Goal: Task Accomplishment & Management: Use online tool/utility

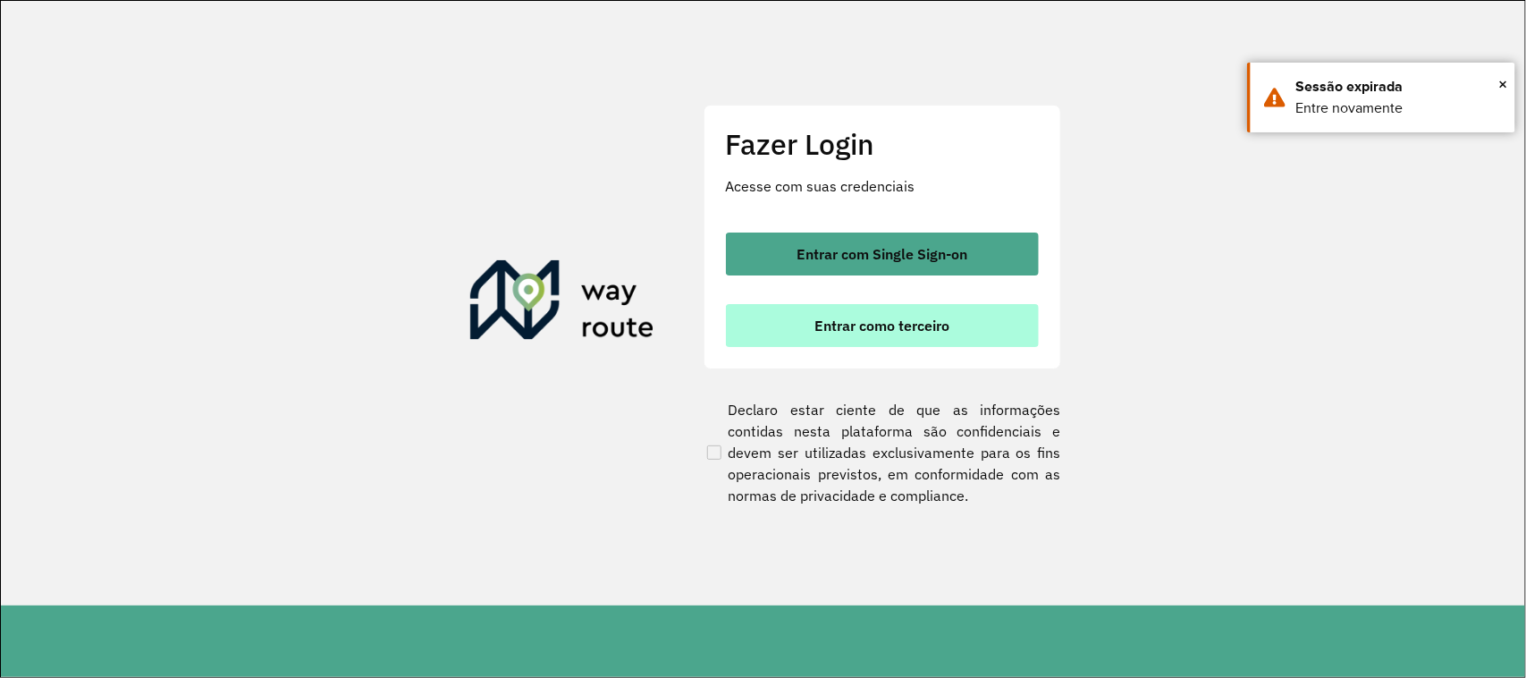
click at [959, 331] on button "Entrar como terceiro" at bounding box center [882, 325] width 313 height 43
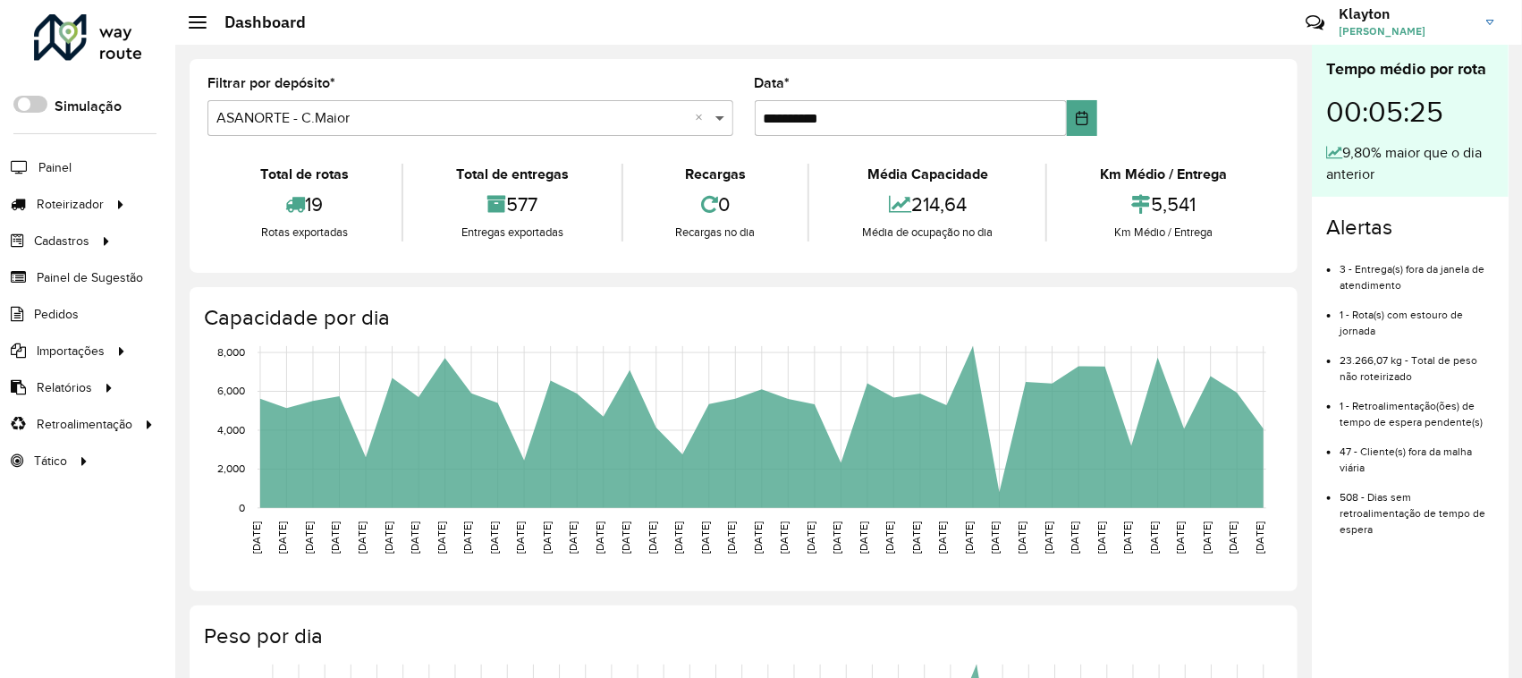
click at [718, 121] on span at bounding box center [722, 117] width 22 height 21
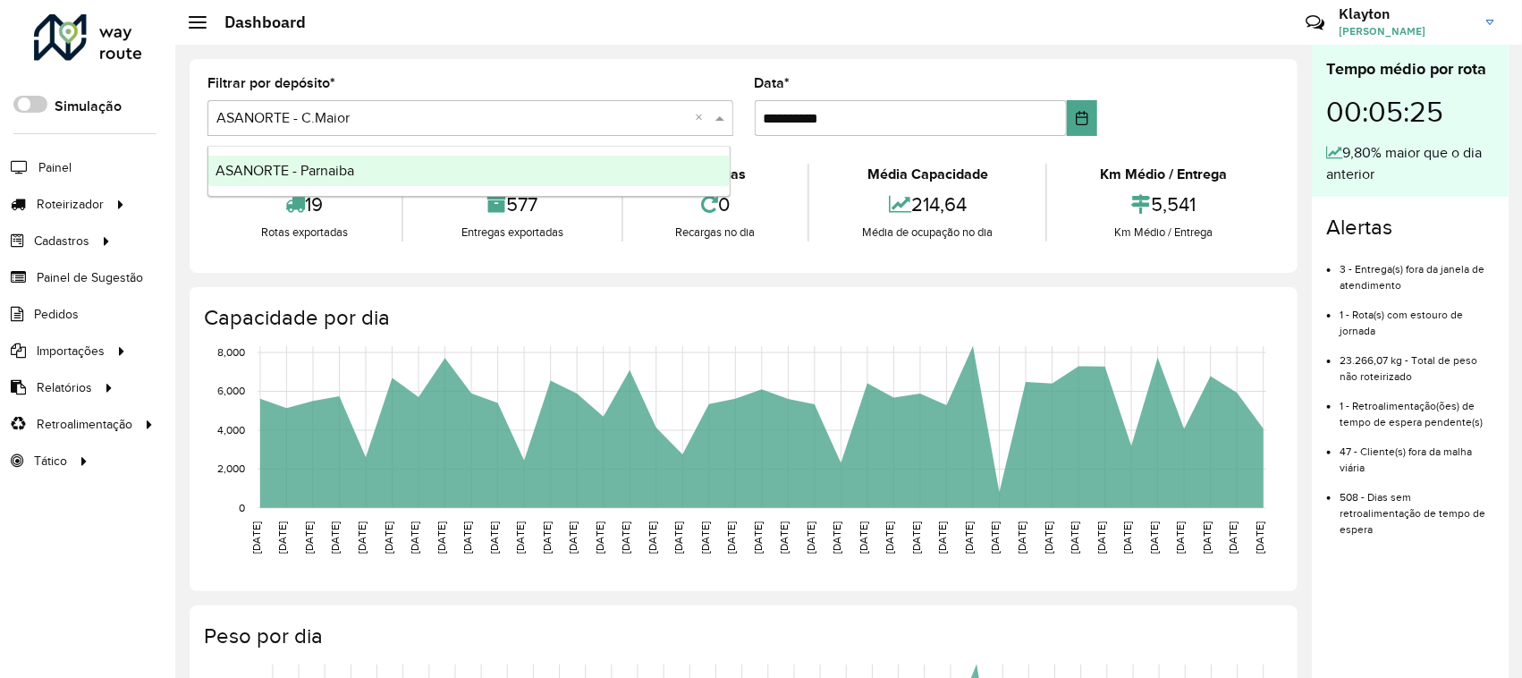
click at [359, 179] on div "ASANORTE - Parnaiba" at bounding box center [468, 171] width 521 height 30
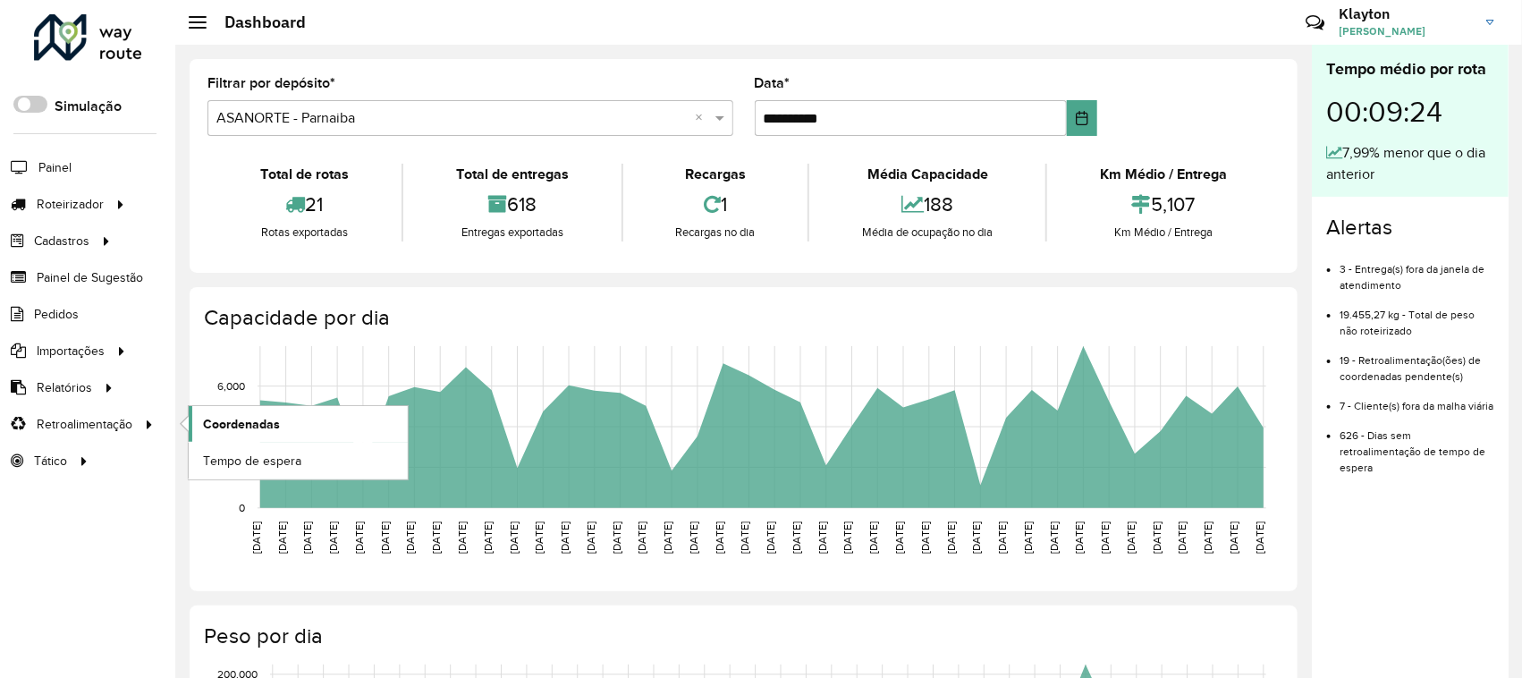
click at [231, 434] on span "Coordenadas" at bounding box center [241, 424] width 77 height 19
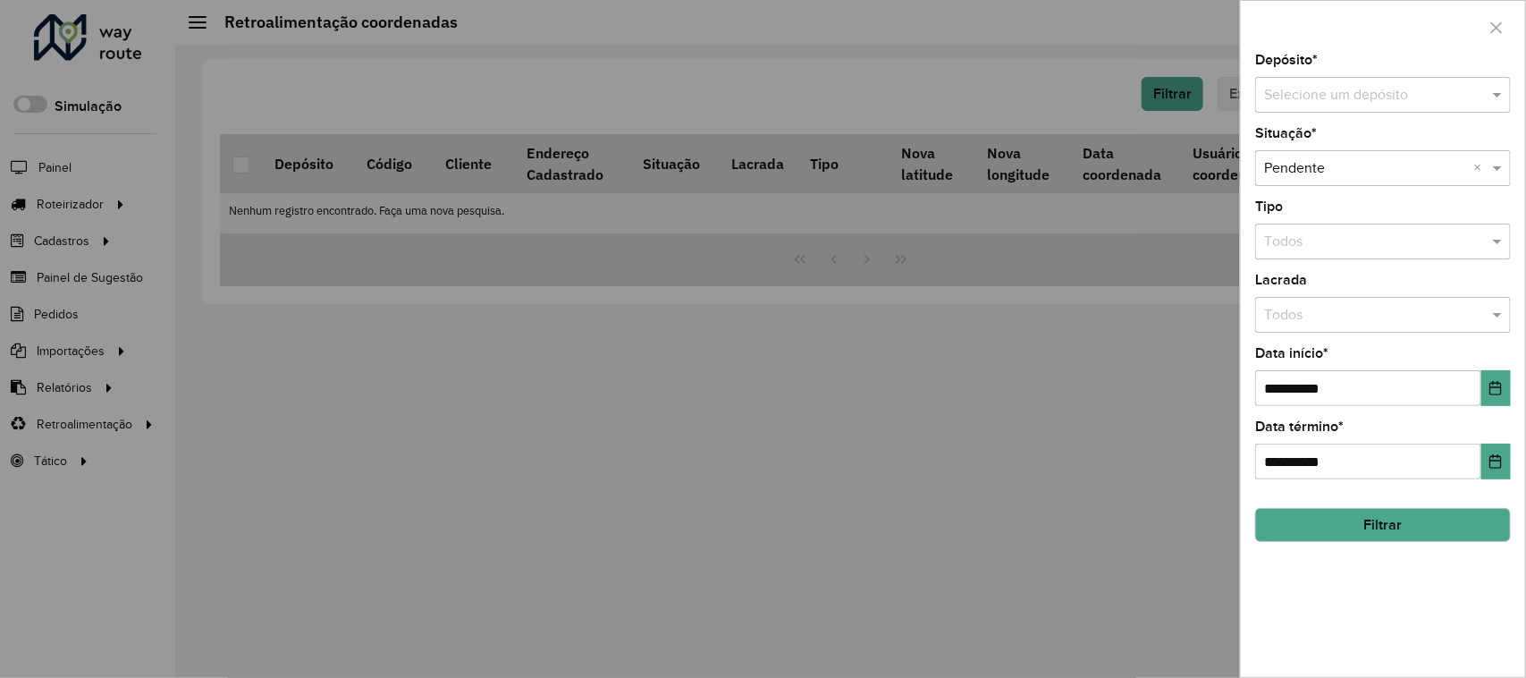
click at [1419, 92] on input "text" at bounding box center [1365, 95] width 202 height 21
click at [1335, 183] on span "ASANORTE - Parnaiba" at bounding box center [1333, 177] width 139 height 15
click at [1491, 392] on icon "Choose Date" at bounding box center [1496, 388] width 14 height 14
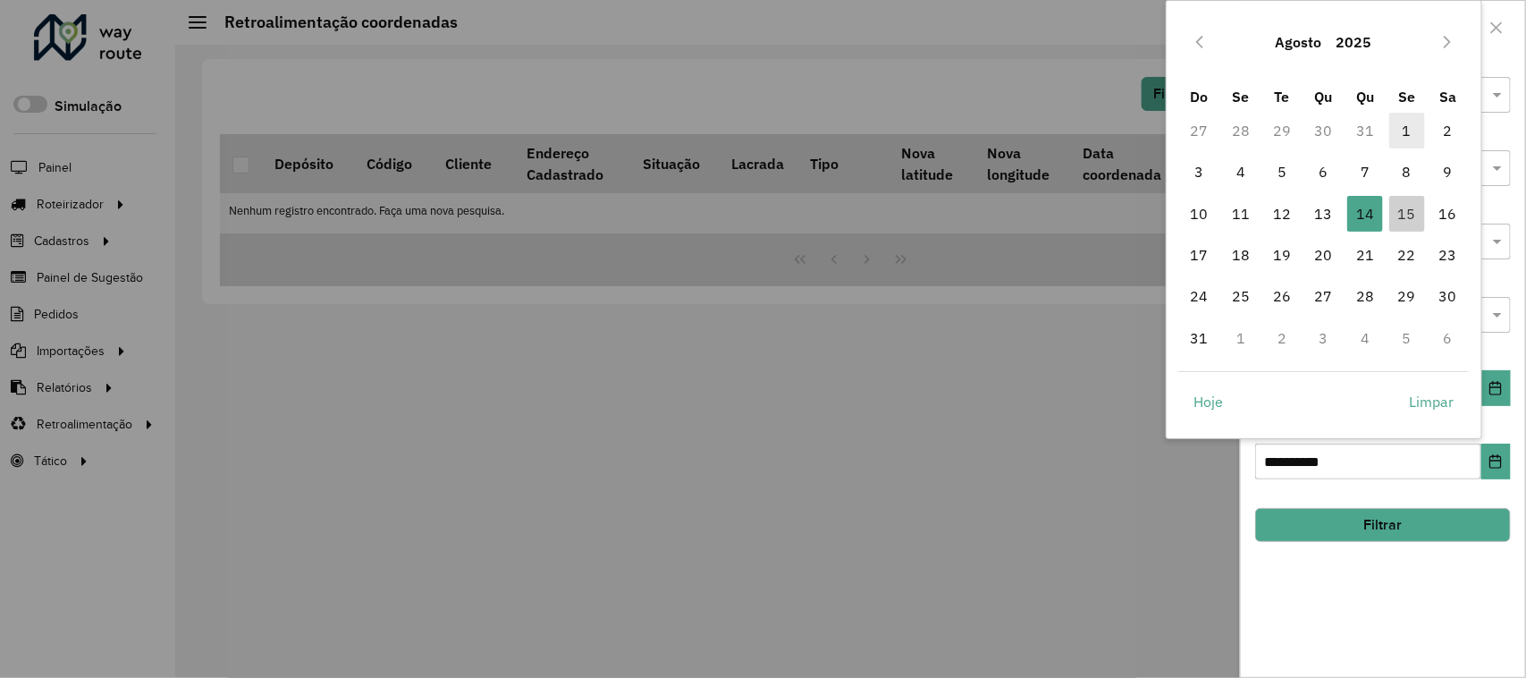
click at [1407, 128] on span "1" at bounding box center [1408, 131] width 36 height 36
type input "**********"
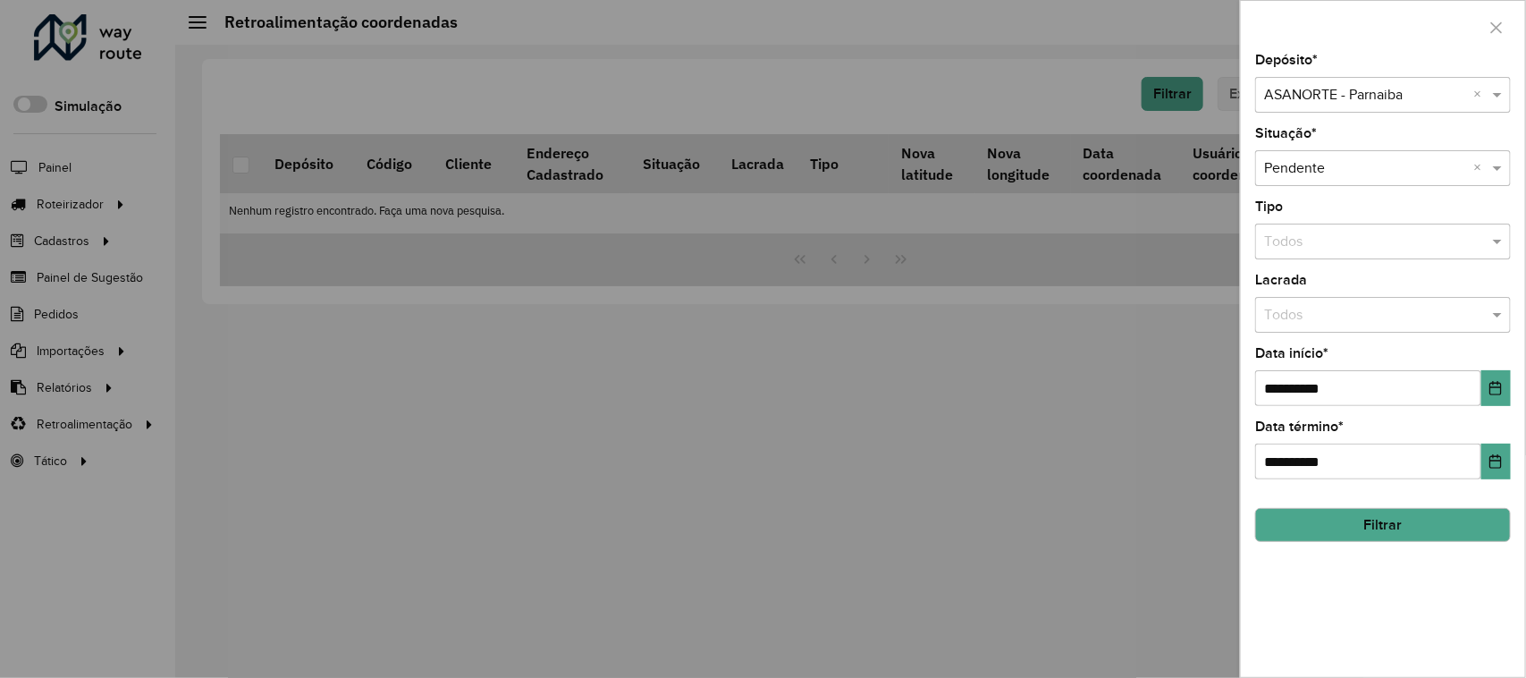
click at [1415, 536] on button "Filtrar" at bounding box center [1383, 525] width 256 height 34
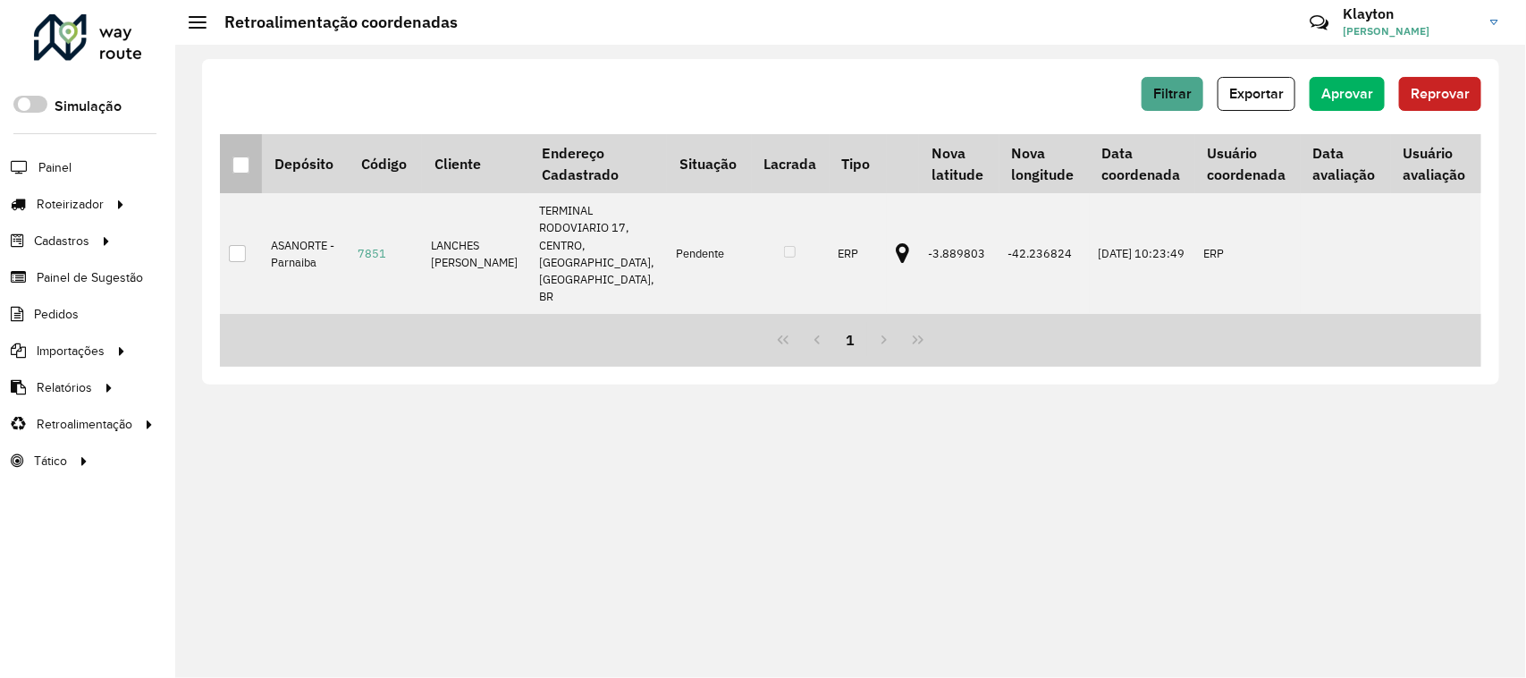
click at [248, 158] on div at bounding box center [240, 164] width 17 height 17
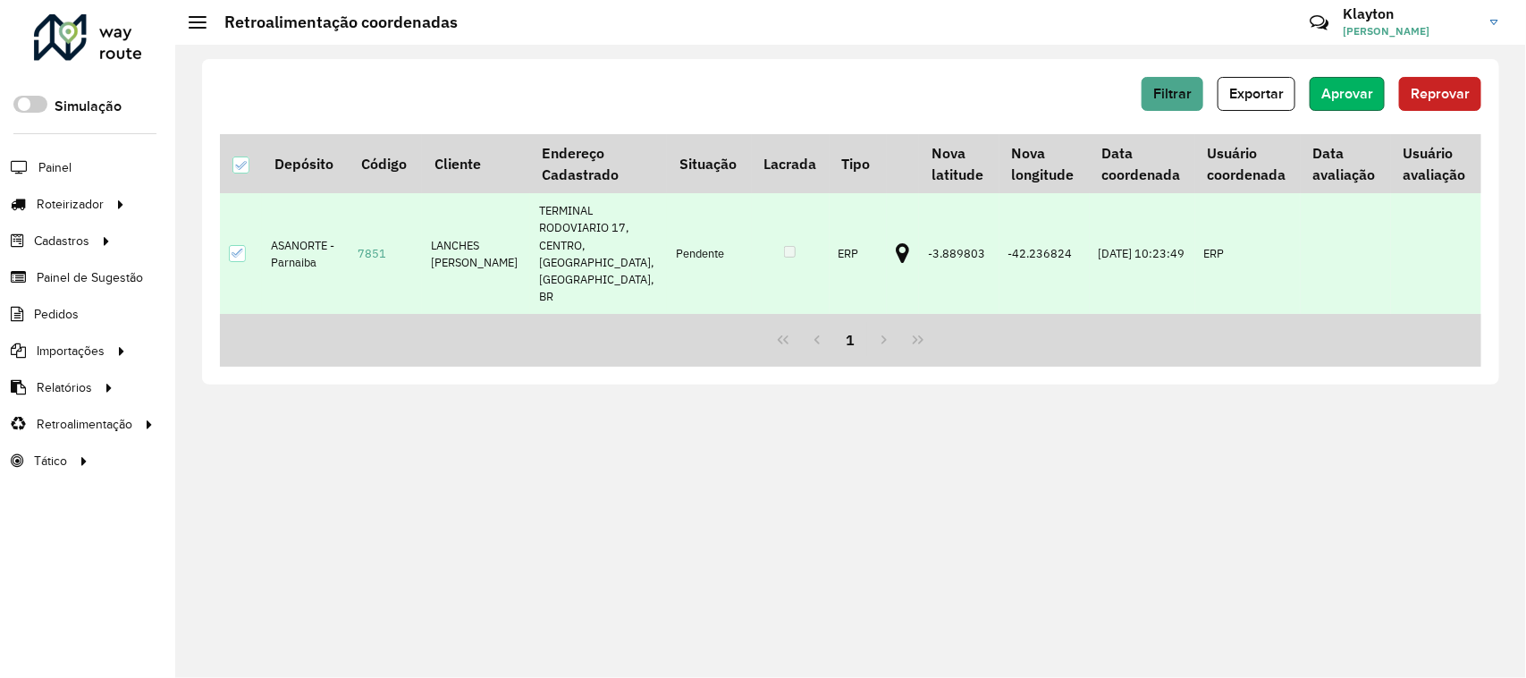
click at [1338, 91] on span "Aprovar" at bounding box center [1348, 93] width 52 height 15
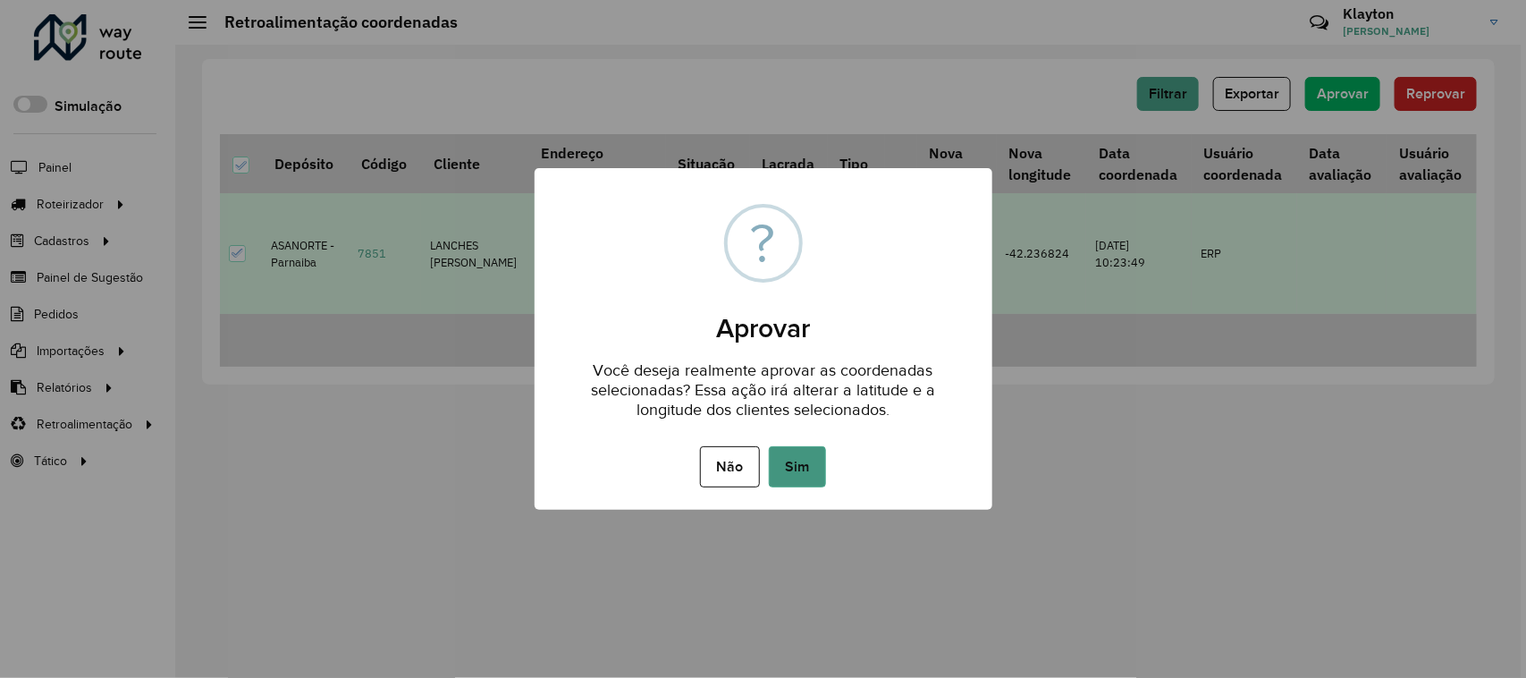
click at [805, 470] on button "Sim" at bounding box center [797, 466] width 57 height 41
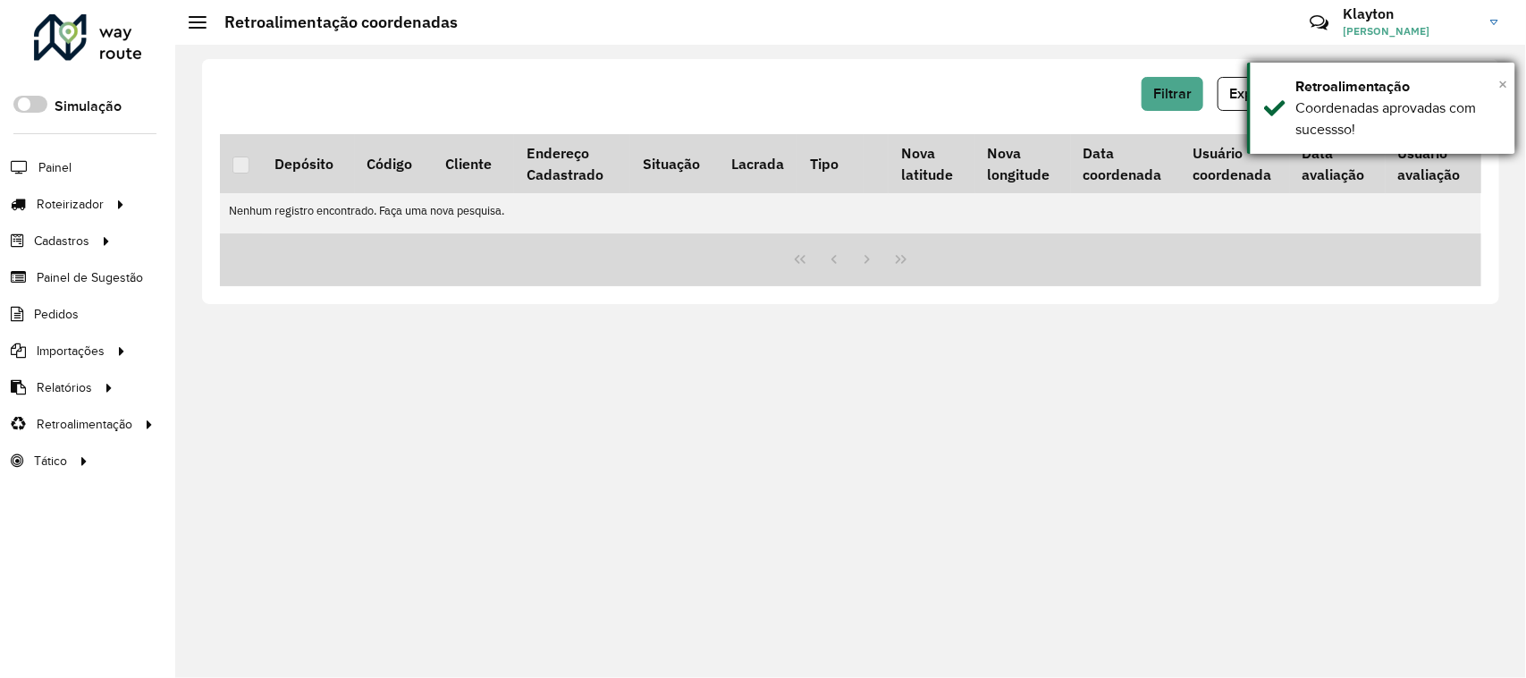
click at [1508, 74] on span "×" at bounding box center [1503, 84] width 9 height 20
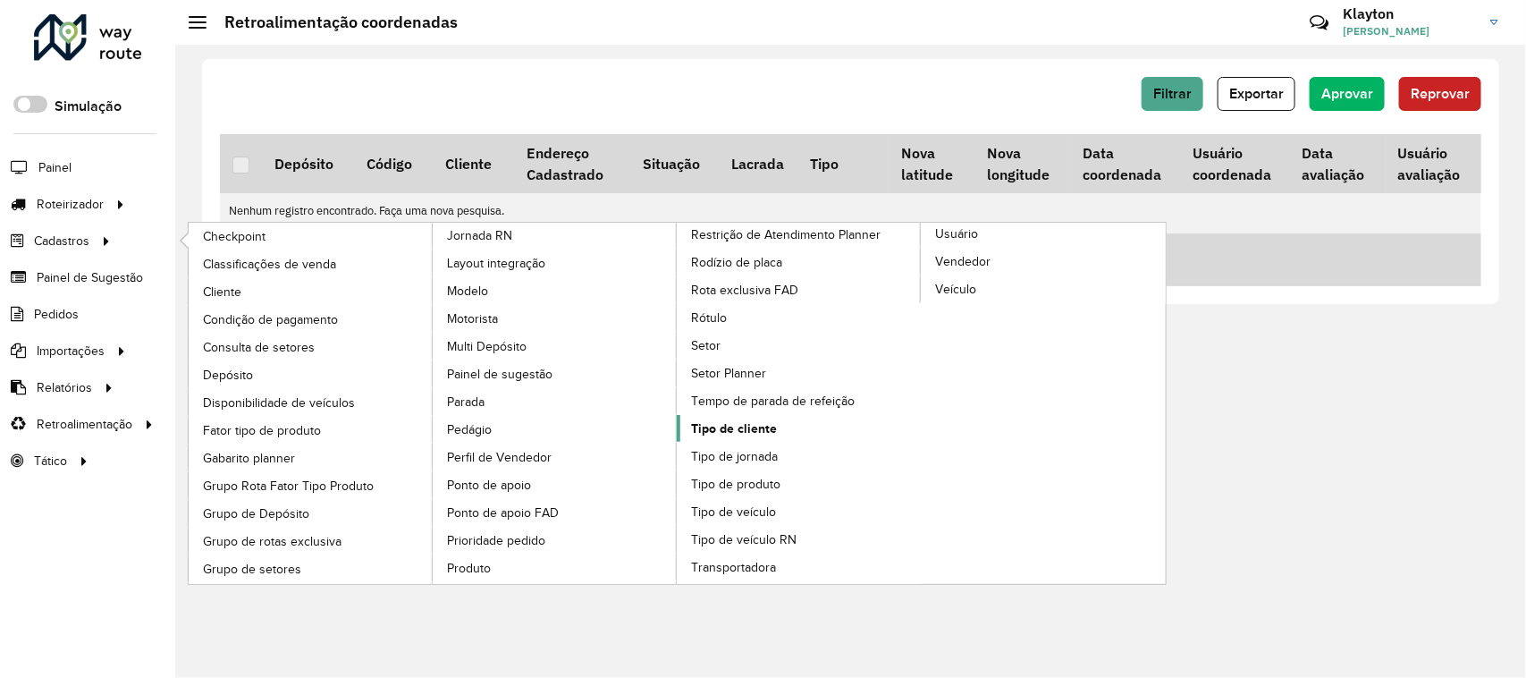
click at [748, 436] on span "Tipo de cliente" at bounding box center [734, 428] width 86 height 19
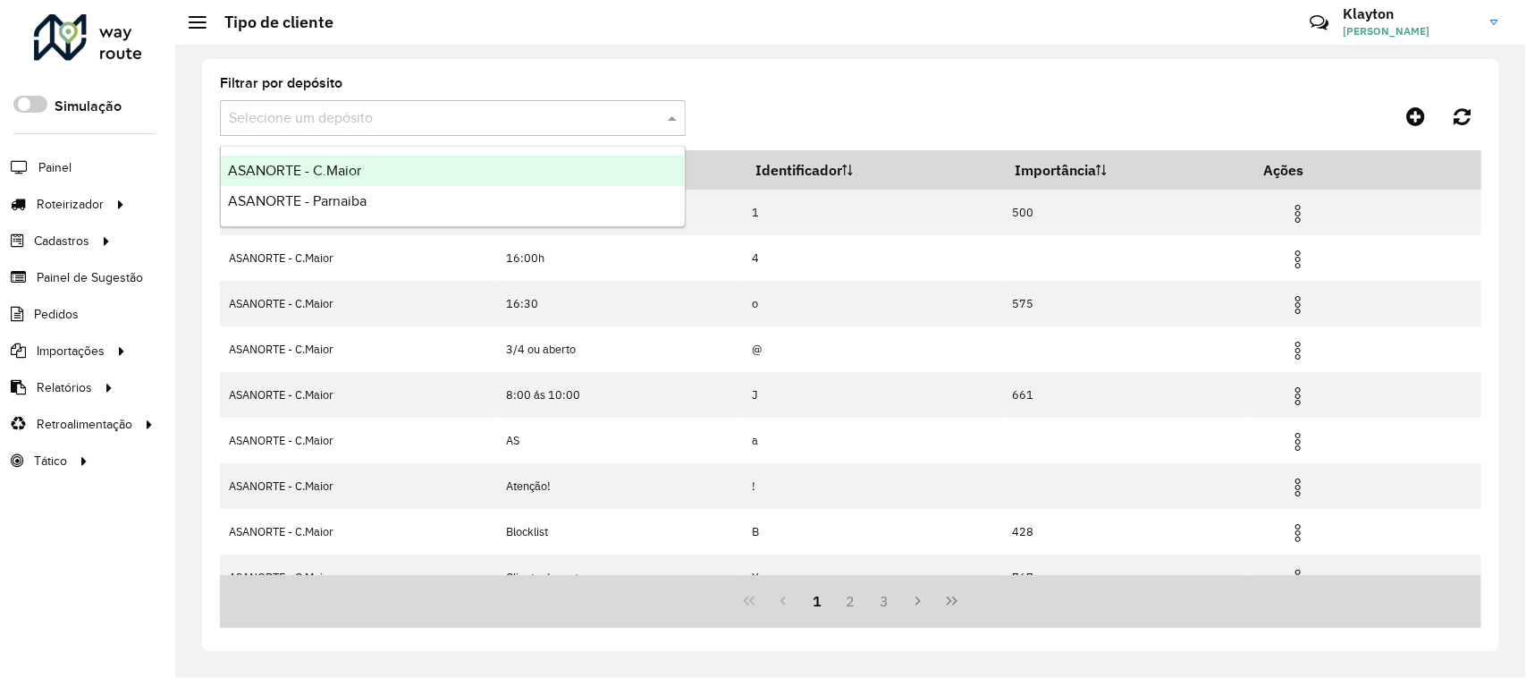
click at [671, 114] on span at bounding box center [674, 117] width 22 height 21
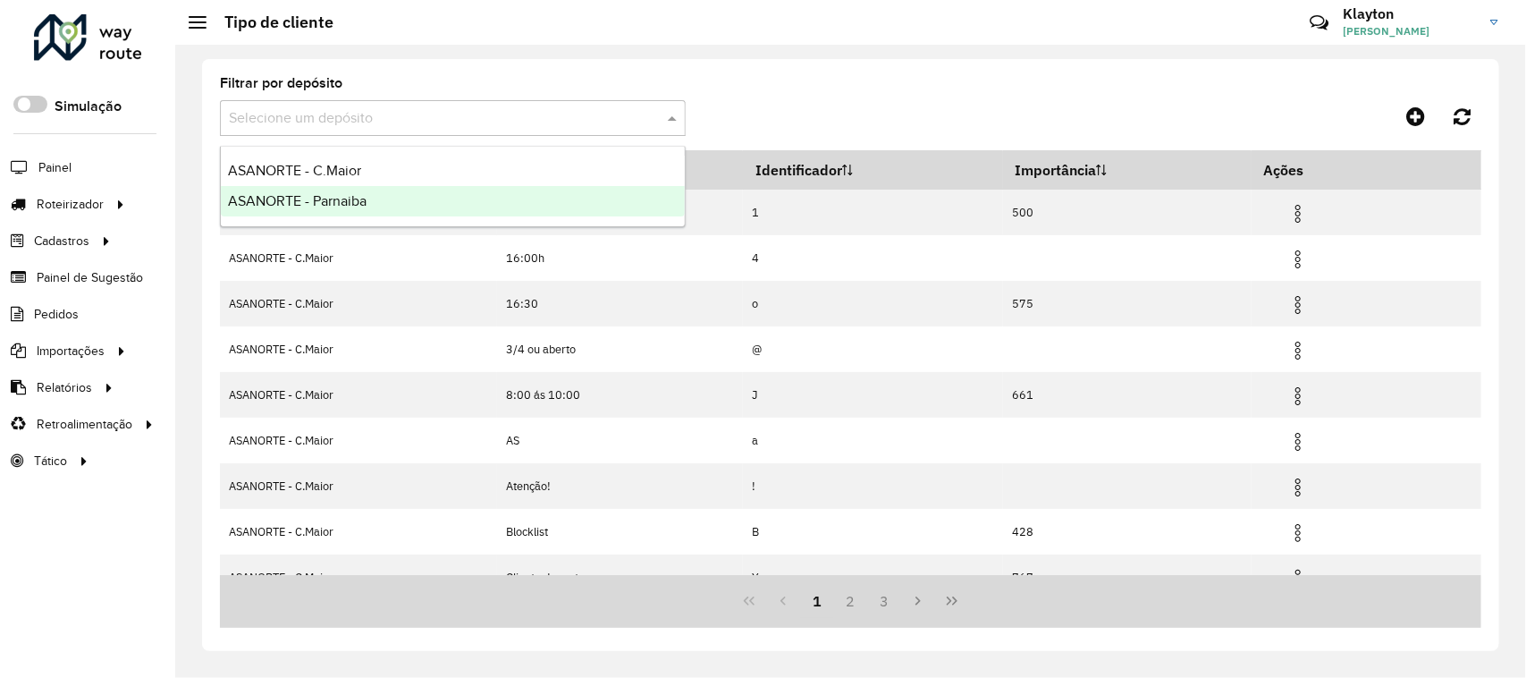
click at [331, 195] on span "ASANORTE - Parnaiba" at bounding box center [297, 200] width 139 height 15
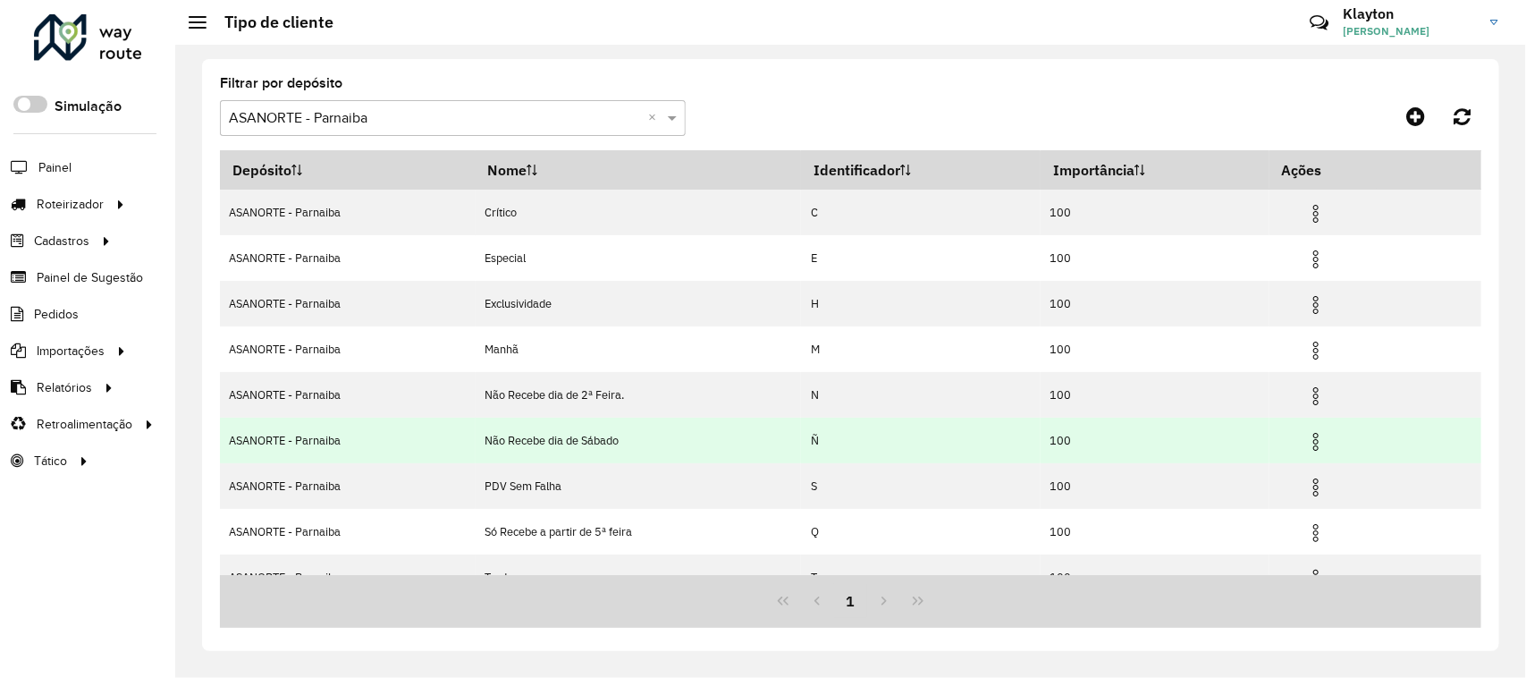
scroll to position [112, 0]
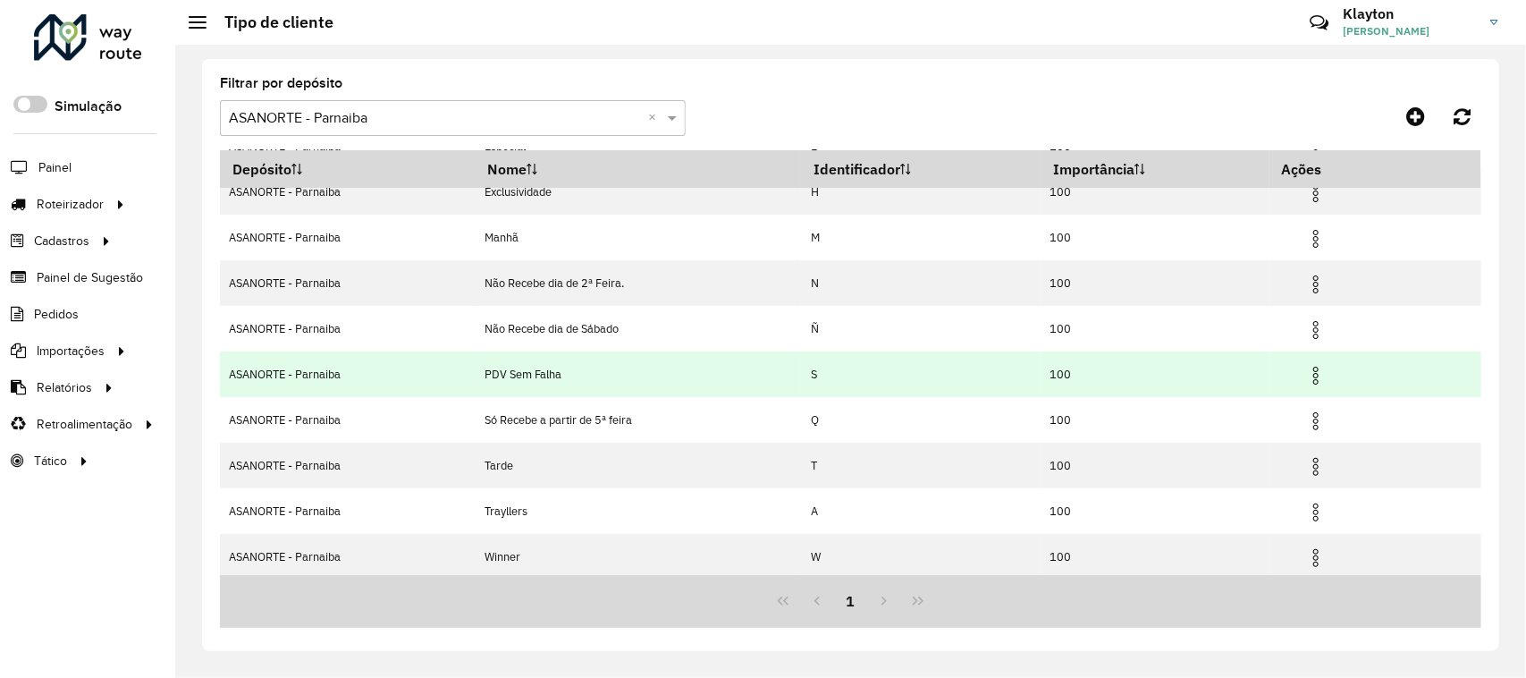
click at [1317, 378] on img at bounding box center [1315, 375] width 21 height 21
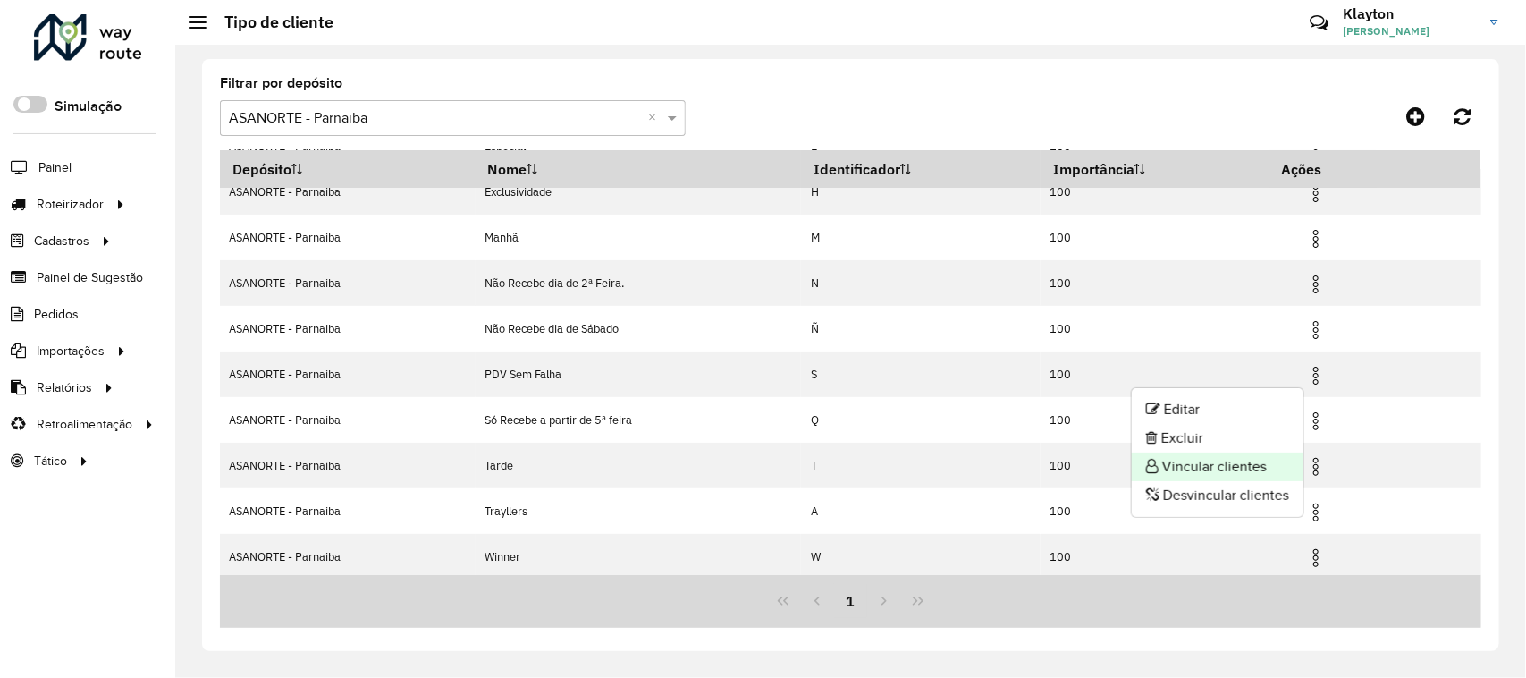
click at [1204, 469] on li "Vincular clientes" at bounding box center [1218, 466] width 172 height 29
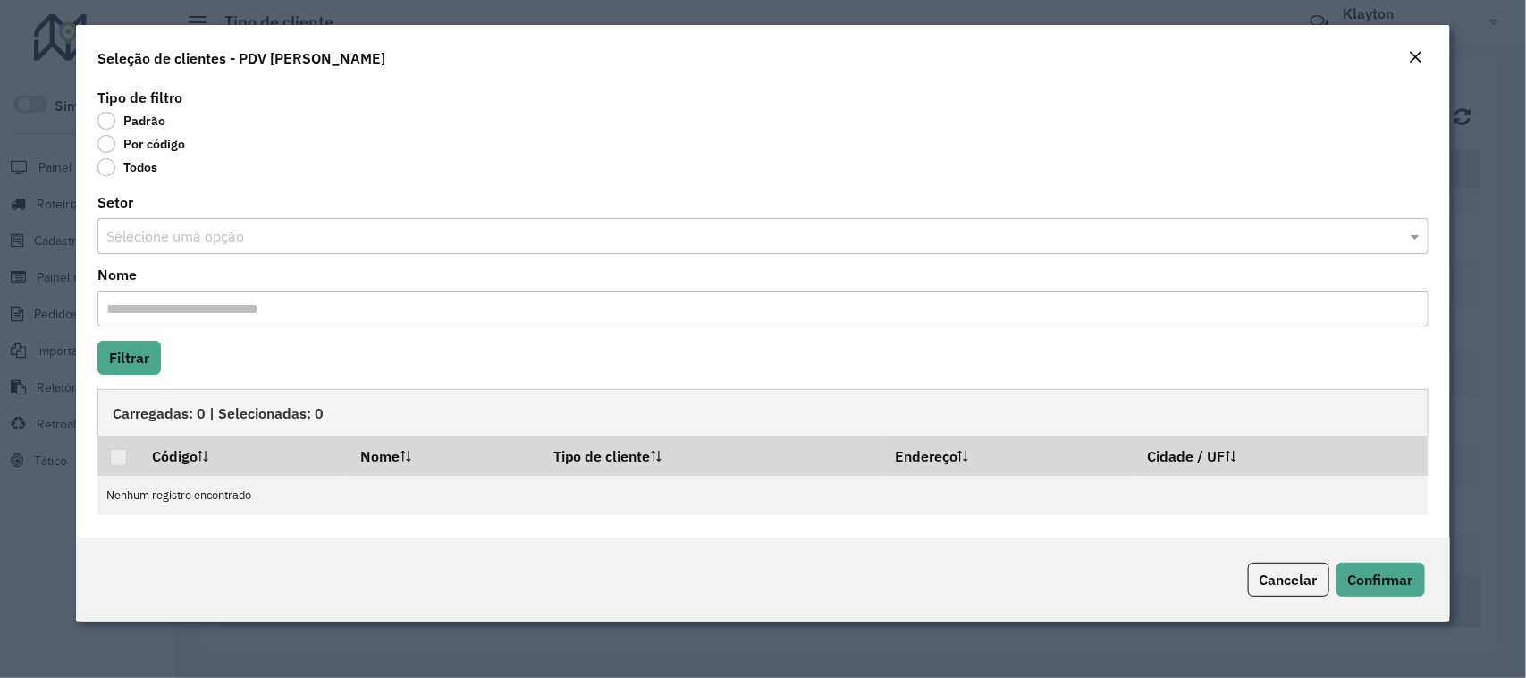
click at [106, 145] on label "Por código" at bounding box center [141, 144] width 88 height 18
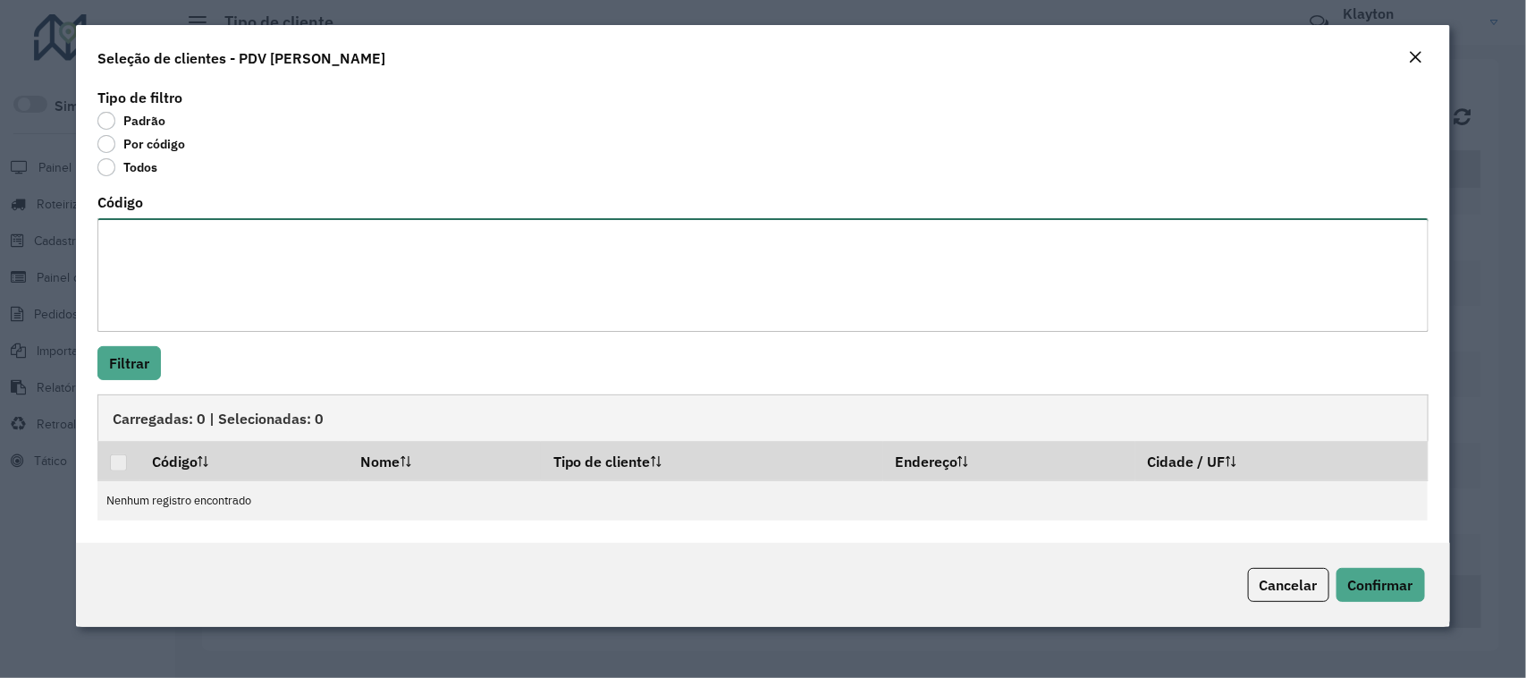
paste textarea "*** *** *** *** *** *** *** *** *** *** *** *** *** *** *** *** *** *** *** ***…"
type textarea "*** *** *** *** *** *** *** *** *** *** *** *** *** *** *** *** *** *** *** ***…"
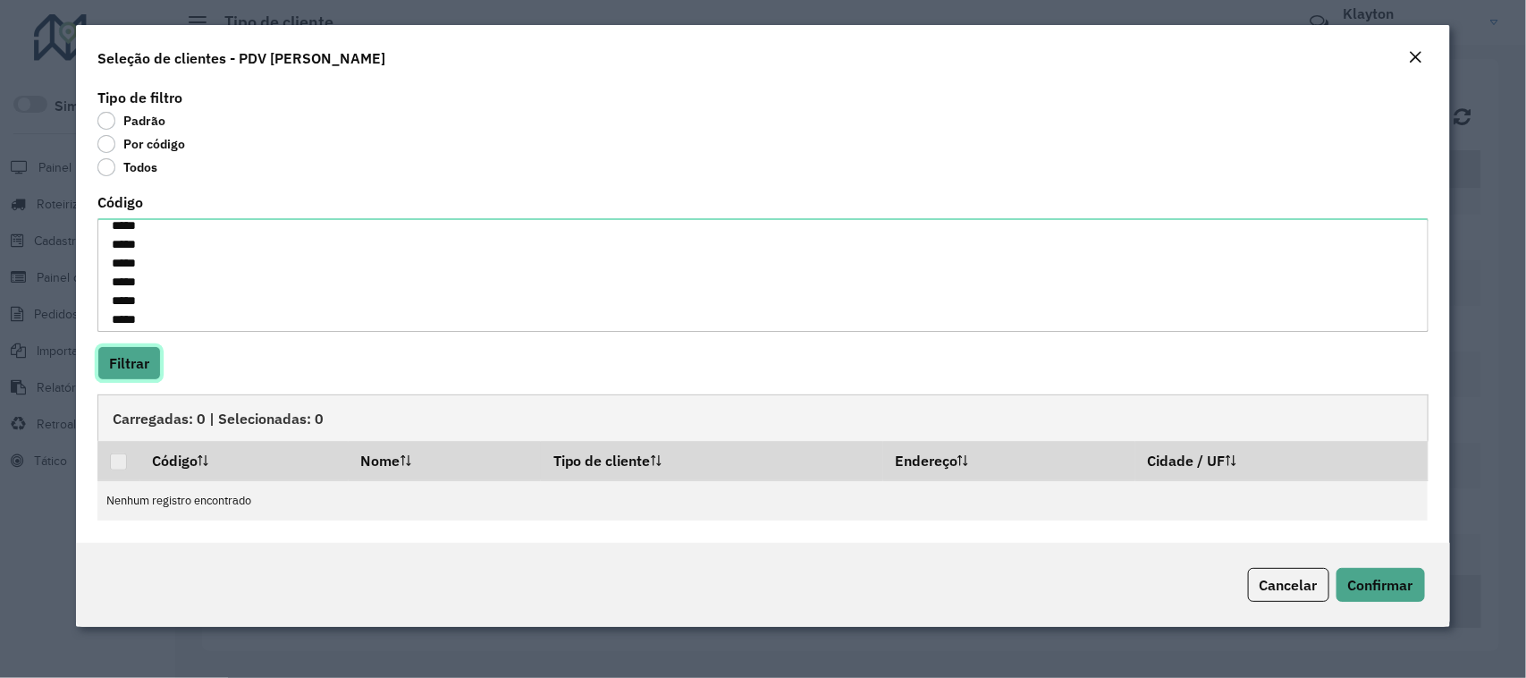
click at [141, 365] on button "Filtrar" at bounding box center [128, 363] width 63 height 34
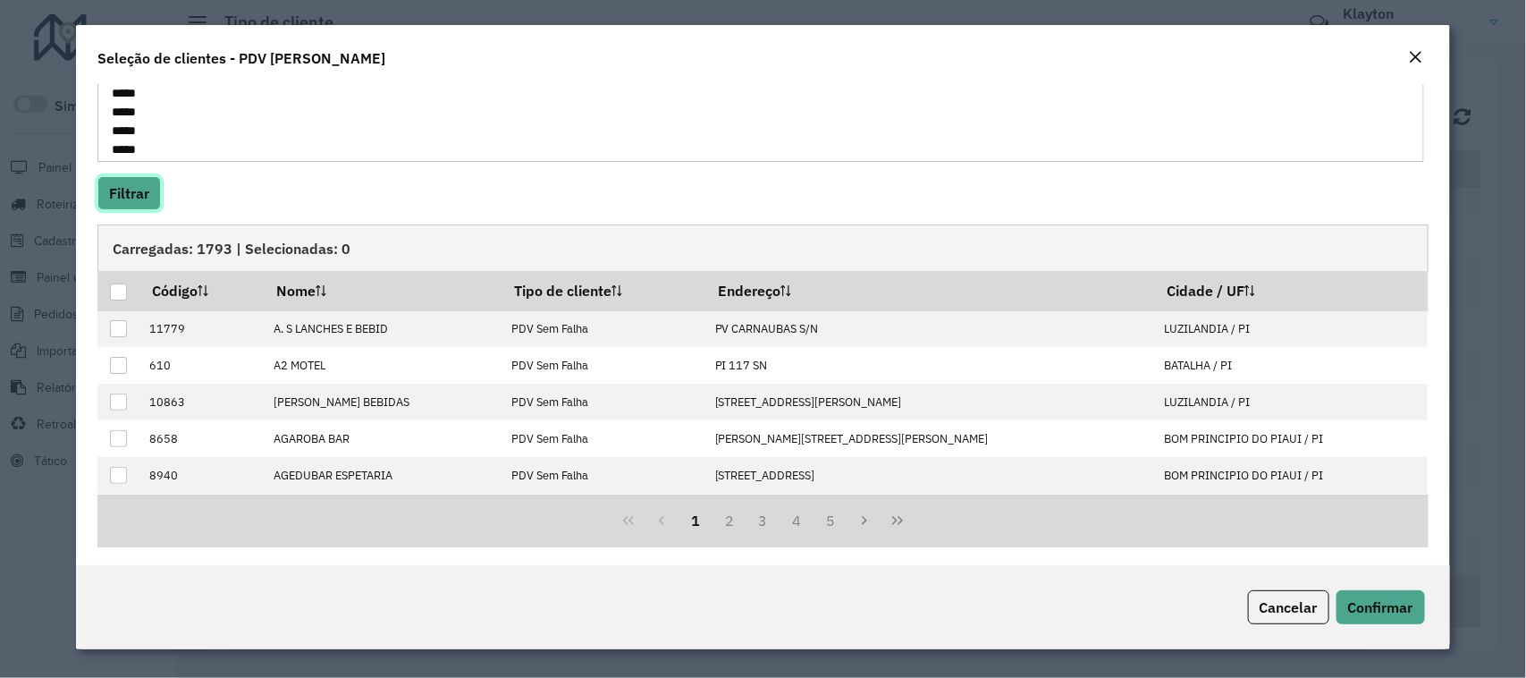
scroll to position [174, 0]
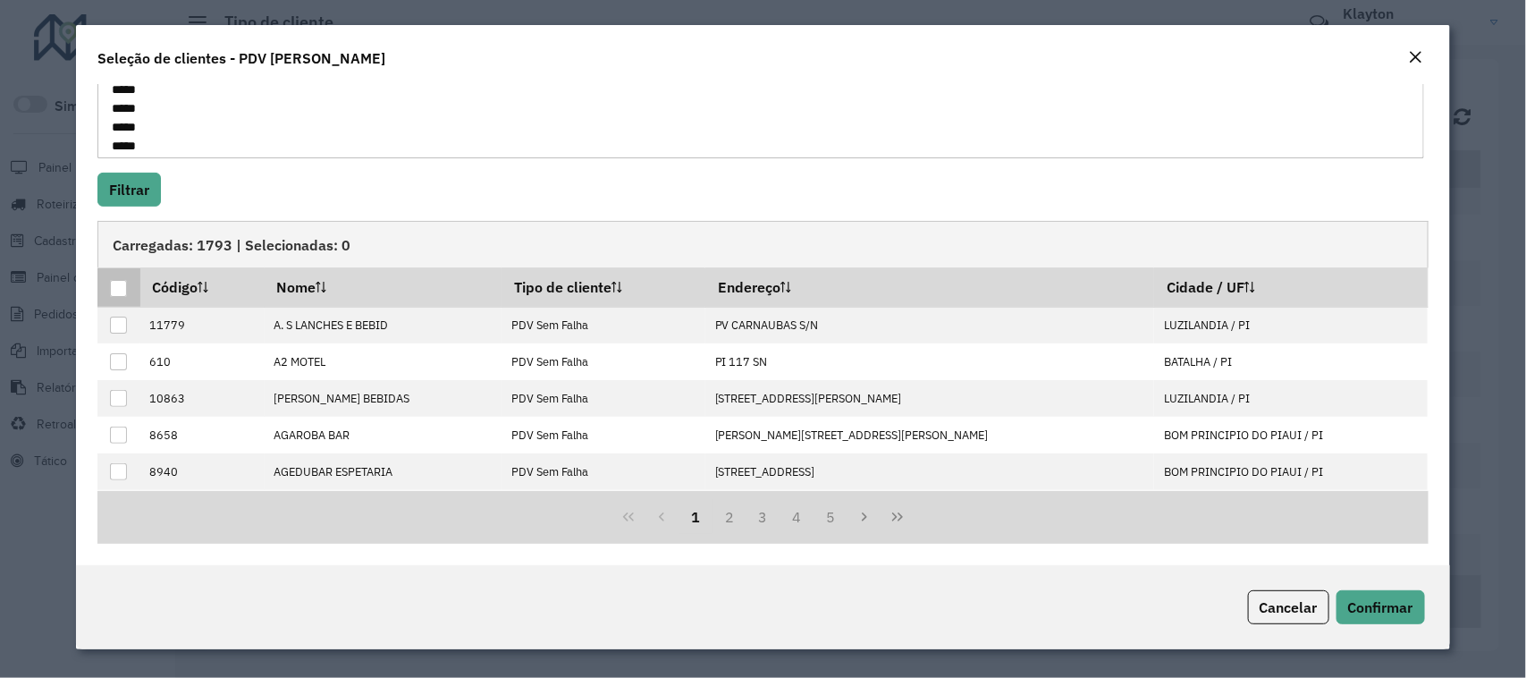
click at [116, 292] on div at bounding box center [118, 288] width 17 height 17
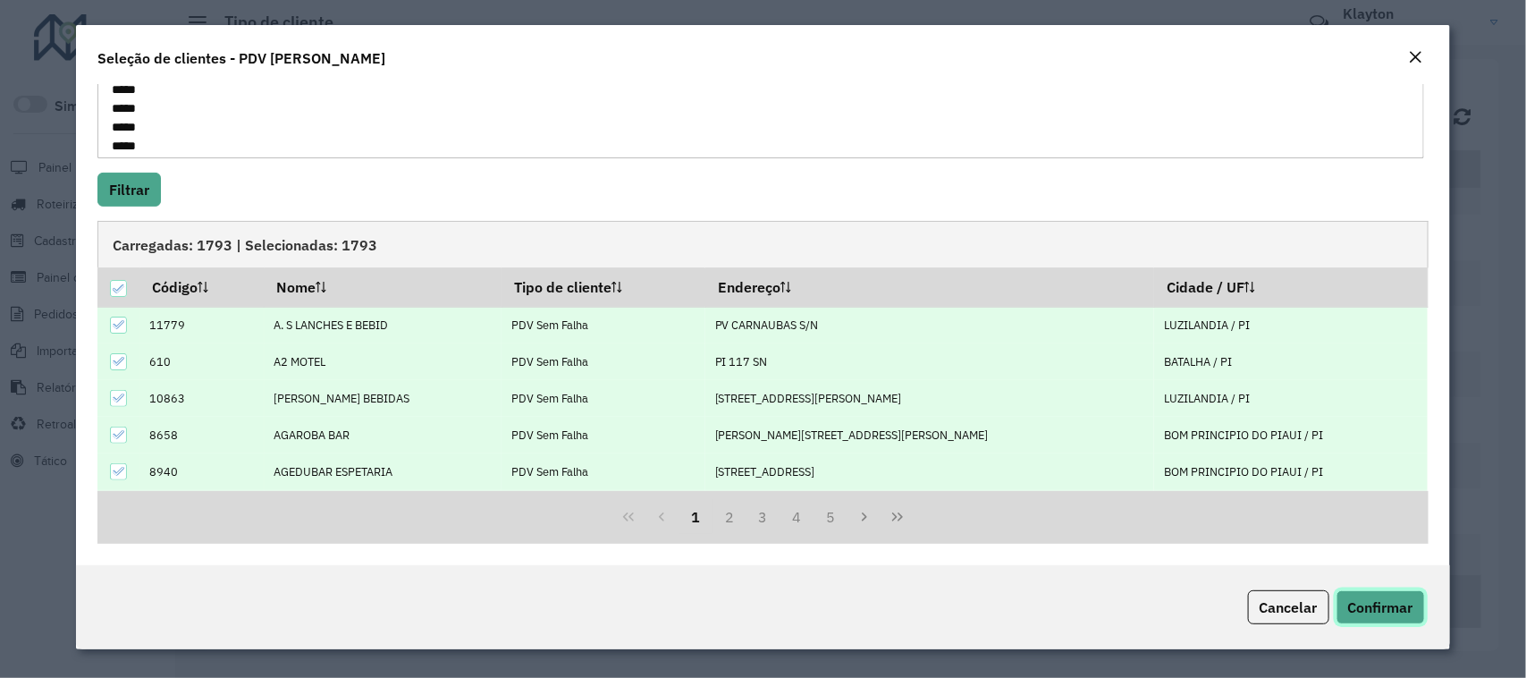
click at [1382, 604] on span "Confirmar" at bounding box center [1380, 607] width 65 height 18
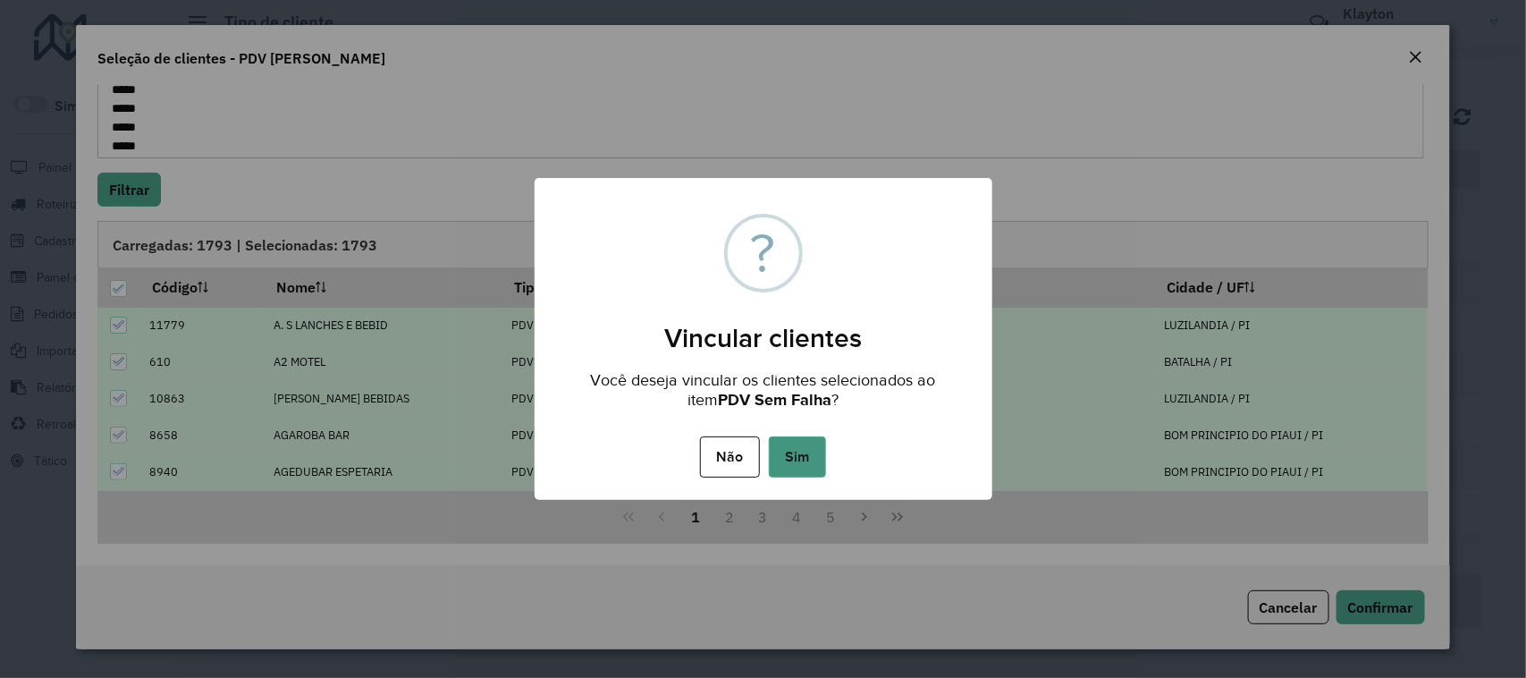
click at [797, 454] on button "Sim" at bounding box center [797, 456] width 57 height 41
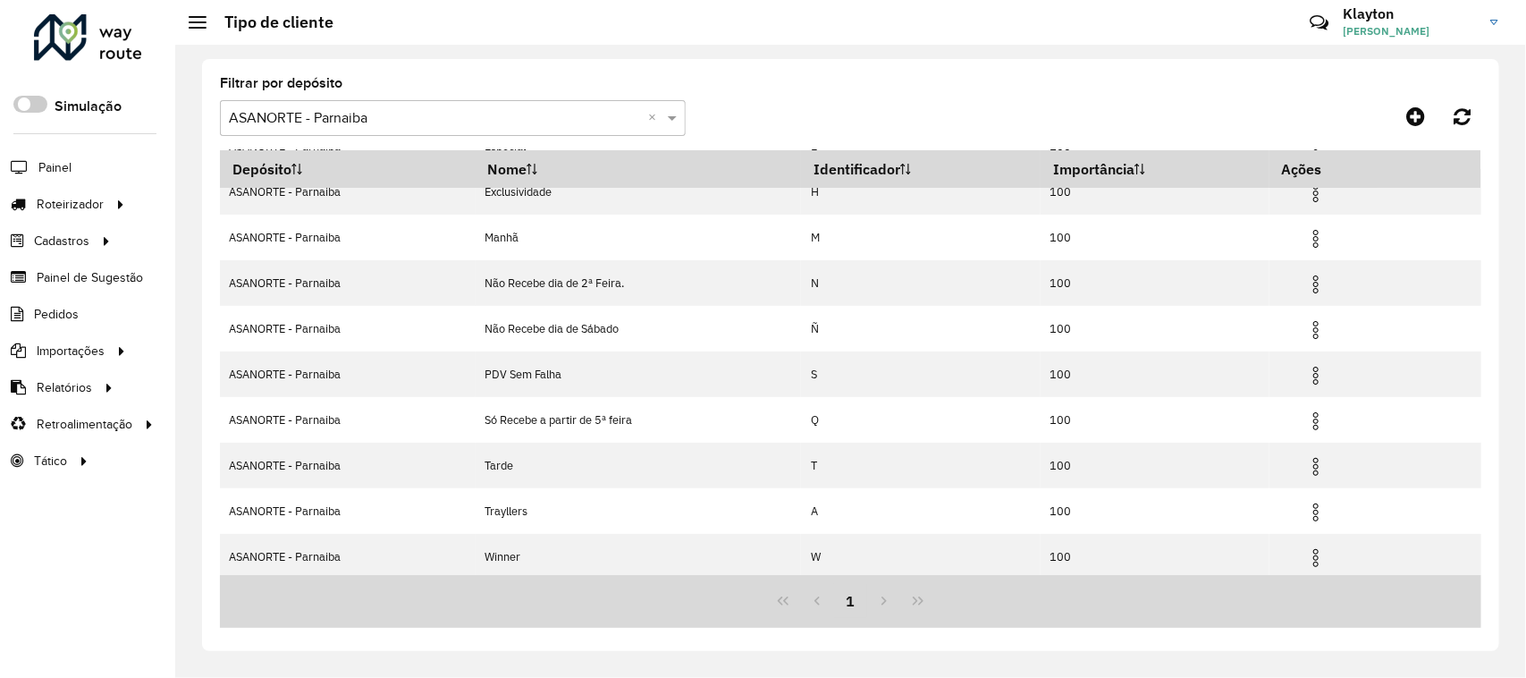
click at [108, 38] on div at bounding box center [88, 37] width 108 height 46
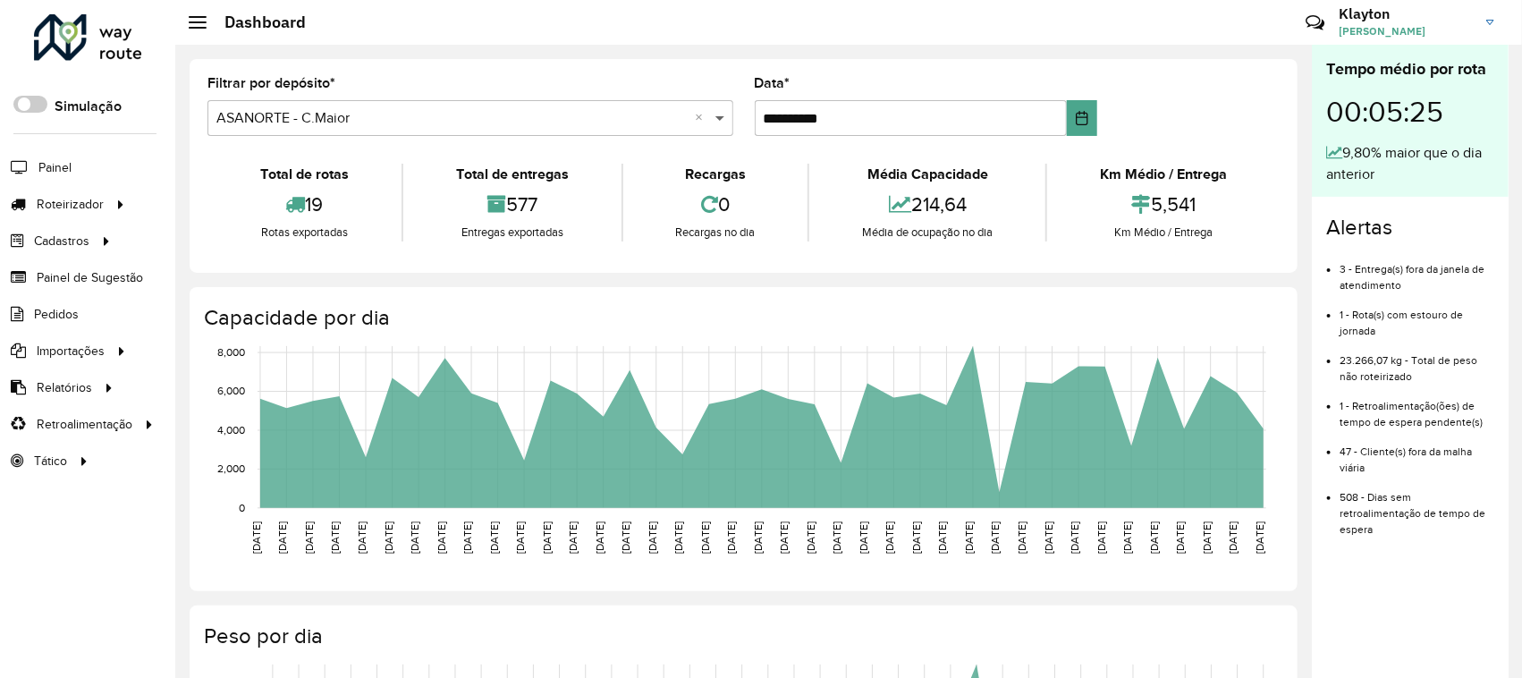
click at [722, 114] on span at bounding box center [722, 117] width 22 height 21
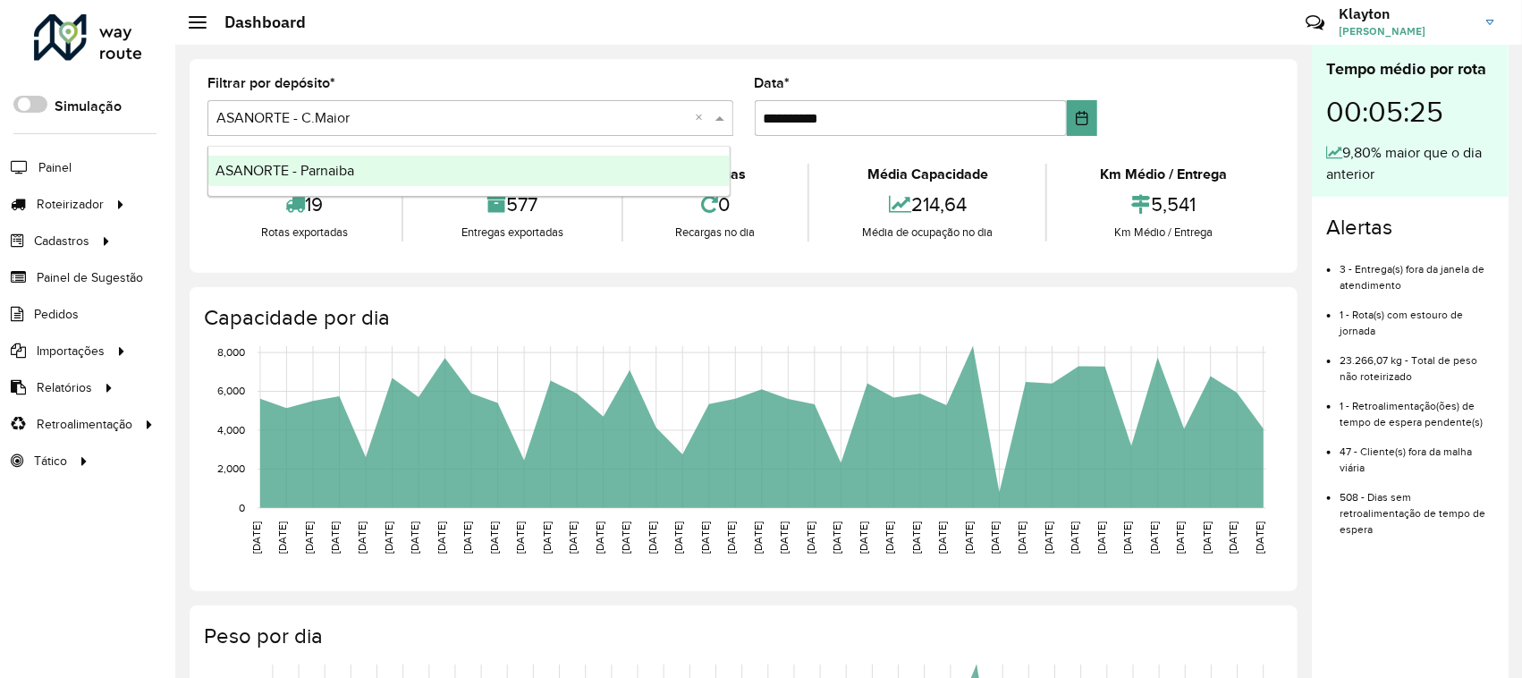
click at [487, 173] on div "ASANORTE - Parnaiba" at bounding box center [468, 171] width 521 height 30
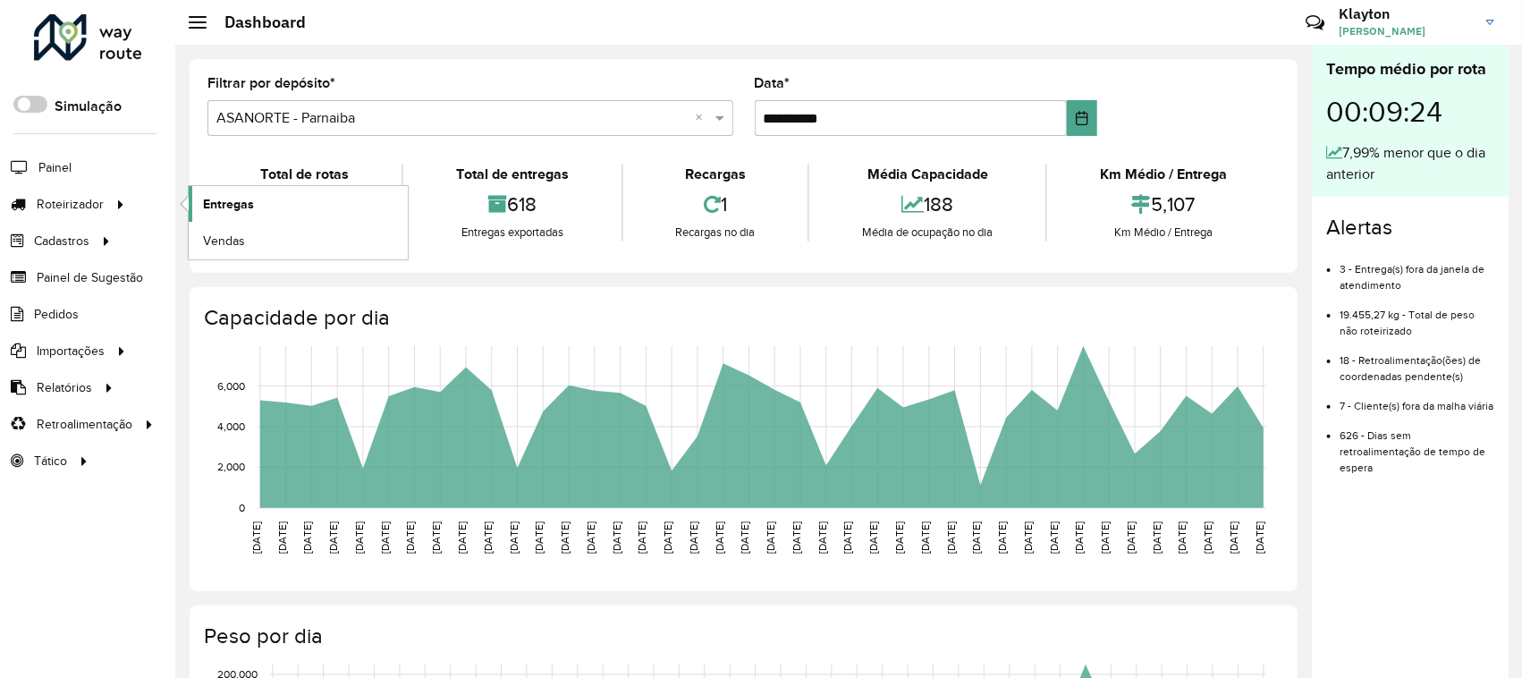
click at [235, 208] on span "Entregas" at bounding box center [228, 204] width 51 height 19
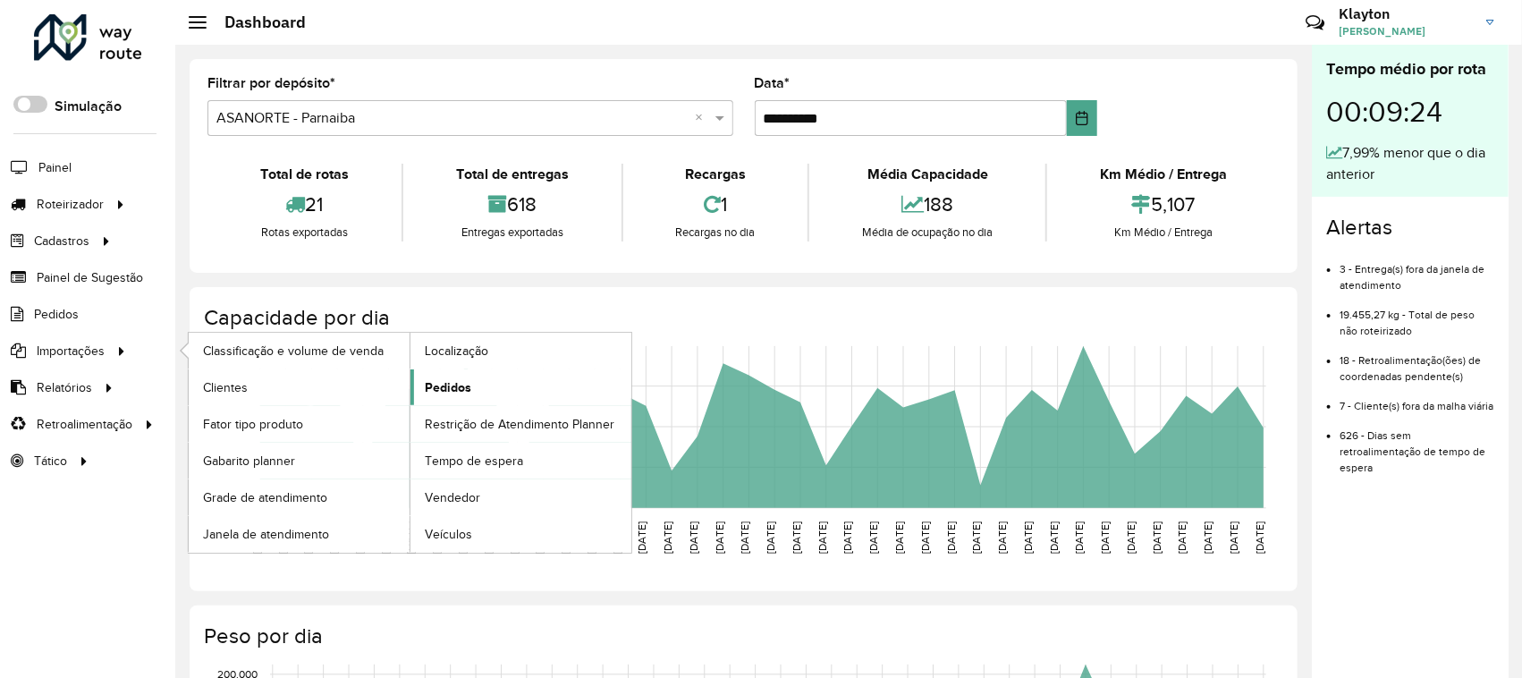
click at [448, 389] on span "Pedidos" at bounding box center [448, 387] width 46 height 19
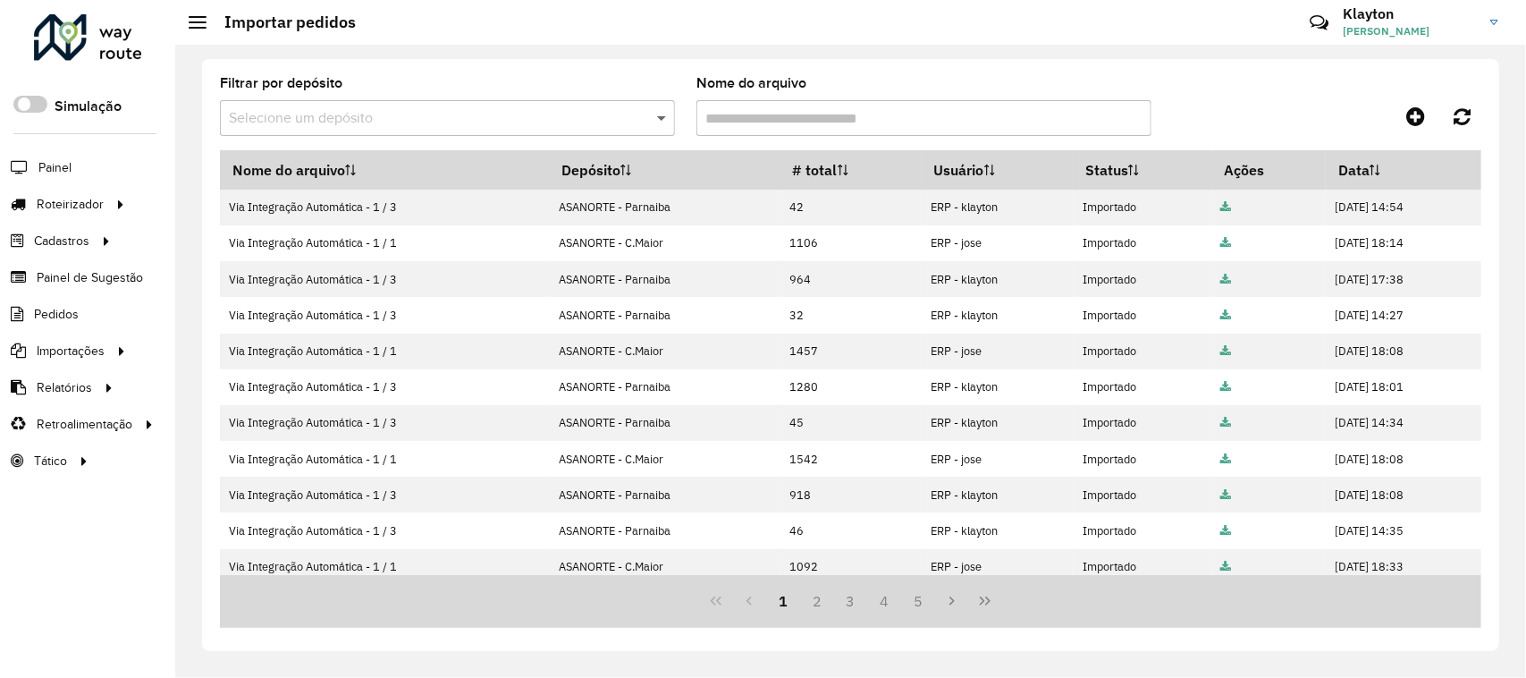
click at [664, 117] on span at bounding box center [664, 117] width 22 height 21
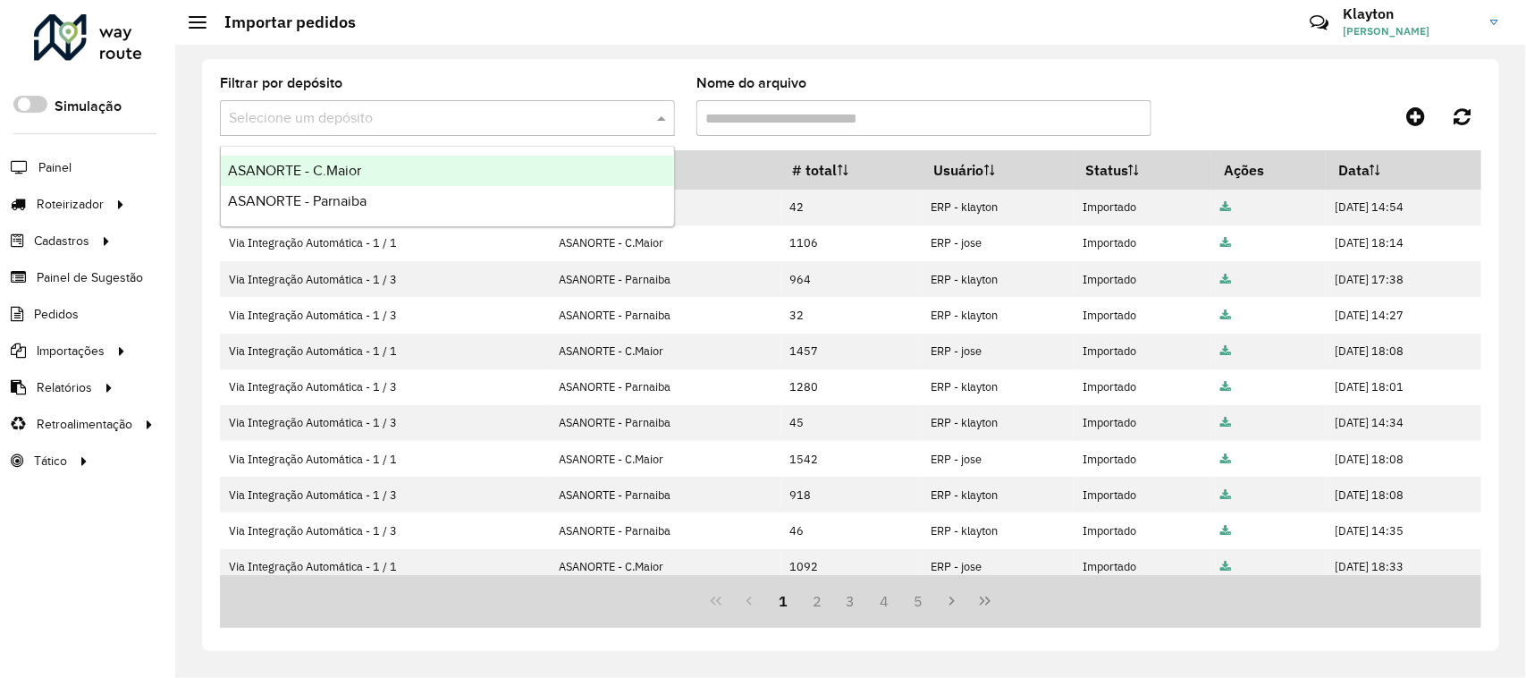
click at [391, 171] on div "ASANORTE - C.Maior" at bounding box center [447, 171] width 453 height 30
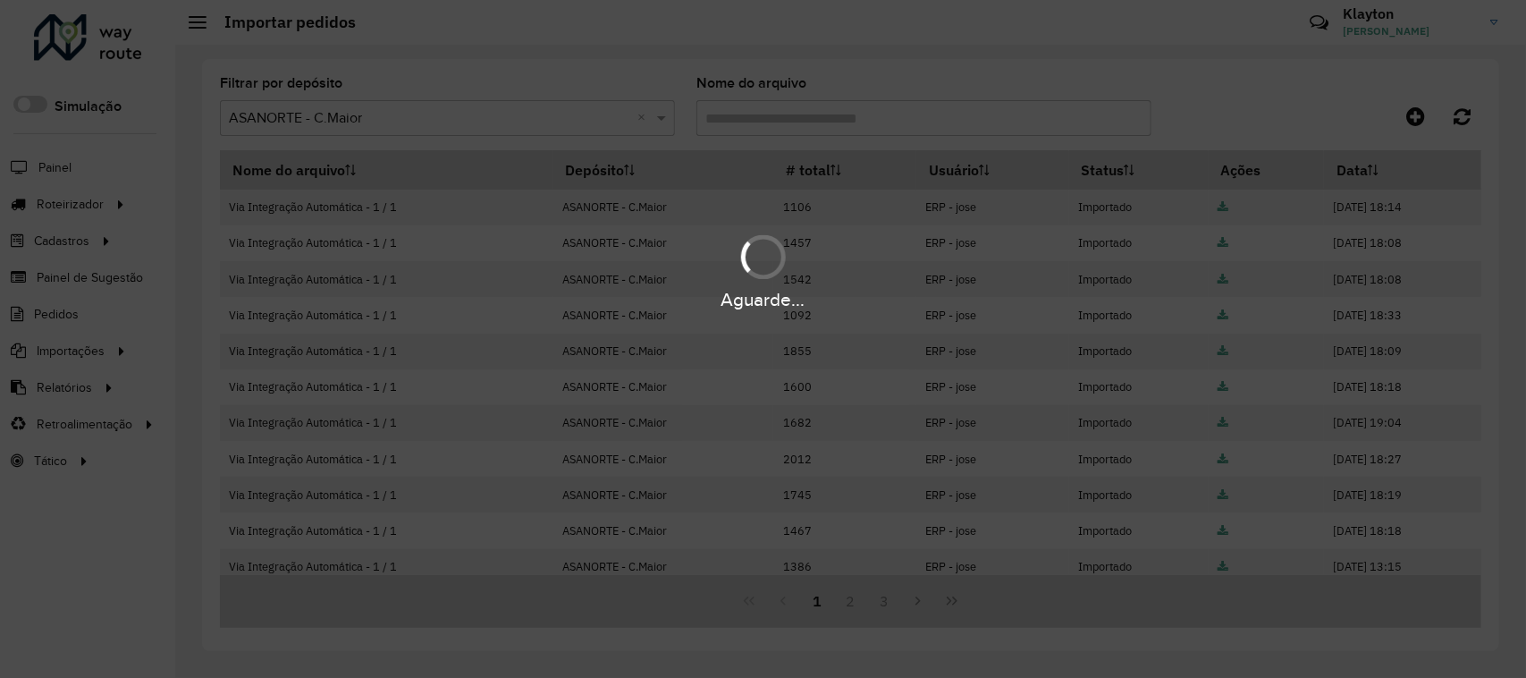
click at [663, 119] on hb-app "Aguarde... Pop-up bloqueado! Seu navegador bloqueou automáticamente a abertura …" at bounding box center [763, 339] width 1526 height 678
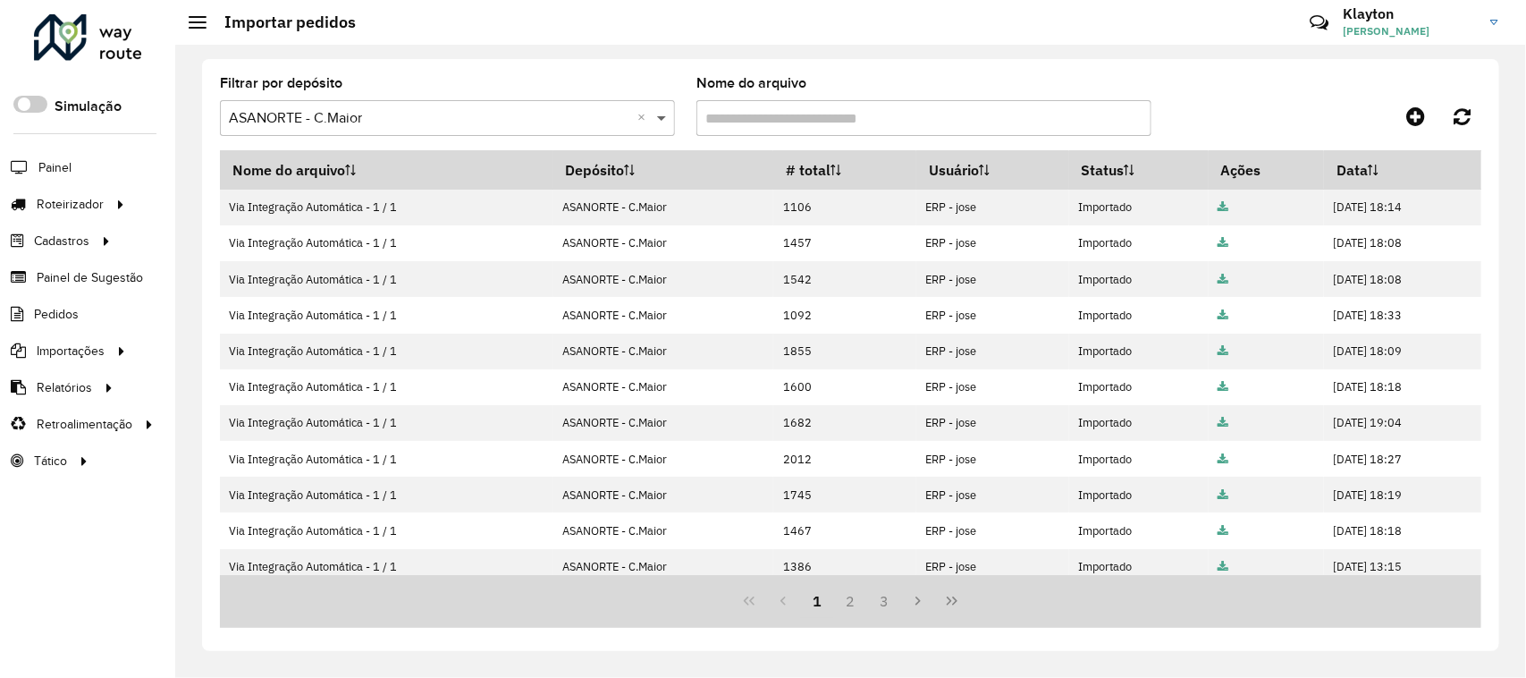
click at [663, 119] on span at bounding box center [664, 117] width 22 height 21
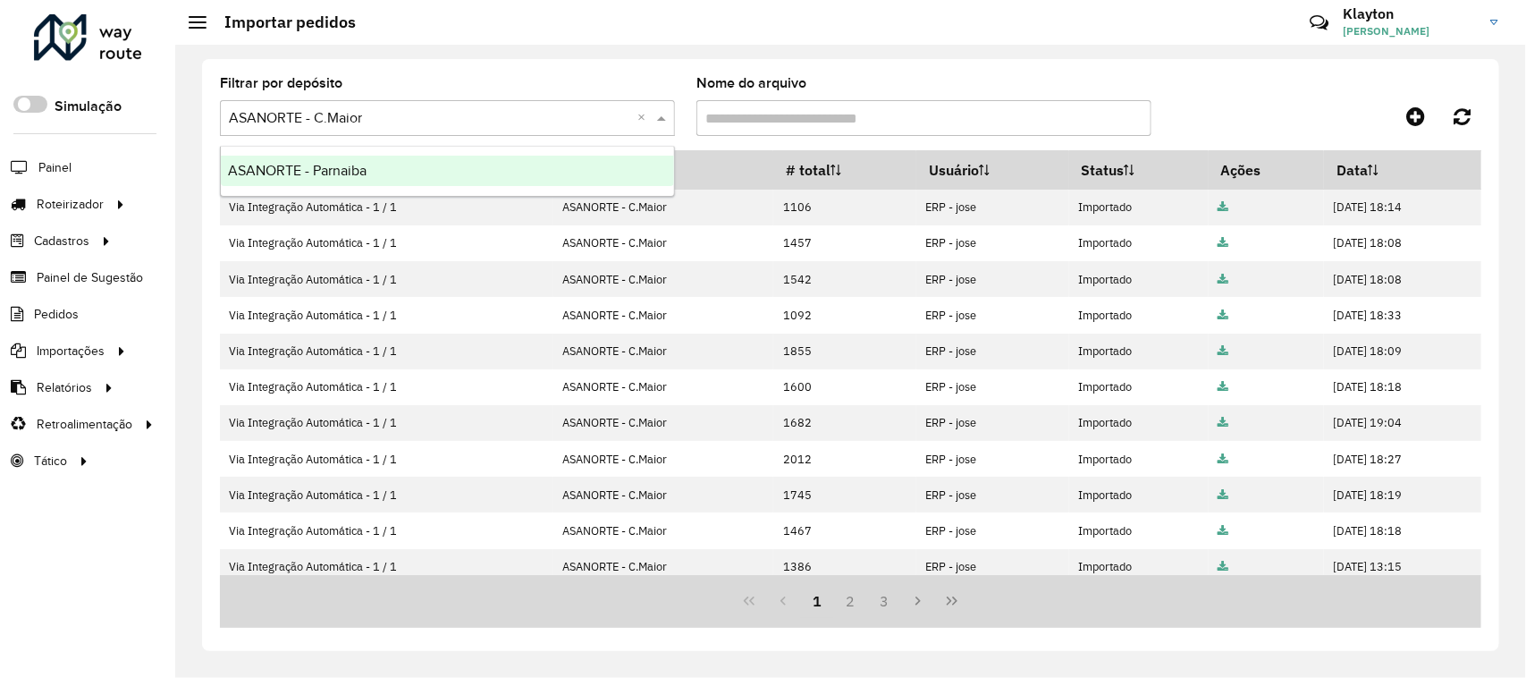
click at [405, 168] on div "ASANORTE - Parnaiba" at bounding box center [447, 171] width 453 height 30
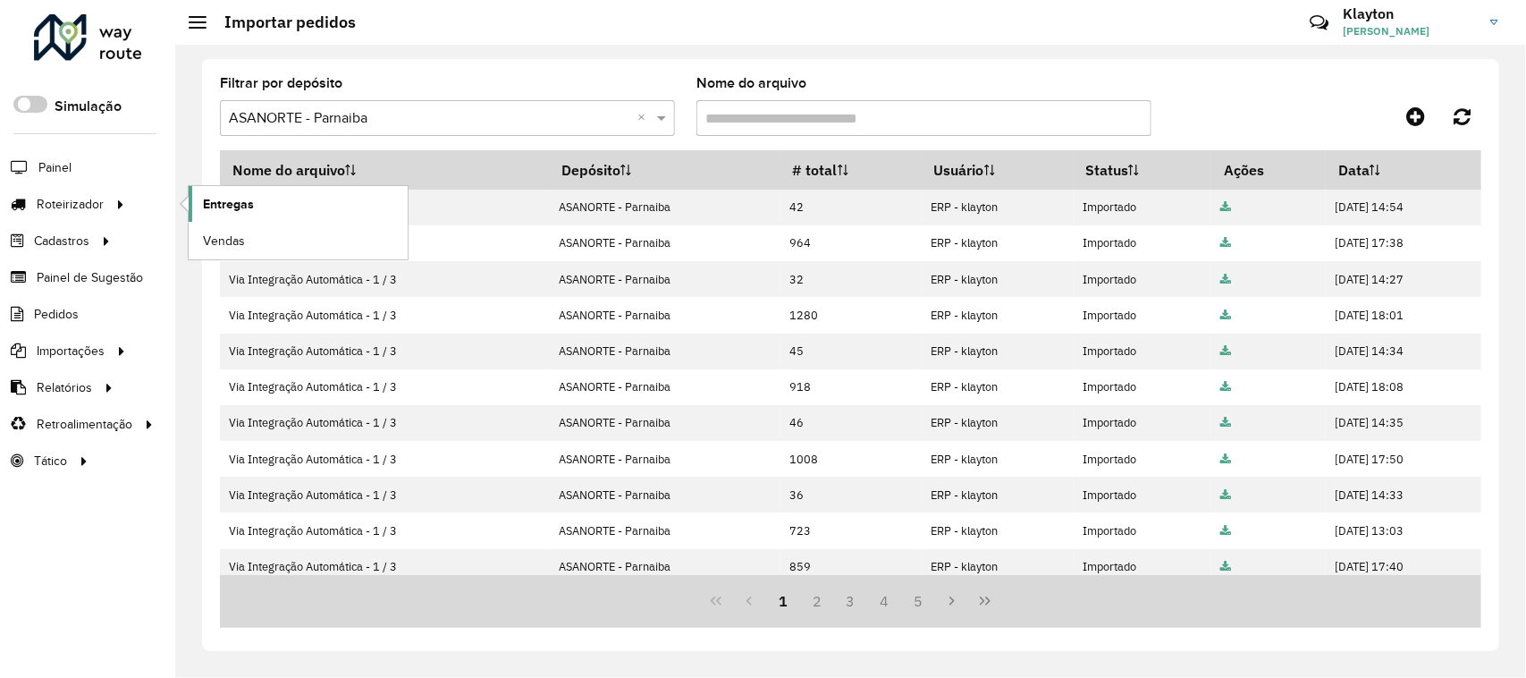
click at [242, 203] on span "Entregas" at bounding box center [228, 204] width 51 height 19
click at [122, 40] on div at bounding box center [88, 37] width 108 height 46
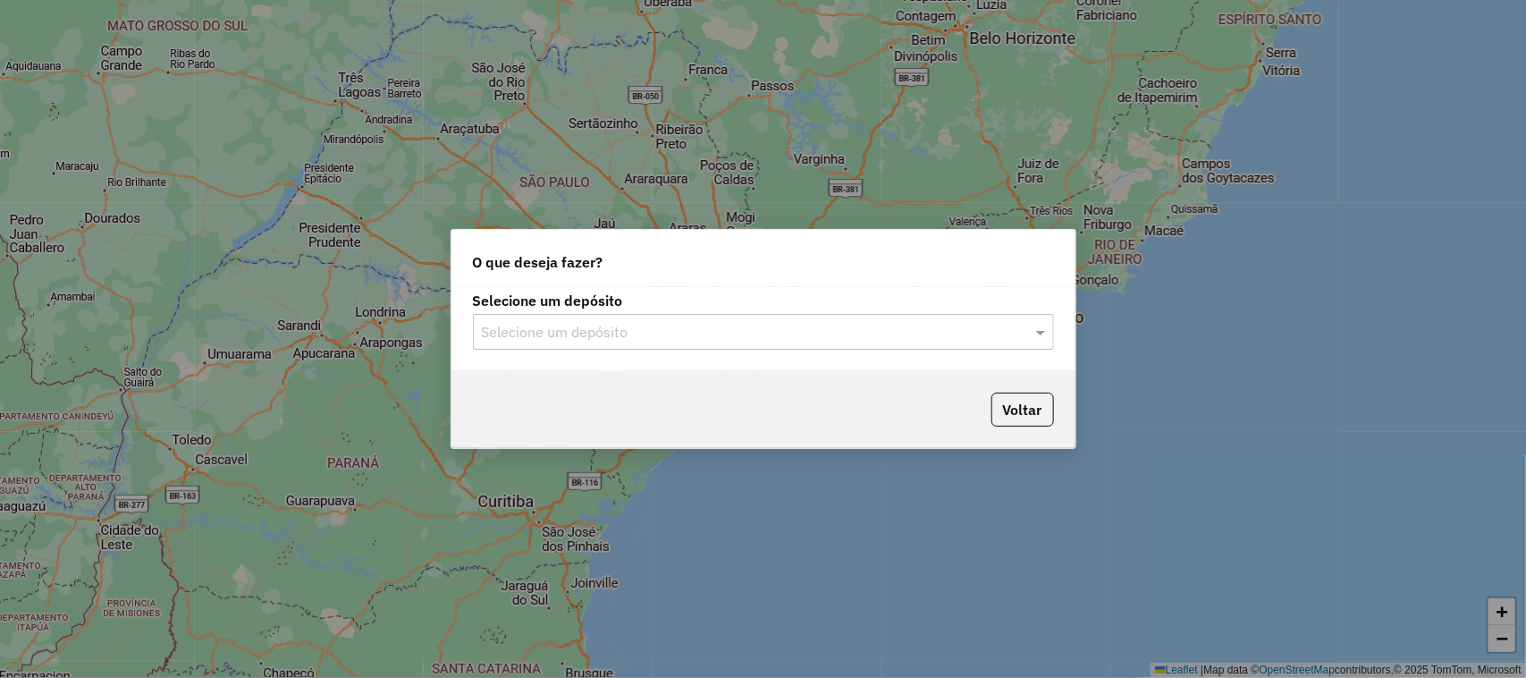
click at [1028, 331] on div at bounding box center [763, 331] width 581 height 23
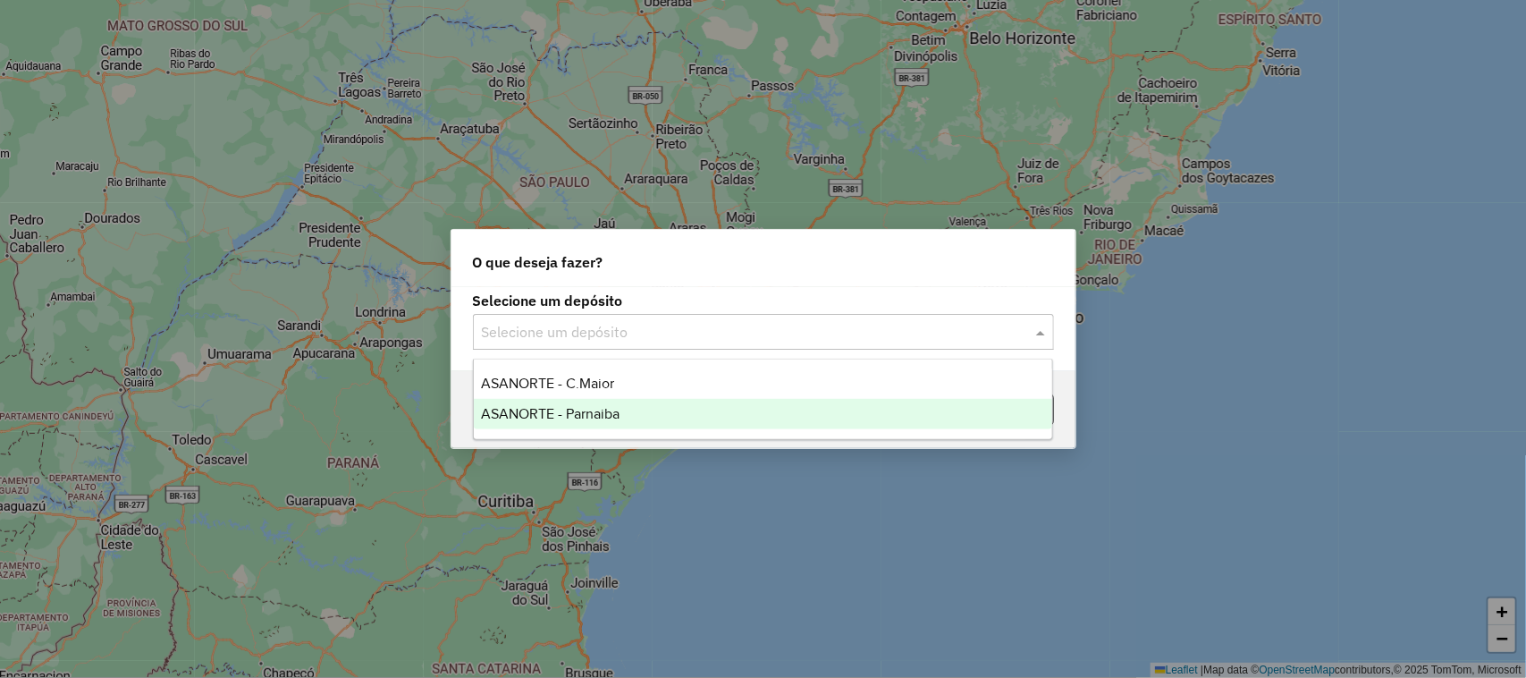
click at [605, 406] on span "ASANORTE - Parnaiba" at bounding box center [550, 413] width 139 height 15
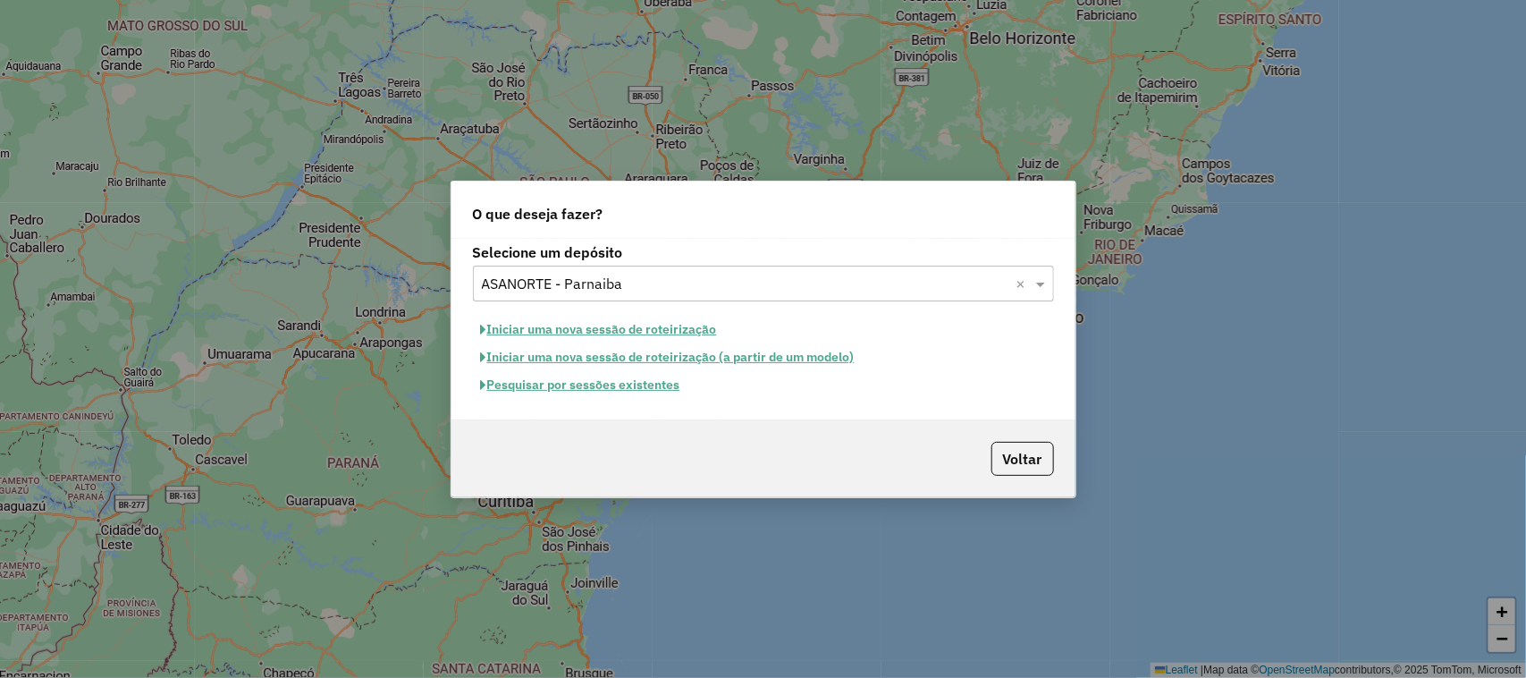
click at [617, 392] on button "Pesquisar por sessões existentes" at bounding box center [580, 385] width 215 height 28
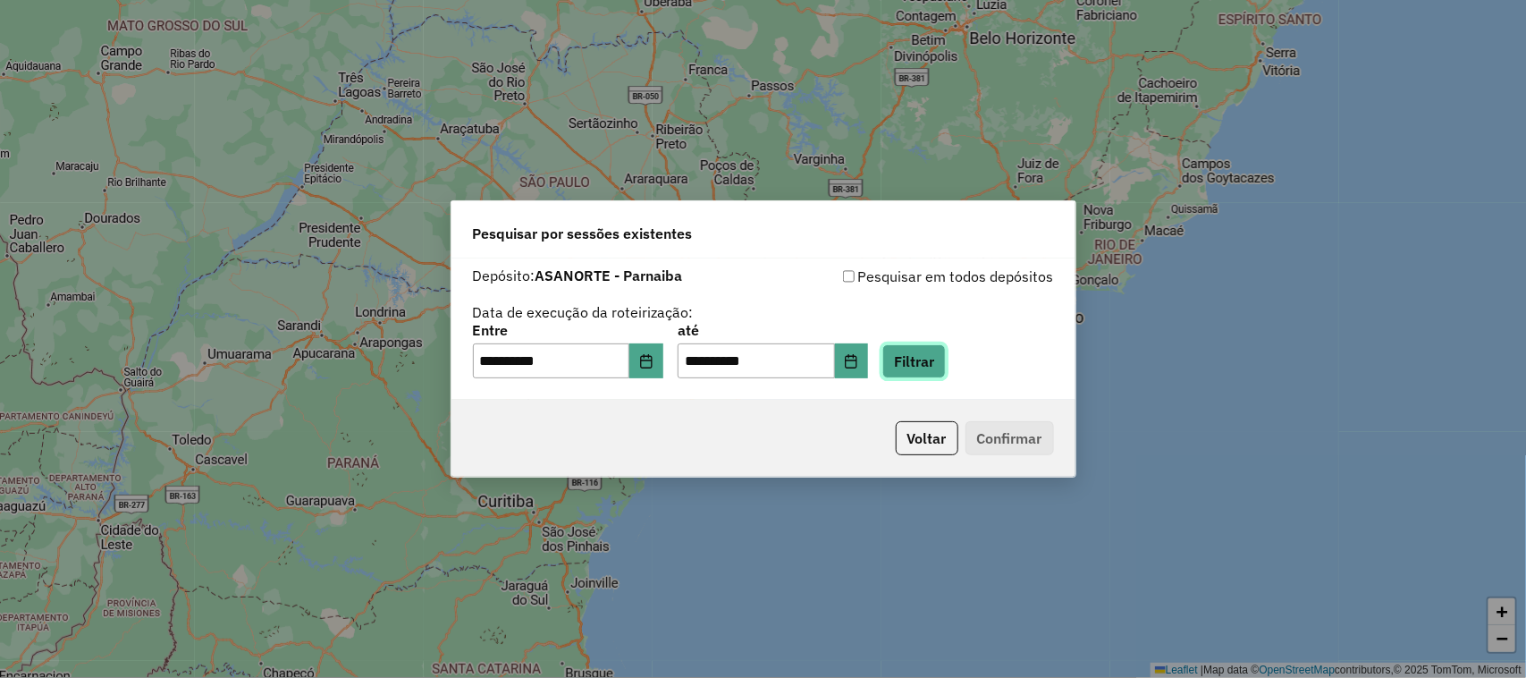
click at [946, 367] on button "Filtrar" at bounding box center [914, 361] width 63 height 34
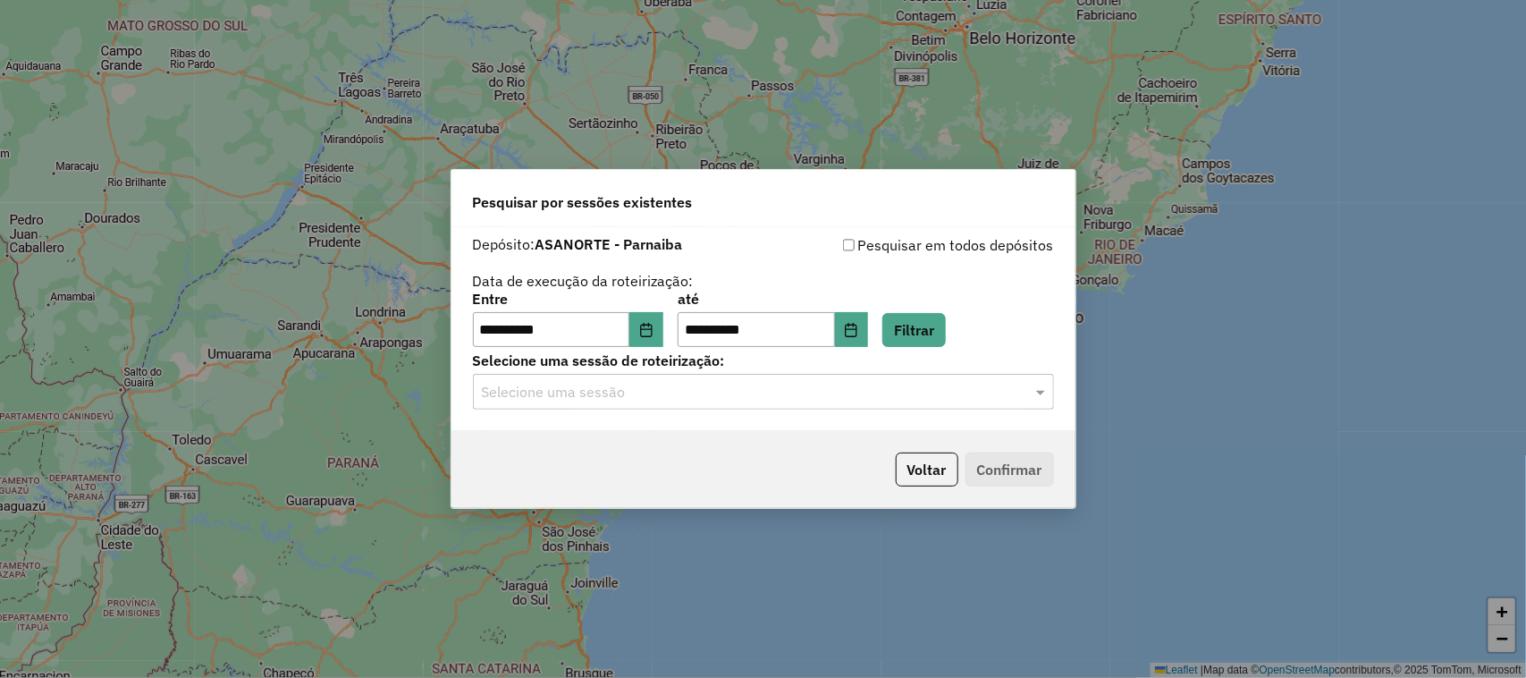
click at [870, 385] on input "text" at bounding box center [746, 392] width 528 height 21
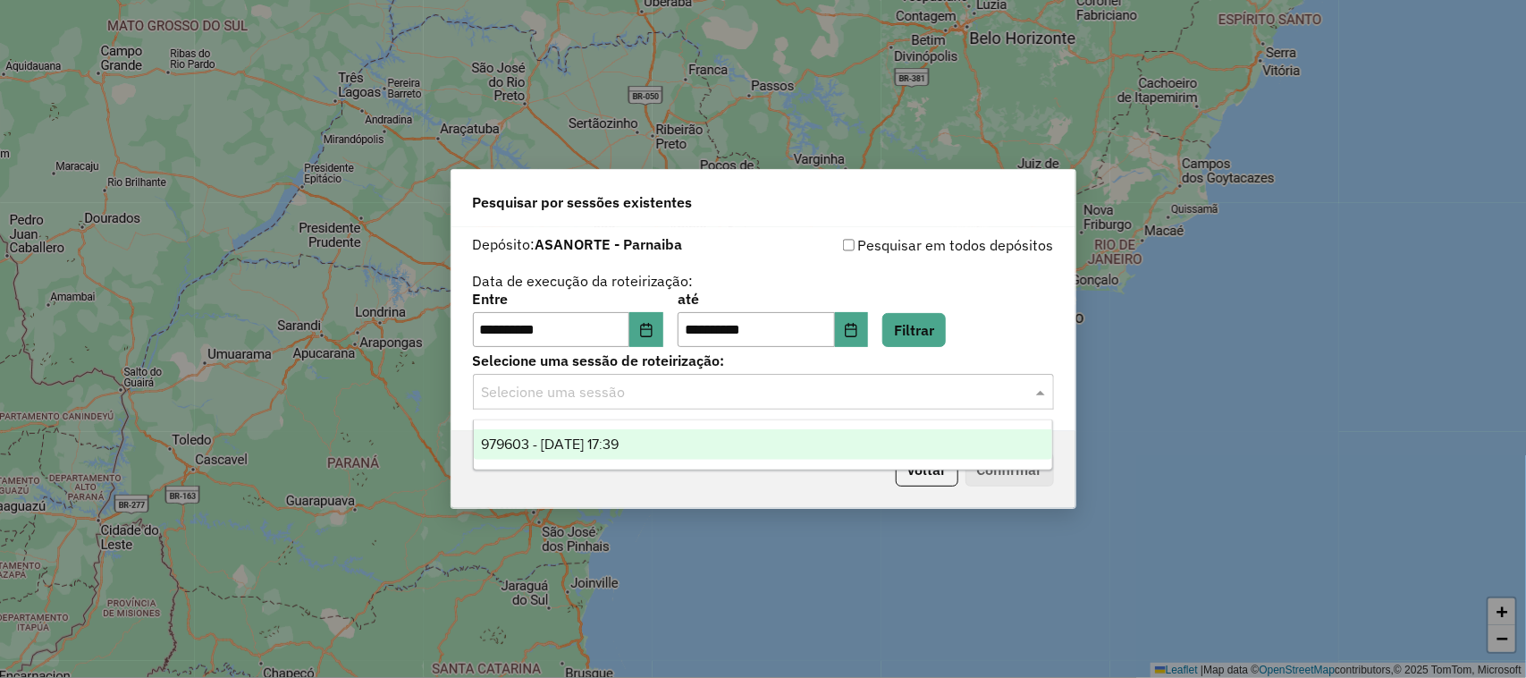
click at [657, 443] on div "979603 - 15/08/2025 17:39" at bounding box center [763, 444] width 579 height 30
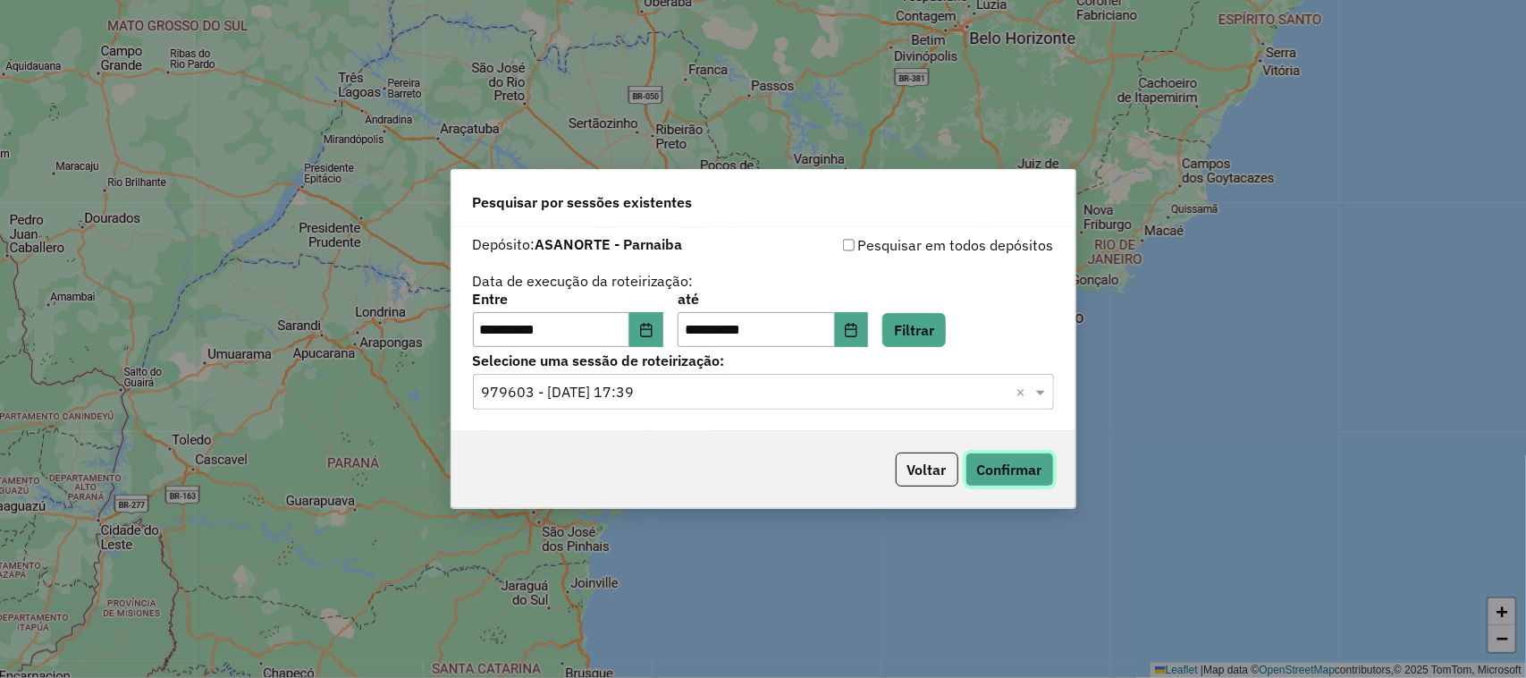
click at [1035, 478] on button "Confirmar" at bounding box center [1010, 469] width 89 height 34
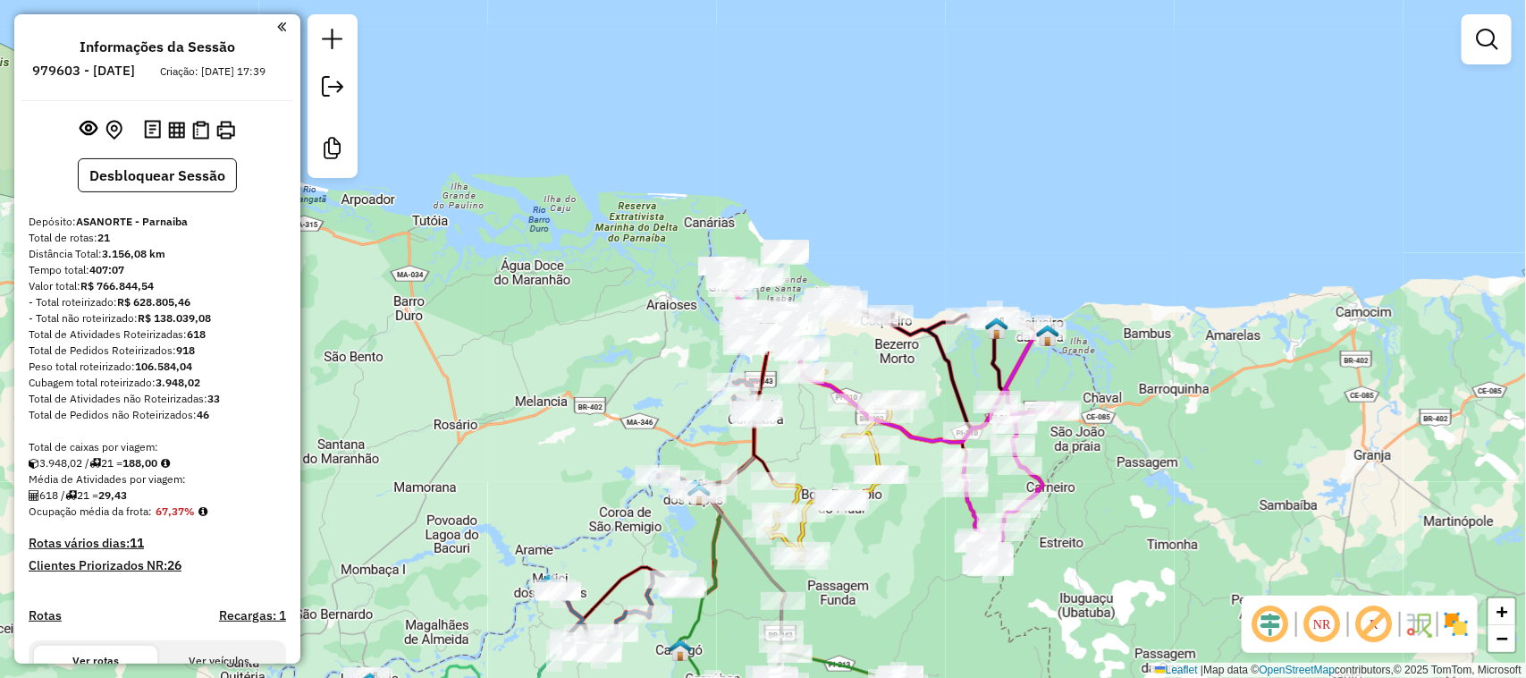
drag, startPoint x: 577, startPoint y: 441, endPoint x: 720, endPoint y: 139, distance: 333.6
click at [703, 179] on div "Janela de atendimento Grade de atendimento Capacidade Transportadoras Veículos …" at bounding box center [763, 339] width 1526 height 678
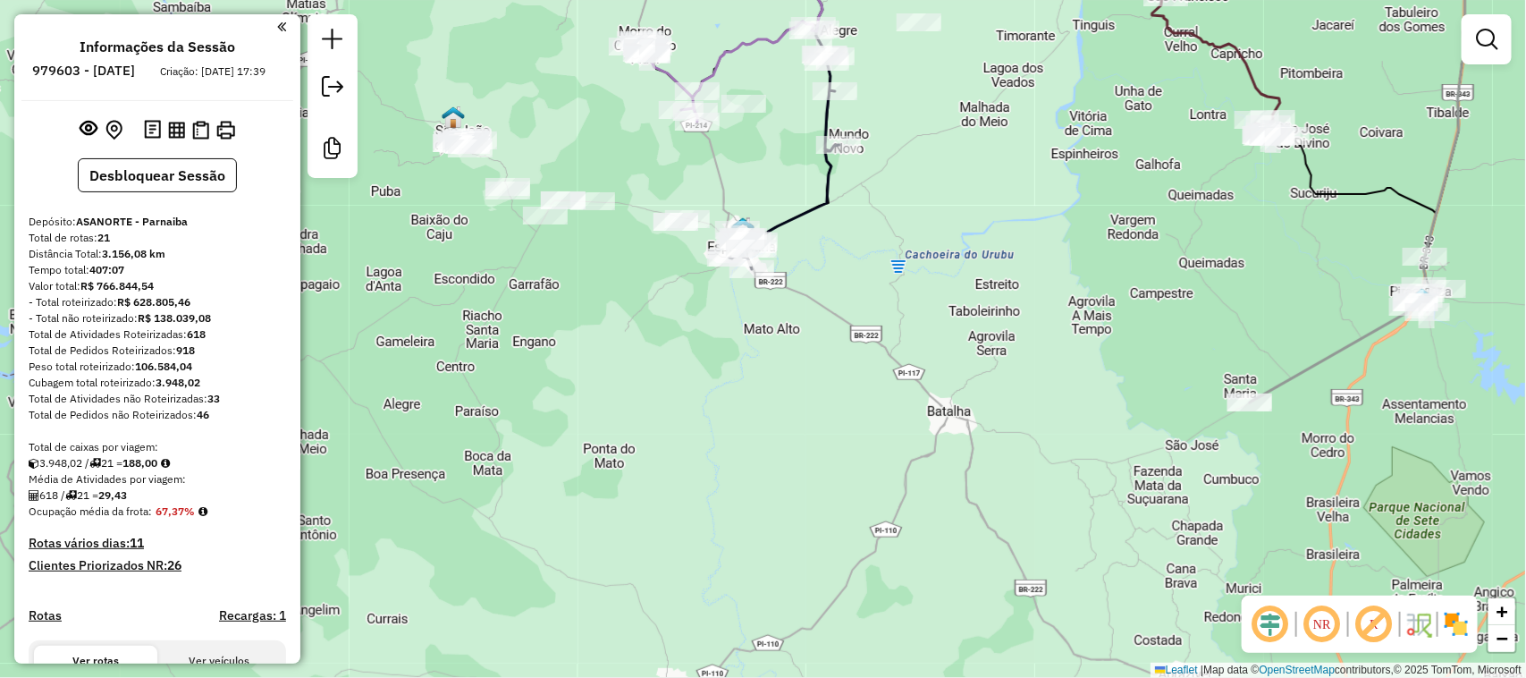
drag, startPoint x: 604, startPoint y: 265, endPoint x: 714, endPoint y: 367, distance: 149.3
click at [708, 359] on div "Janela de atendimento Grade de atendimento Capacidade Transportadoras Veículos …" at bounding box center [763, 339] width 1526 height 678
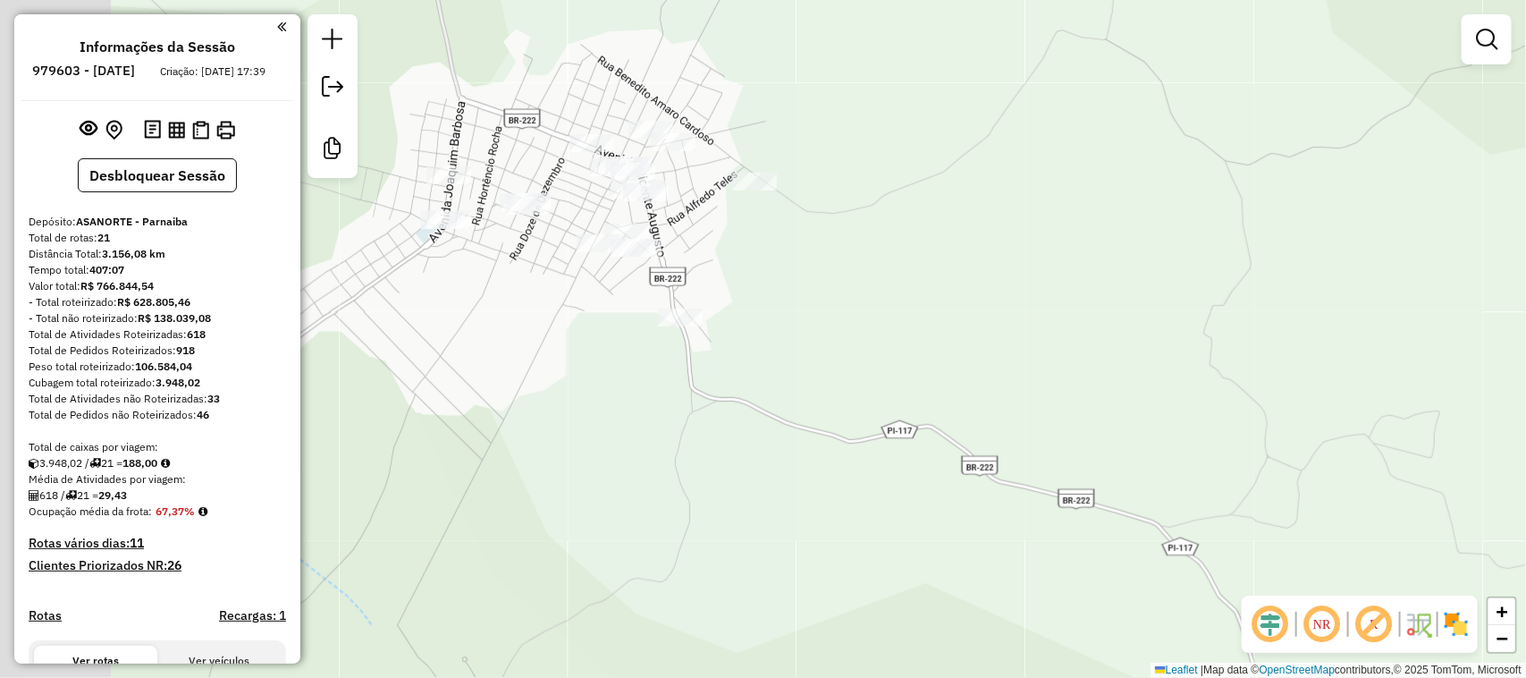
drag, startPoint x: 586, startPoint y: 182, endPoint x: 717, endPoint y: 239, distance: 143.4
click at [716, 237] on div "Janela de atendimento Grade de atendimento Capacidade Transportadoras Veículos …" at bounding box center [763, 339] width 1526 height 678
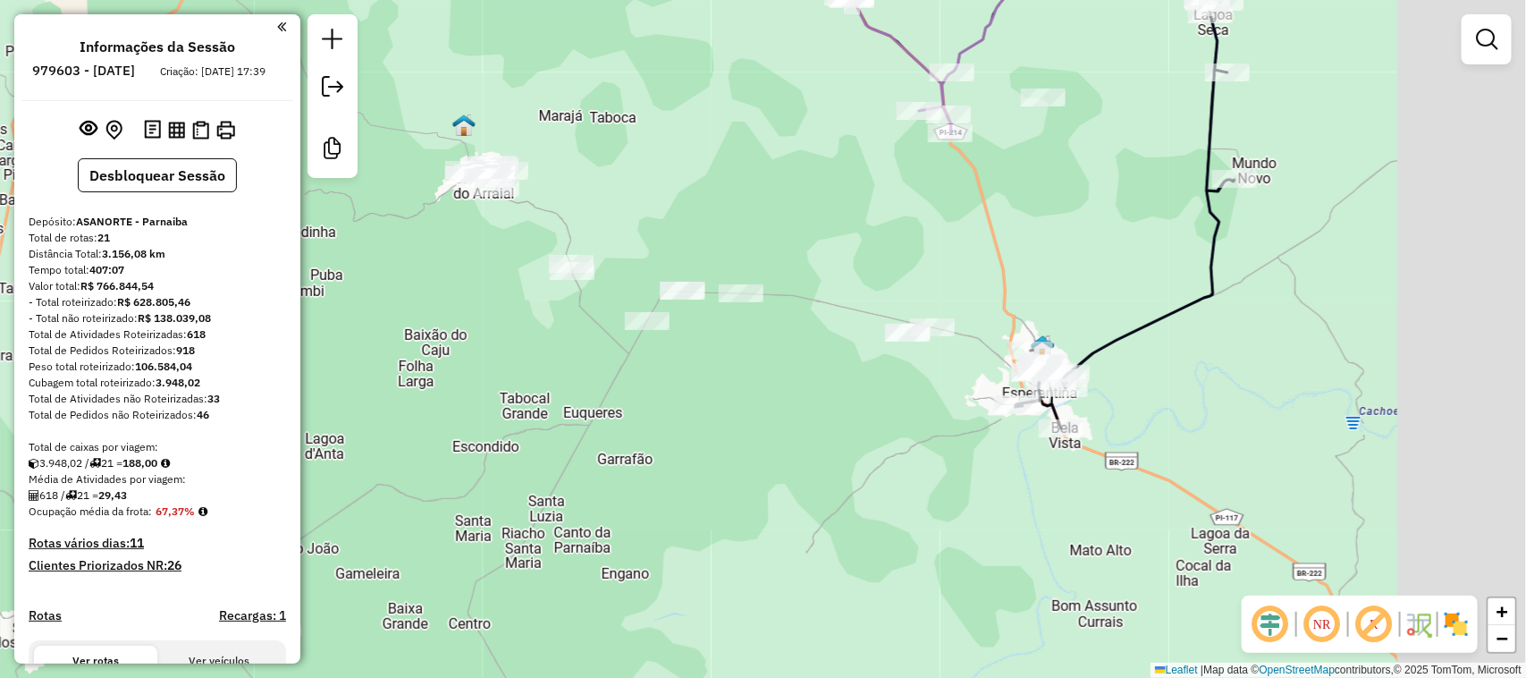
drag, startPoint x: 1008, startPoint y: 452, endPoint x: 783, endPoint y: 385, distance: 234.0
click at [823, 400] on div "Janela de atendimento Grade de atendimento Capacidade Transportadoras Veículos …" at bounding box center [763, 339] width 1526 height 678
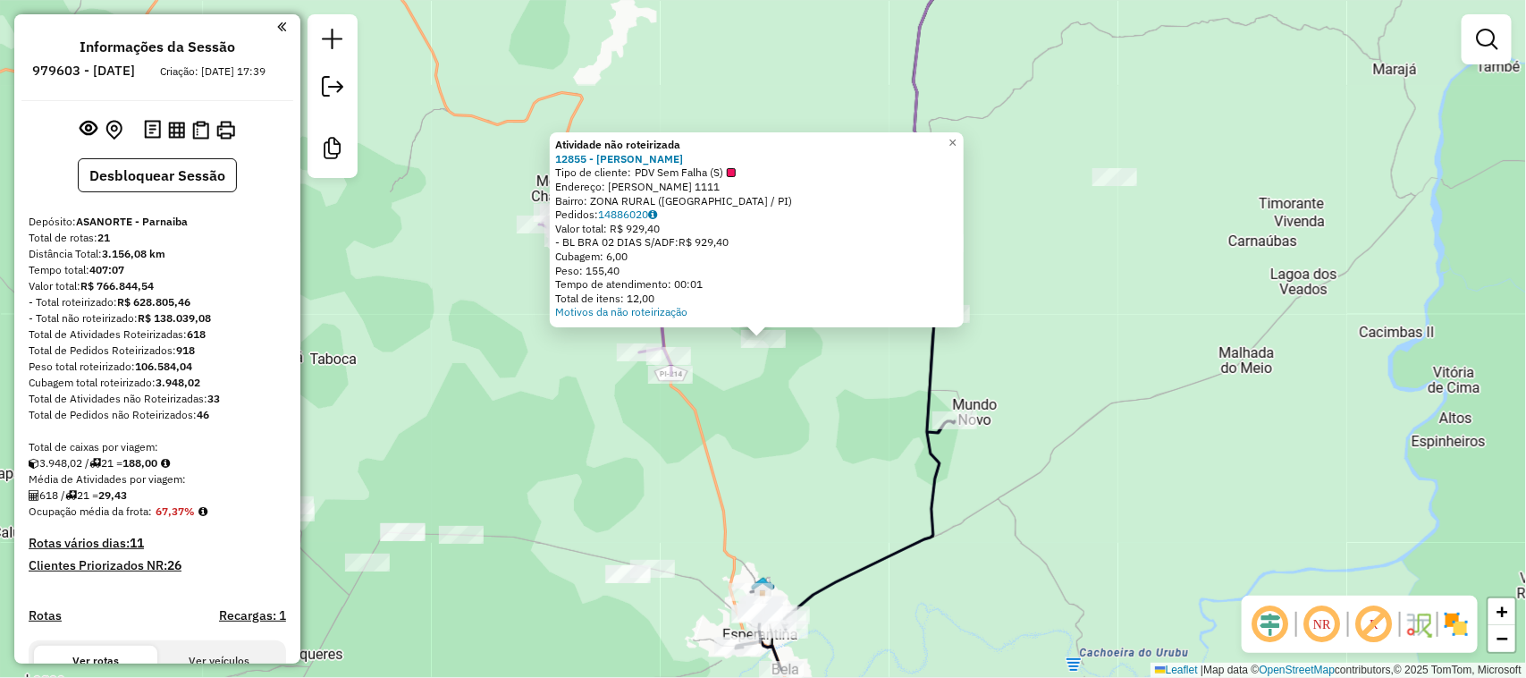
click at [810, 477] on div "Atividade não roteirizada 12855 - MERCADINHO DOUGLAS Tipo de cliente: PDV Sem F…" at bounding box center [763, 339] width 1526 height 678
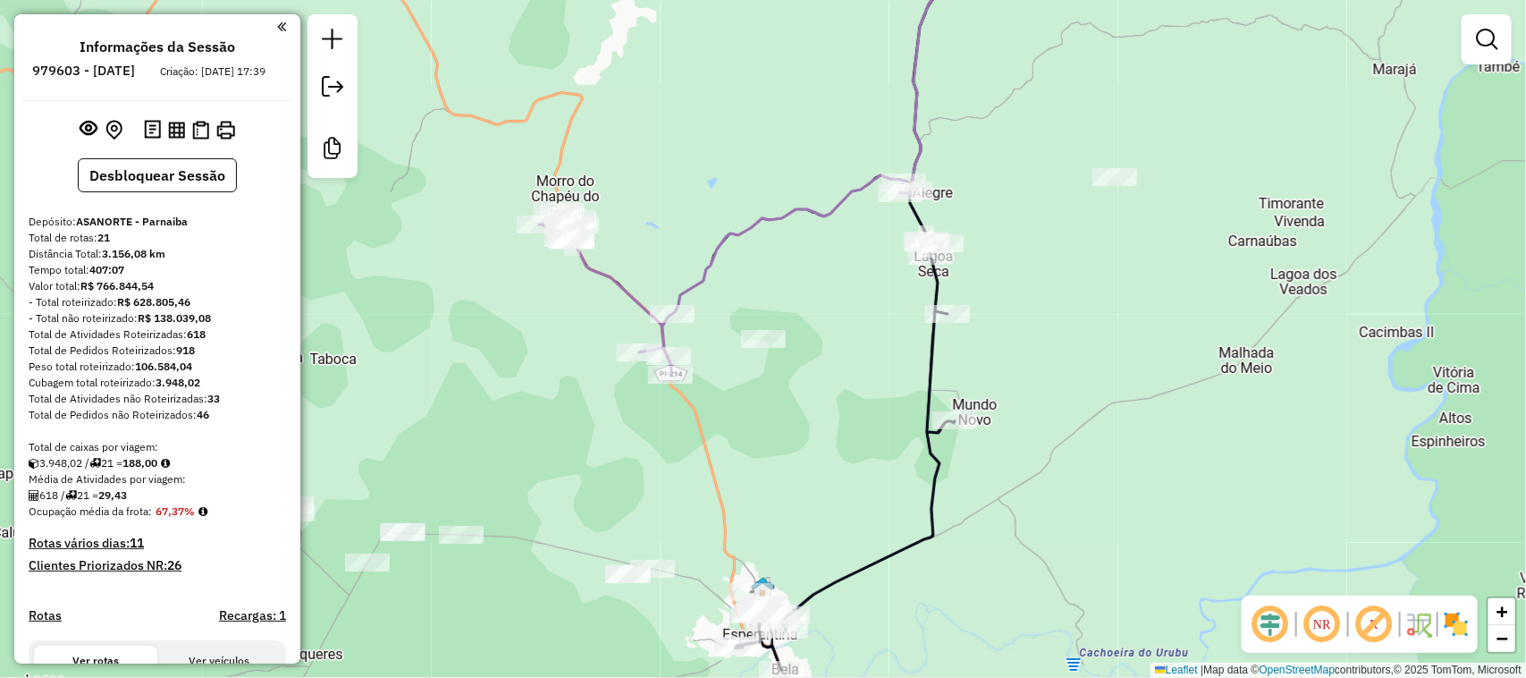
drag, startPoint x: 857, startPoint y: 337, endPoint x: 867, endPoint y: 283, distance: 55.6
click at [865, 310] on div "Janela de atendimento Grade de atendimento Capacidade Transportadoras Veículos …" at bounding box center [763, 339] width 1526 height 678
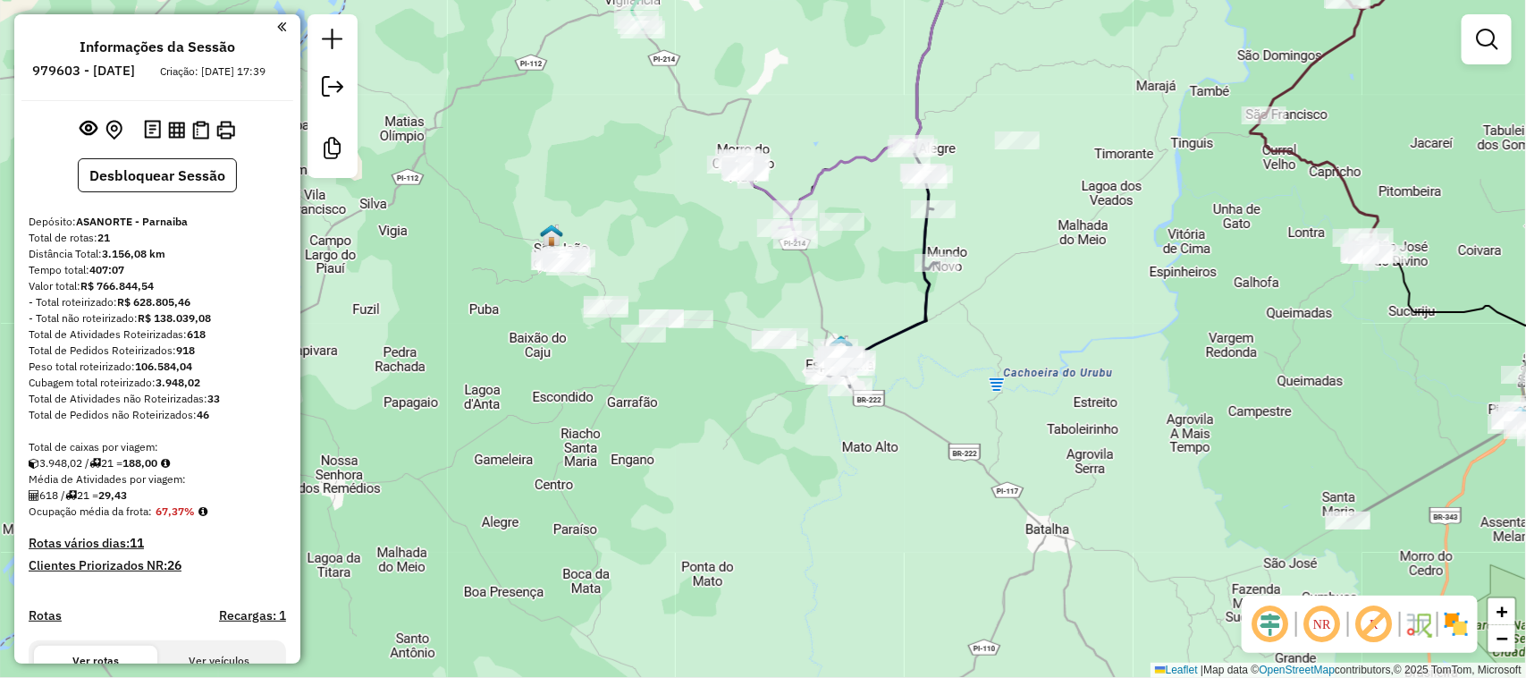
drag, startPoint x: 1057, startPoint y: 356, endPoint x: 896, endPoint y: 315, distance: 166.1
click at [967, 342] on div "Janela de atendimento Grade de atendimento Capacidade Transportadoras Veículos …" at bounding box center [763, 339] width 1526 height 678
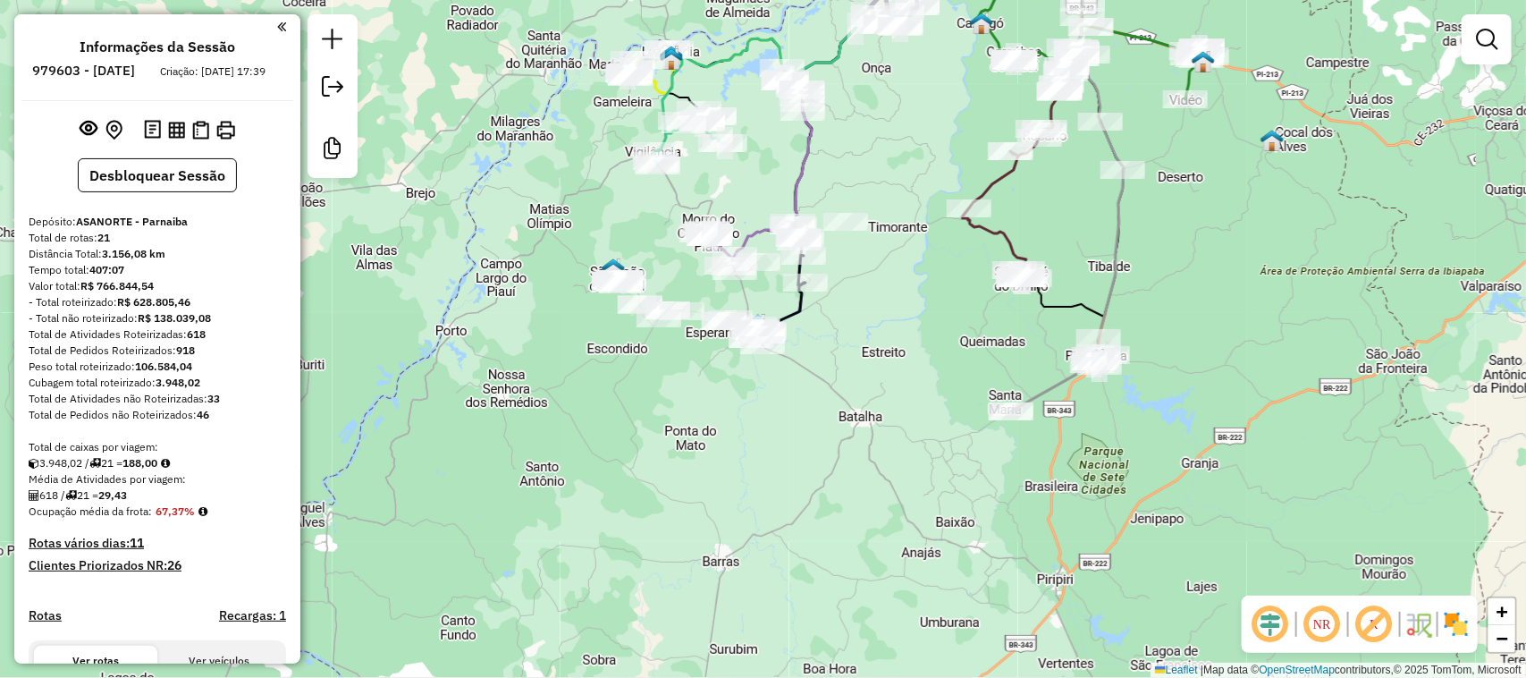
drag, startPoint x: 968, startPoint y: 332, endPoint x: 866, endPoint y: 408, distance: 127.9
click at [899, 395] on div "Janela de atendimento Grade de atendimento Capacidade Transportadoras Veículos …" at bounding box center [763, 339] width 1526 height 678
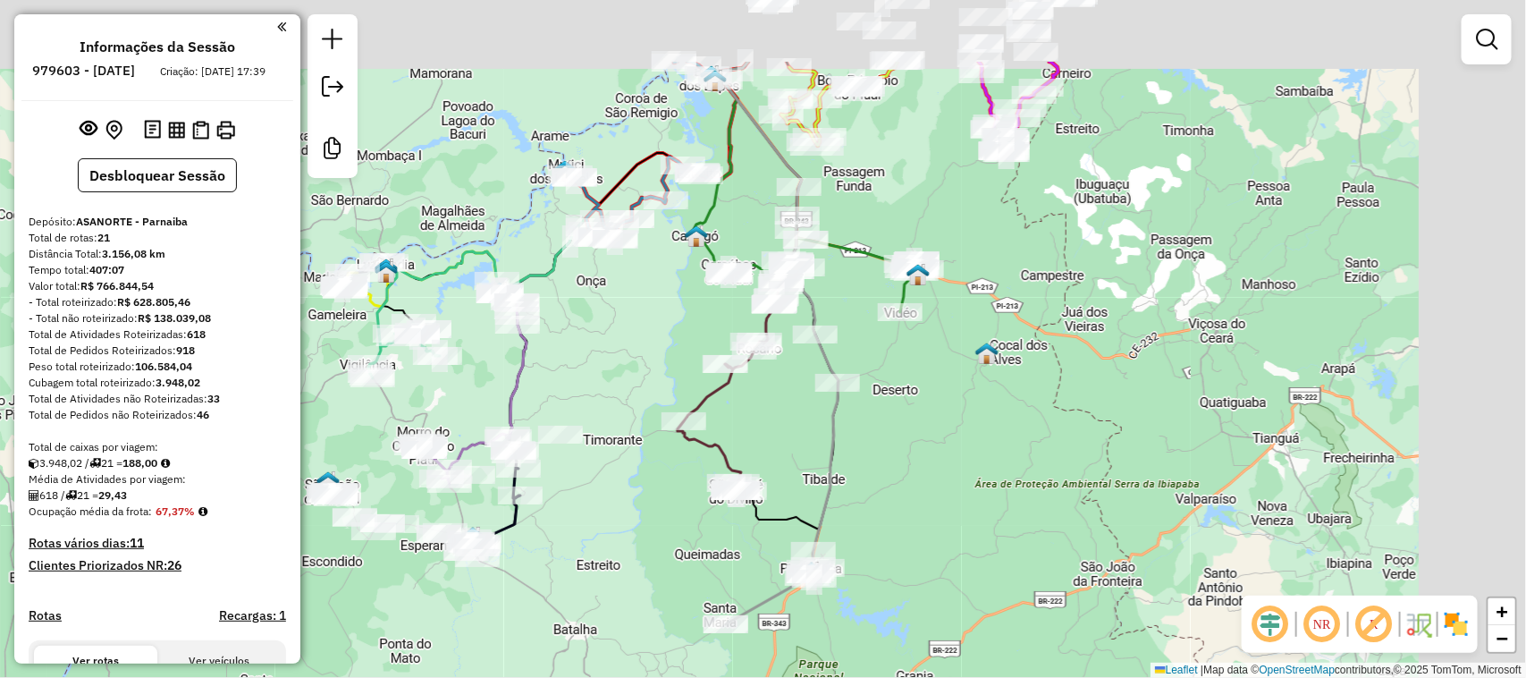
drag, startPoint x: 973, startPoint y: 430, endPoint x: 886, endPoint y: 508, distance: 116.5
click at [891, 498] on div "Janela de atendimento Grade de atendimento Capacidade Transportadoras Veículos …" at bounding box center [763, 339] width 1526 height 678
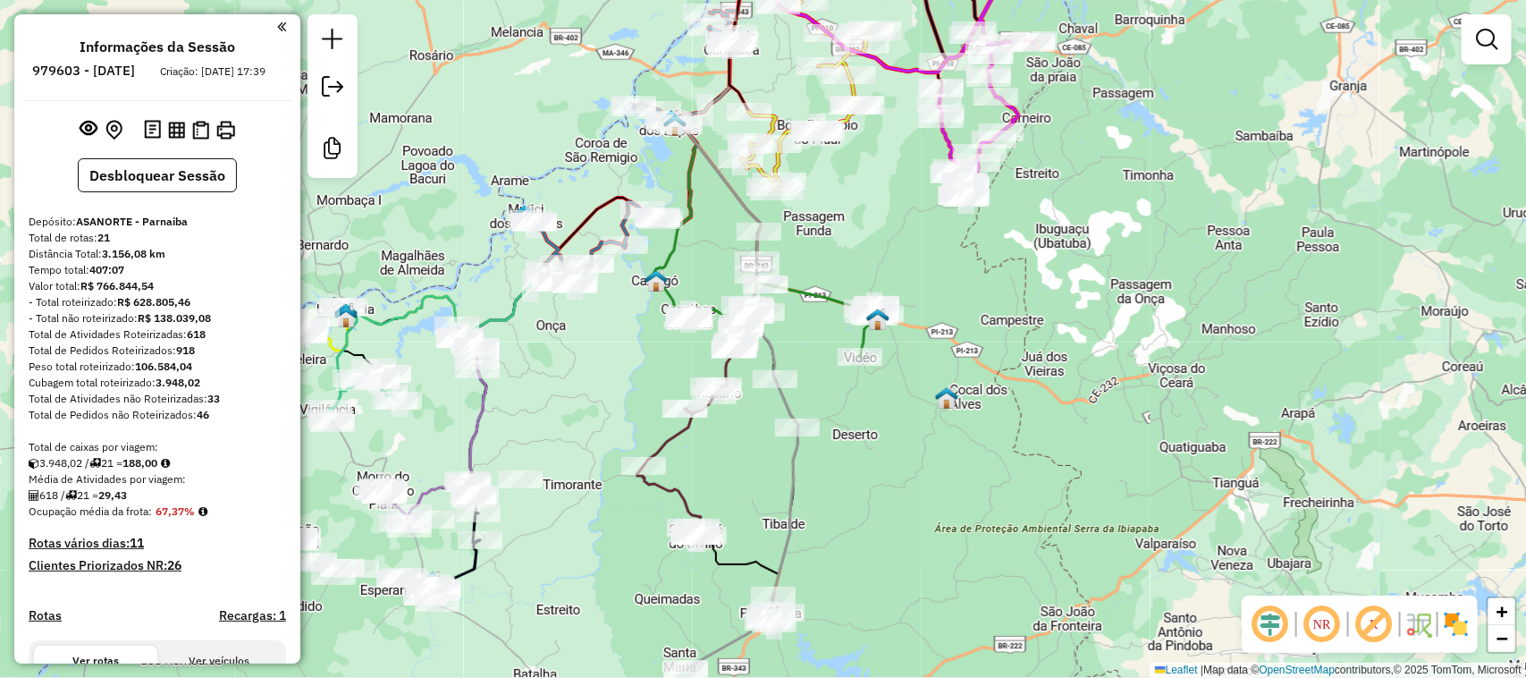
drag, startPoint x: 1044, startPoint y: 401, endPoint x: 1042, endPoint y: 457, distance: 56.4
click at [1043, 444] on div "Janela de atendimento Grade de atendimento Capacidade Transportadoras Veículos …" at bounding box center [763, 339] width 1526 height 678
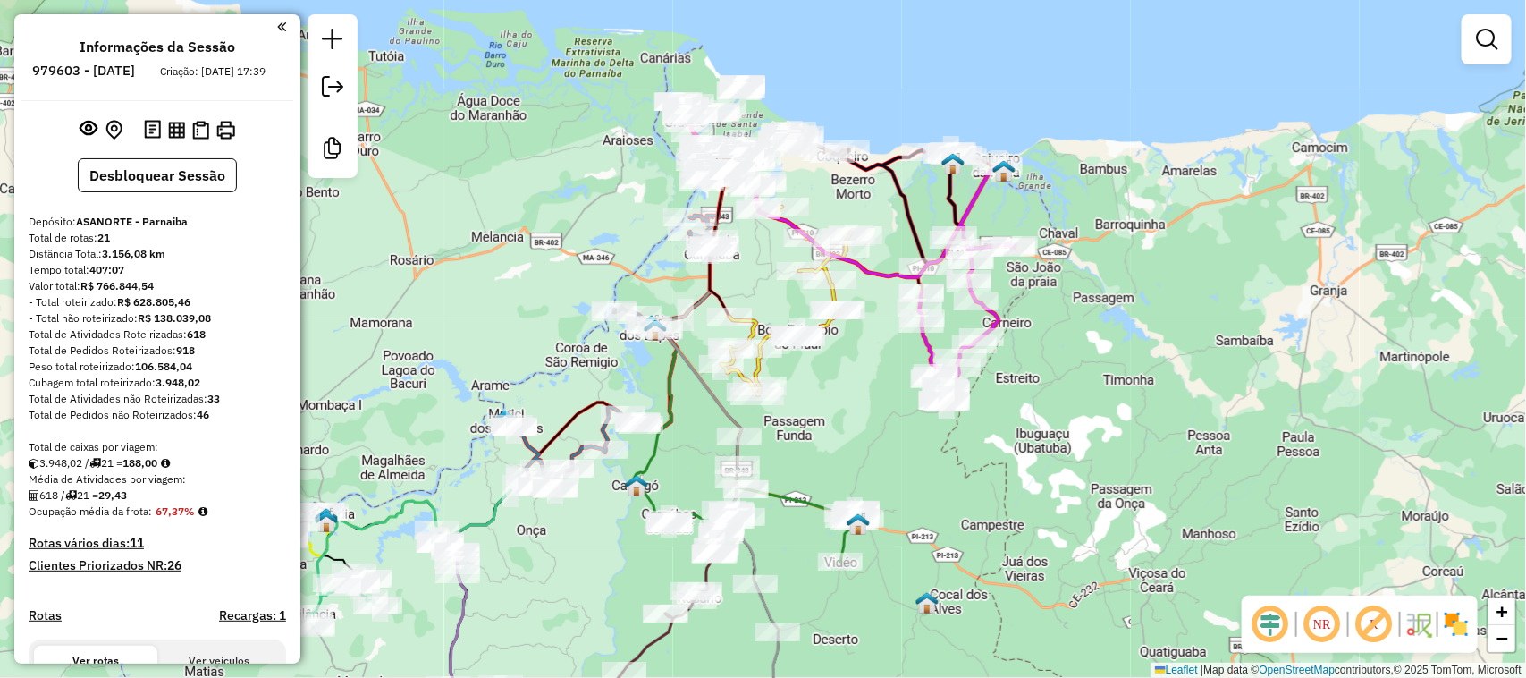
drag, startPoint x: 1120, startPoint y: 356, endPoint x: 1110, endPoint y: 356, distance: 10.7
click at [1128, 376] on div "Janela de atendimento Grade de atendimento Capacidade Transportadoras Veículos …" at bounding box center [763, 339] width 1526 height 678
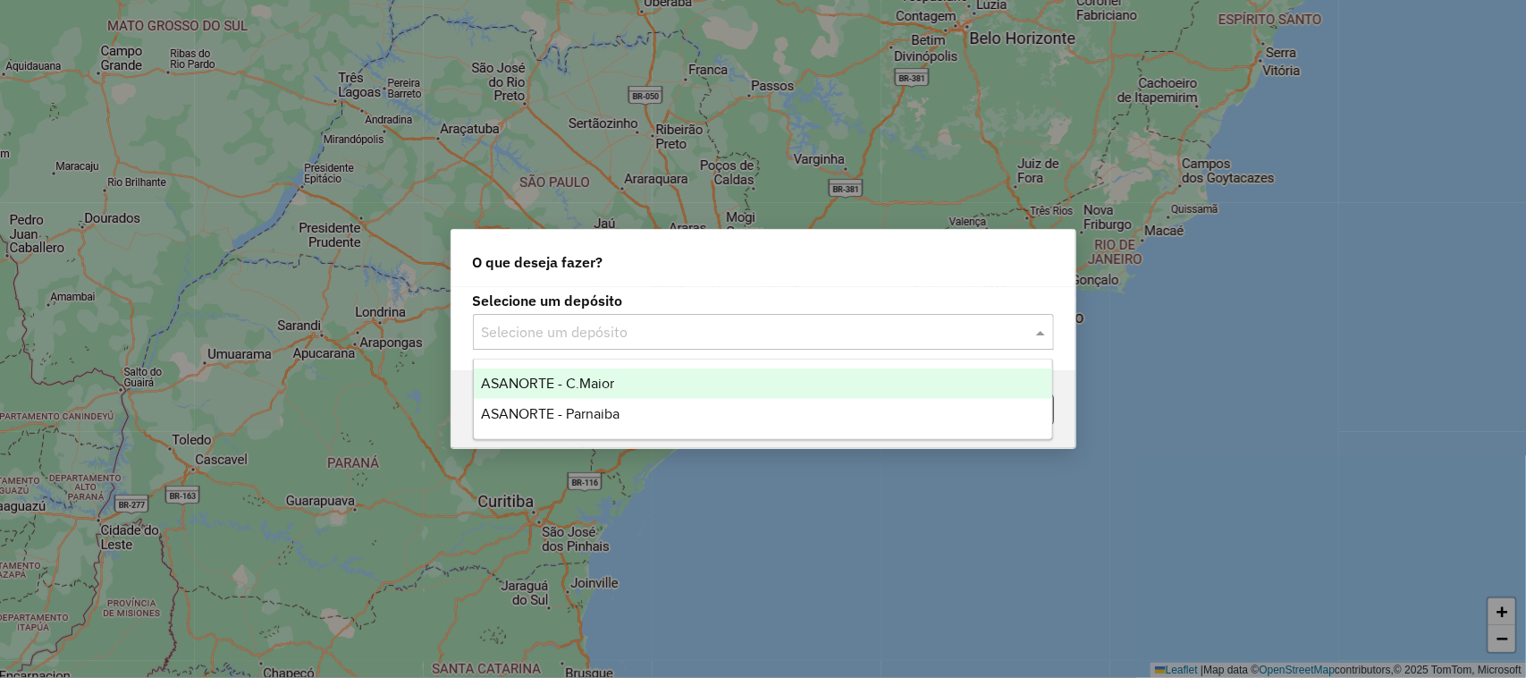
click at [1033, 334] on span at bounding box center [1043, 331] width 22 height 21
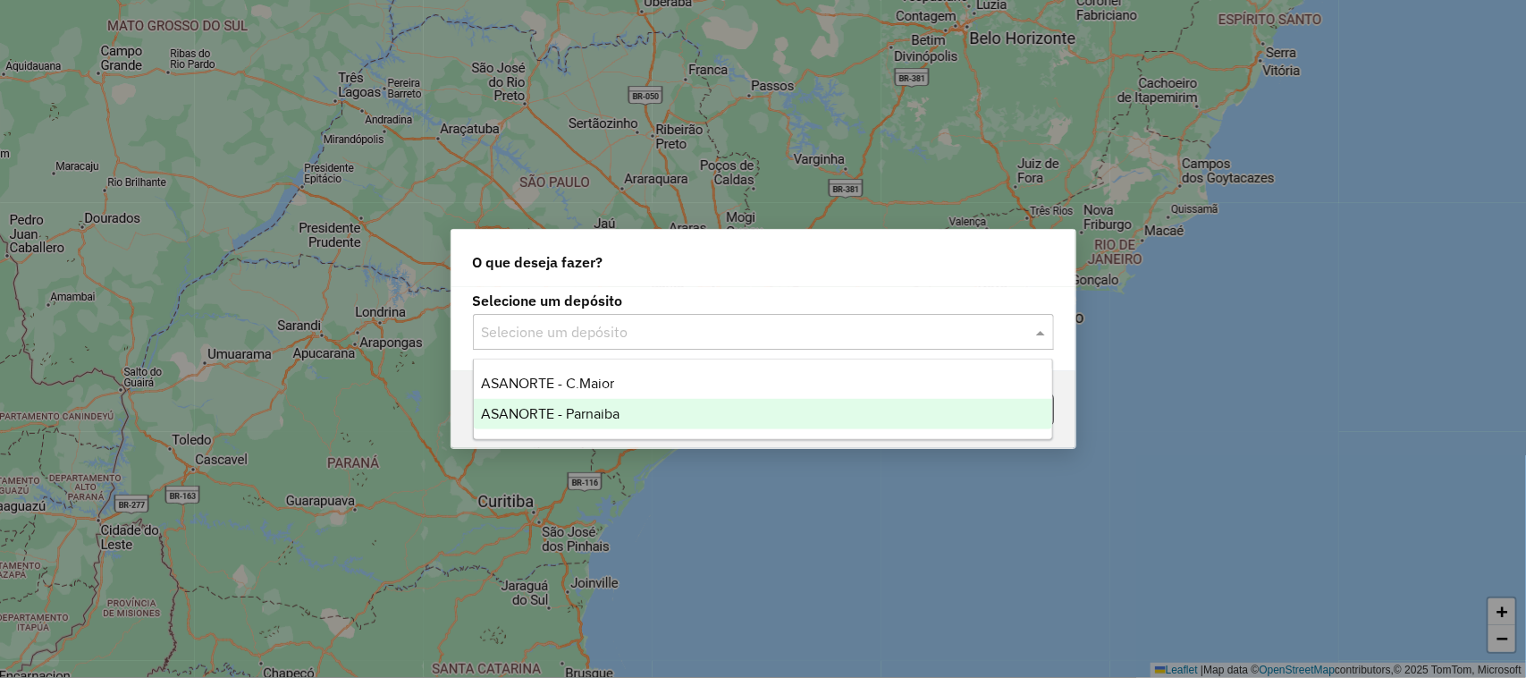
click at [646, 407] on div "ASANORTE - Parnaiba" at bounding box center [763, 414] width 579 height 30
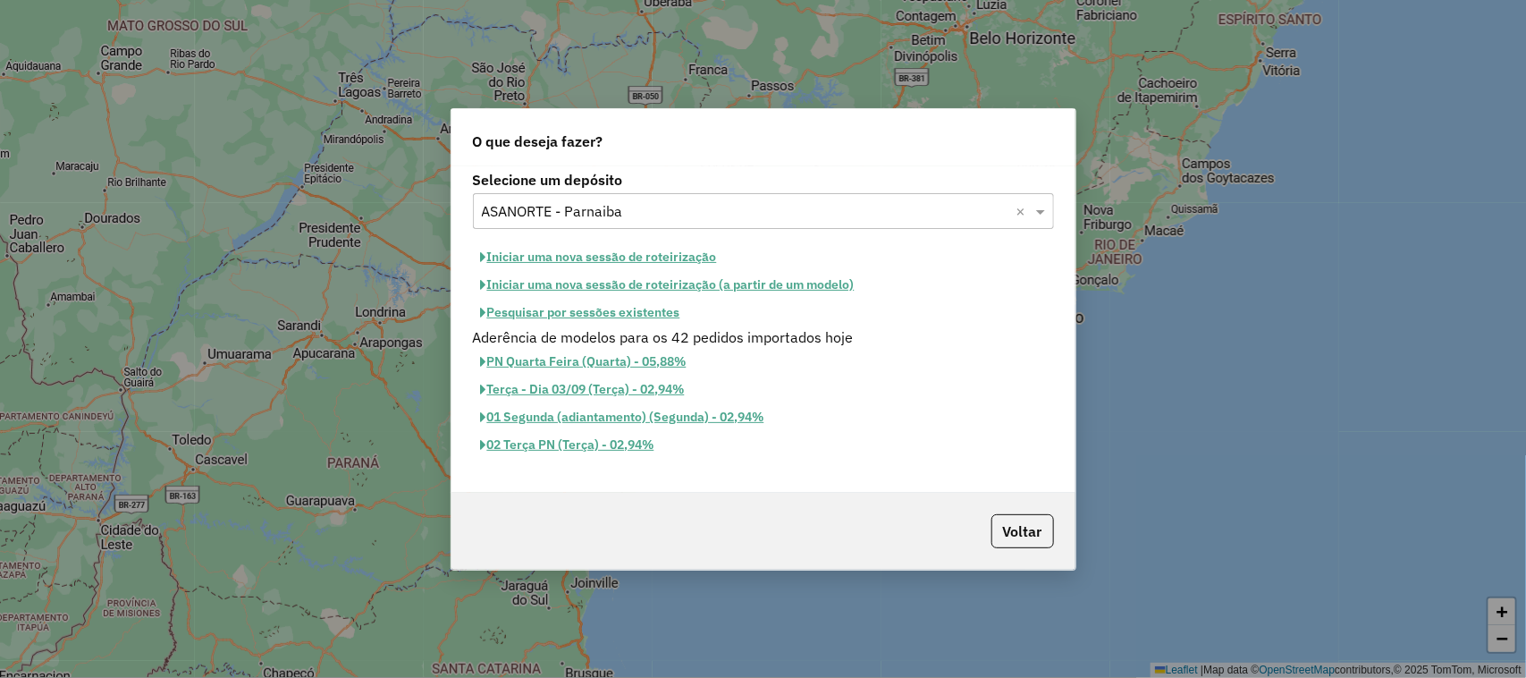
click at [591, 256] on button "Iniciar uma nova sessão de roteirização" at bounding box center [599, 257] width 252 height 28
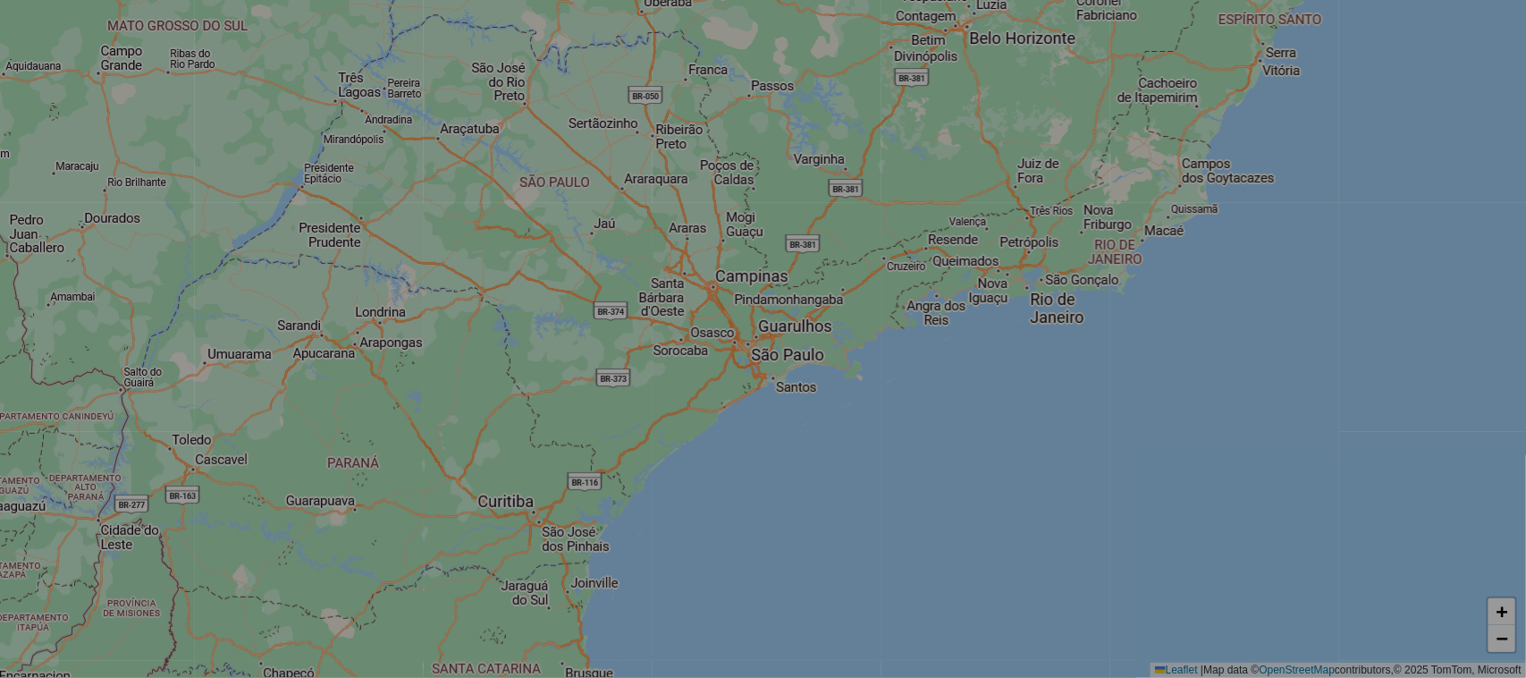
select select "*"
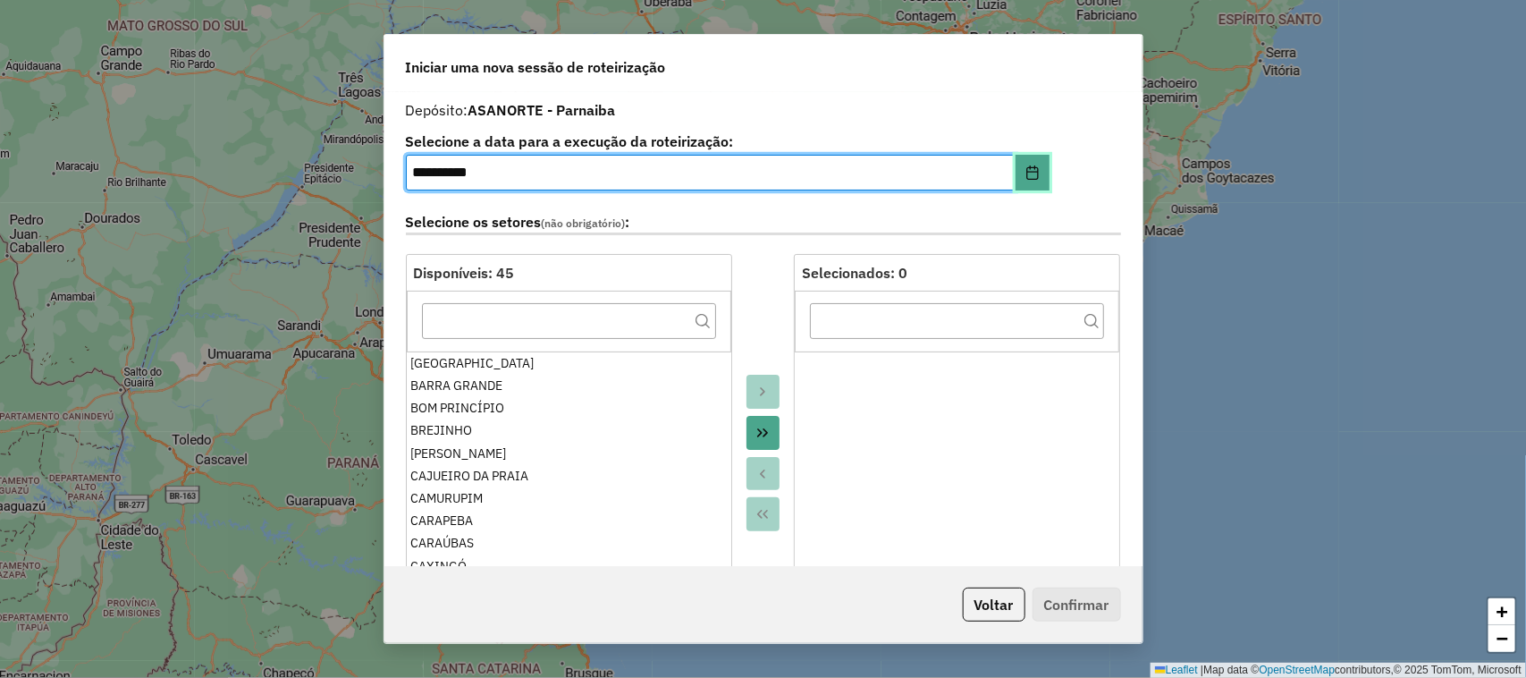
click at [1026, 165] on icon "Choose Date" at bounding box center [1033, 172] width 14 height 14
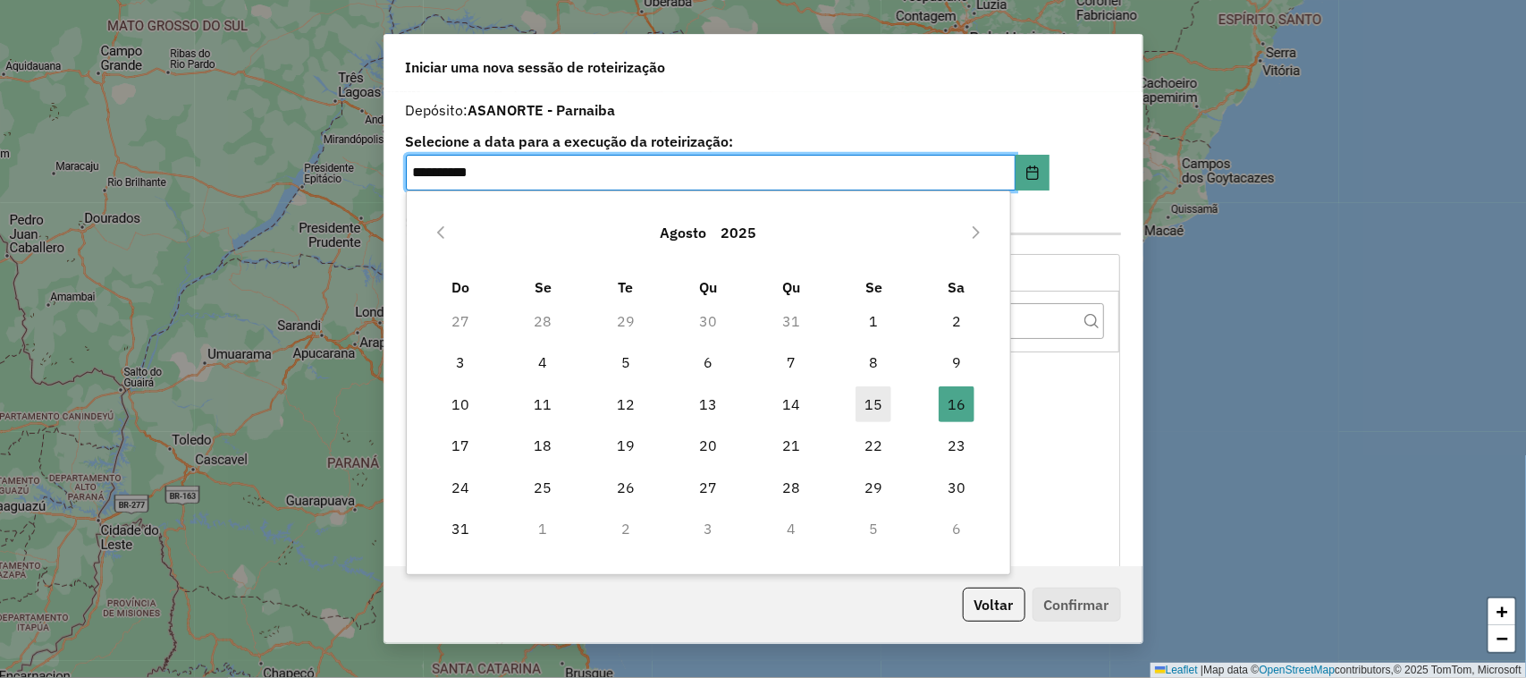
click at [869, 403] on span "15" at bounding box center [874, 404] width 36 height 36
type input "**********"
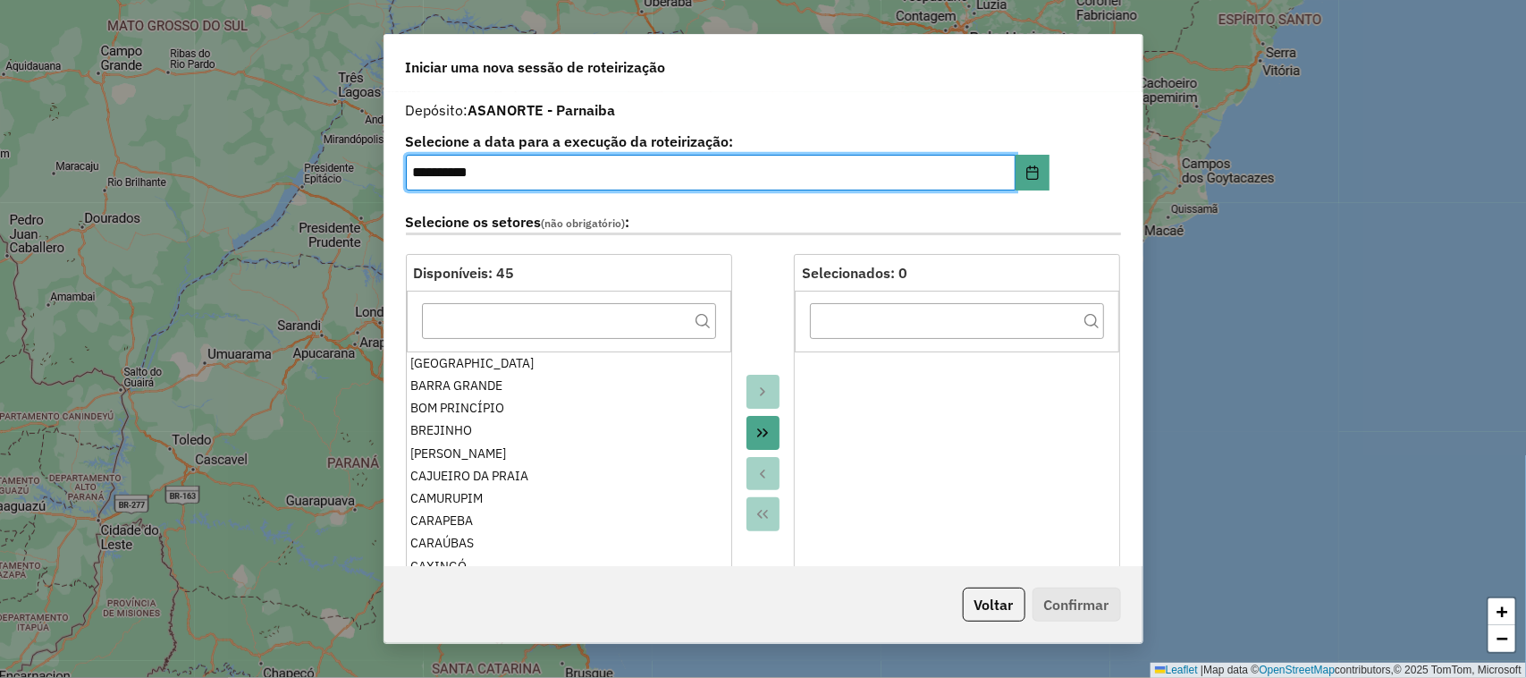
click at [757, 436] on icon "Move All to Target" at bounding box center [762, 432] width 11 height 9
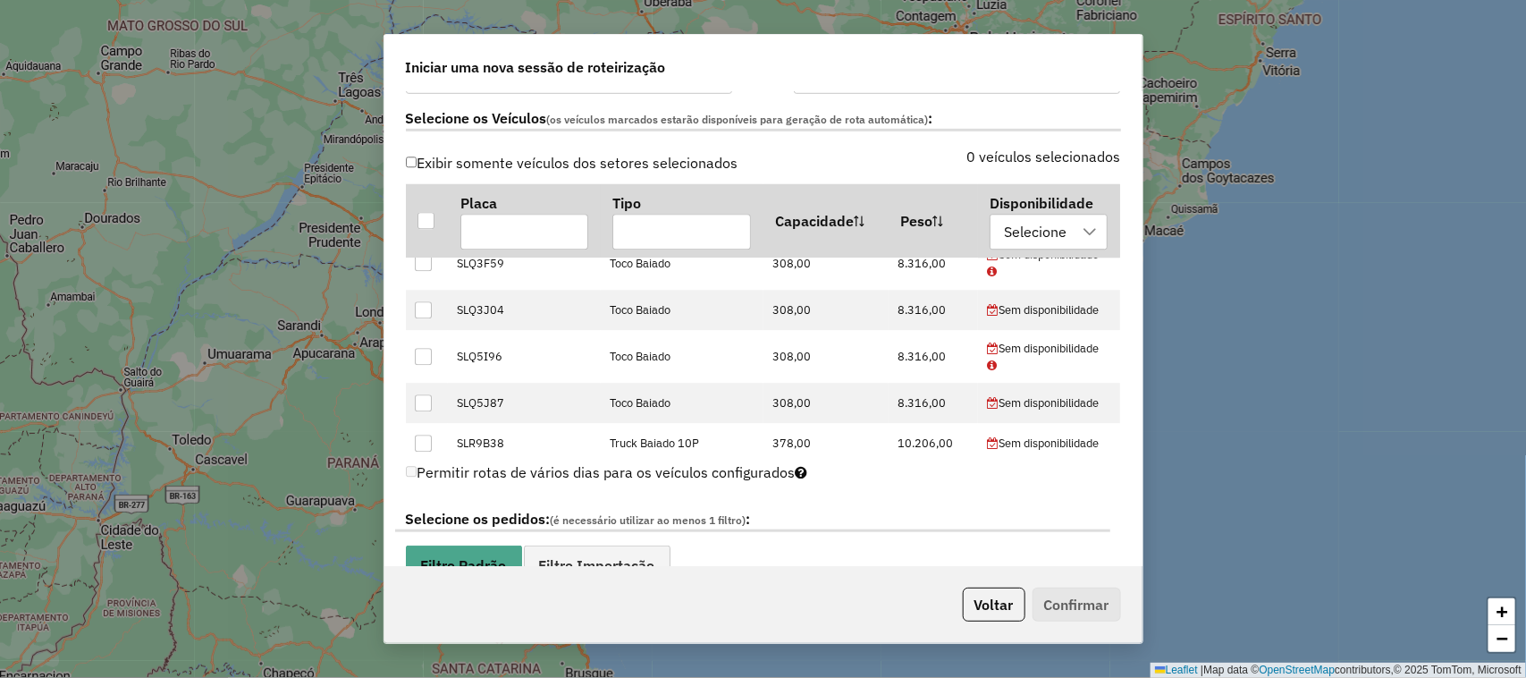
scroll to position [2254, 0]
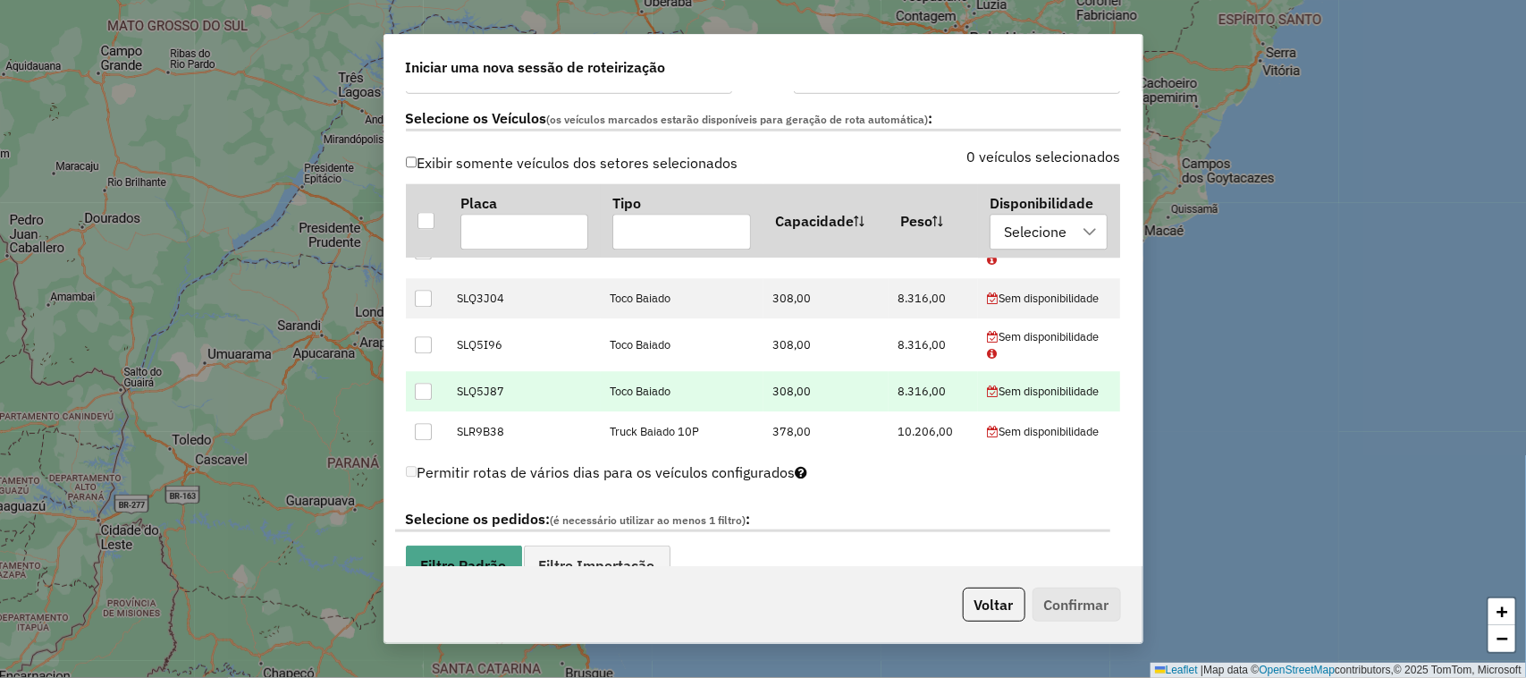
click at [430, 392] on div at bounding box center [423, 391] width 17 height 17
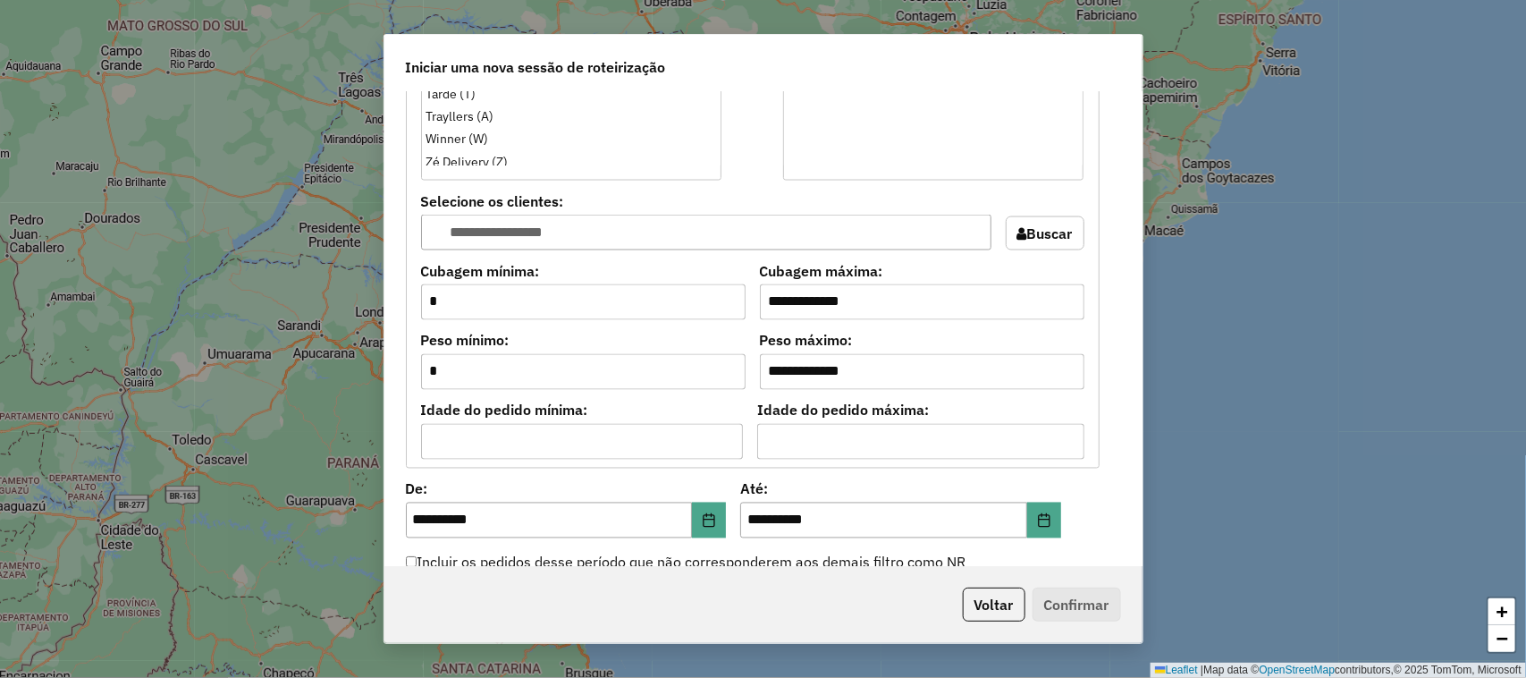
scroll to position [1341, 0]
click at [704, 521] on icon "Choose Date" at bounding box center [709, 518] width 14 height 14
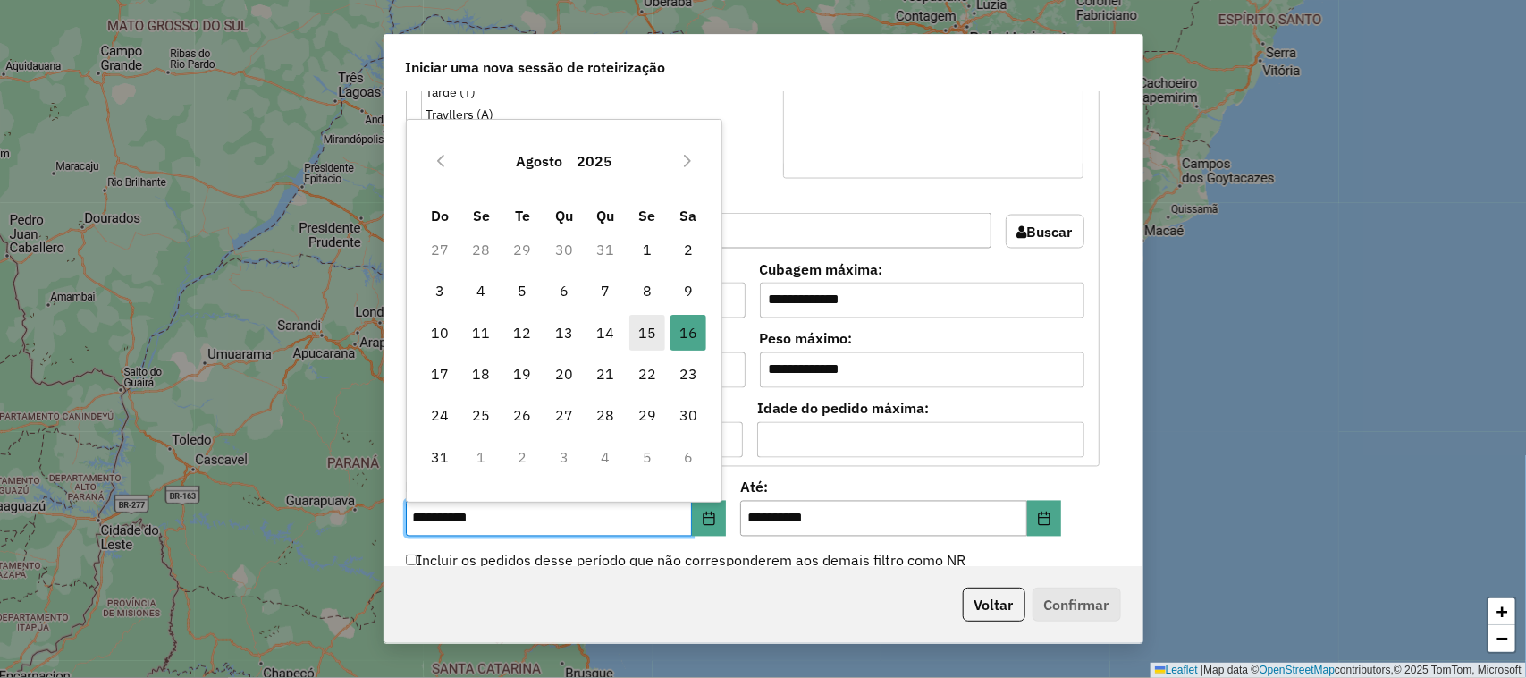
click at [649, 328] on span "15" at bounding box center [647, 333] width 36 height 36
type input "**********"
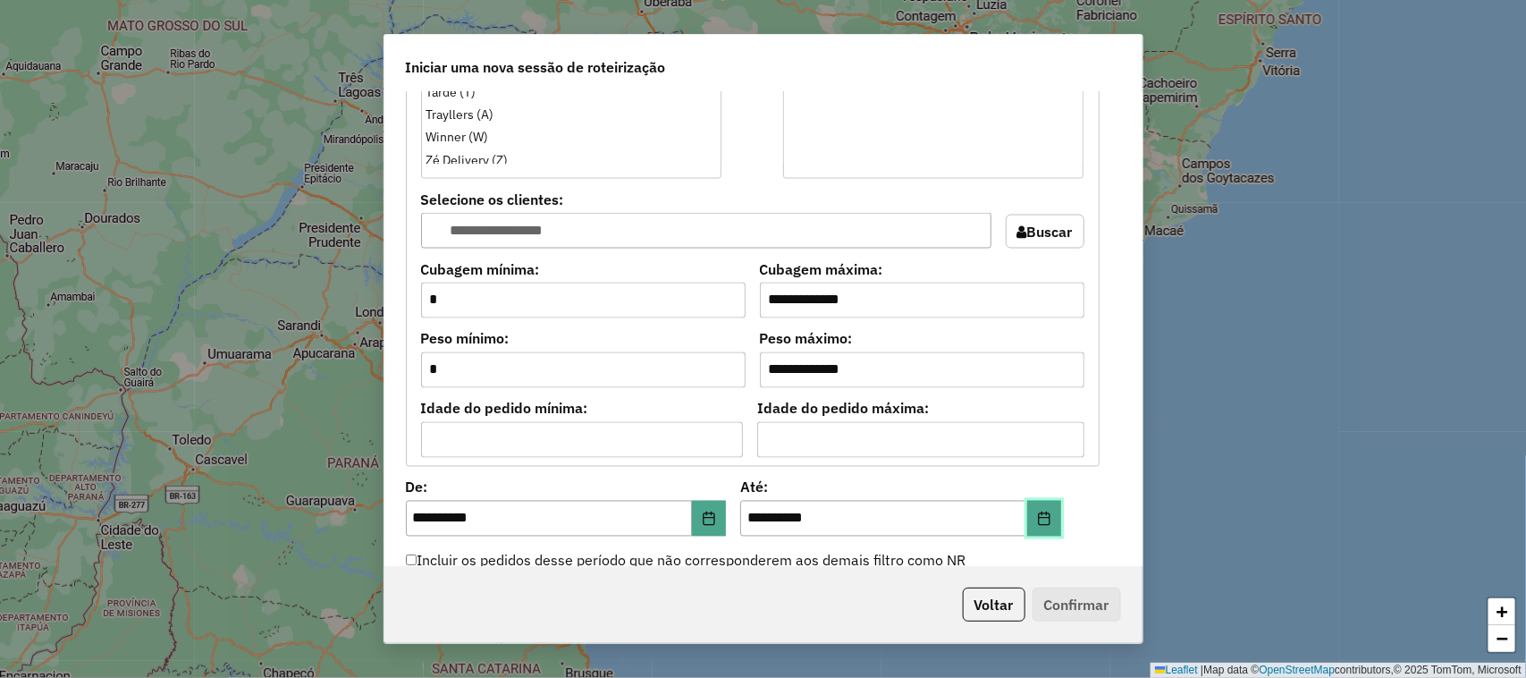
click at [1027, 520] on button "Choose Date" at bounding box center [1044, 519] width 34 height 36
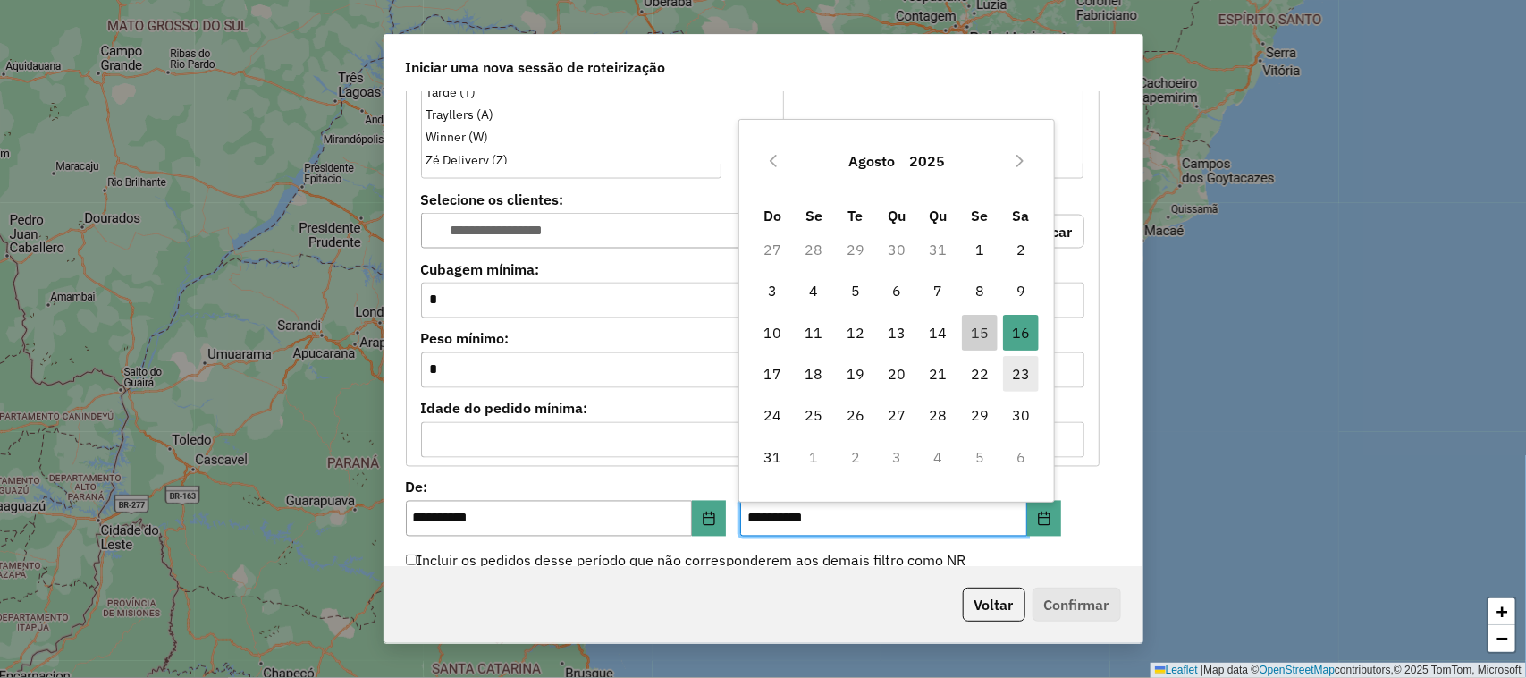
click at [986, 334] on span "15" at bounding box center [980, 333] width 36 height 36
type input "**********"
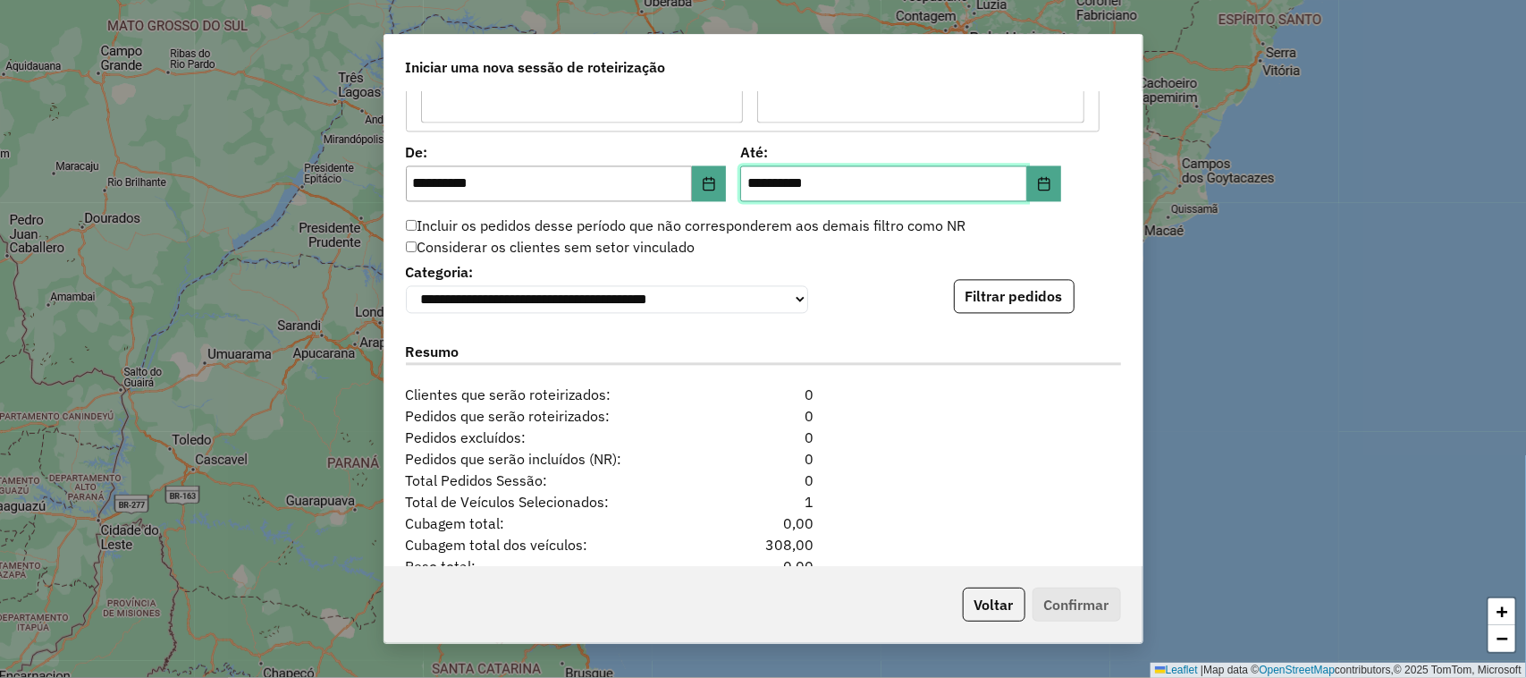
scroll to position [1788, 0]
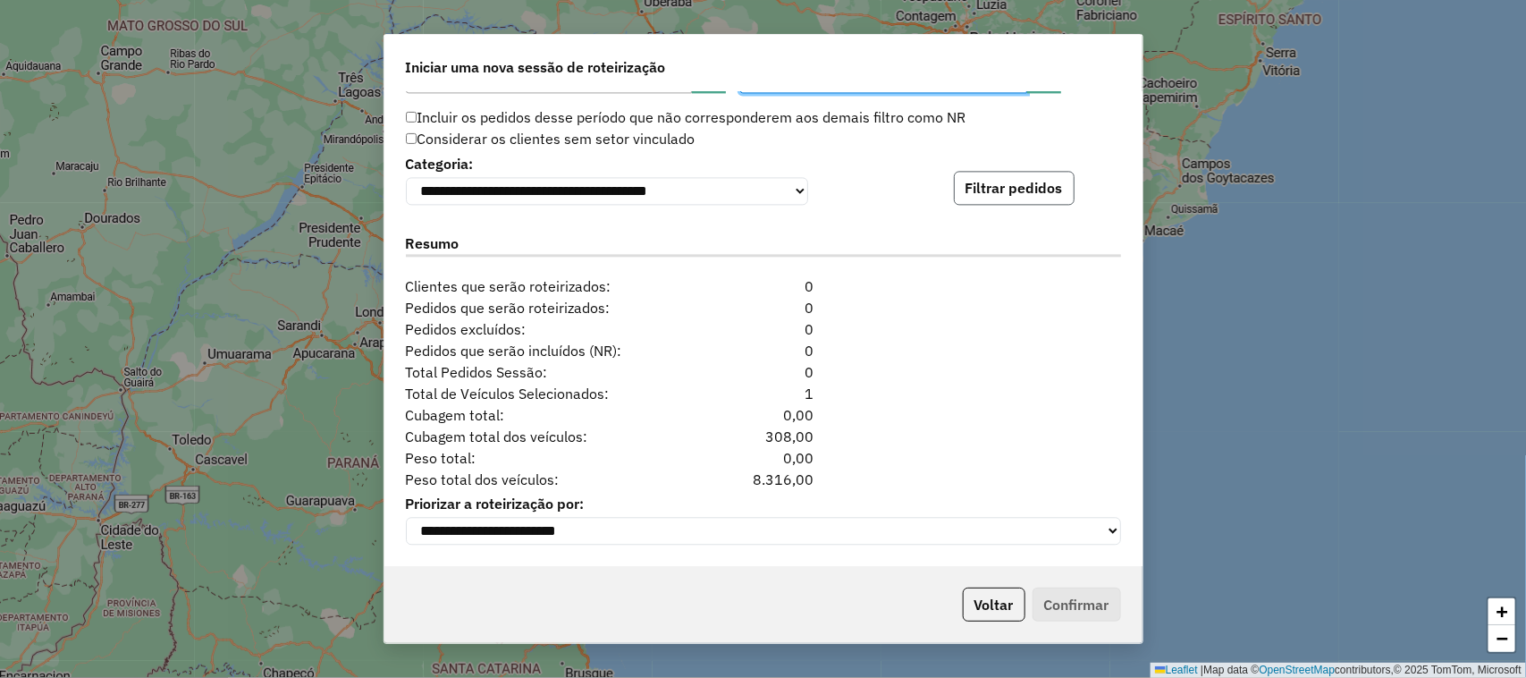
click at [1043, 186] on button "Filtrar pedidos" at bounding box center [1014, 188] width 121 height 34
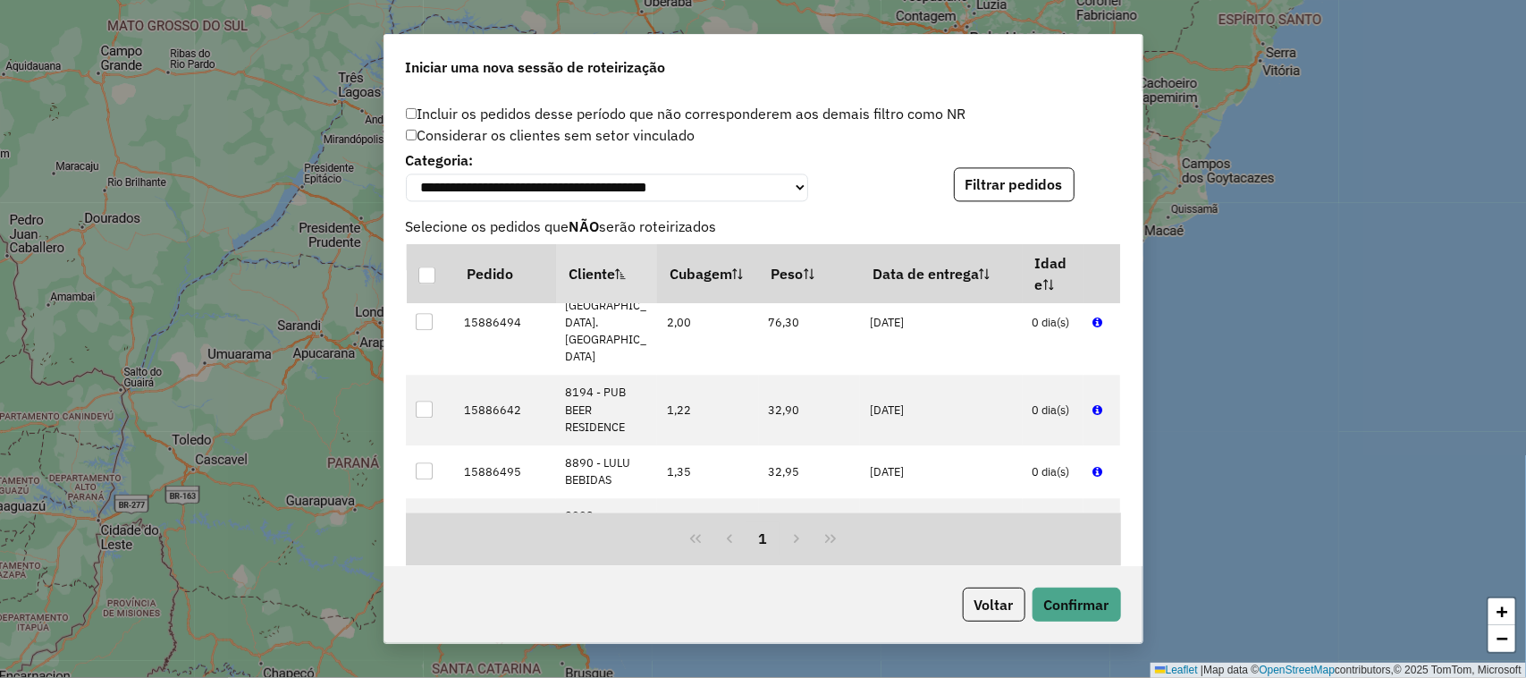
scroll to position [2165, 0]
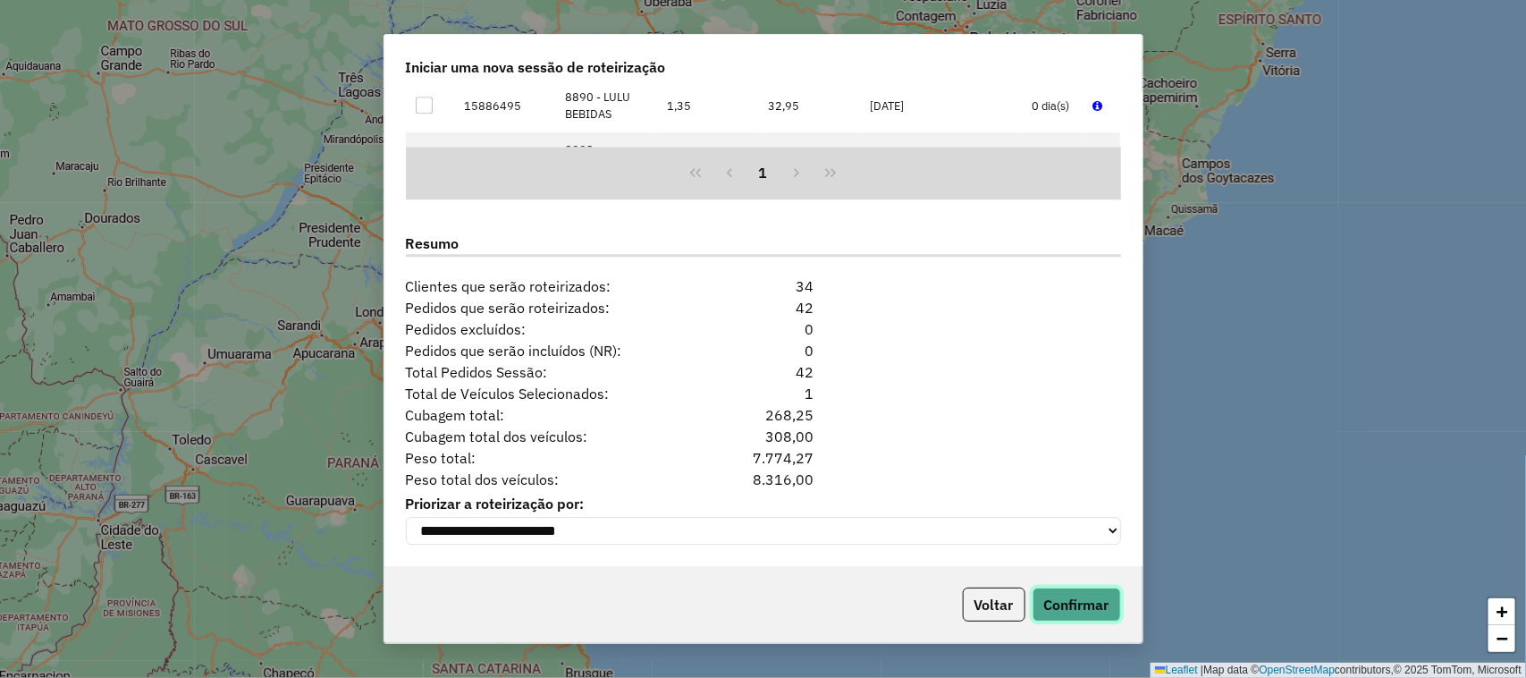
click at [1085, 608] on button "Confirmar" at bounding box center [1077, 604] width 89 height 34
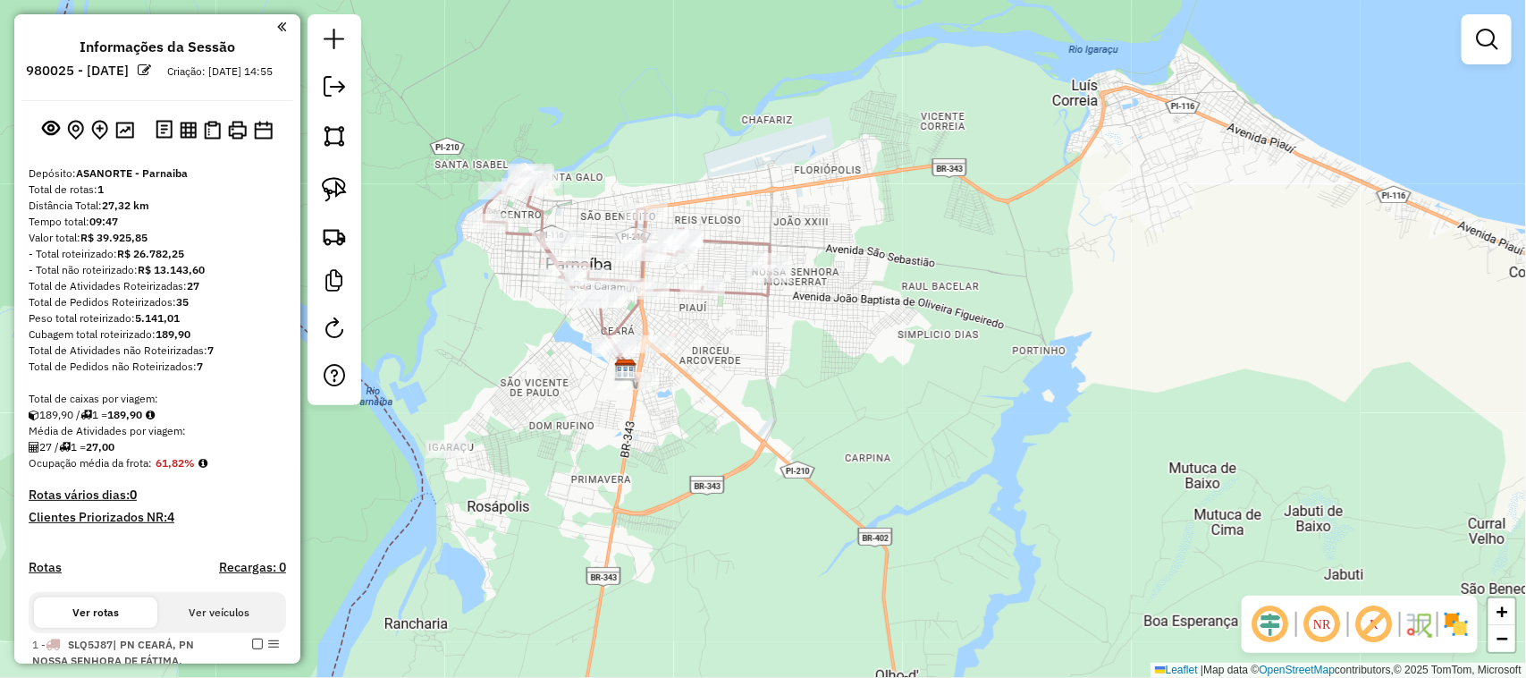
drag, startPoint x: 592, startPoint y: 373, endPoint x: 646, endPoint y: 354, distance: 56.8
click at [646, 354] on div "Janela de atendimento Grade de atendimento Capacidade Transportadoras Veículos …" at bounding box center [763, 339] width 1526 height 678
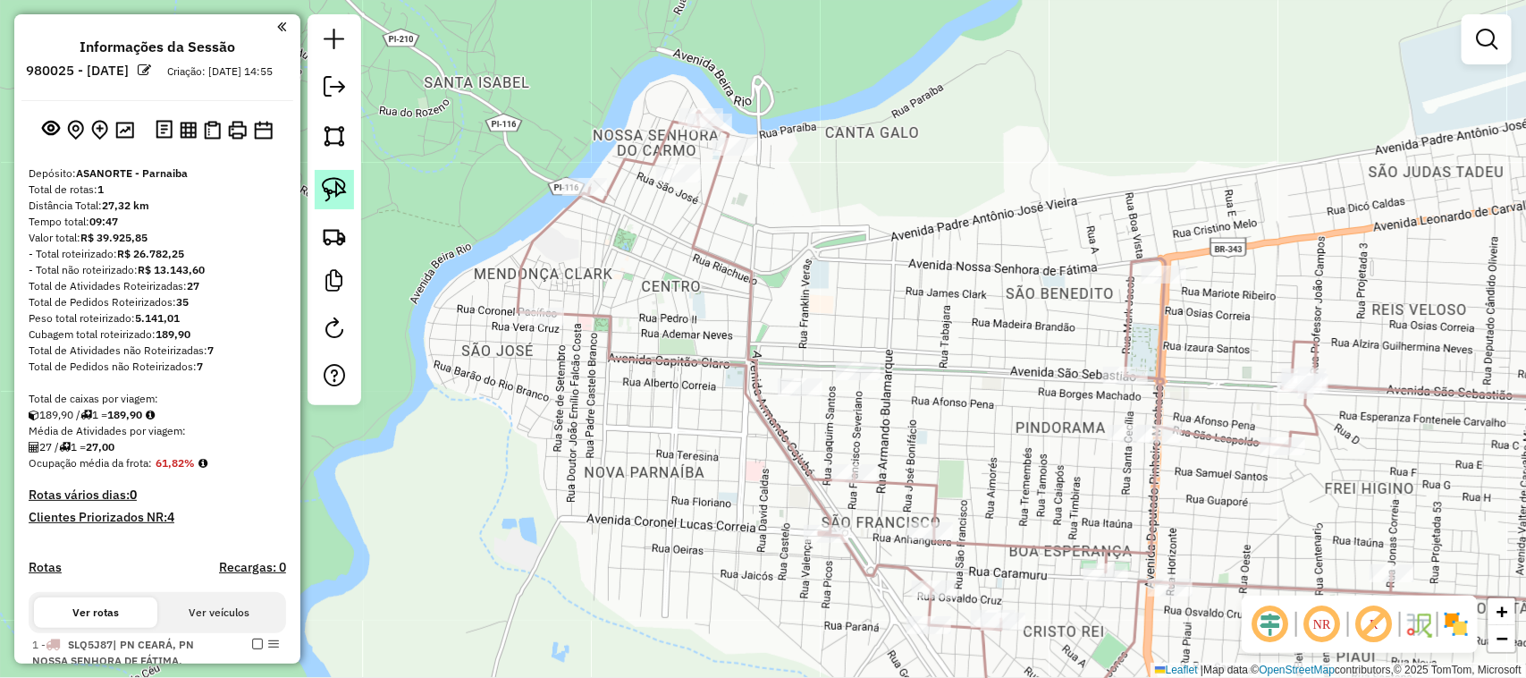
click at [332, 189] on img at bounding box center [334, 189] width 25 height 25
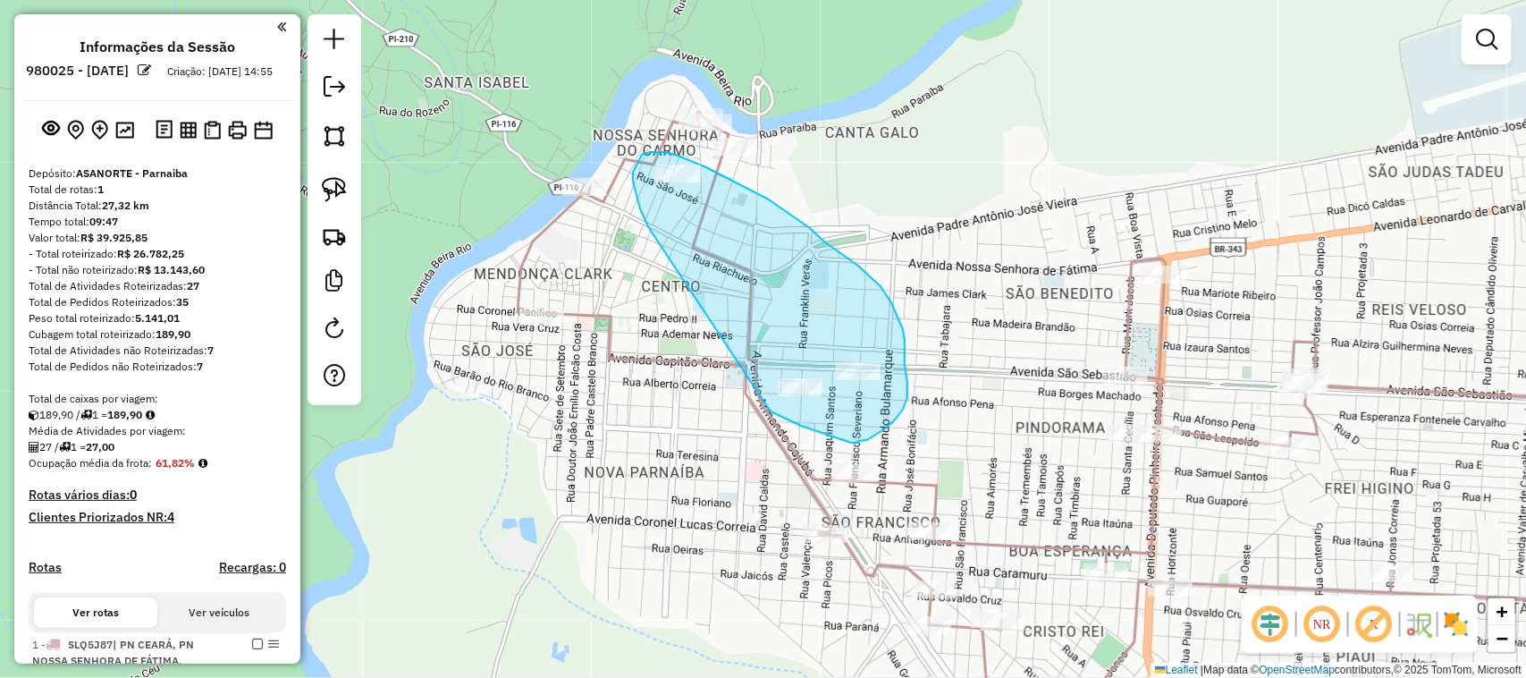
drag, startPoint x: 648, startPoint y: 226, endPoint x: 771, endPoint y: 411, distance: 222.0
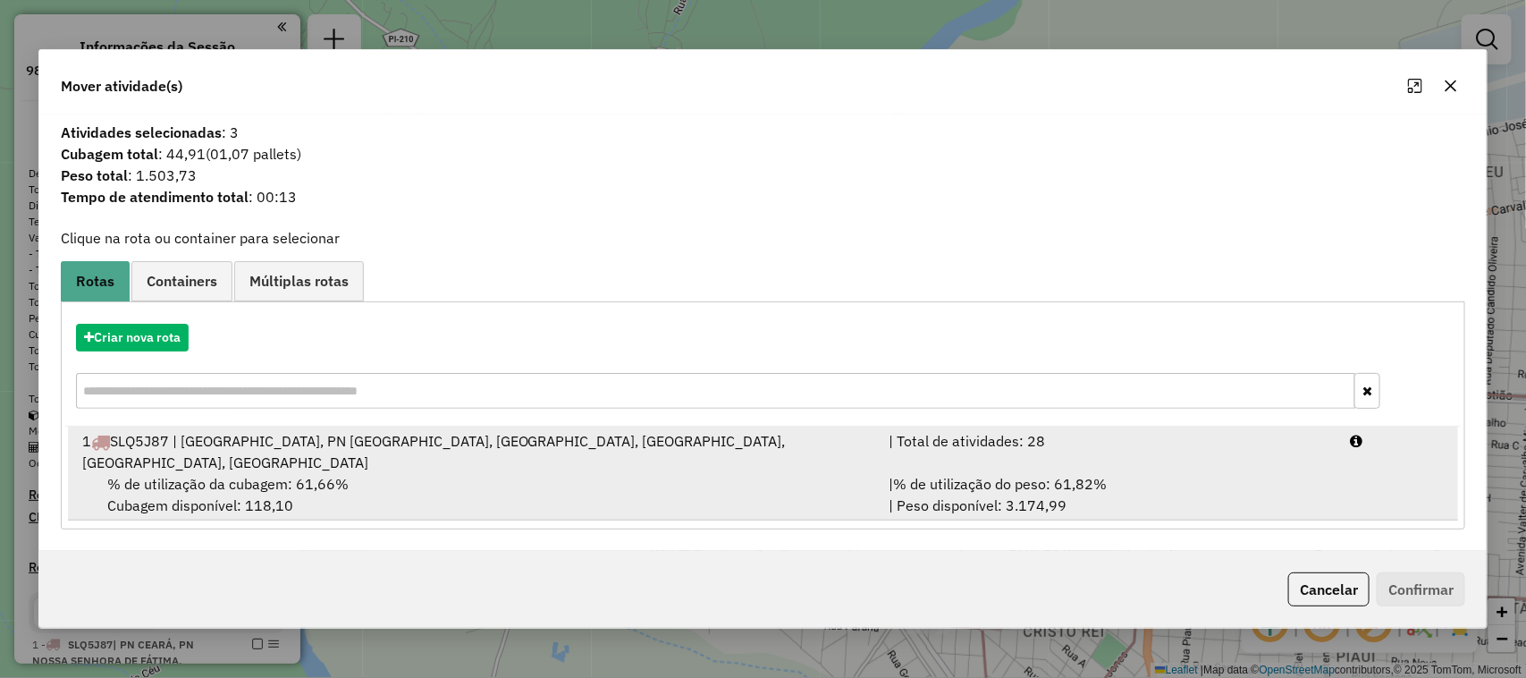
click at [546, 485] on div "% de utilização da cubagem: 61,66% Cubagem disponível: 118,10" at bounding box center [475, 494] width 807 height 43
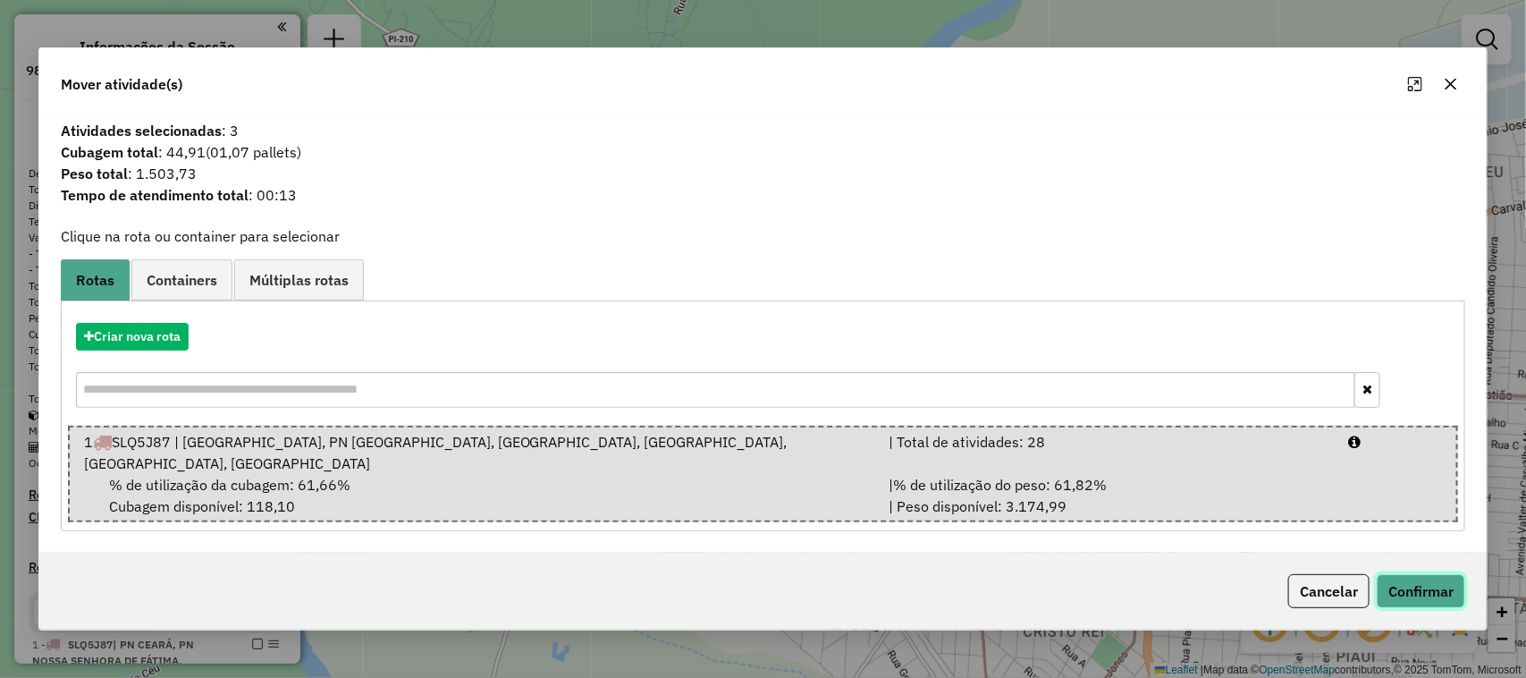
click at [1428, 588] on button "Confirmar" at bounding box center [1421, 591] width 89 height 34
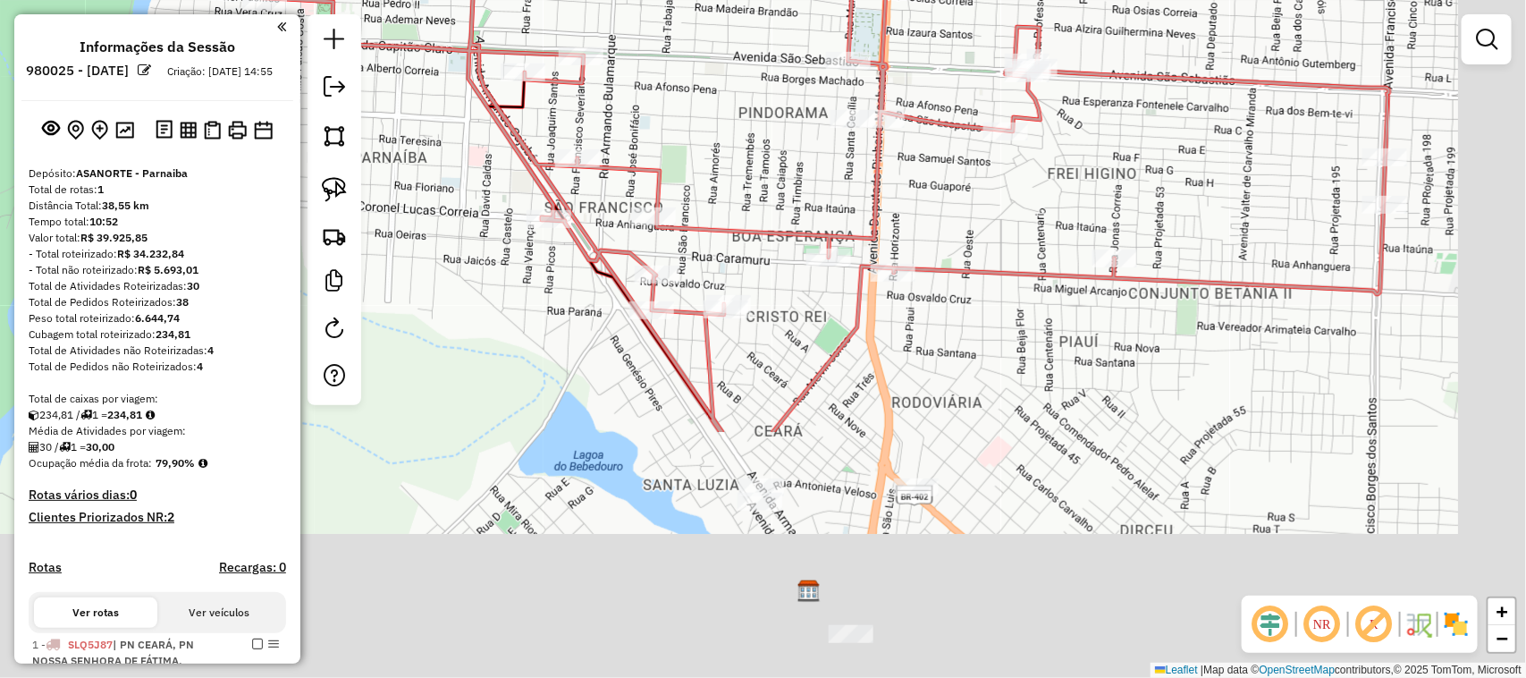
drag, startPoint x: 1035, startPoint y: 468, endPoint x: 724, endPoint y: 108, distance: 475.4
click at [727, 113] on div "Janela de atendimento Grade de atendimento Capacidade Transportadoras Veículos …" at bounding box center [763, 339] width 1526 height 678
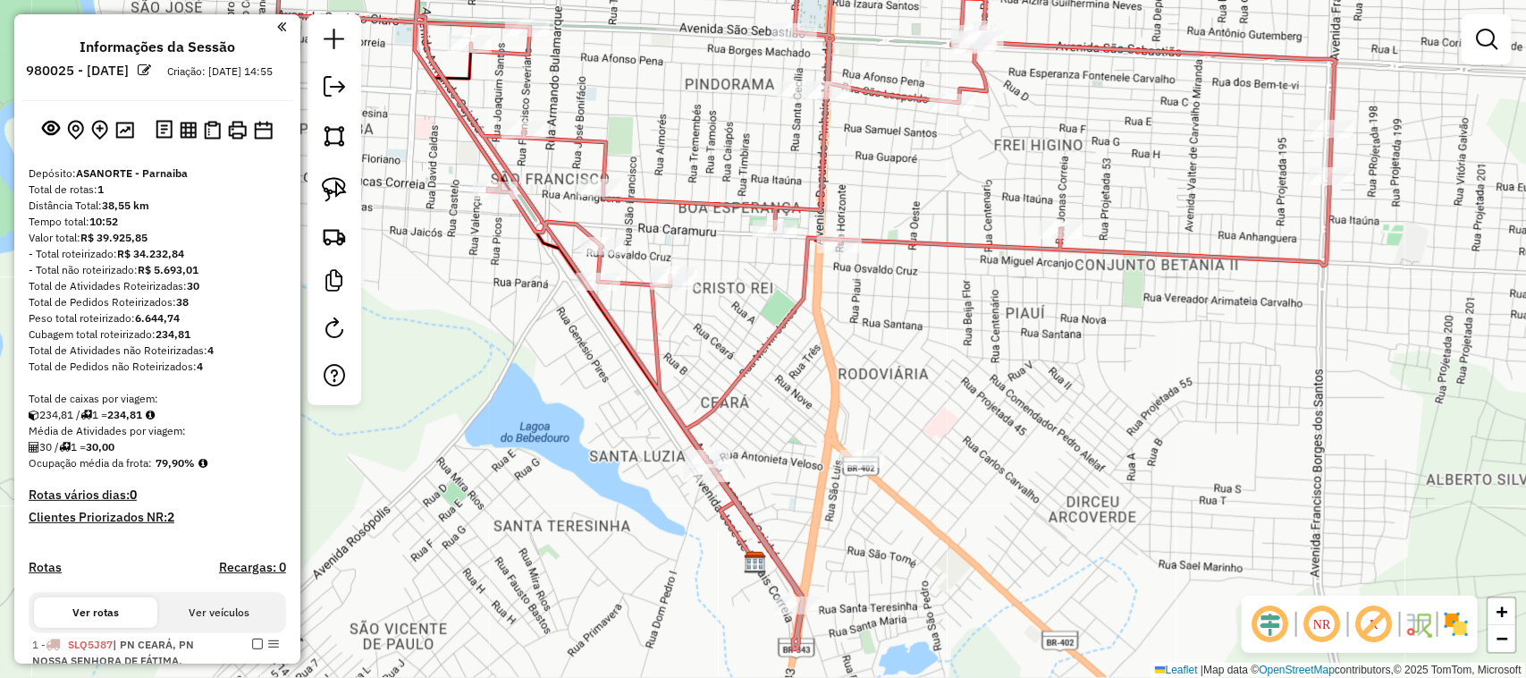
drag, startPoint x: 718, startPoint y: 103, endPoint x: 705, endPoint y: 148, distance: 46.7
click at [705, 148] on div "Janela de atendimento Grade de atendimento Capacidade Transportadoras Veículos …" at bounding box center [763, 339] width 1526 height 678
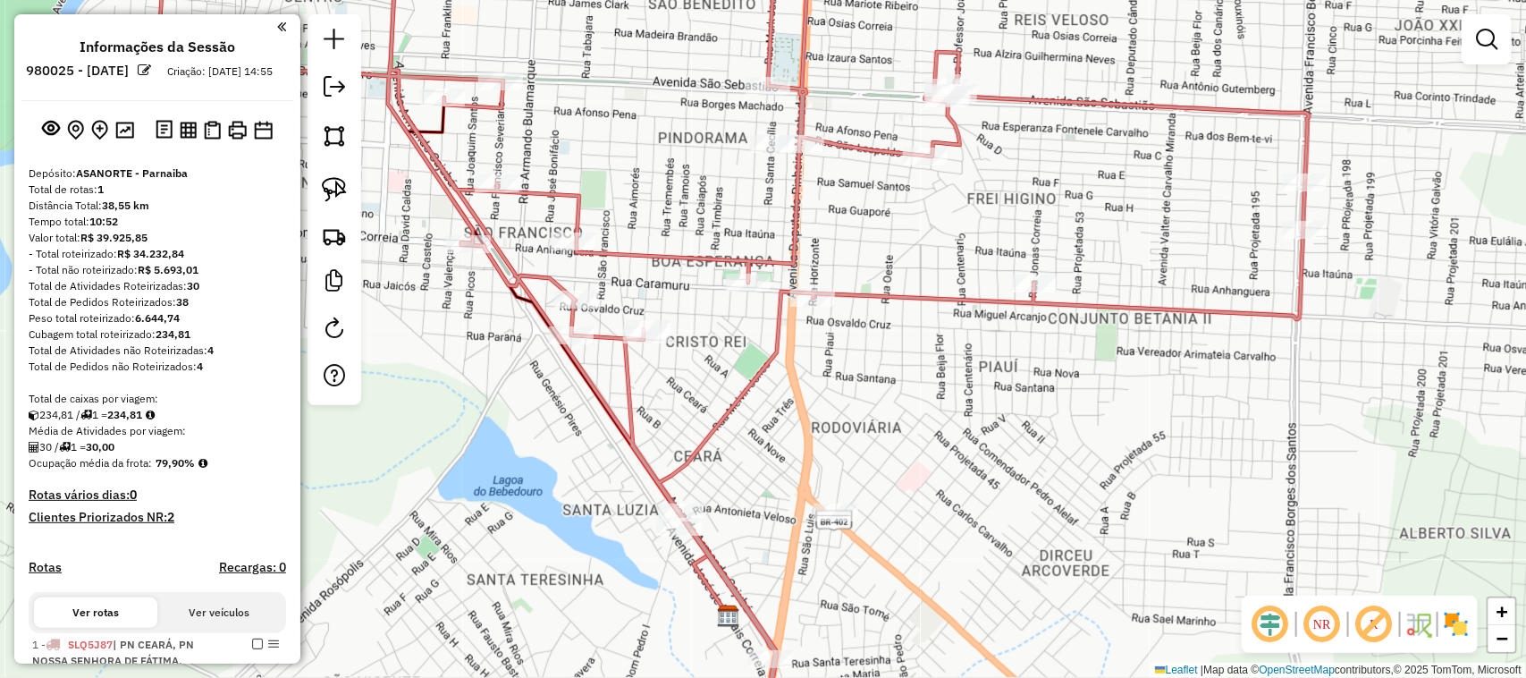
drag, startPoint x: 776, startPoint y: 146, endPoint x: 657, endPoint y: 215, distance: 137.4
click at [756, 188] on div "Janela de atendimento Grade de atendimento Capacidade Transportadoras Veículos …" at bounding box center [763, 339] width 1526 height 678
click at [332, 188] on img at bounding box center [334, 189] width 25 height 25
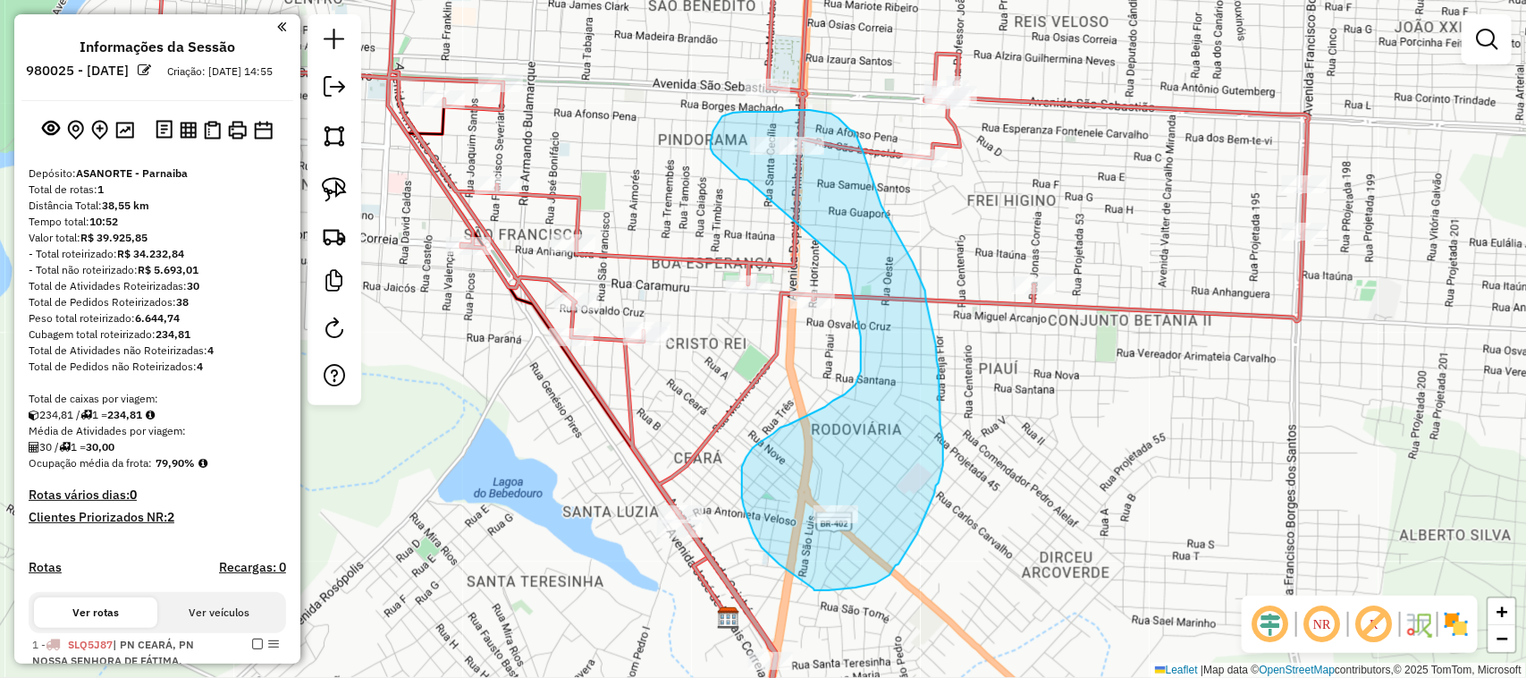
drag, startPoint x: 745, startPoint y: 180, endPoint x: 846, endPoint y: 266, distance: 132.6
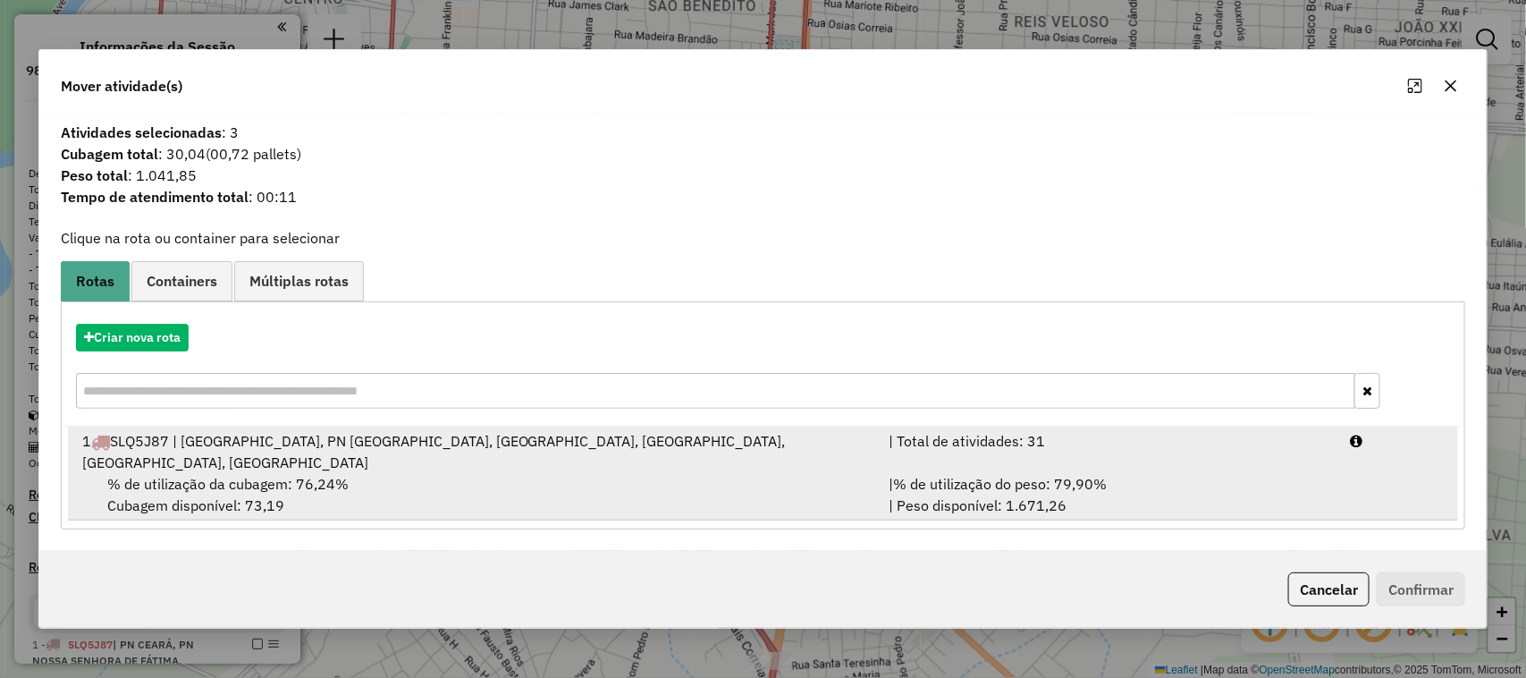
click at [364, 478] on div "% de utilização da cubagem: 76,24% Cubagem disponível: 73,19" at bounding box center [475, 494] width 807 height 43
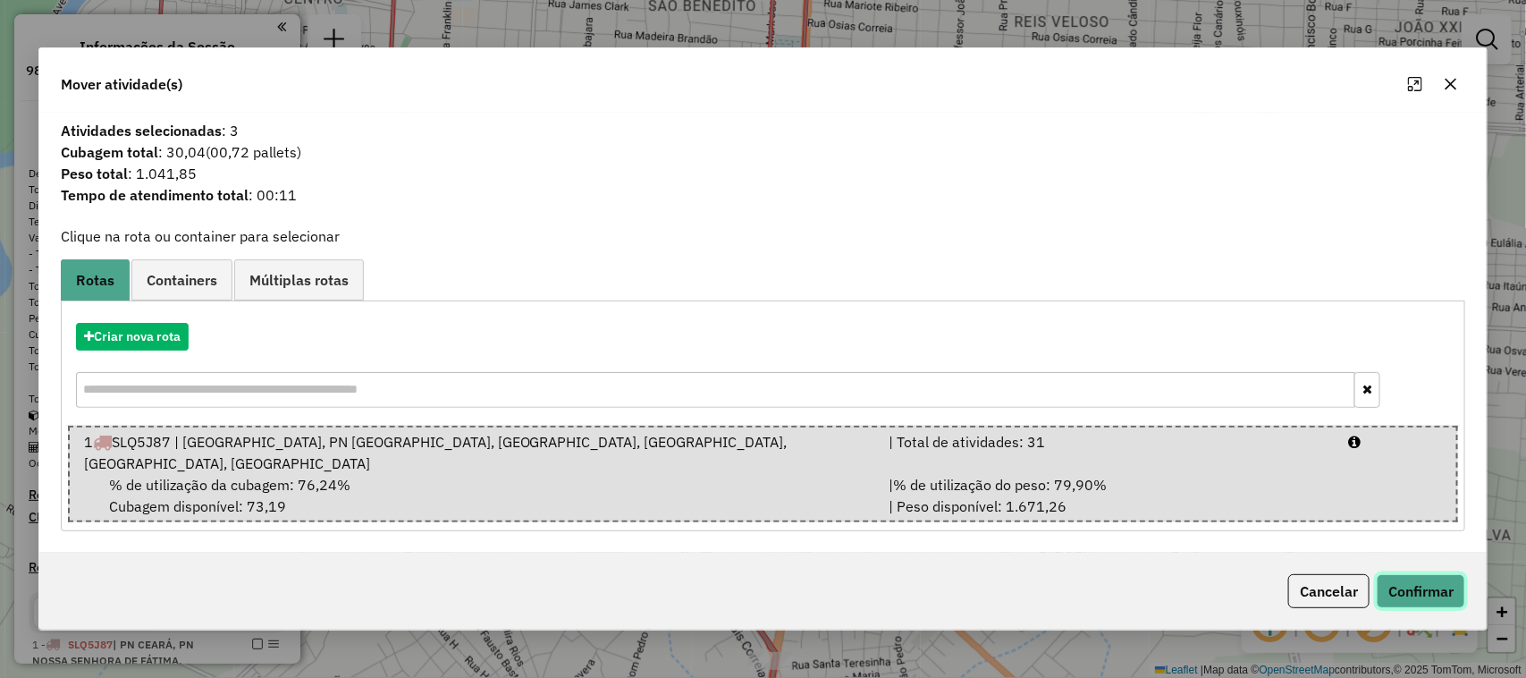
click at [1435, 596] on button "Confirmar" at bounding box center [1421, 591] width 89 height 34
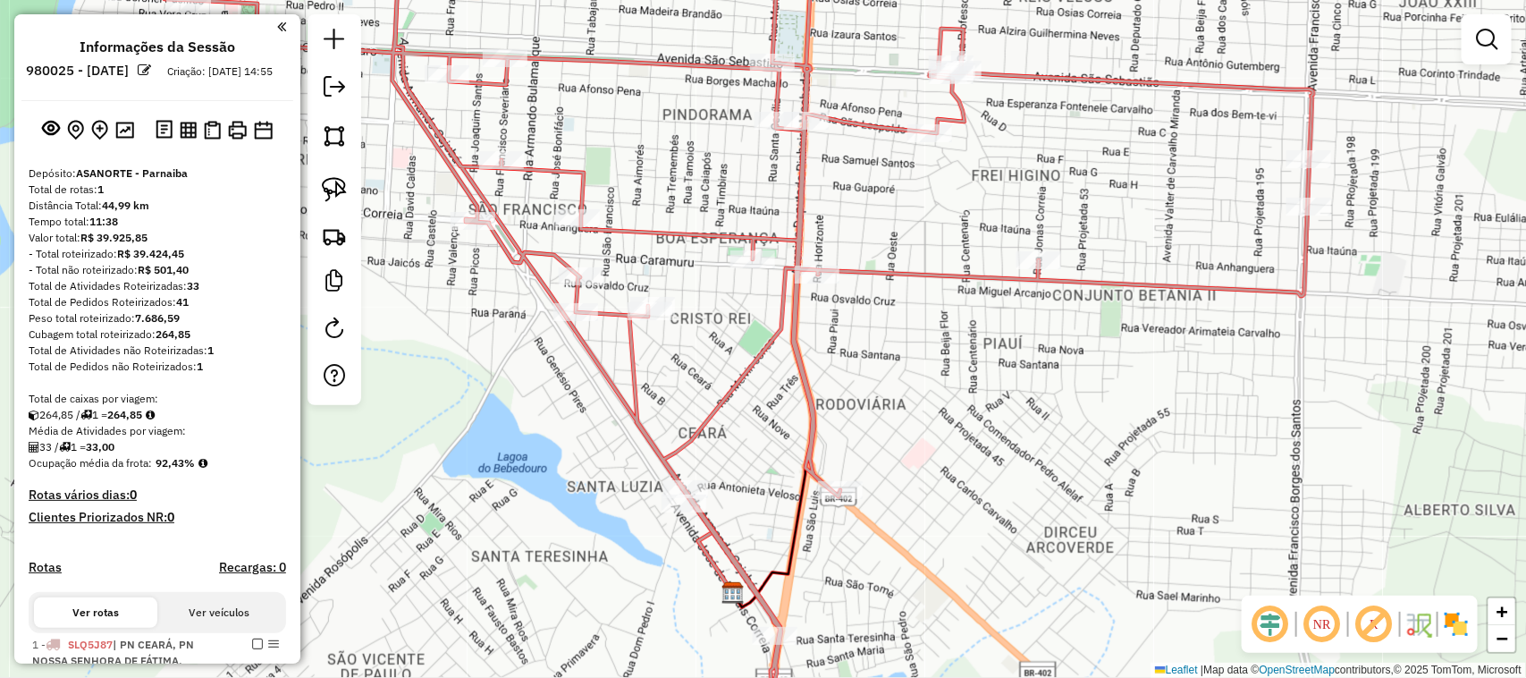
drag, startPoint x: 946, startPoint y: 401, endPoint x: 967, endPoint y: 219, distance: 182.8
click at [962, 293] on div "Janela de atendimento Grade de atendimento Capacidade Transportadoras Veículos …" at bounding box center [763, 339] width 1526 height 678
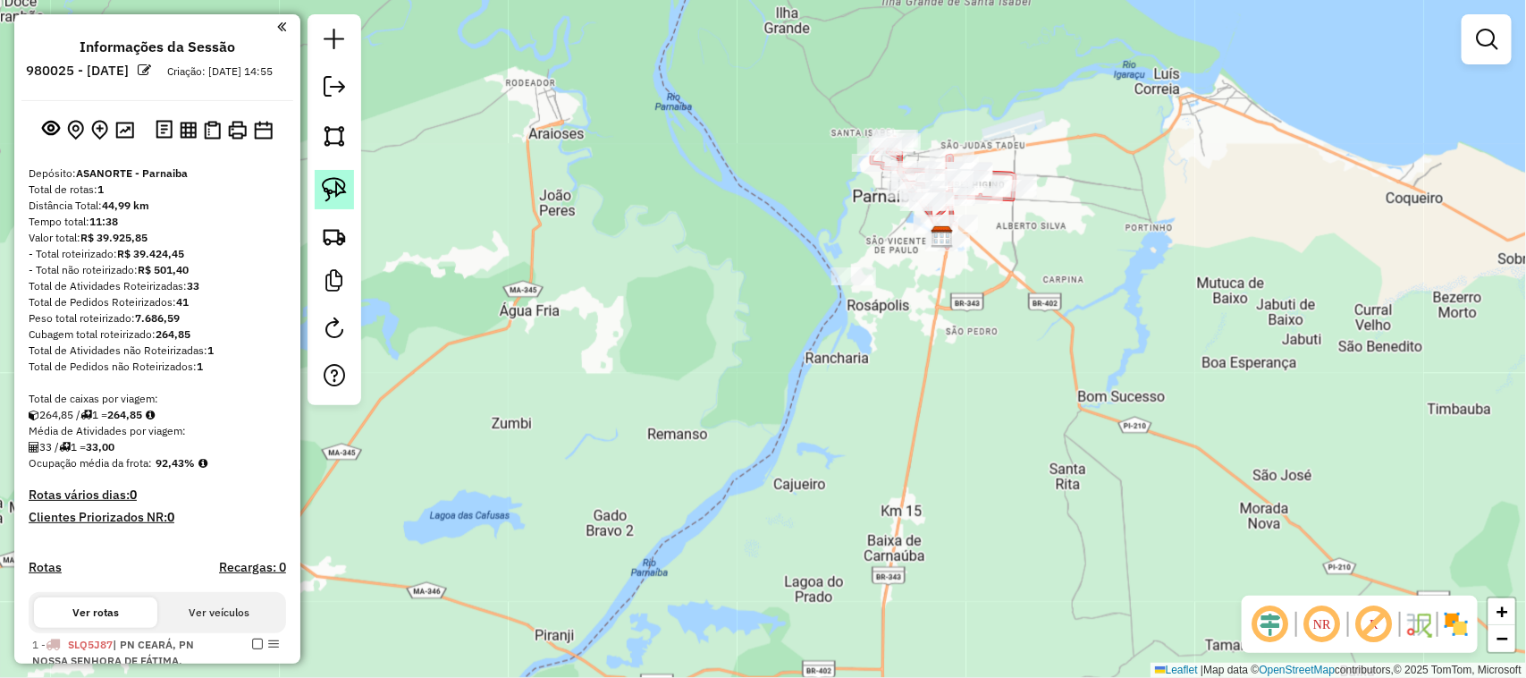
click at [333, 189] on img at bounding box center [334, 189] width 25 height 25
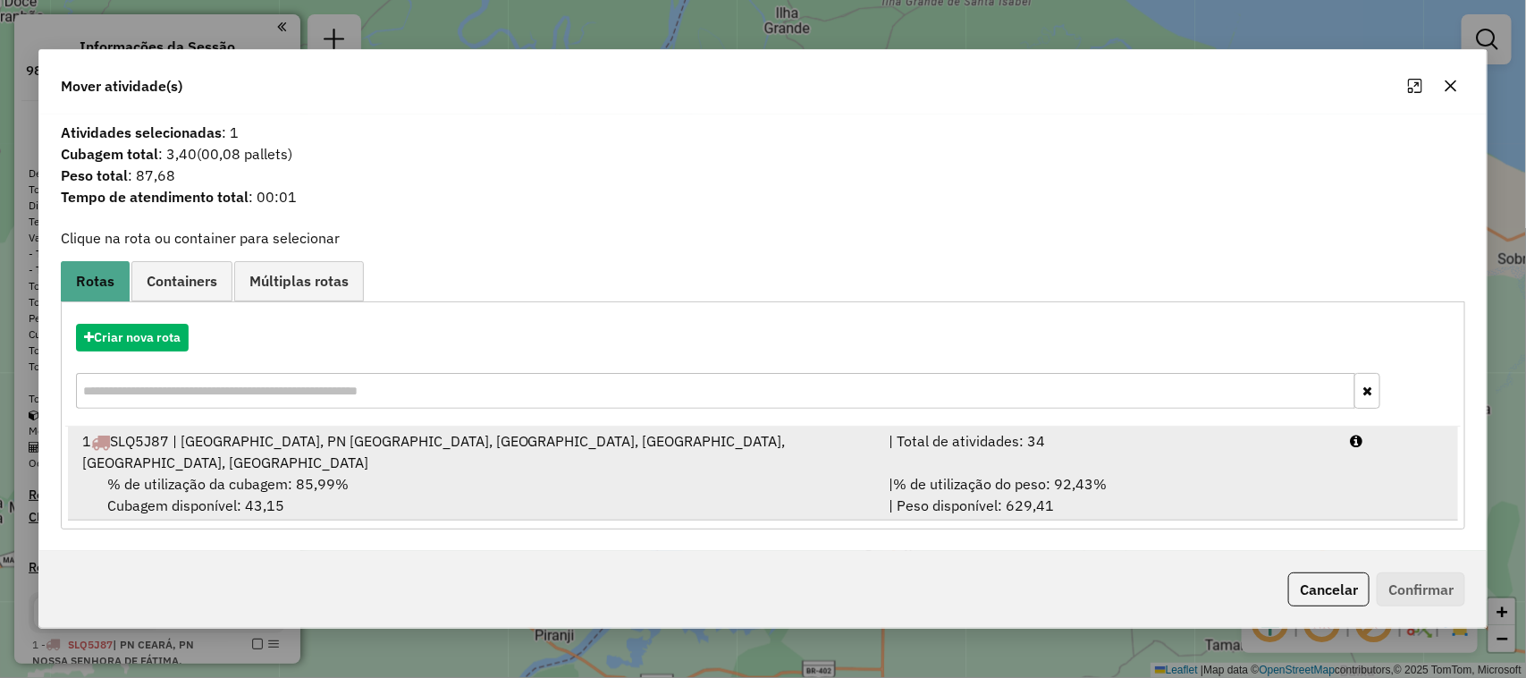
click at [646, 470] on div "1 SLQ5J87 | PN CEARÁ, PN NOSSA SENHORA DE FÁTIMA, PN PIAUÍ, PN SANTA LUZIA, PN …" at bounding box center [475, 451] width 807 height 43
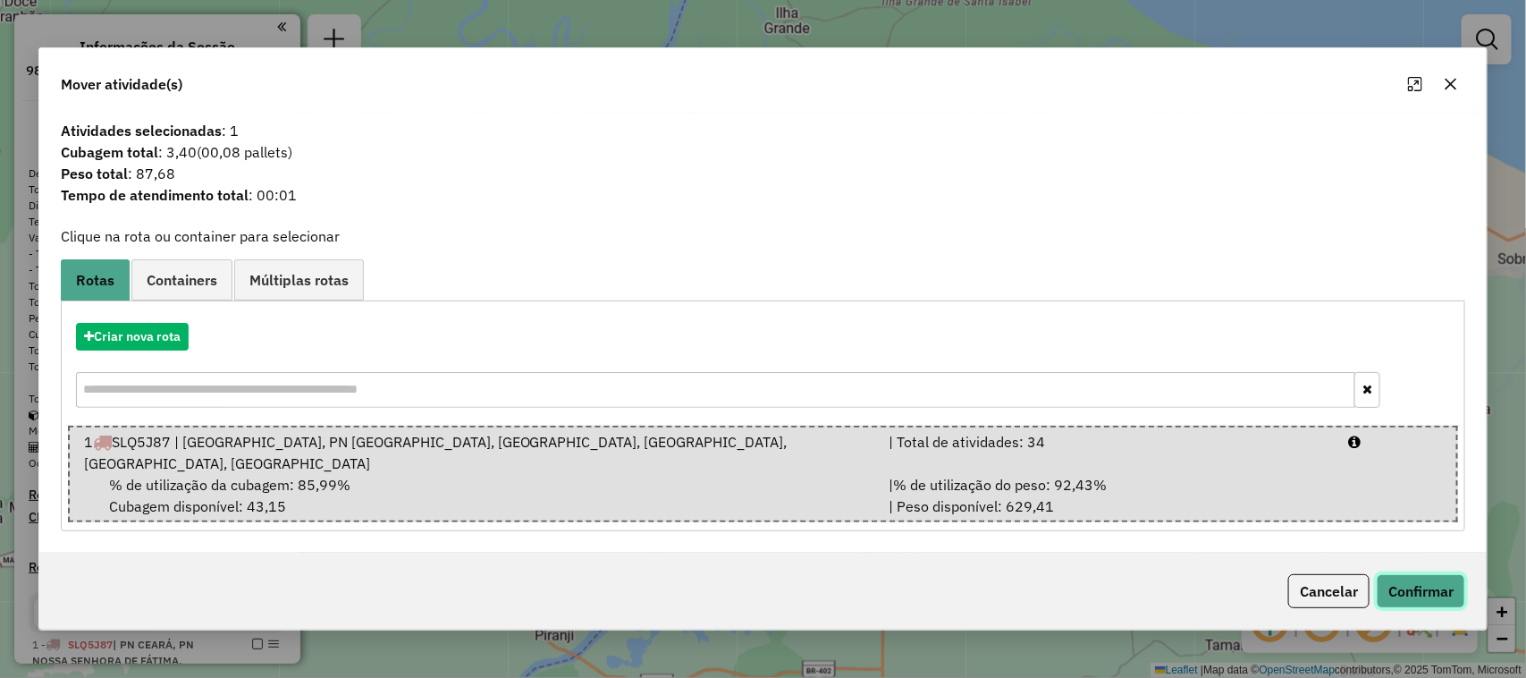
click at [1442, 597] on button "Confirmar" at bounding box center [1421, 591] width 89 height 34
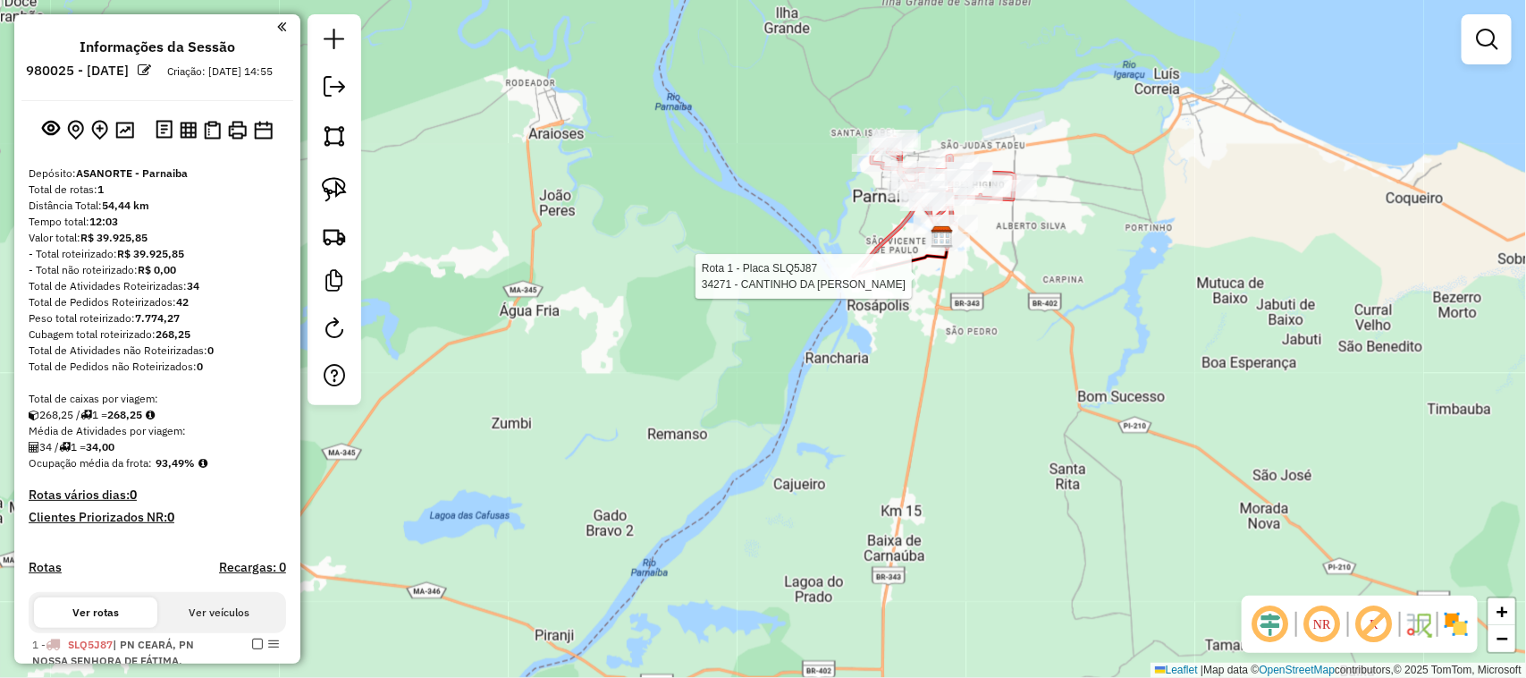
select select "**********"
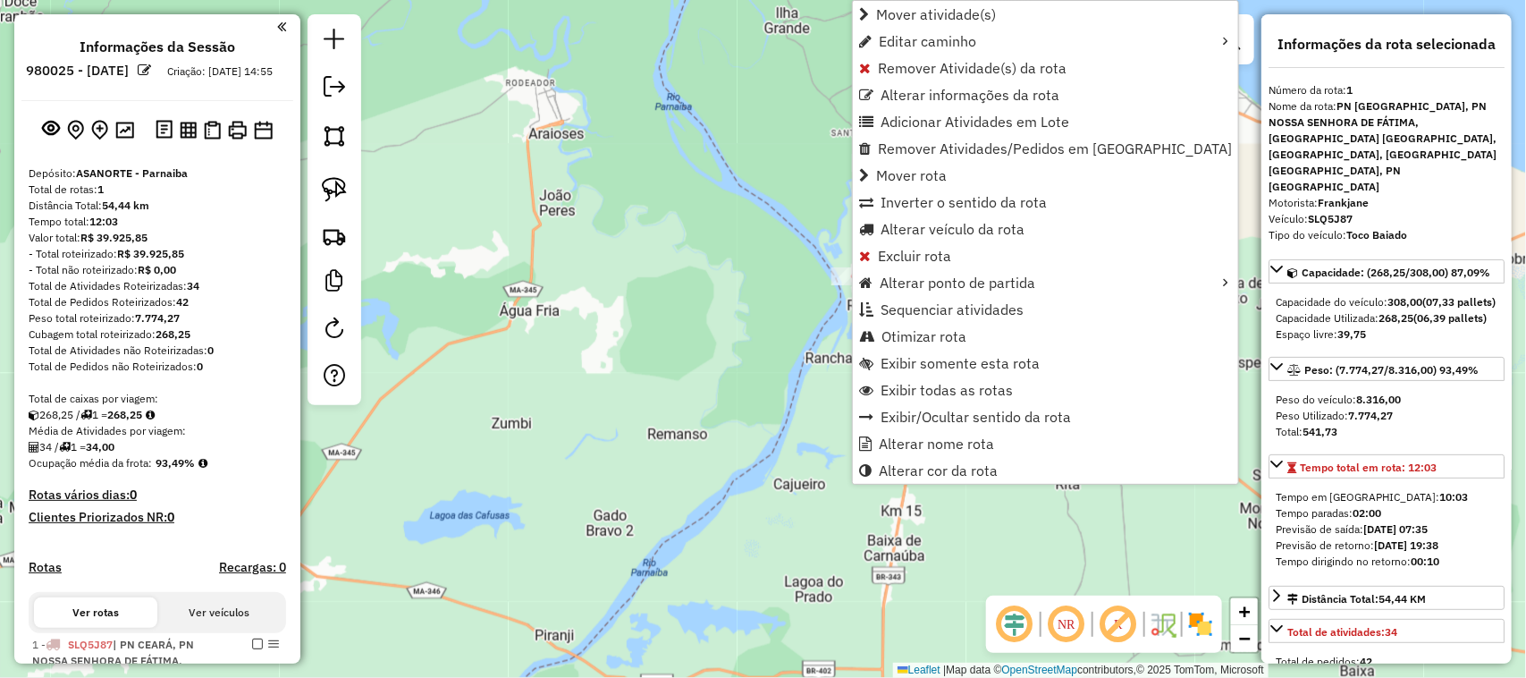
scroll to position [188, 0]
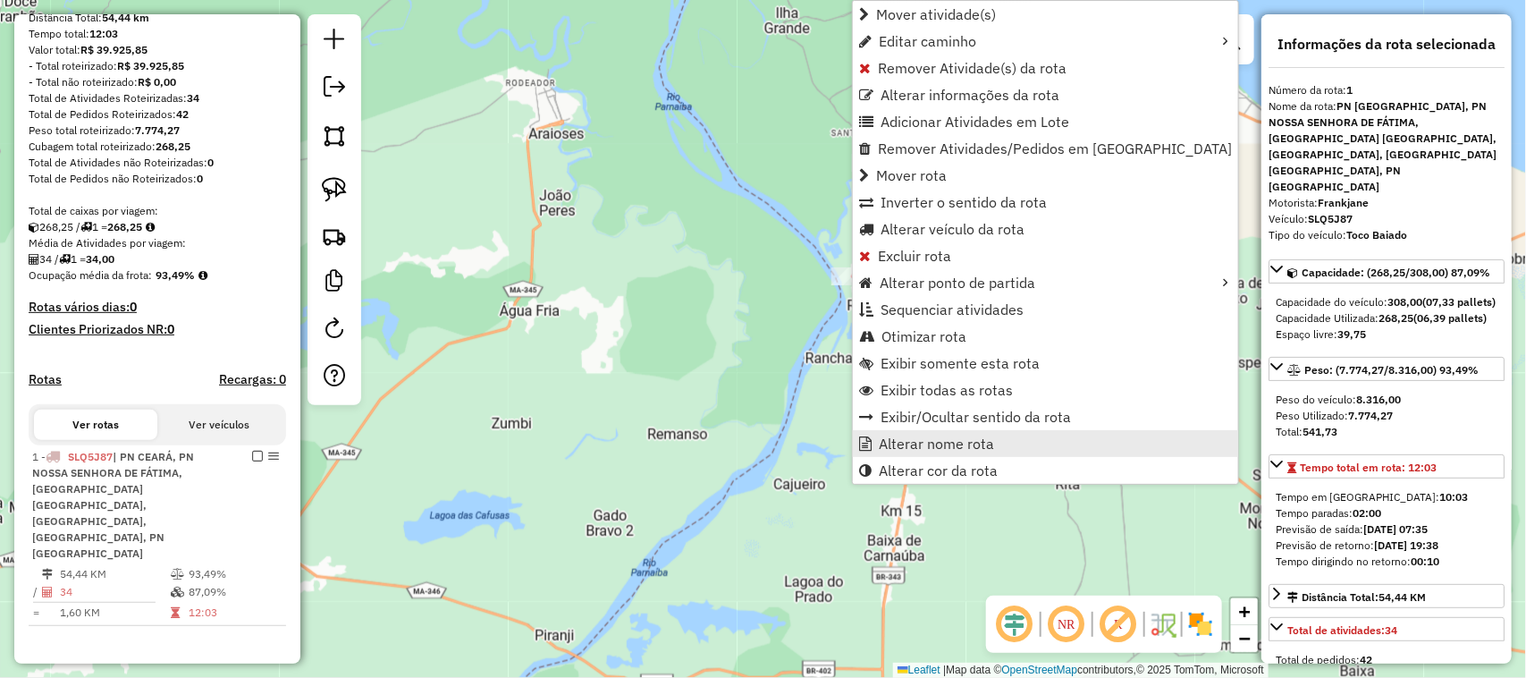
click at [906, 441] on span "Alterar nome rota" at bounding box center [936, 443] width 115 height 14
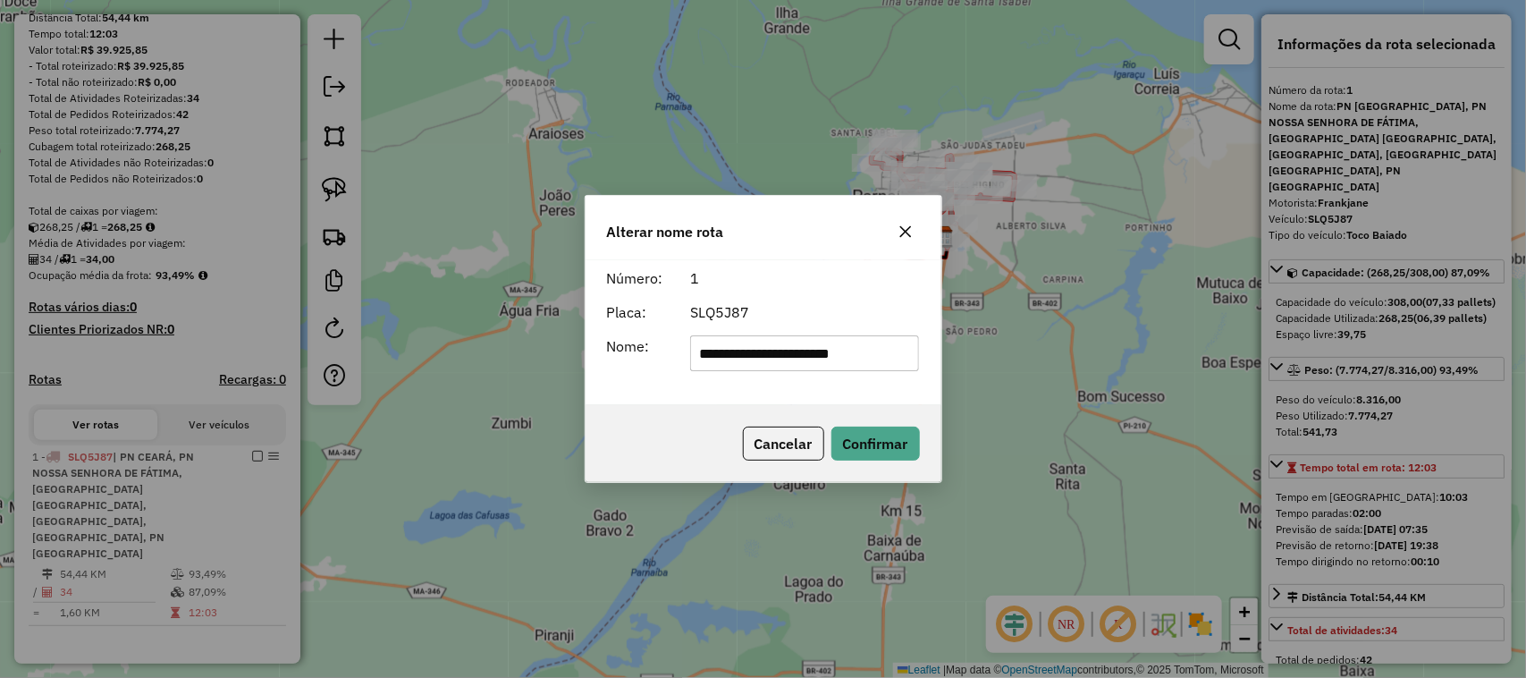
scroll to position [0, 0]
type input "*"
type input "**********"
click at [869, 453] on button "Confirmar" at bounding box center [876, 444] width 89 height 34
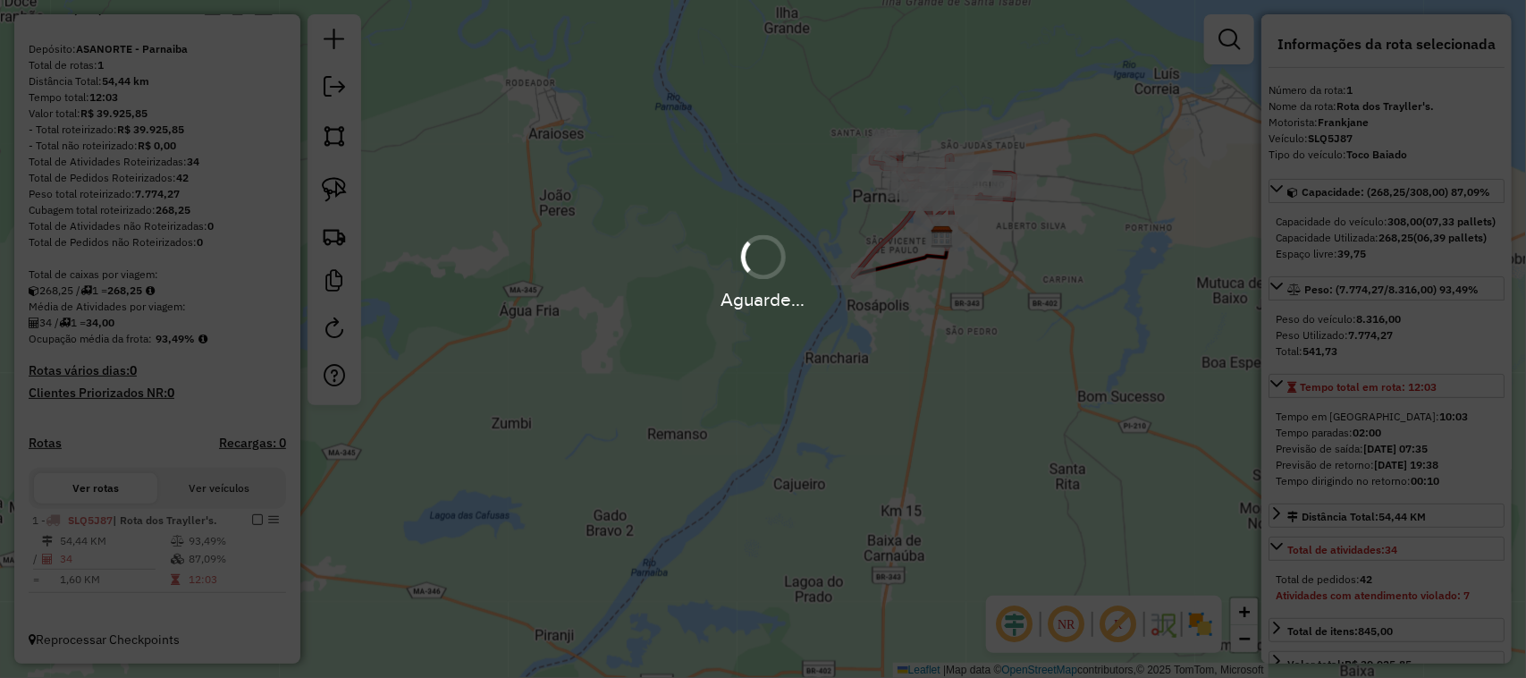
scroll to position [155, 0]
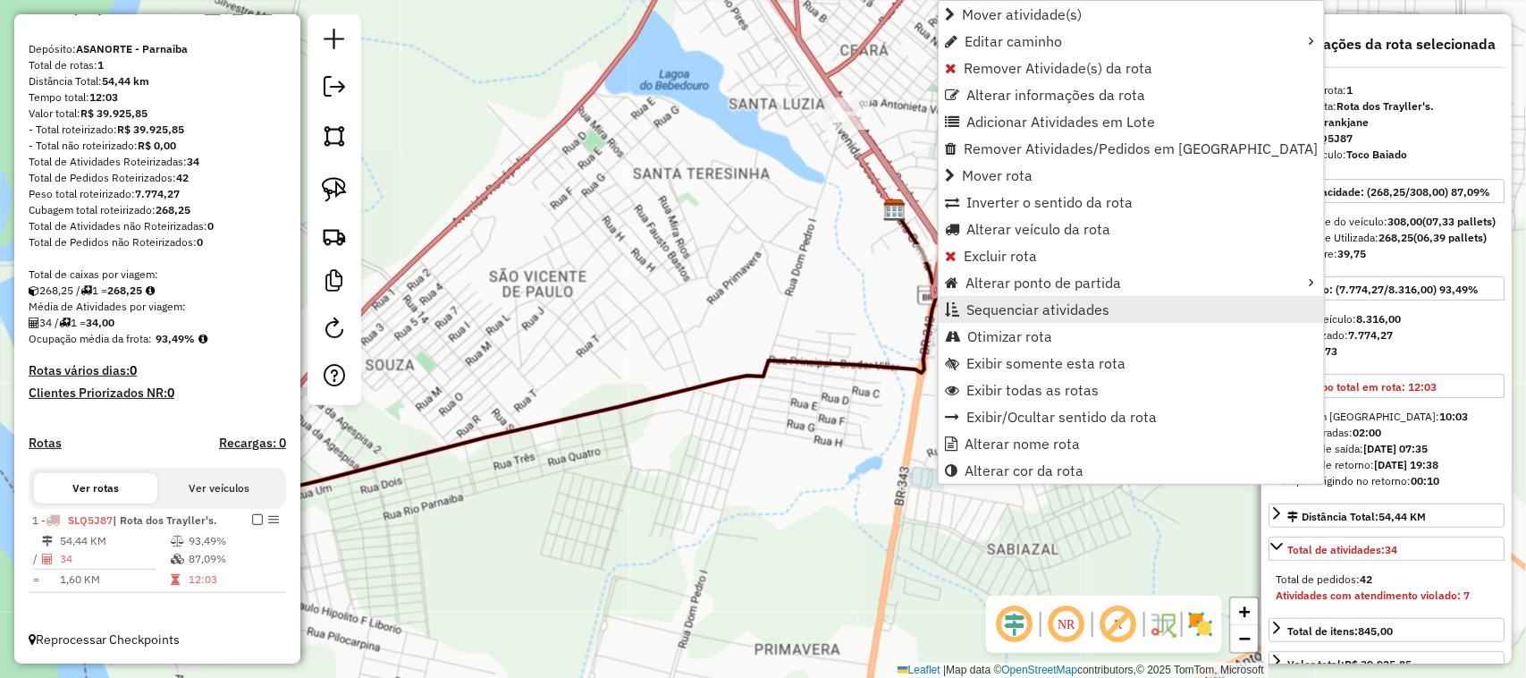
click at [1015, 311] on span "Sequenciar atividades" at bounding box center [1038, 309] width 143 height 14
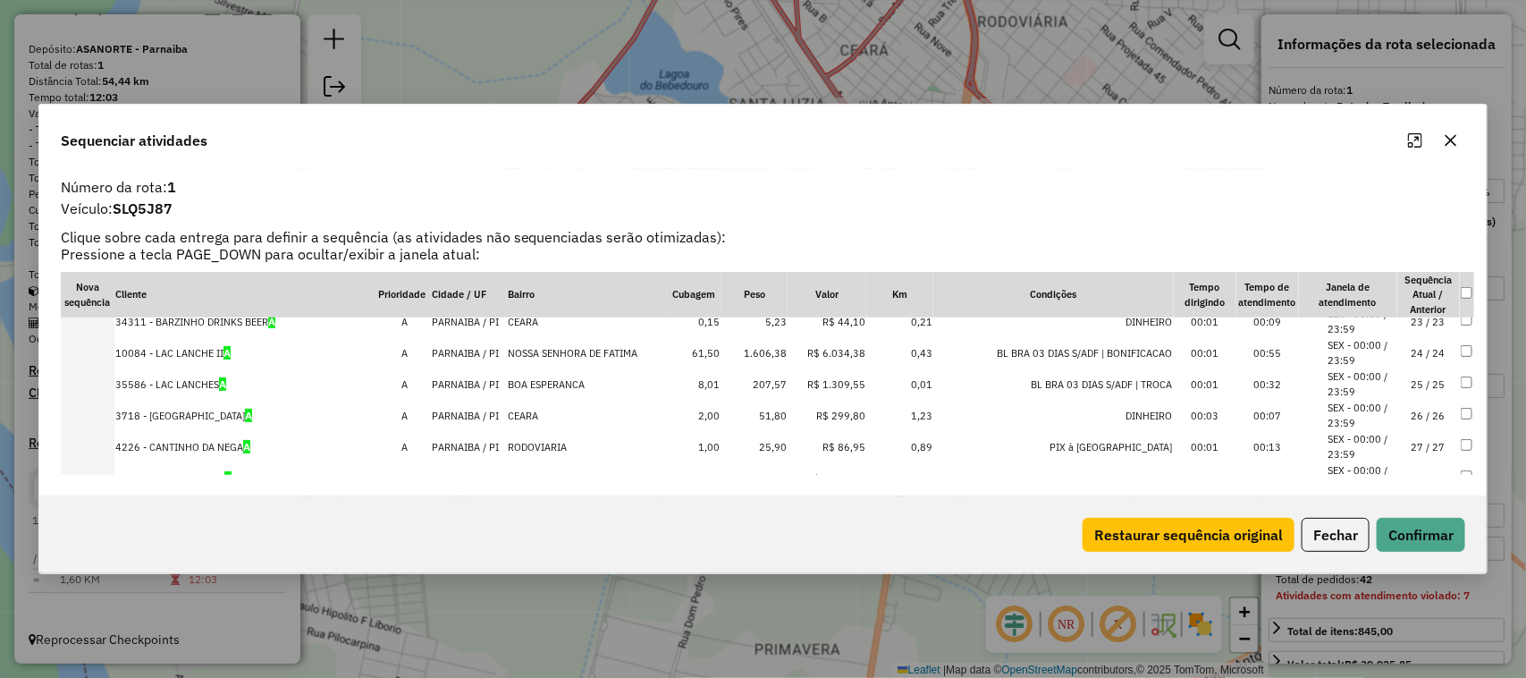
scroll to position [698, 0]
click at [1418, 452] on td "27 / 27" at bounding box center [1429, 448] width 63 height 31
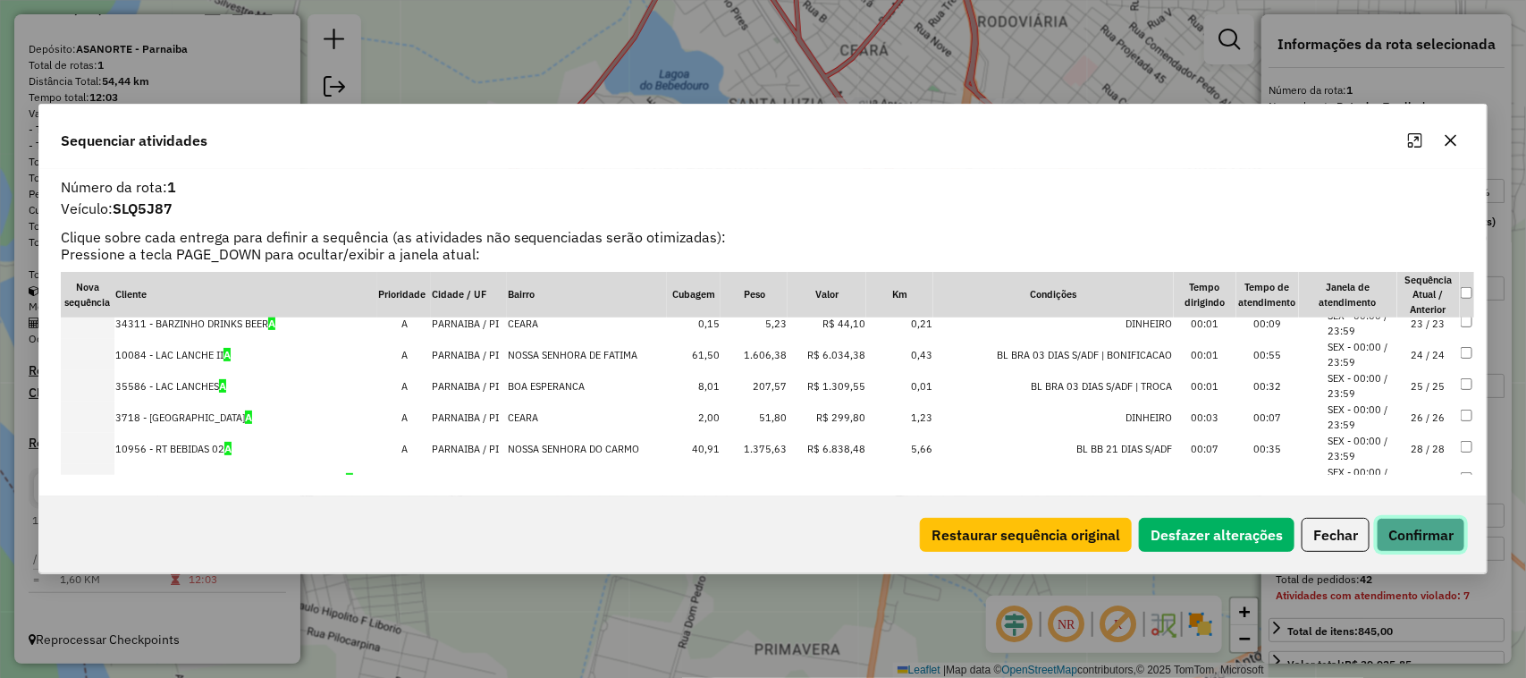
click at [1411, 541] on button "Confirmar" at bounding box center [1421, 535] width 89 height 34
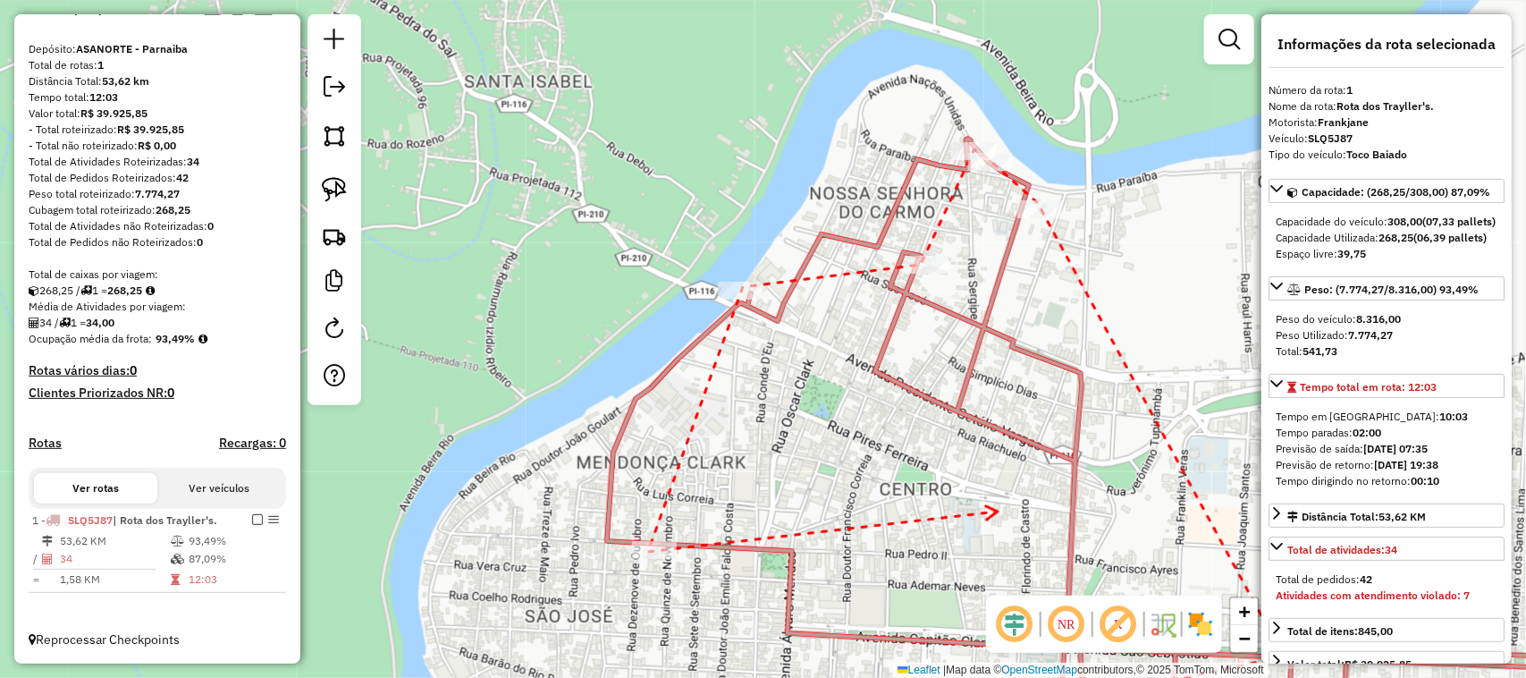
drag, startPoint x: 997, startPoint y: 511, endPoint x: 722, endPoint y: 391, distance: 299.9
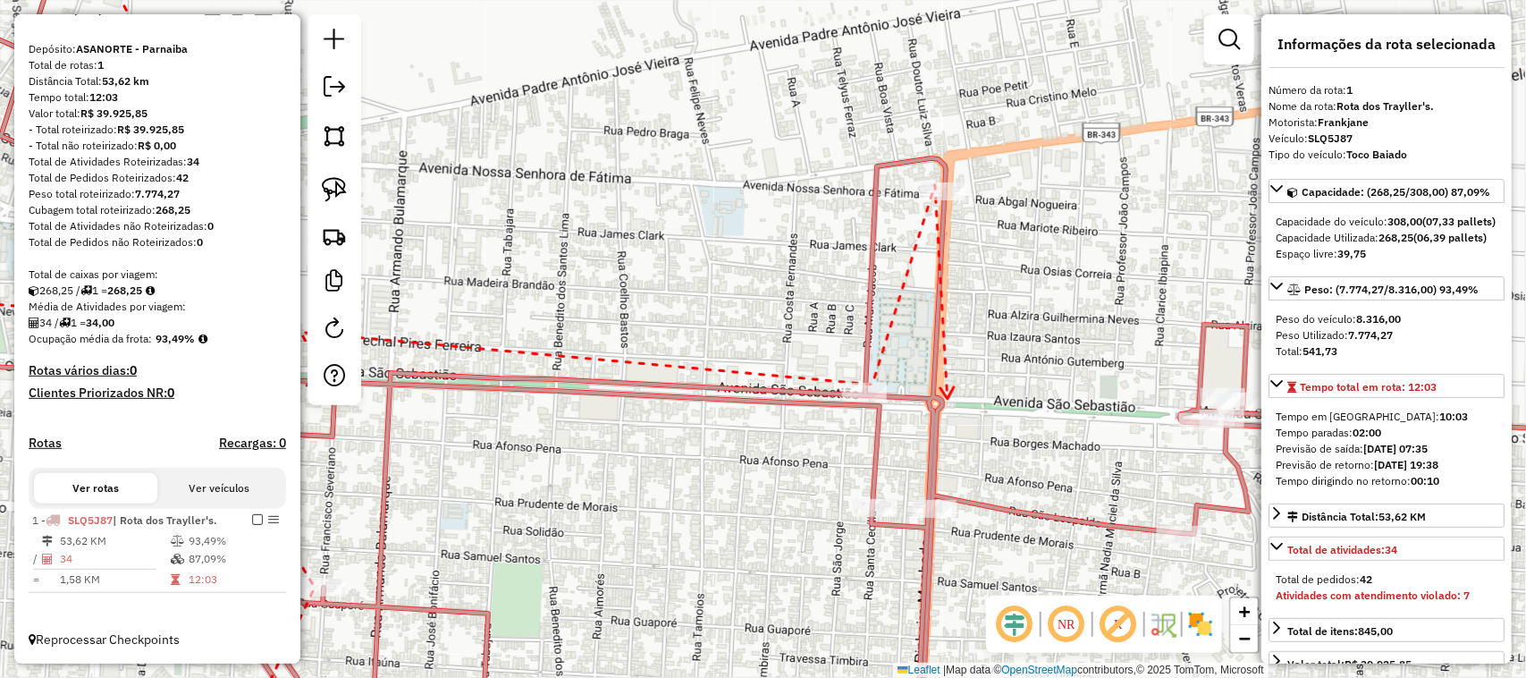
drag, startPoint x: 948, startPoint y: 398, endPoint x: 914, endPoint y: 256, distance: 146.2
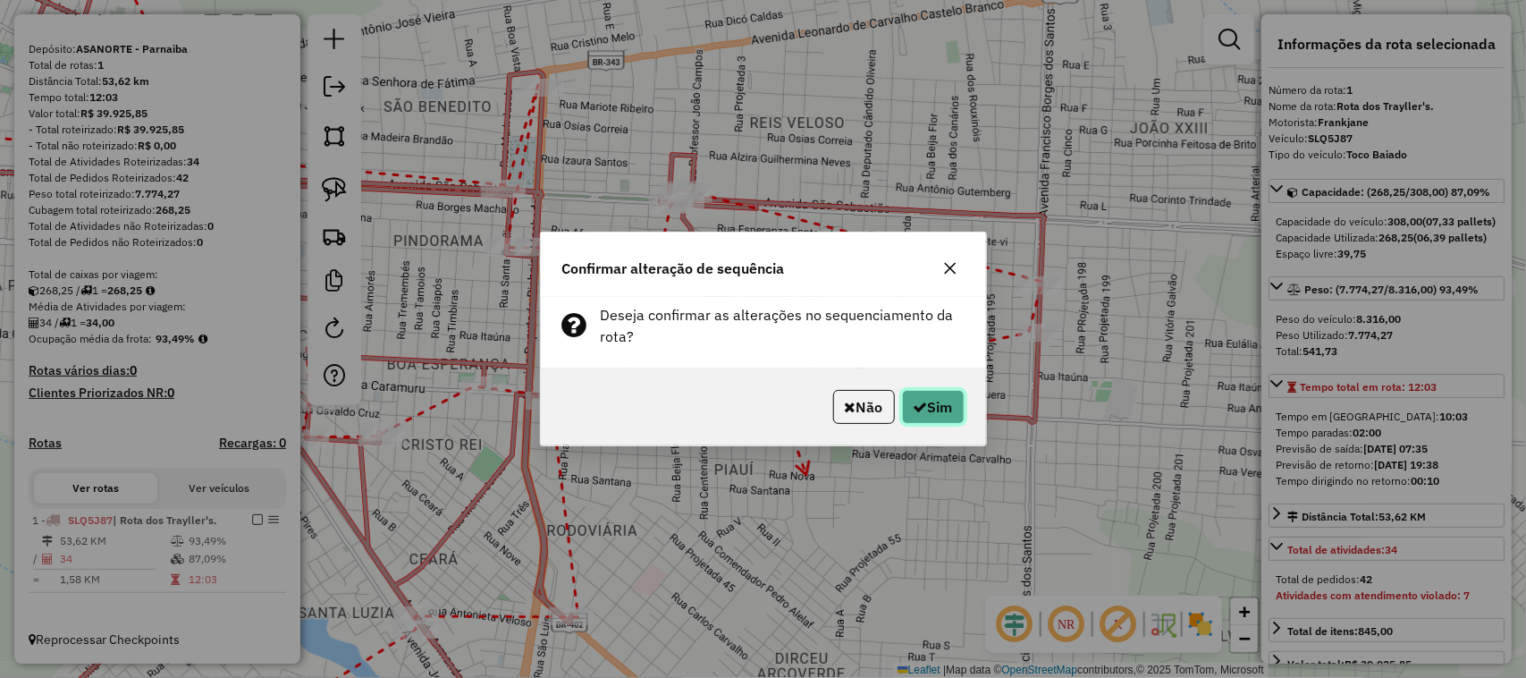
click at [945, 409] on button "Sim" at bounding box center [933, 407] width 63 height 34
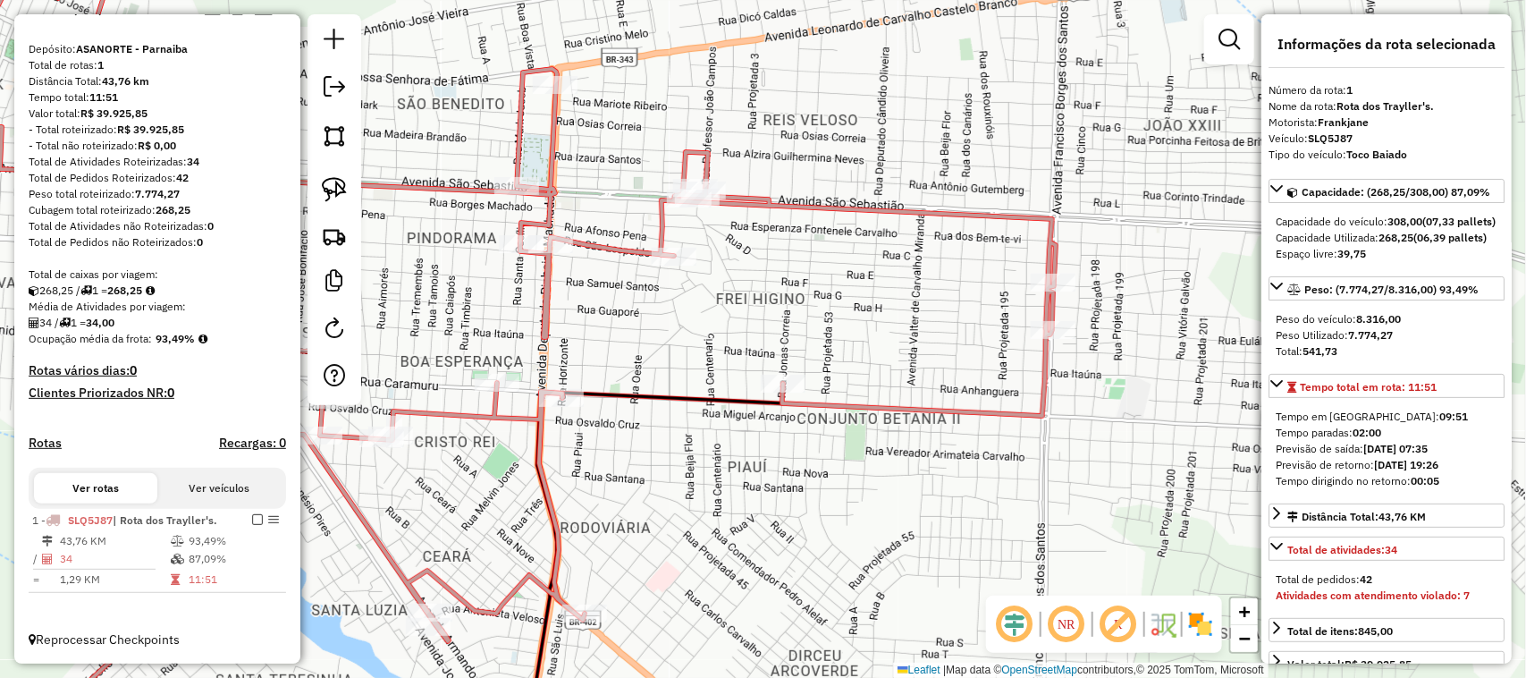
drag, startPoint x: 796, startPoint y: 313, endPoint x: 922, endPoint y: 258, distance: 137.7
click at [895, 266] on div "Janela de atendimento Grade de atendimento Capacidade Transportadoras Veículos …" at bounding box center [763, 339] width 1526 height 678
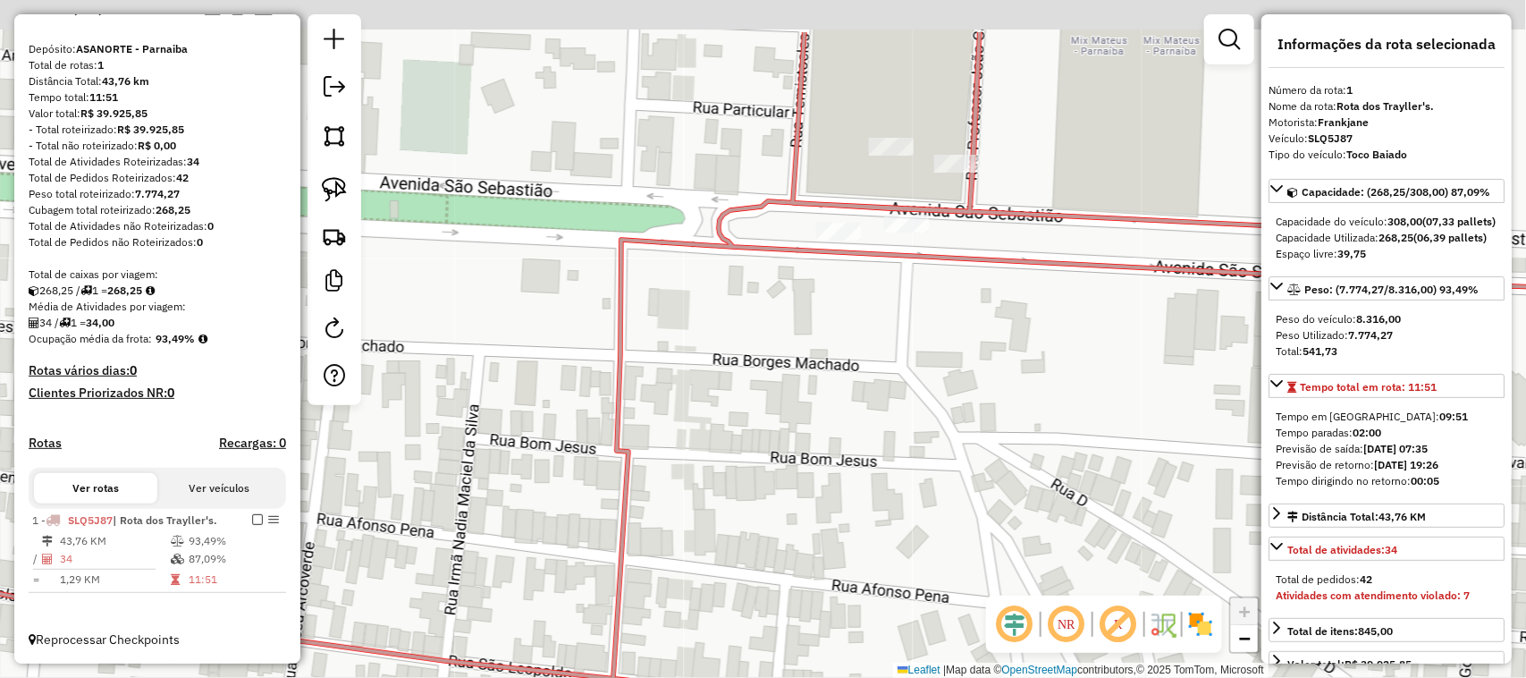
drag, startPoint x: 925, startPoint y: 319, endPoint x: 908, endPoint y: 328, distance: 19.2
click at [908, 354] on div "Janela de atendimento Grade de atendimento Capacidade Transportadoras Veículos …" at bounding box center [763, 339] width 1526 height 678
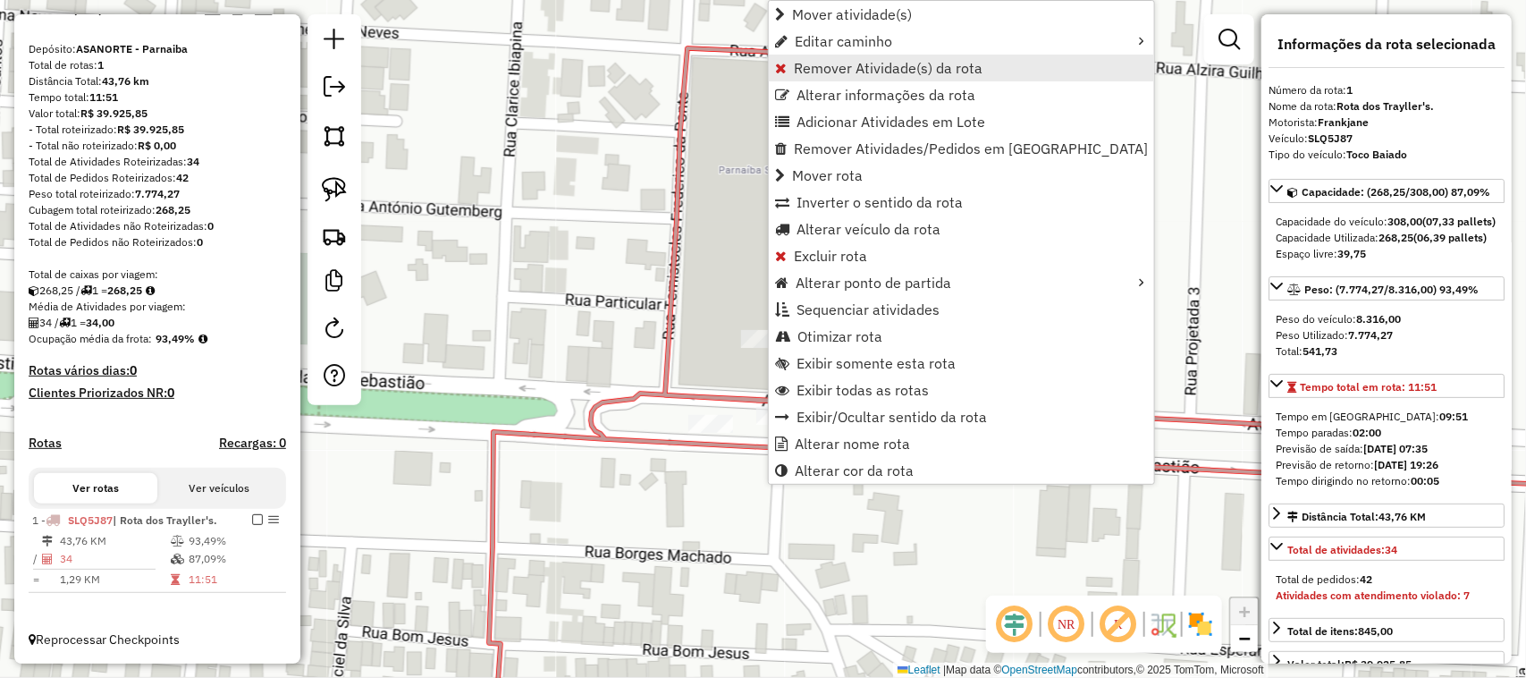
click at [815, 72] on span "Remover Atividade(s) da rota" at bounding box center [888, 68] width 189 height 14
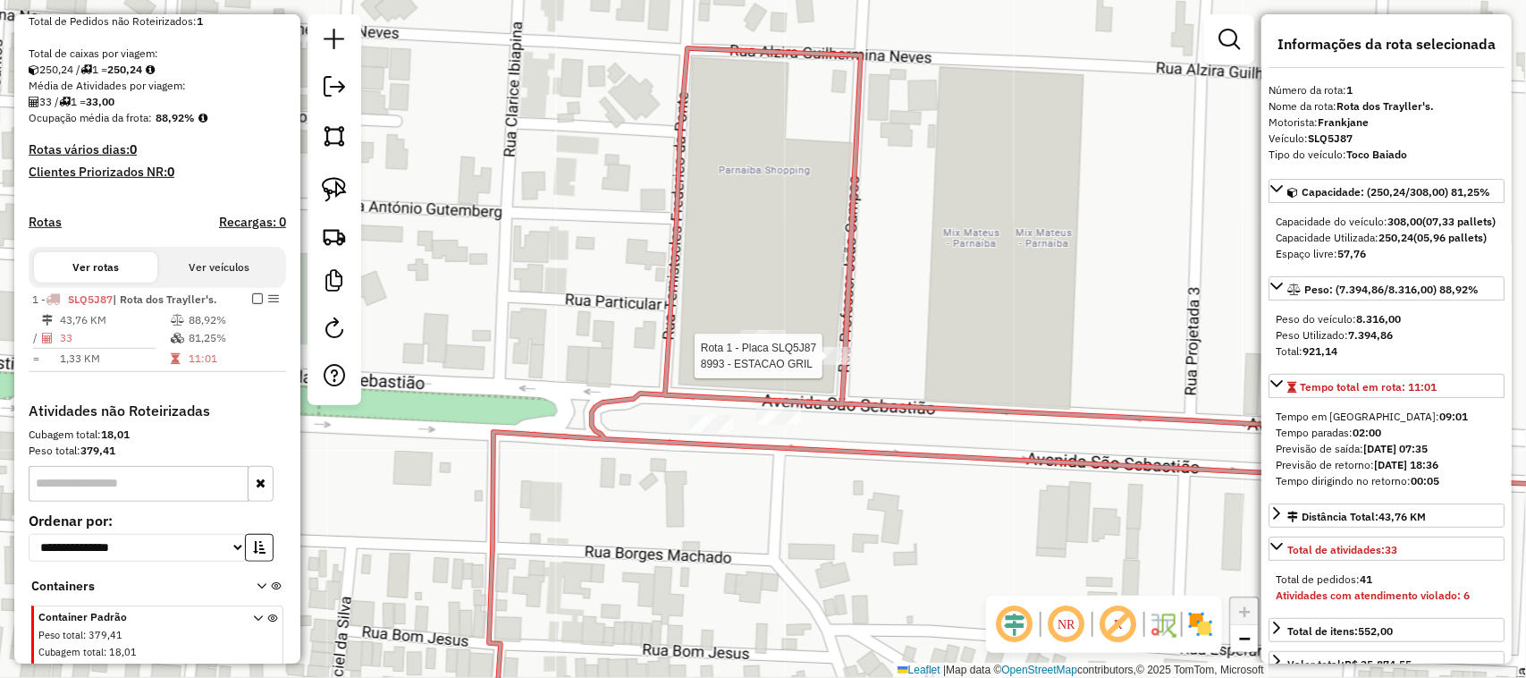
scroll to position [438, 0]
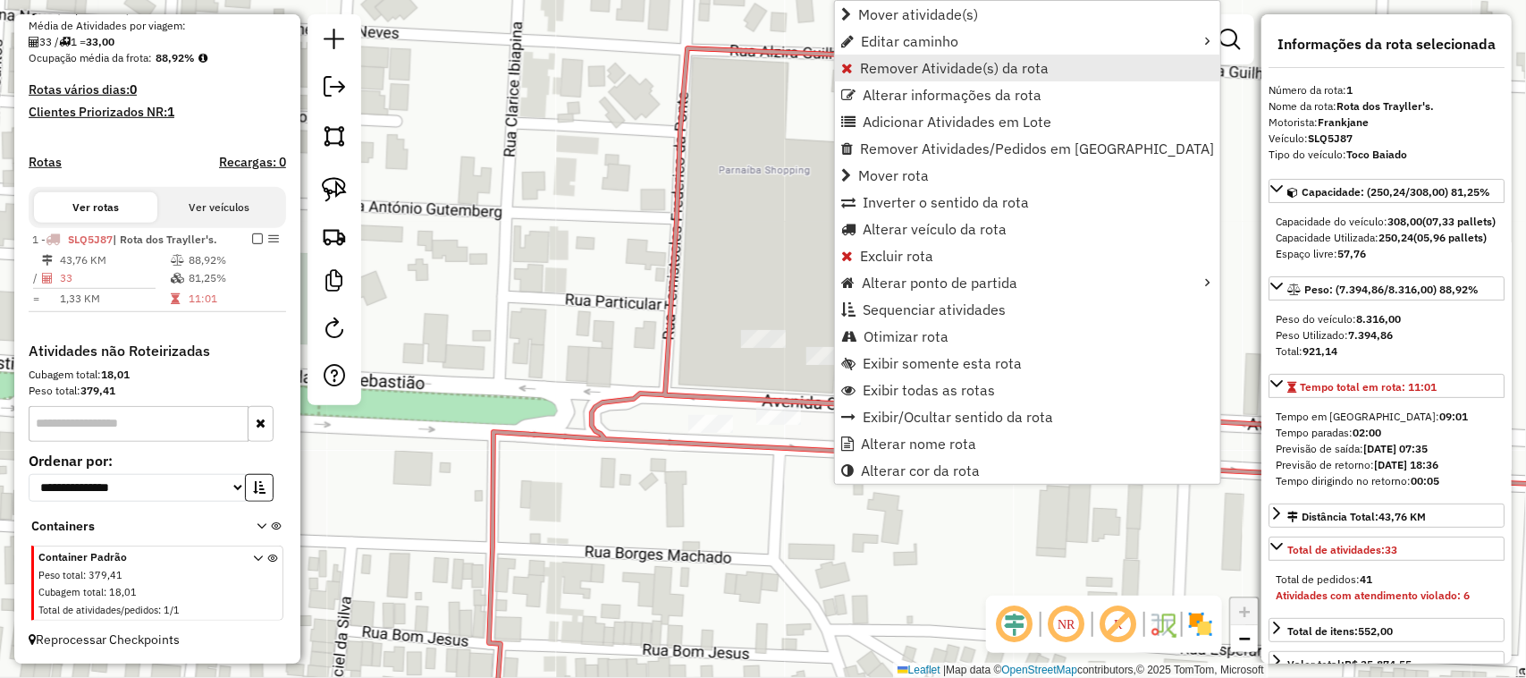
click at [872, 61] on span "Remover Atividade(s) da rota" at bounding box center [954, 68] width 189 height 14
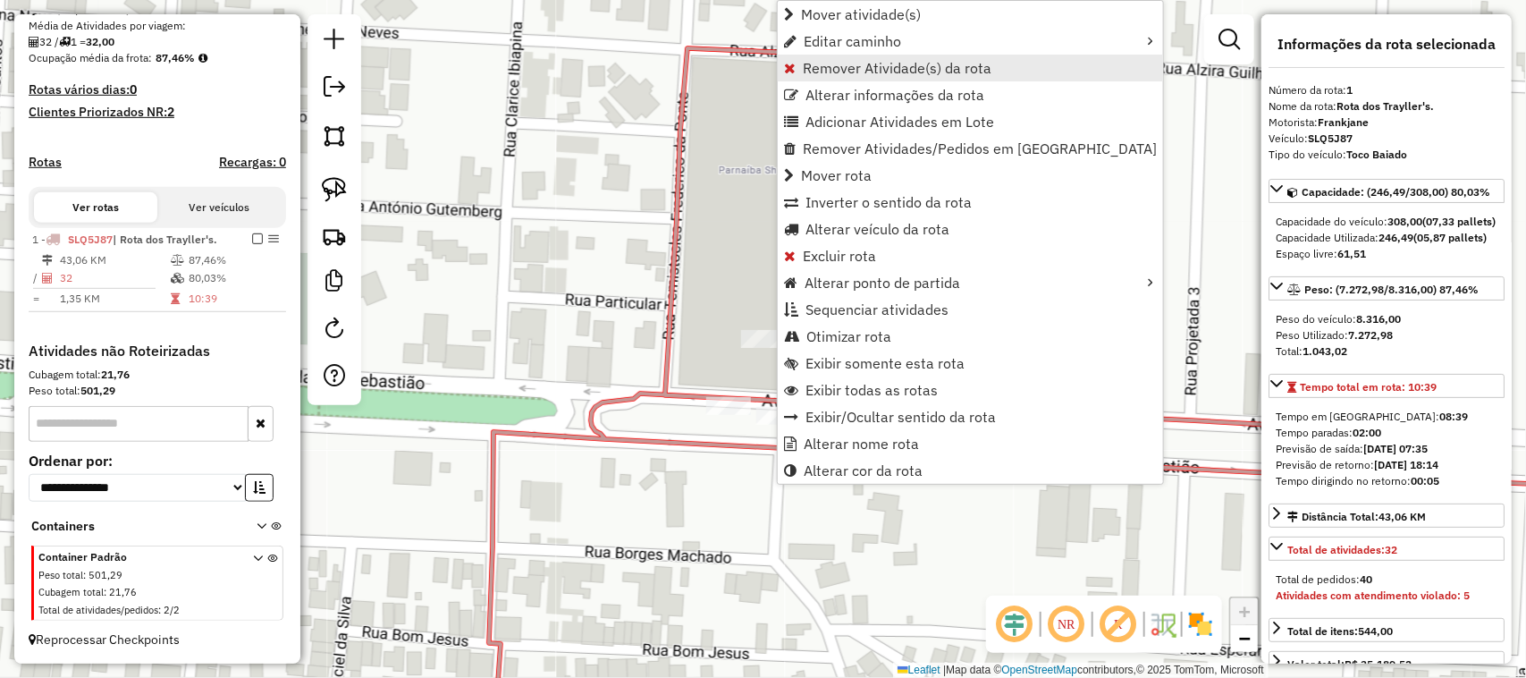
click at [832, 67] on span "Remover Atividade(s) da rota" at bounding box center [897, 68] width 189 height 14
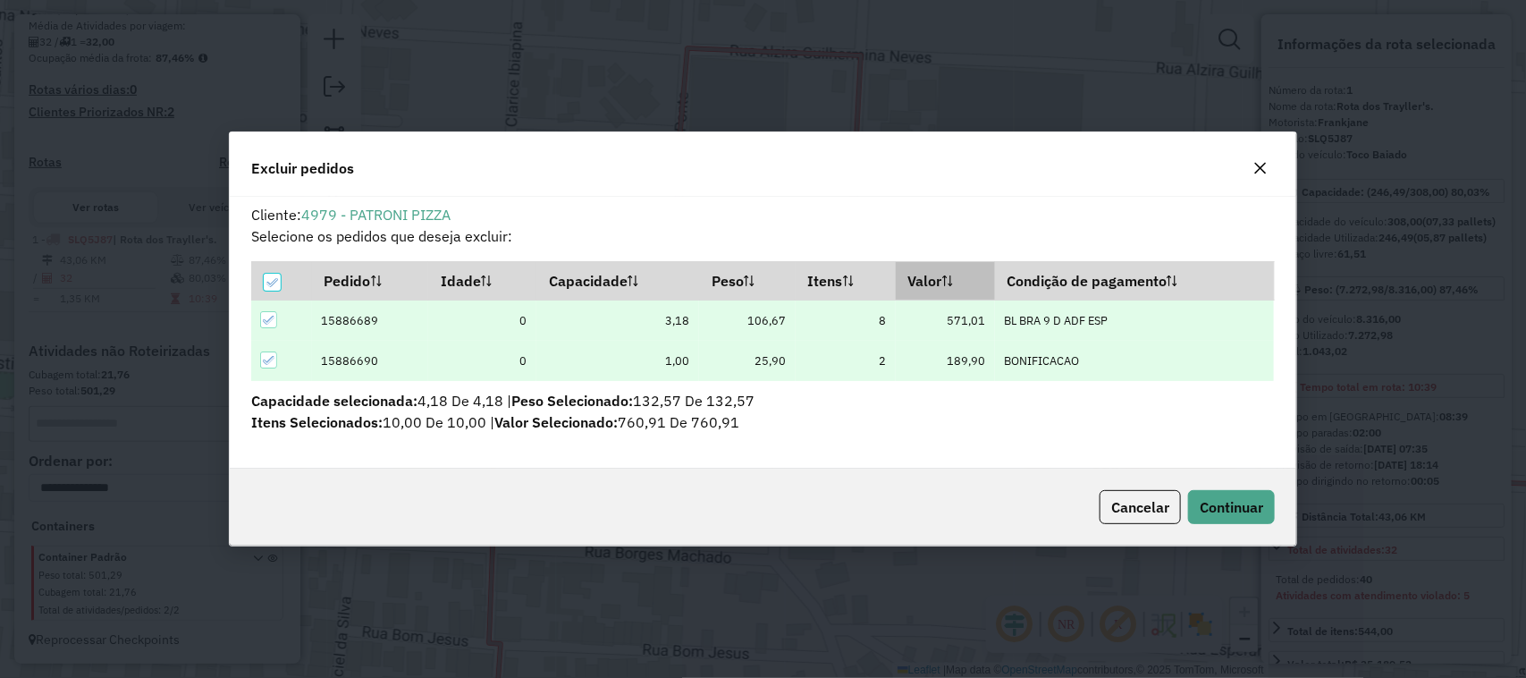
scroll to position [0, 0]
click at [1225, 506] on span "Continuar" at bounding box center [1231, 507] width 63 height 18
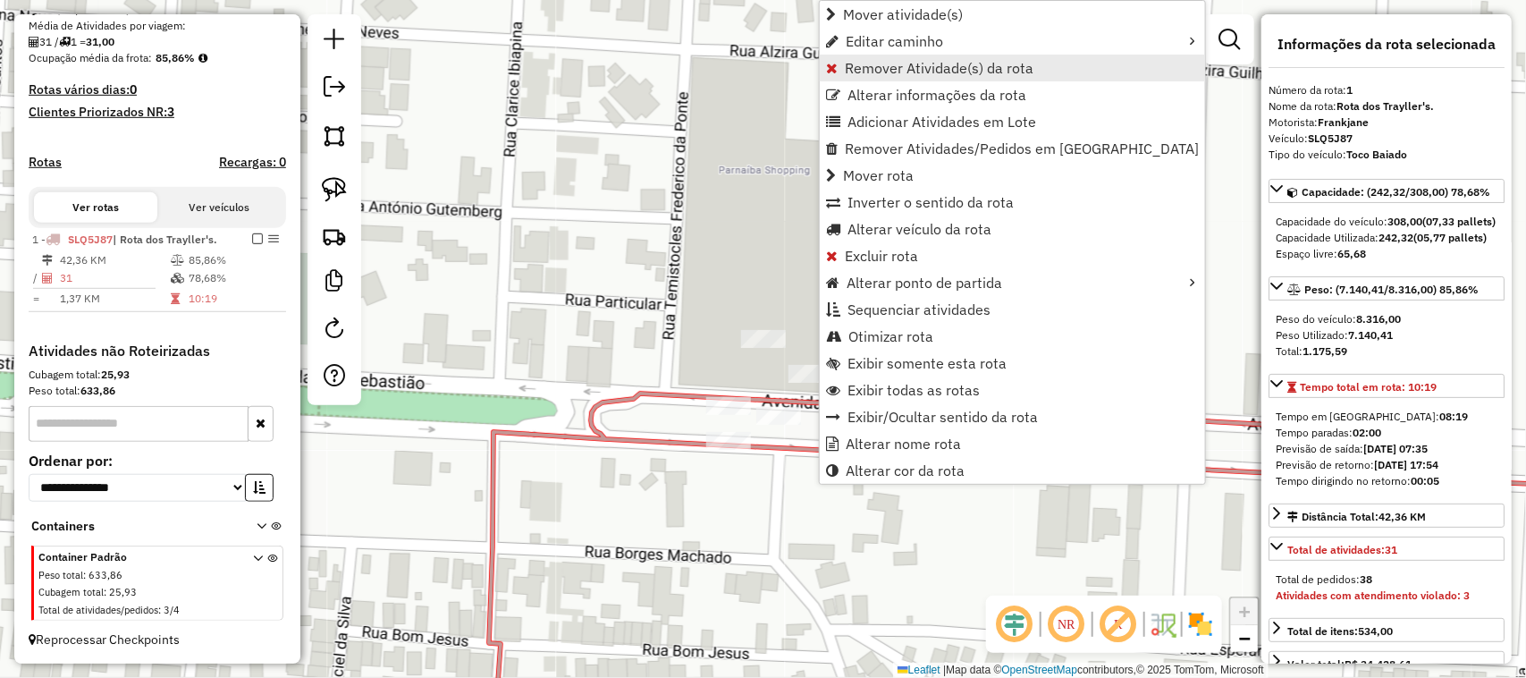
click at [939, 72] on span "Remover Atividade(s) da rota" at bounding box center [939, 68] width 189 height 14
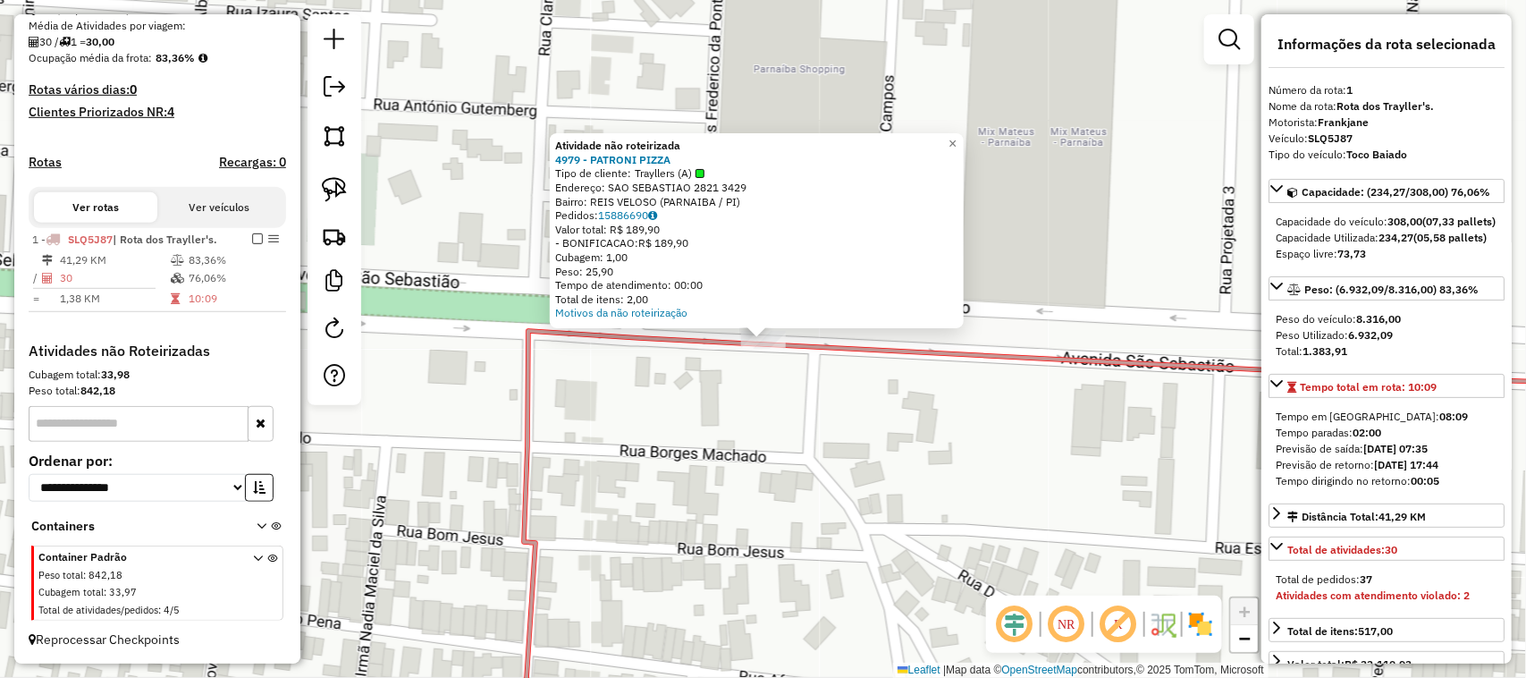
click at [776, 453] on div "Atividade não roteirizada 4979 - PATRONI PIZZA Tipo de cliente: Trayllers (A) E…" at bounding box center [763, 339] width 1526 height 678
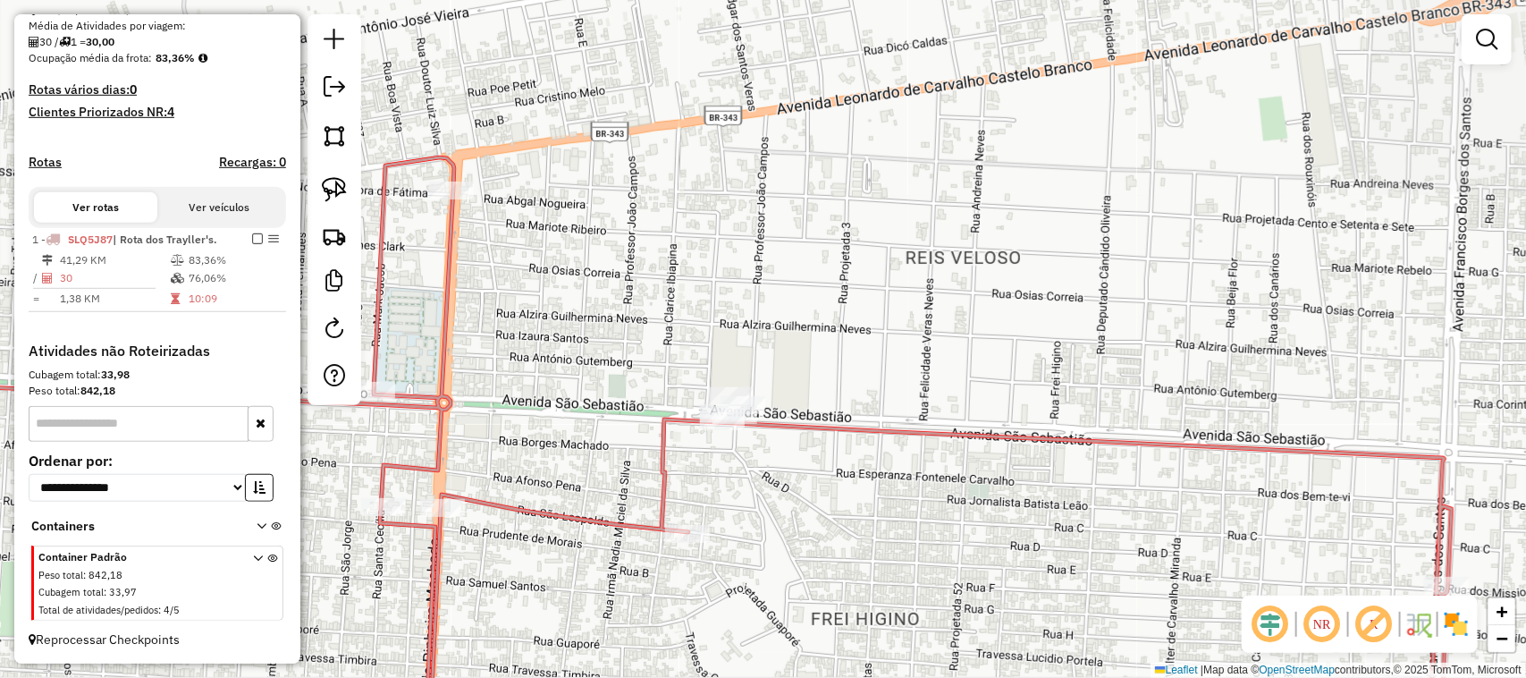
drag, startPoint x: 908, startPoint y: 454, endPoint x: 923, endPoint y: 431, distance: 27.8
click at [909, 453] on div "Janela de atendimento Grade de atendimento Capacidade Transportadoras Veículos …" at bounding box center [763, 339] width 1526 height 678
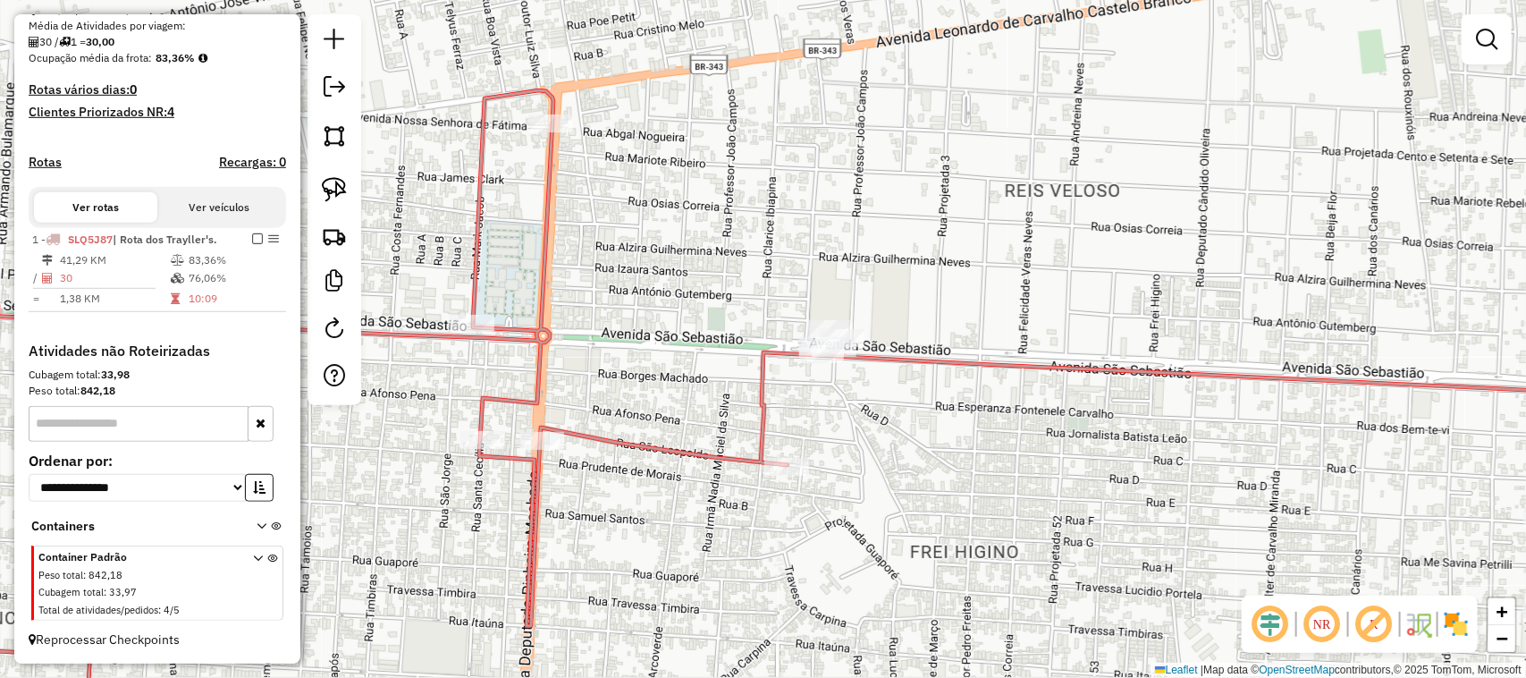
drag, startPoint x: 696, startPoint y: 376, endPoint x: 733, endPoint y: 322, distance: 66.2
click at [726, 342] on div "Janela de atendimento Grade de atendimento Capacidade Transportadoras Veículos …" at bounding box center [763, 339] width 1526 height 678
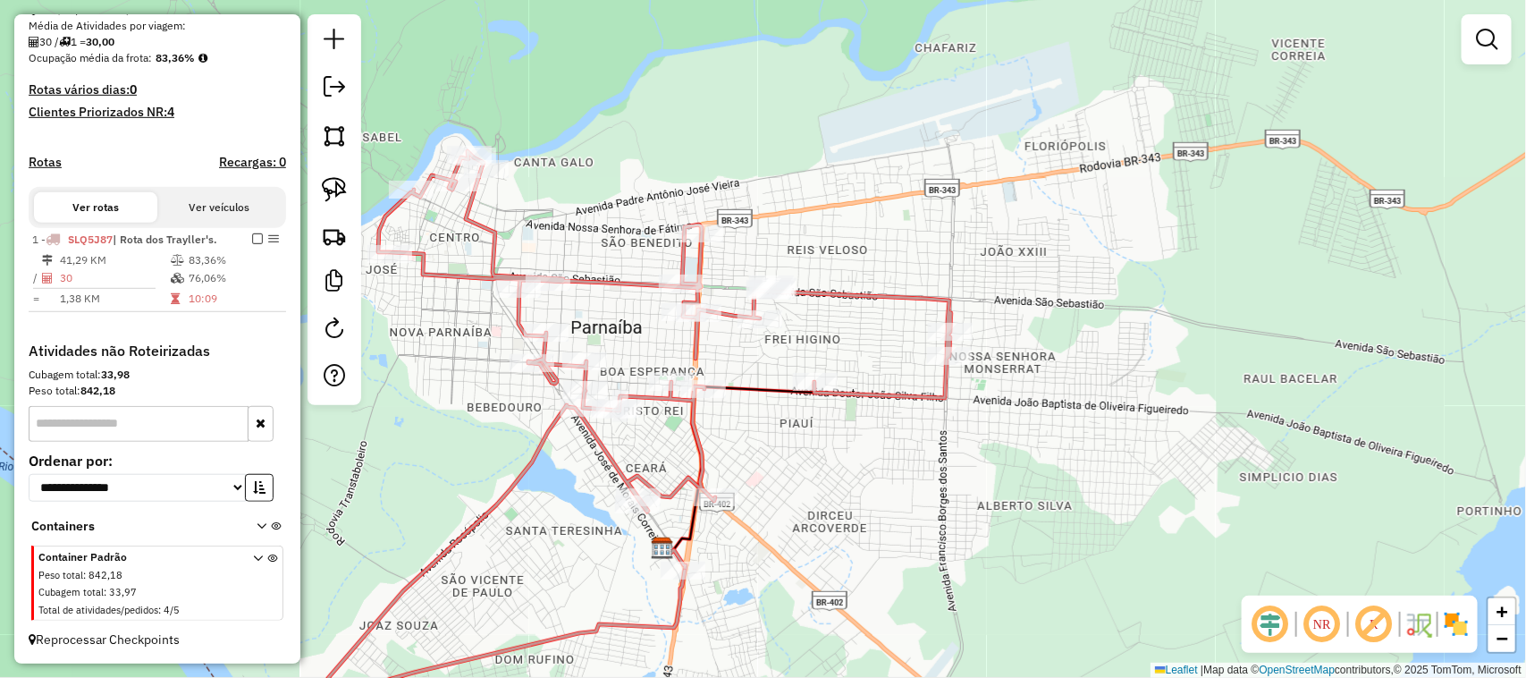
drag, startPoint x: 544, startPoint y: 575, endPoint x: 587, endPoint y: 503, distance: 84.2
click at [570, 532] on div "Janela de atendimento Grade de atendimento Capacidade Transportadoras Veículos …" at bounding box center [763, 339] width 1526 height 678
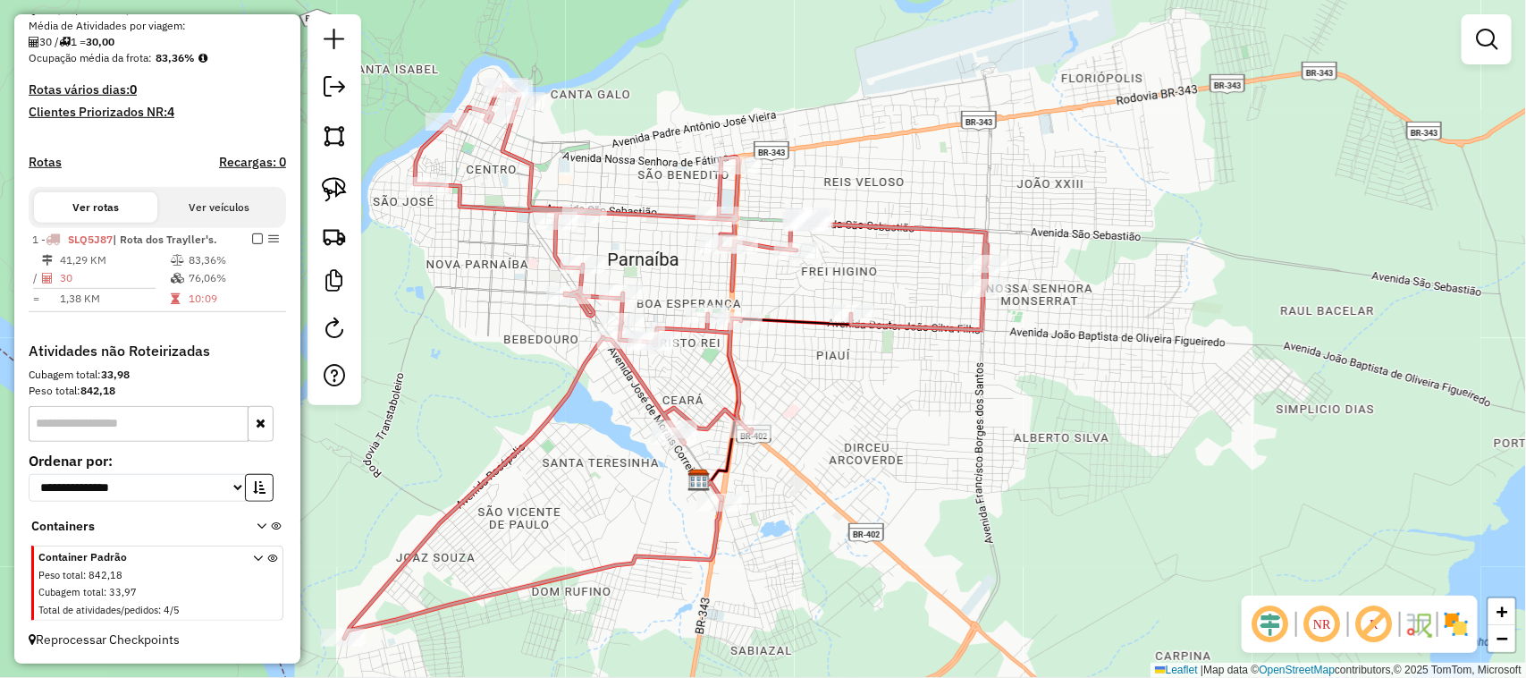
drag, startPoint x: 610, startPoint y: 528, endPoint x: 641, endPoint y: 454, distance: 80.5
click at [636, 469] on div "Janela de atendimento Grade de atendimento Capacidade Transportadoras Veículos …" at bounding box center [763, 339] width 1526 height 678
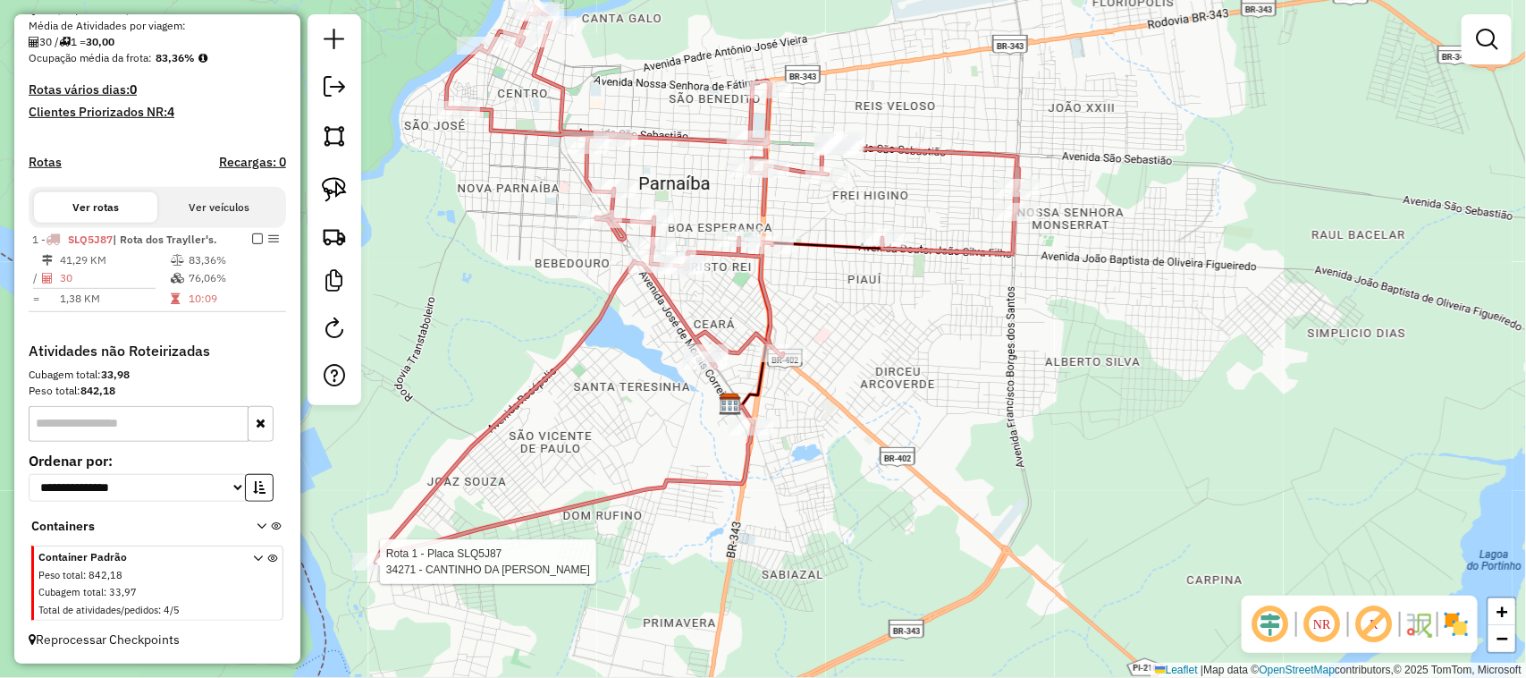
select select "**********"
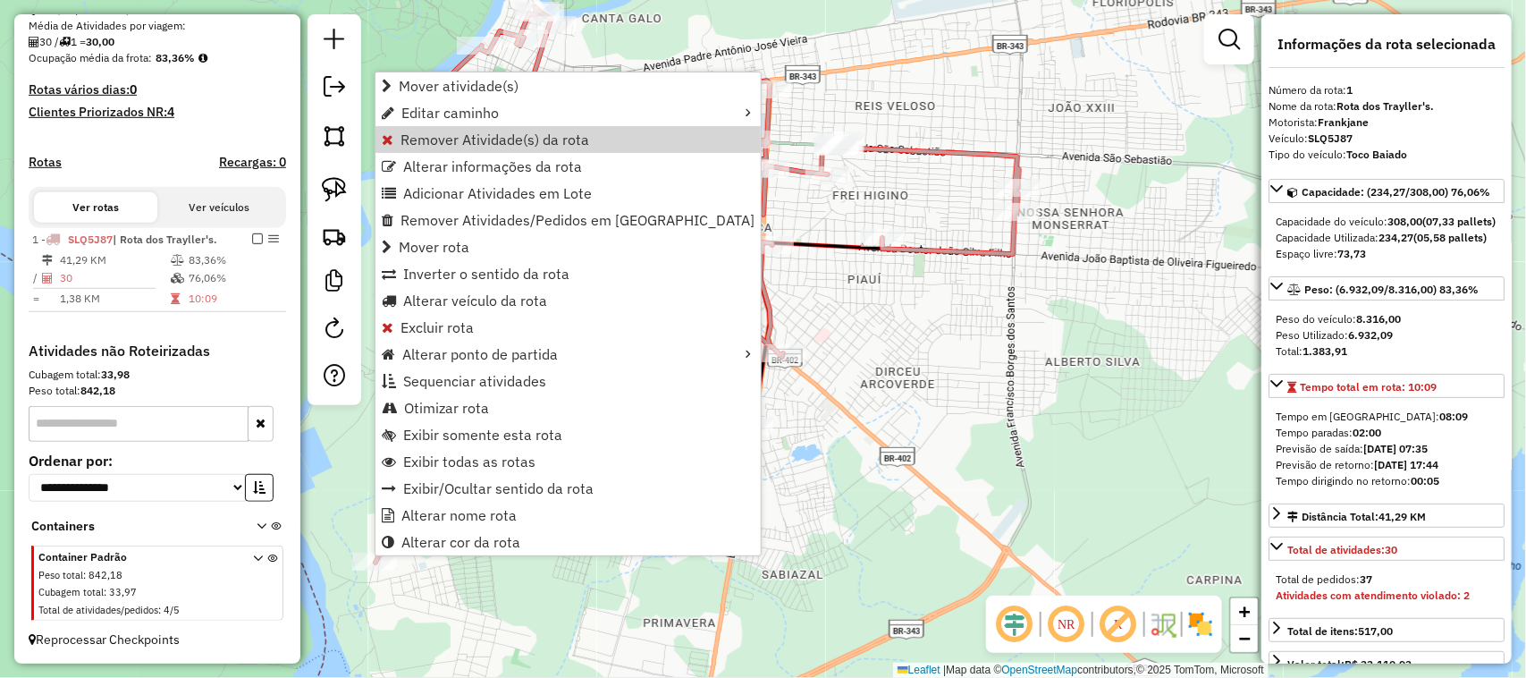
drag, startPoint x: 430, startPoint y: 139, endPoint x: 453, endPoint y: 141, distance: 23.3
click at [430, 139] on span "Remover Atividade(s) da rota" at bounding box center [495, 139] width 189 height 14
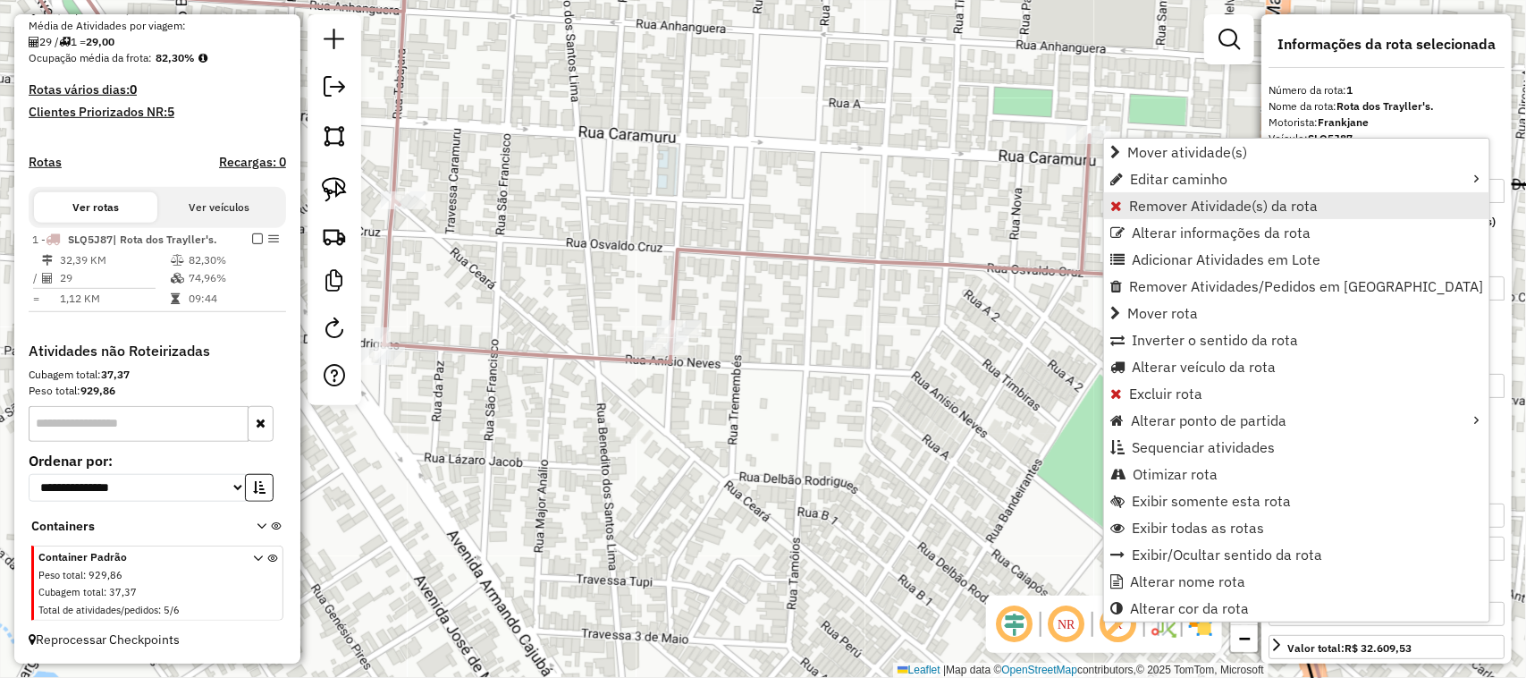
click at [1150, 201] on span "Remover Atividade(s) da rota" at bounding box center [1223, 206] width 189 height 14
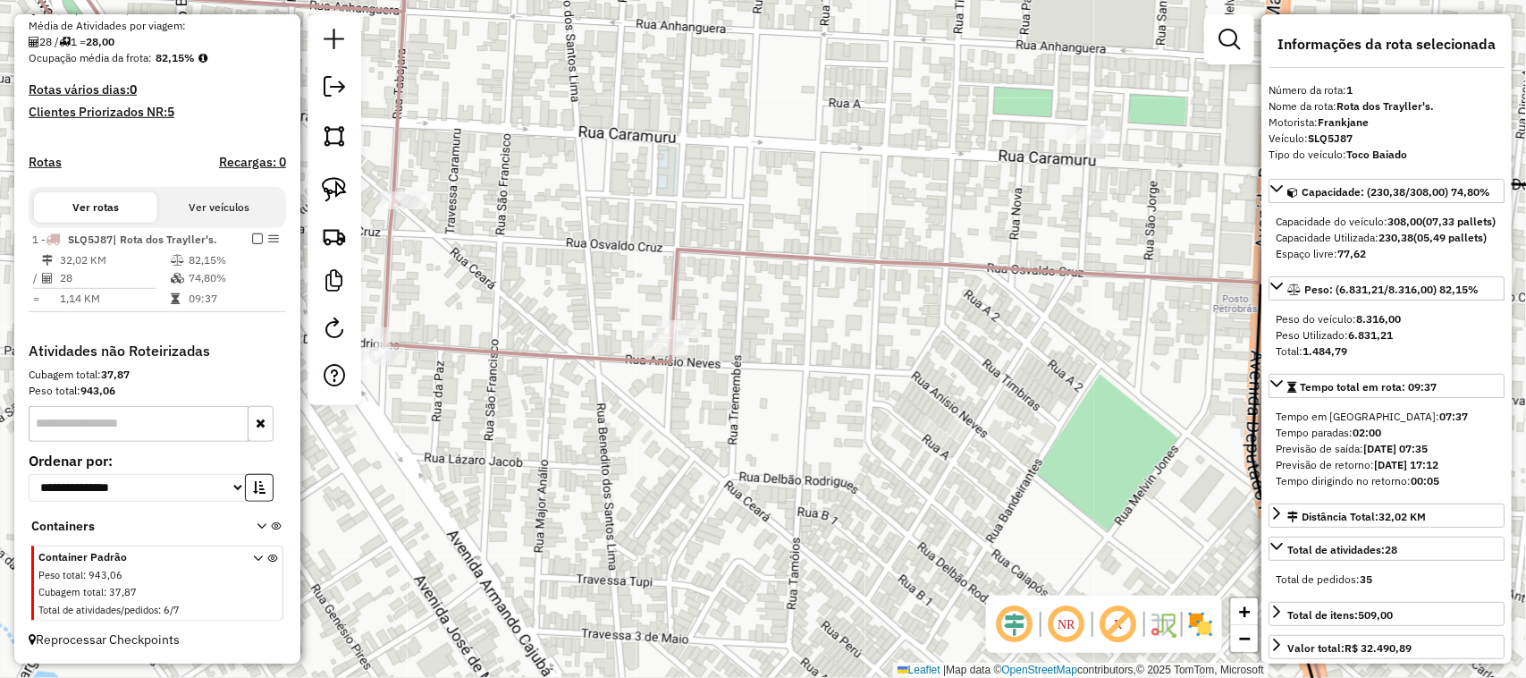
drag, startPoint x: 1044, startPoint y: 418, endPoint x: 861, endPoint y: 256, distance: 244.5
click at [931, 326] on div "Janela de atendimento Grade de atendimento Capacidade Transportadoras Veículos …" at bounding box center [763, 339] width 1526 height 678
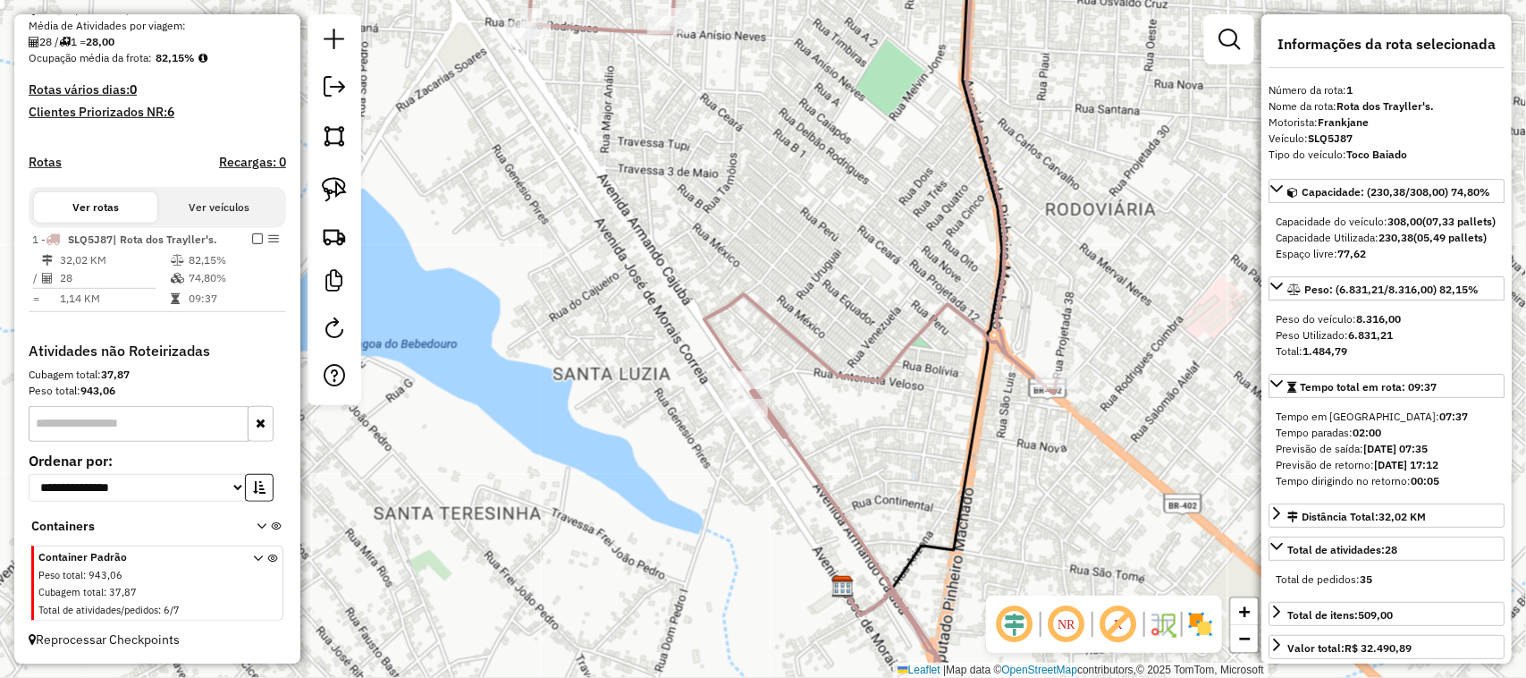
drag, startPoint x: 988, startPoint y: 146, endPoint x: 961, endPoint y: 519, distance: 373.8
click at [962, 517] on icon at bounding box center [1104, 339] width 1152 height 815
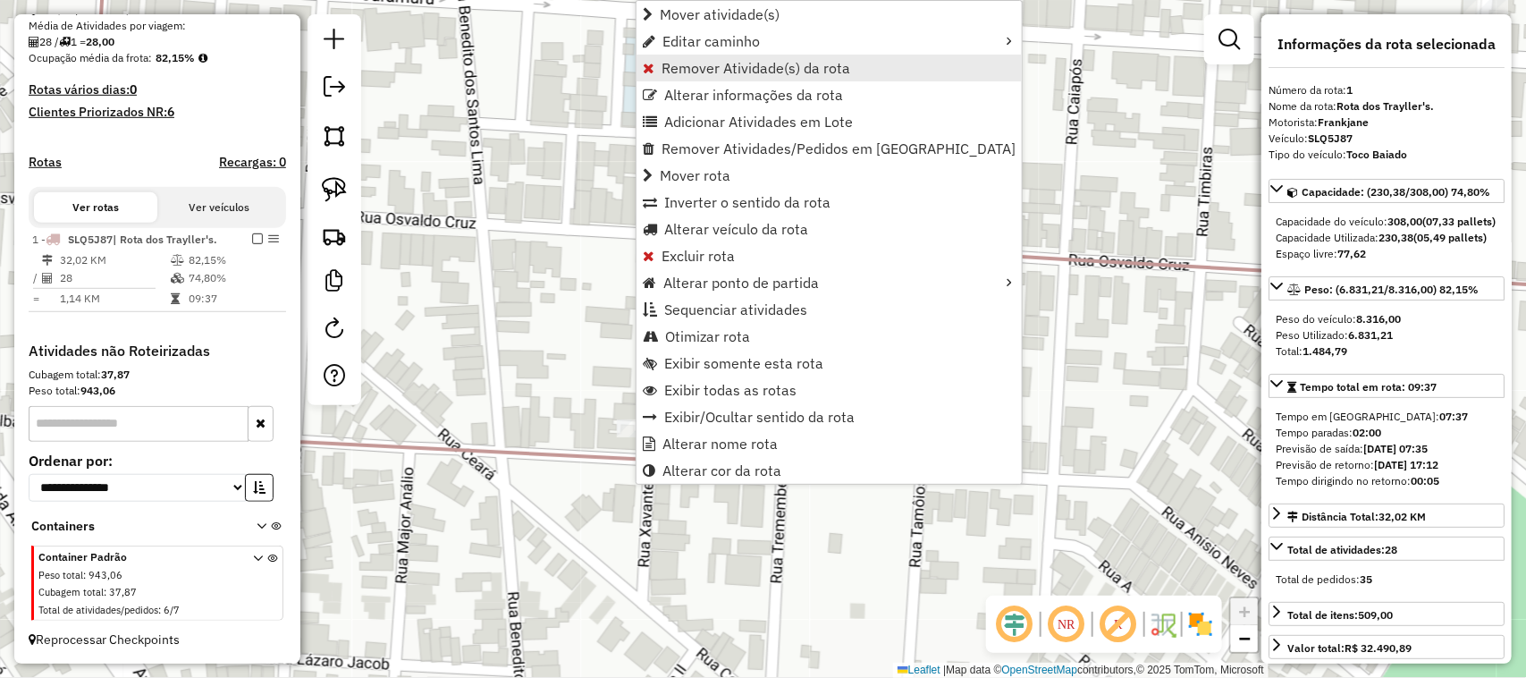
click at [696, 69] on span "Remover Atividade(s) da rota" at bounding box center [756, 68] width 189 height 14
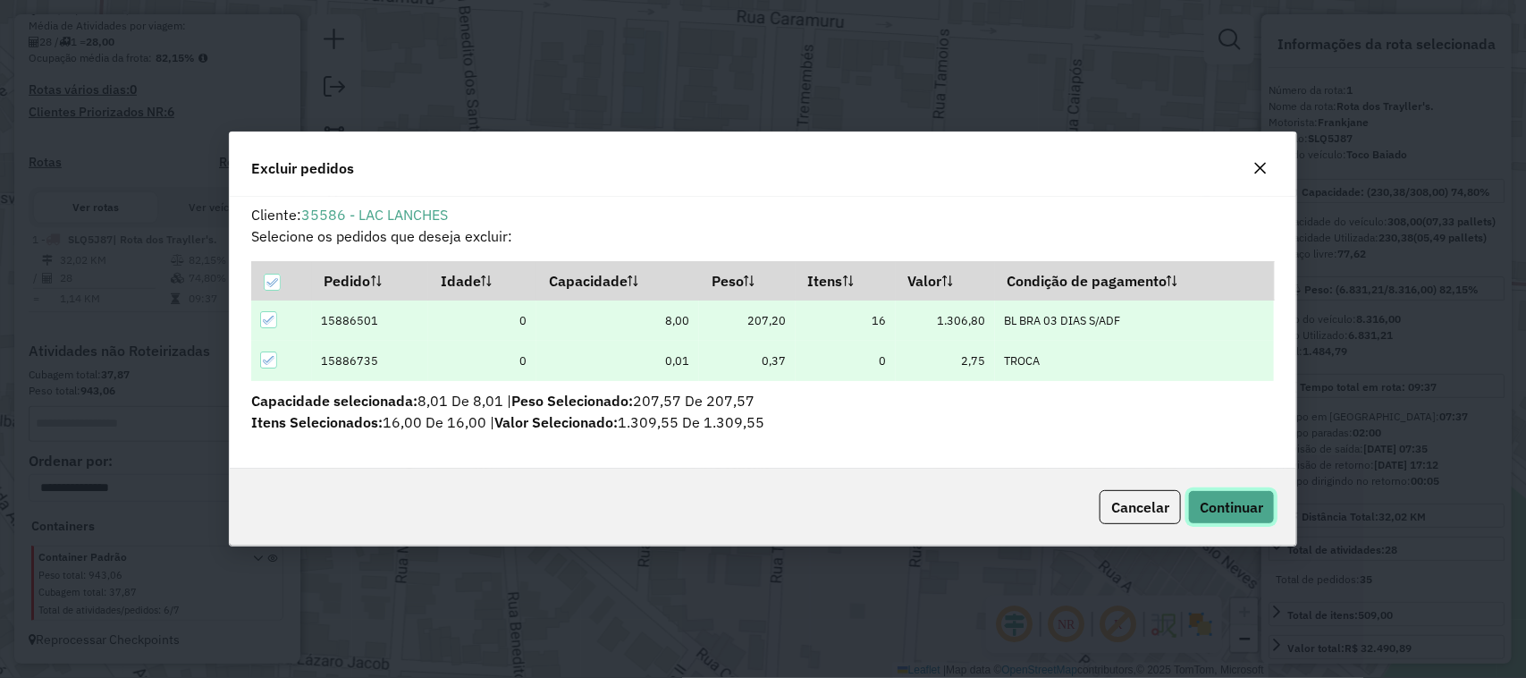
drag, startPoint x: 1248, startPoint y: 520, endPoint x: 1248, endPoint y: 536, distance: 16.1
click at [1248, 521] on button "Continuar" at bounding box center [1231, 507] width 87 height 34
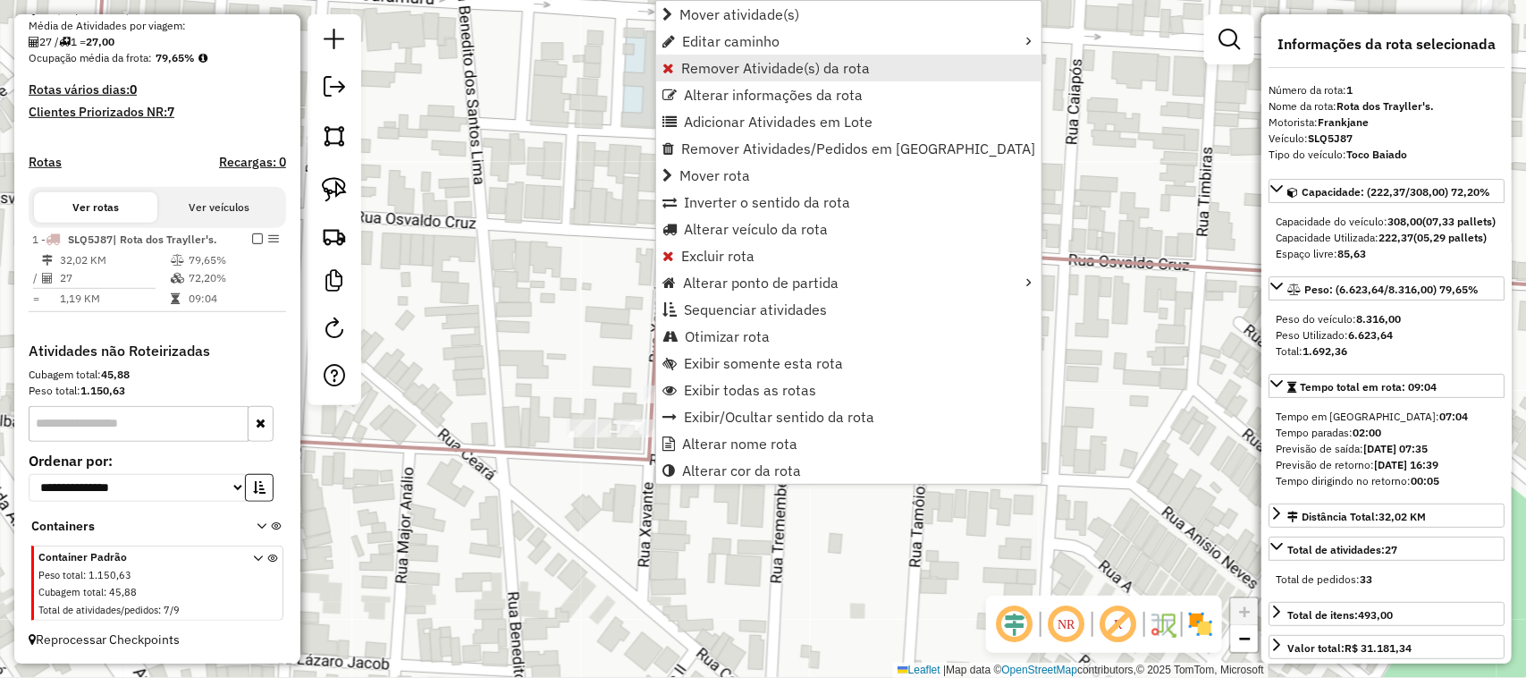
click at [720, 68] on span "Remover Atividade(s) da rota" at bounding box center [775, 68] width 189 height 14
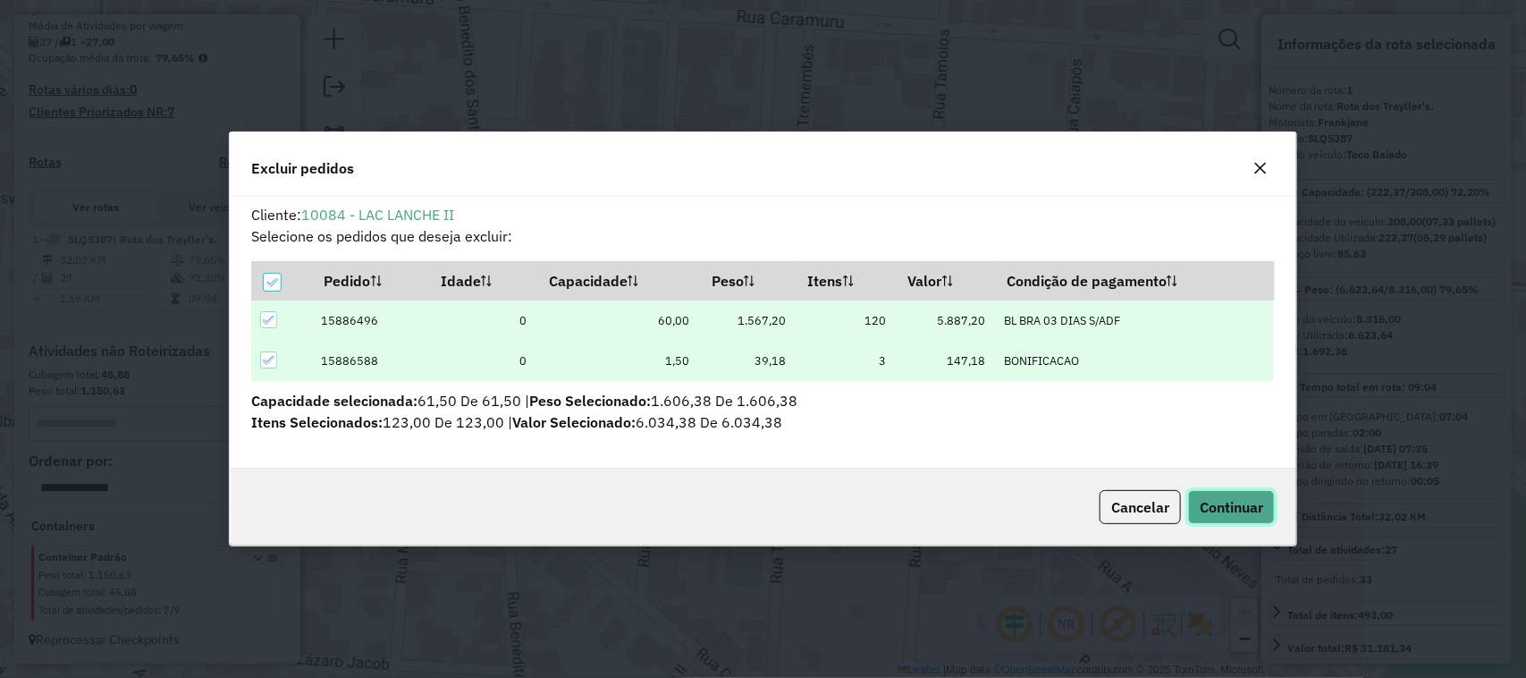
click at [1238, 517] on button "Continuar" at bounding box center [1231, 507] width 87 height 34
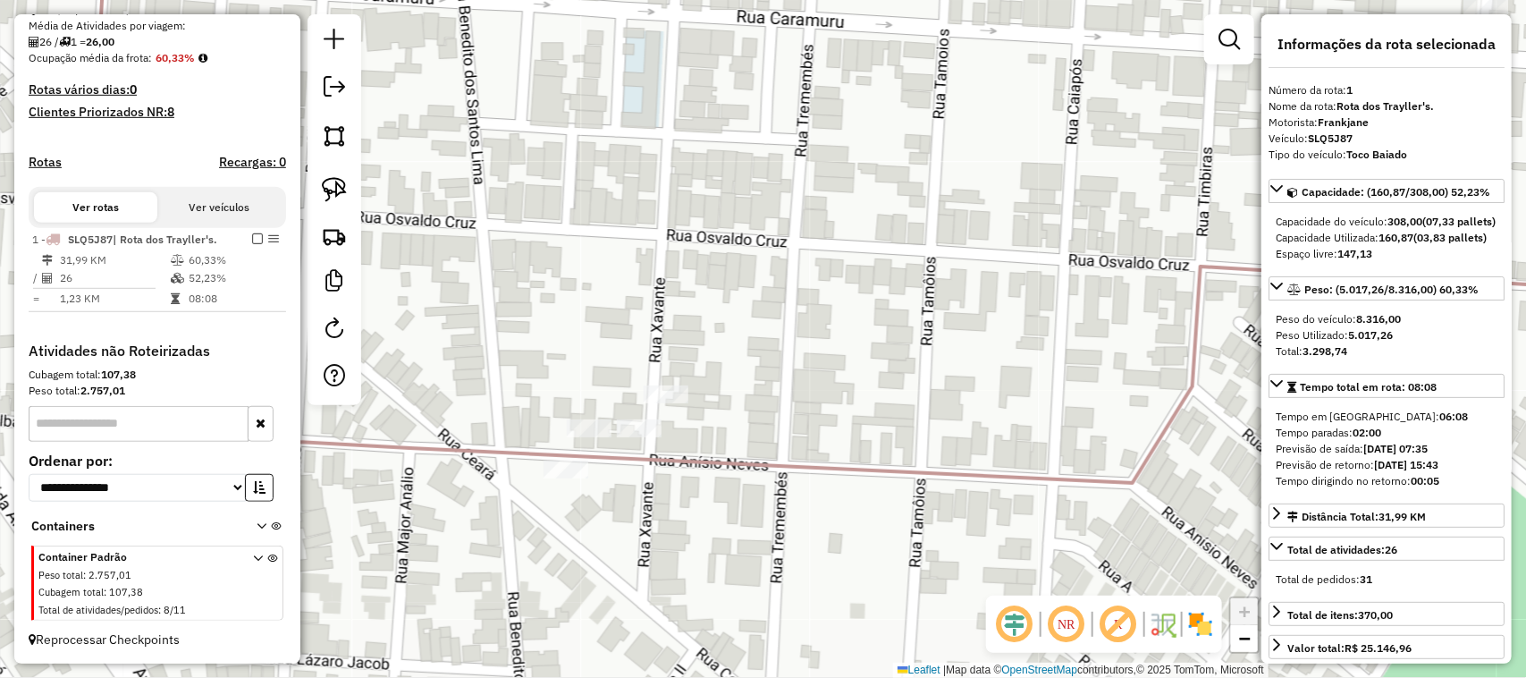
drag, startPoint x: 788, startPoint y: 367, endPoint x: 854, endPoint y: 288, distance: 103.5
click at [843, 304] on div "Janela de atendimento Grade de atendimento Capacidade Transportadoras Veículos …" at bounding box center [763, 339] width 1526 height 678
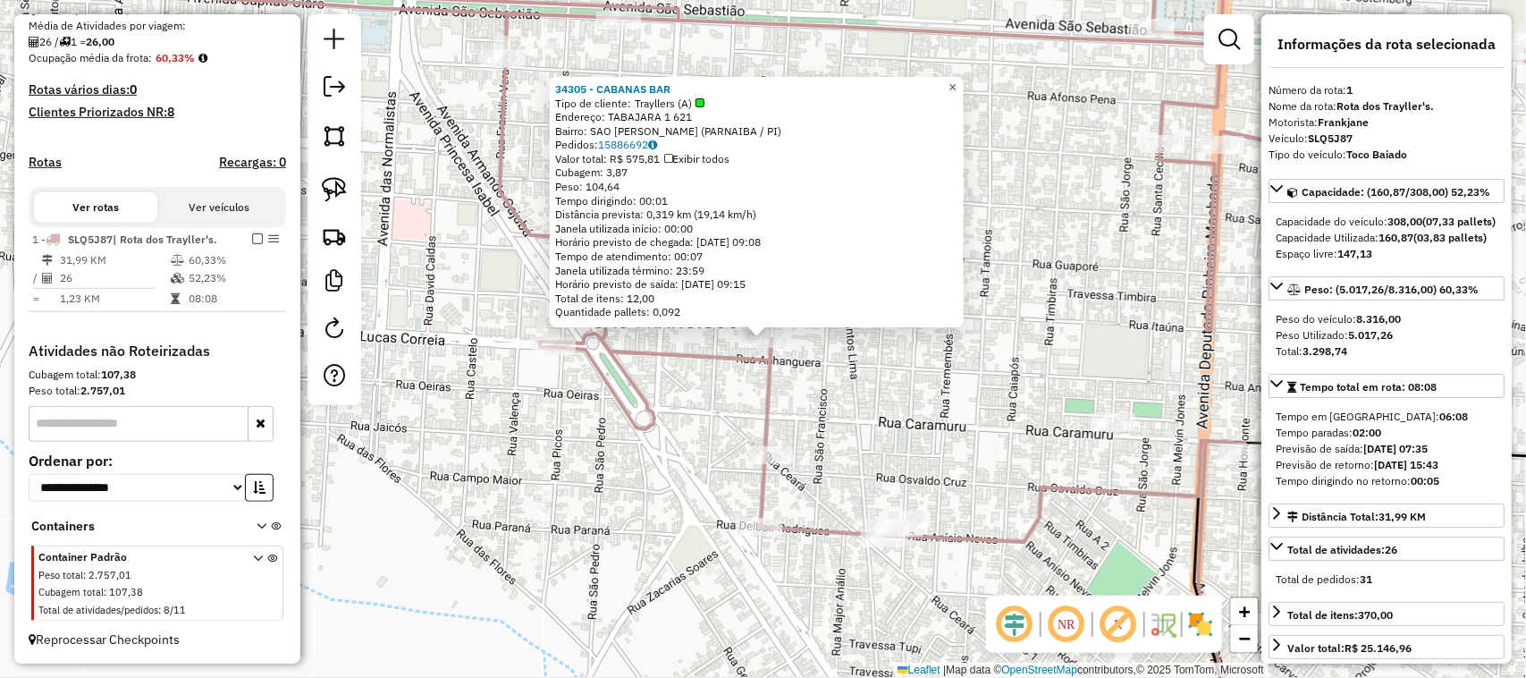
click at [958, 87] on link "×" at bounding box center [952, 87] width 21 height 21
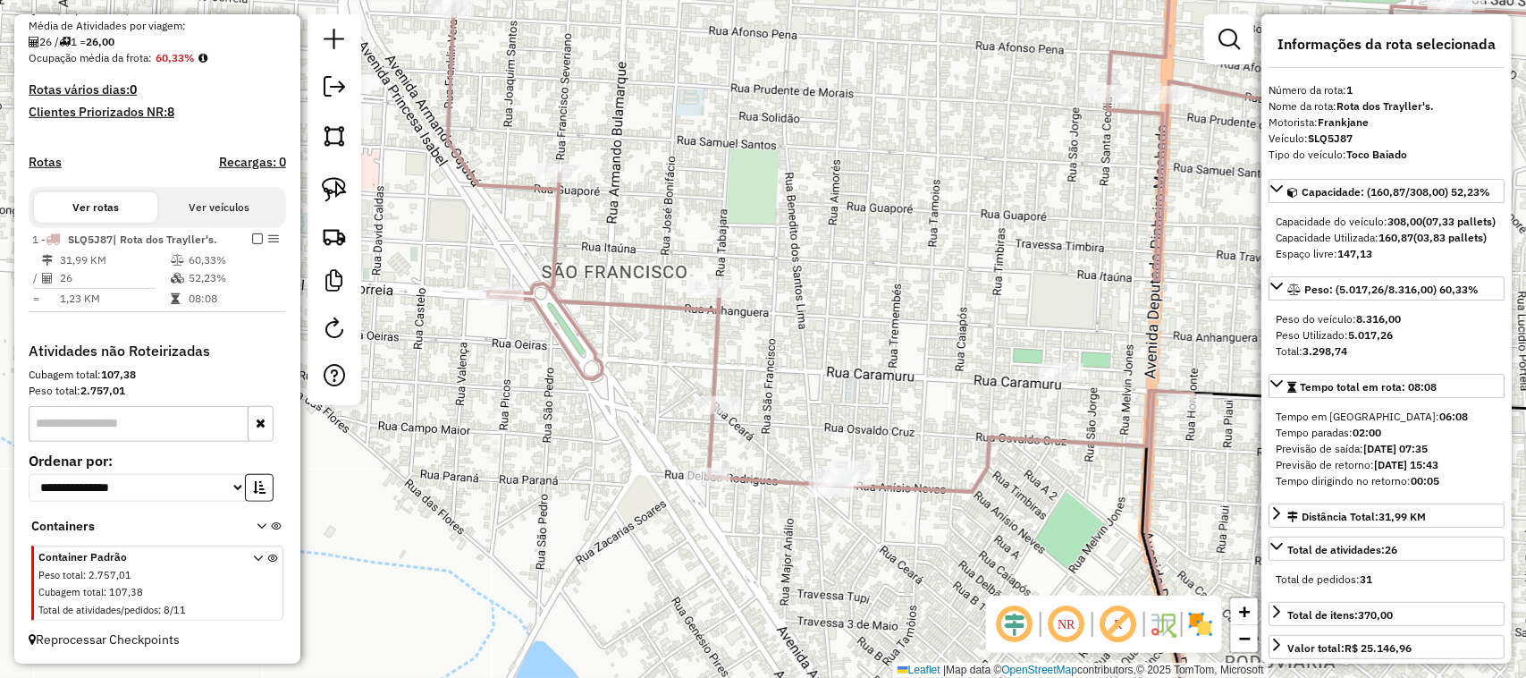
drag, startPoint x: 1091, startPoint y: 490, endPoint x: 1015, endPoint y: 414, distance: 107.5
click at [1015, 414] on icon at bounding box center [847, 289] width 1561 height 815
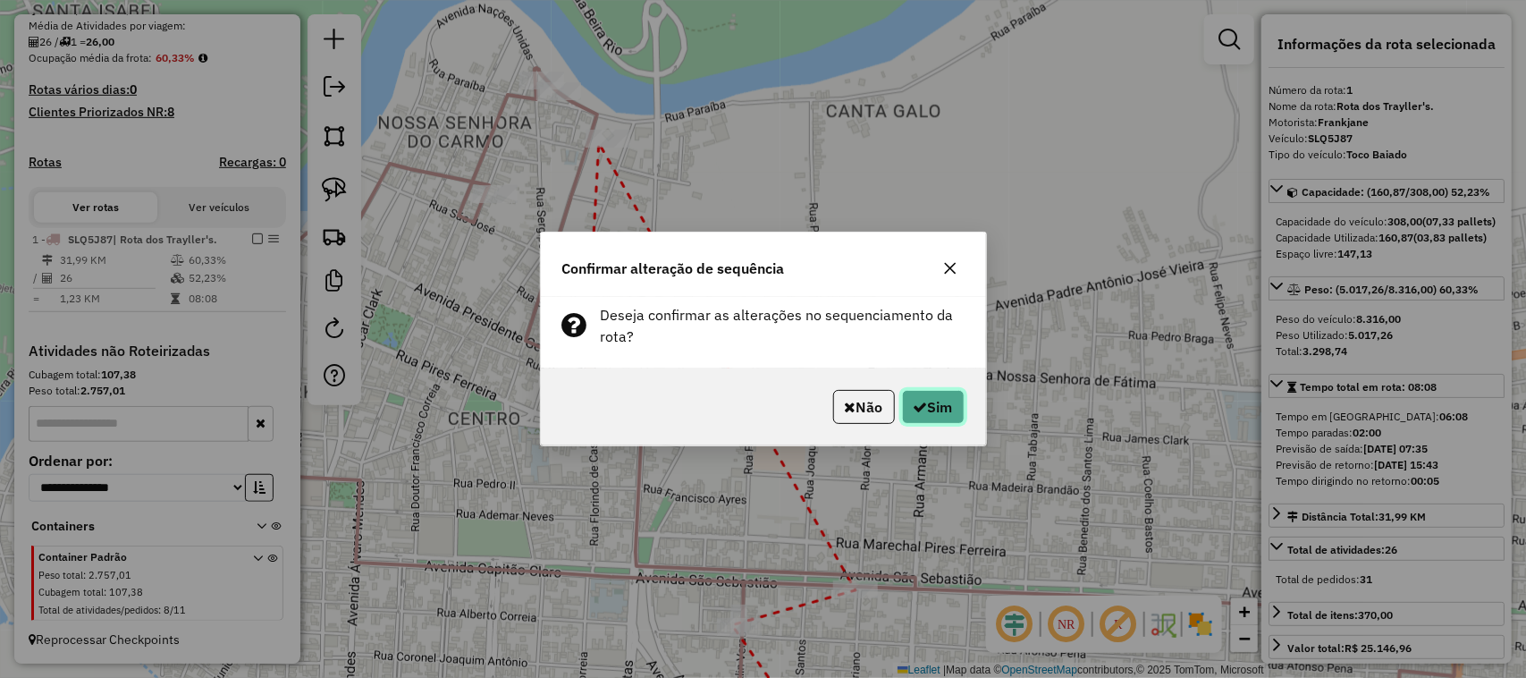
click at [952, 408] on button "Sim" at bounding box center [933, 407] width 63 height 34
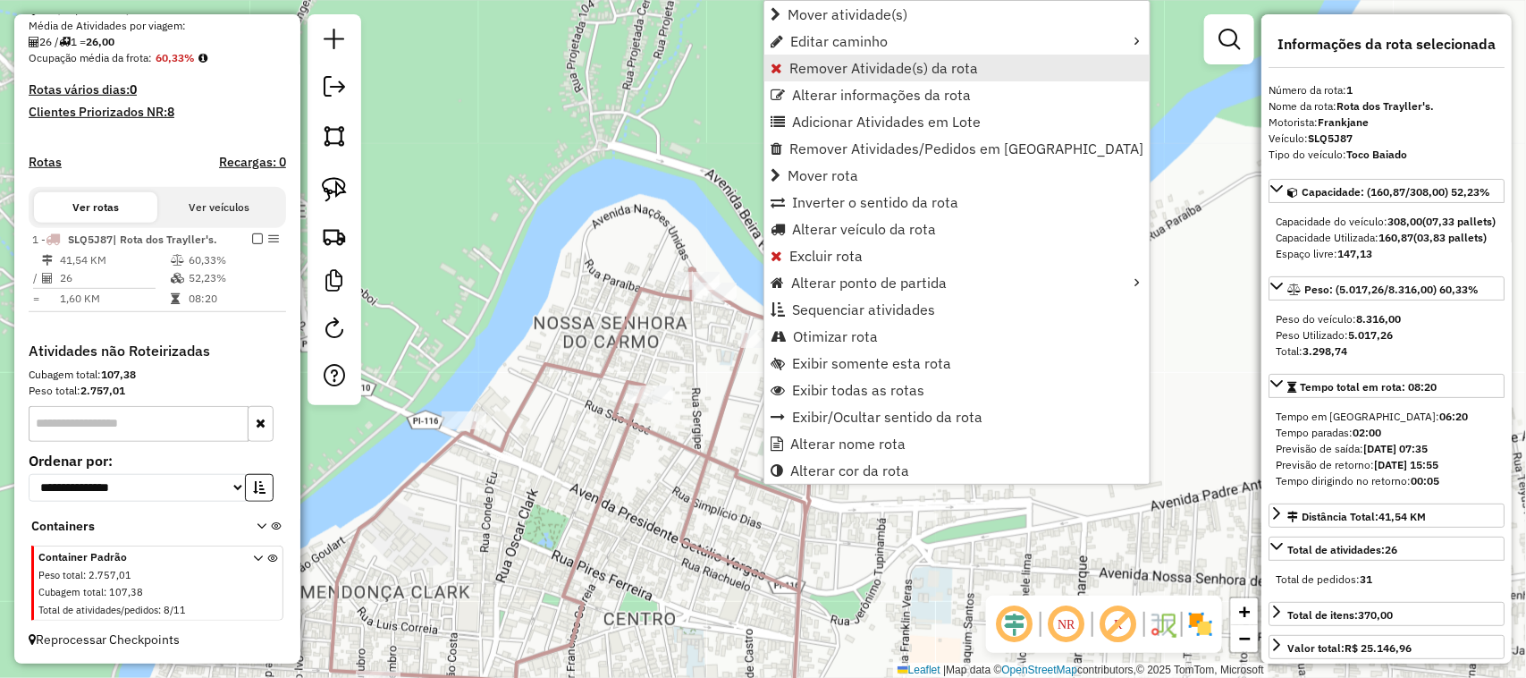
click at [927, 64] on span "Remover Atividade(s) da rota" at bounding box center [884, 68] width 189 height 14
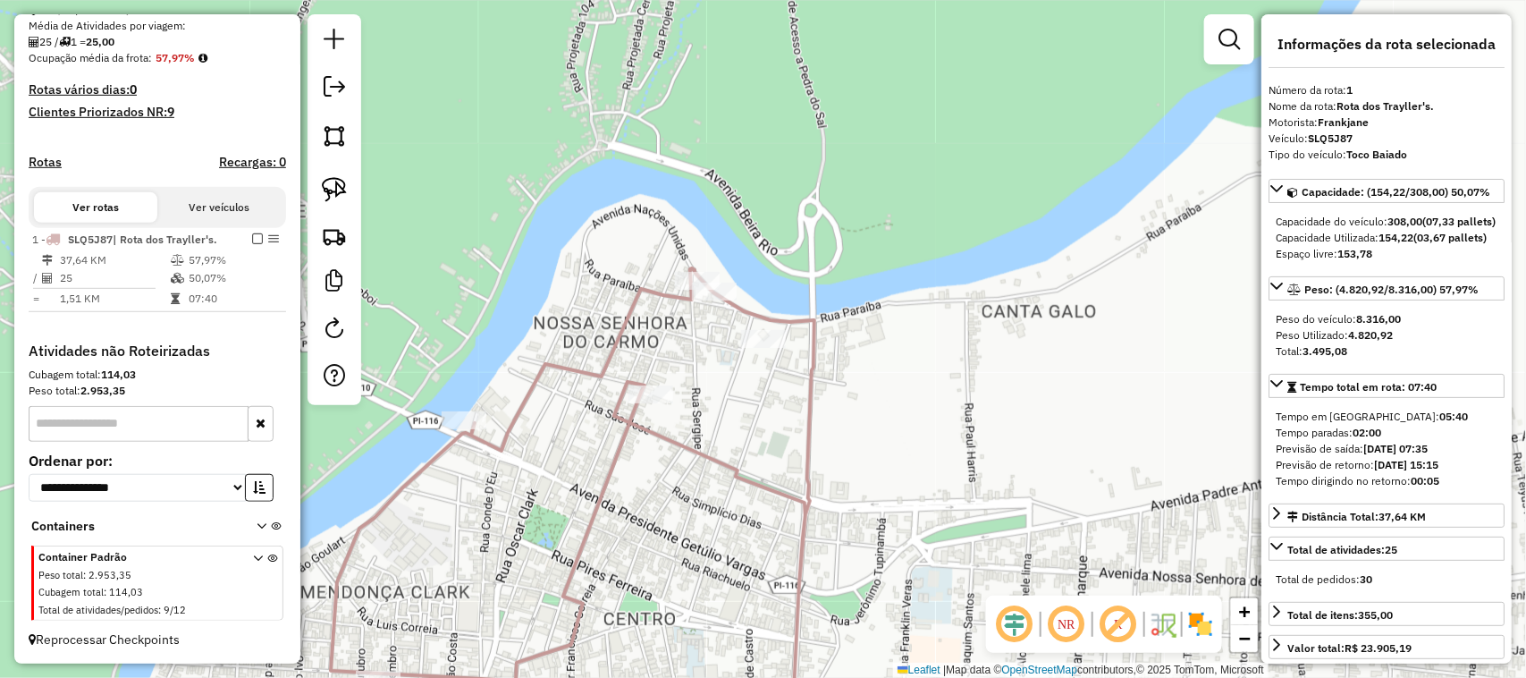
click at [861, 389] on div "Janela de atendimento Grade de atendimento Capacidade Transportadoras Veículos …" at bounding box center [763, 339] width 1526 height 678
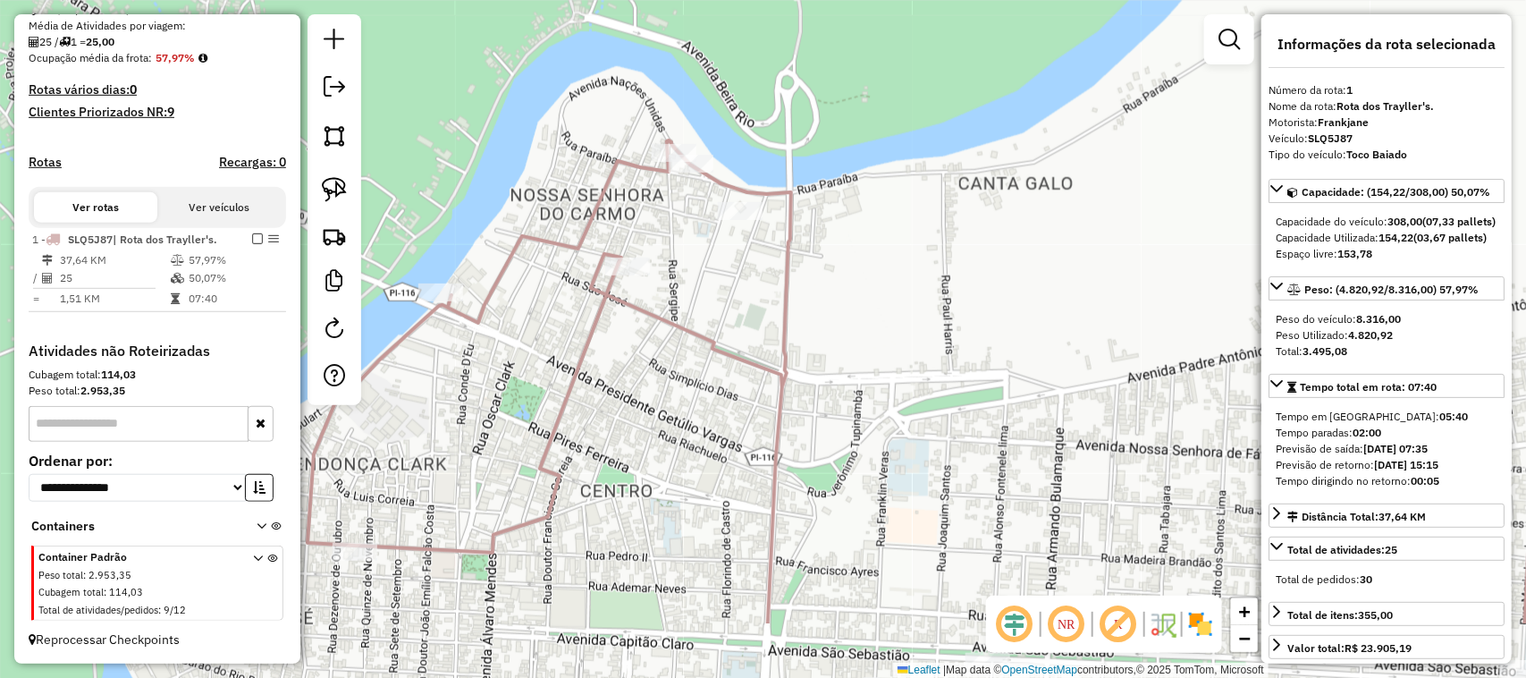
drag, startPoint x: 870, startPoint y: 430, endPoint x: 819, endPoint y: 260, distance: 177.4
click at [827, 275] on div "Janela de atendimento Grade de atendimento Capacidade Transportadoras Veículos …" at bounding box center [763, 339] width 1526 height 678
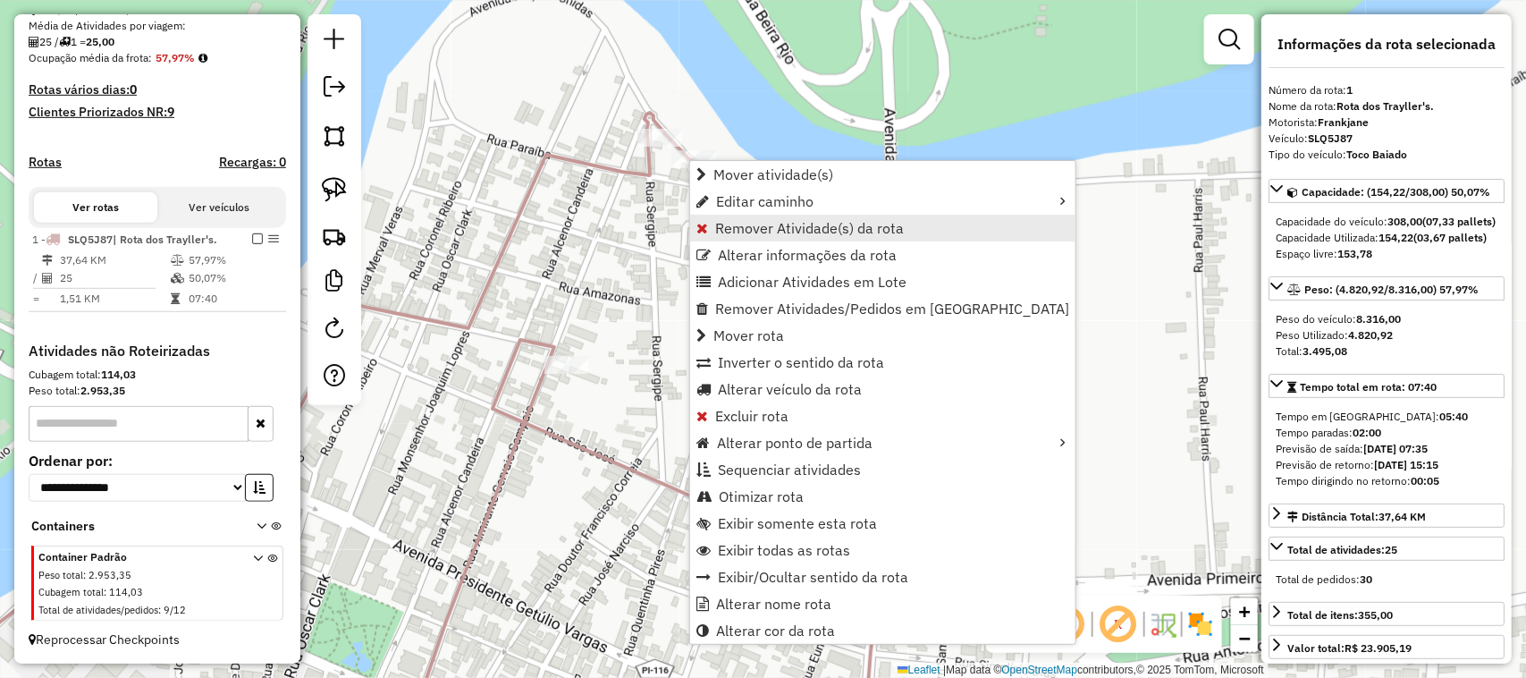
click at [749, 232] on span "Remover Atividade(s) da rota" at bounding box center [809, 228] width 189 height 14
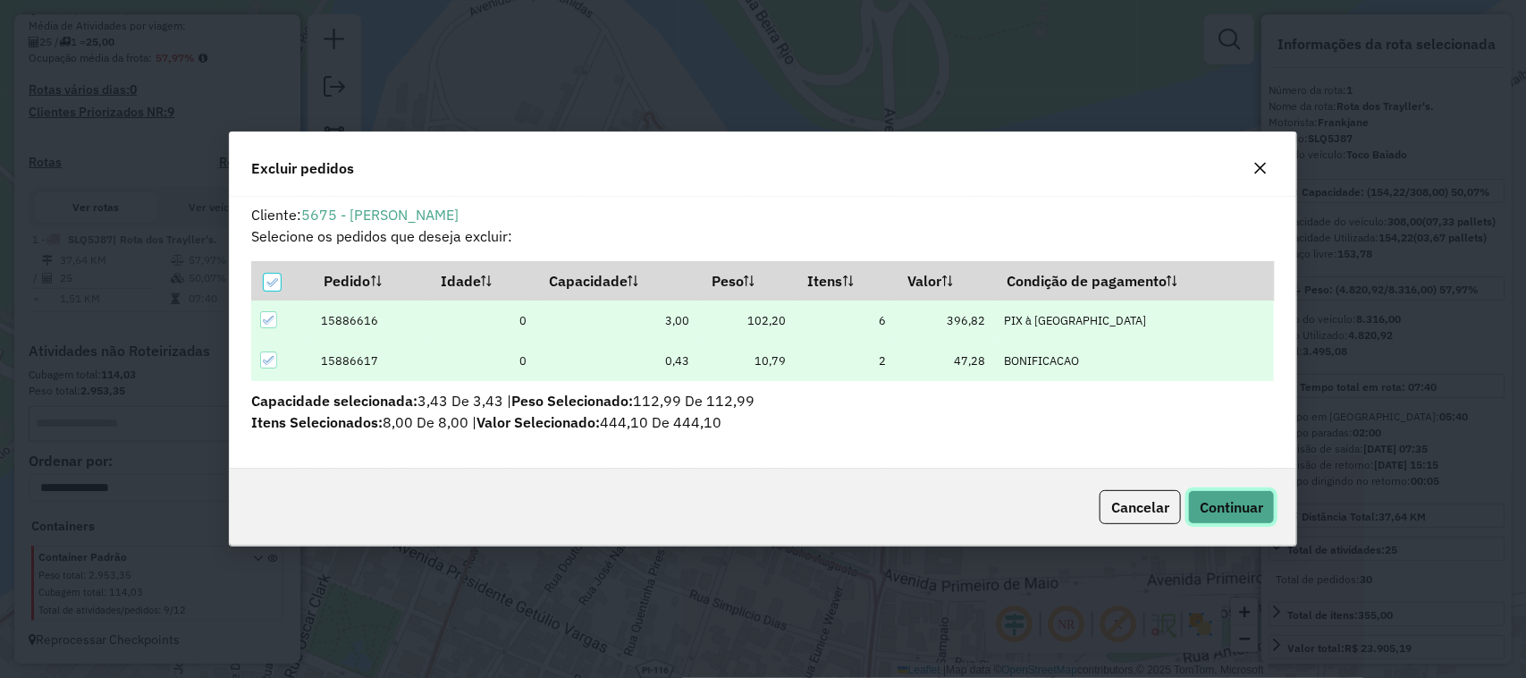
click at [1231, 521] on button "Continuar" at bounding box center [1231, 507] width 87 height 34
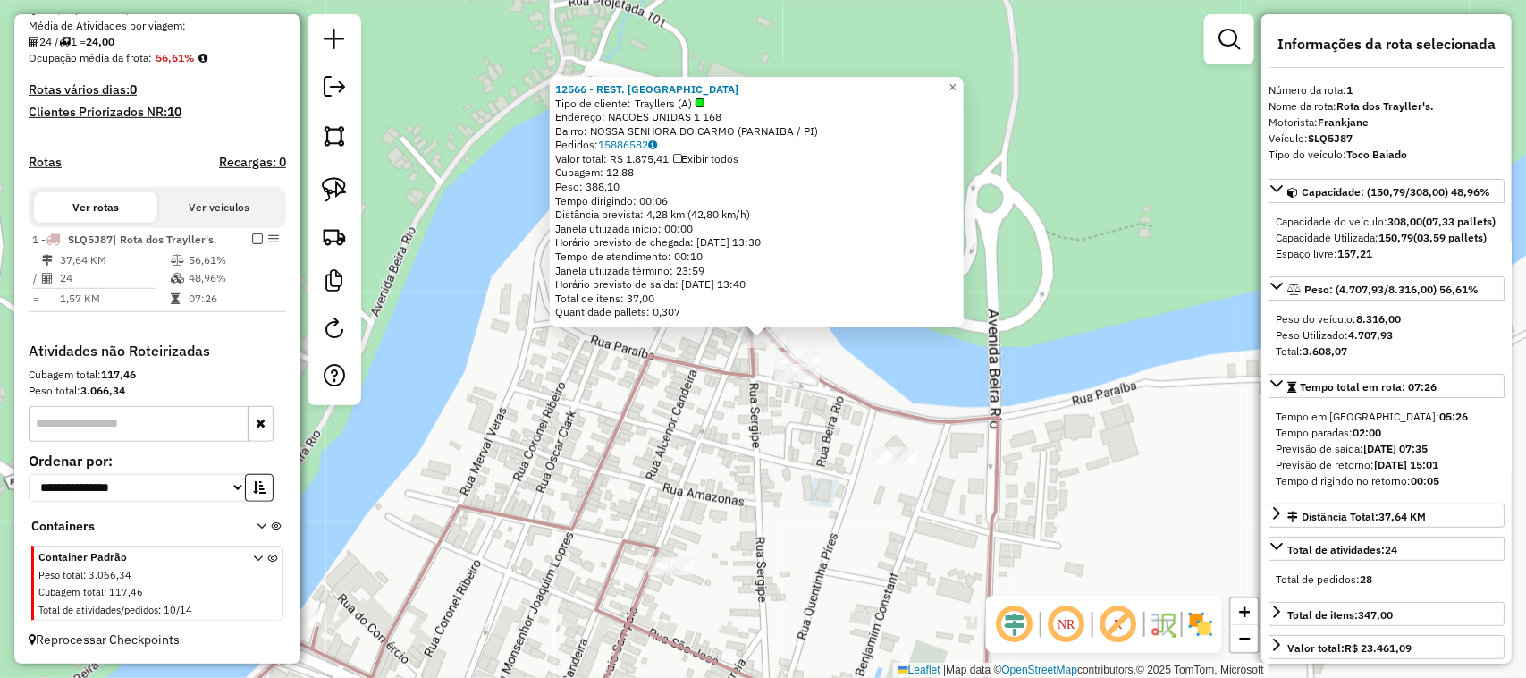
click at [694, 465] on div "12566 - REST. CABANA DO RIO Tipo de cliente: Trayllers (A) Endereço: NACOES UNI…" at bounding box center [763, 339] width 1526 height 678
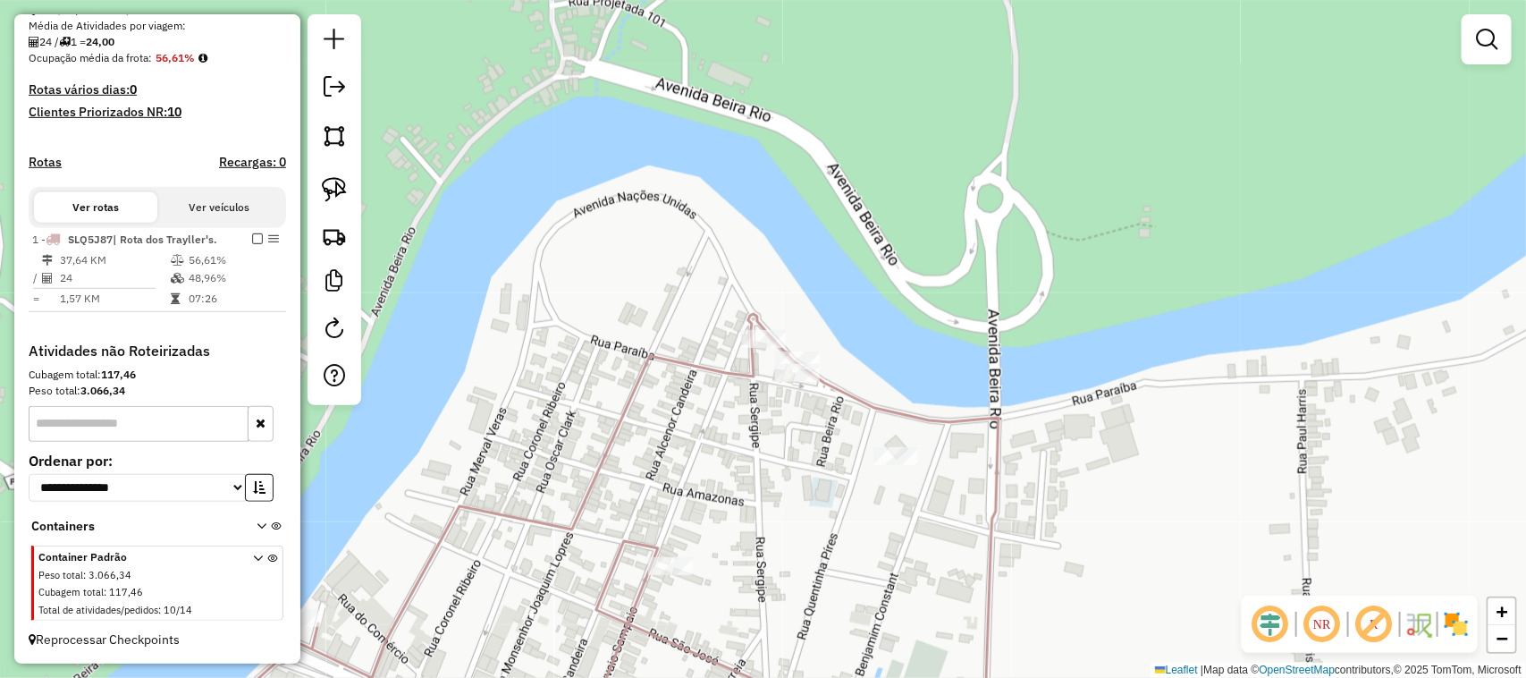
click at [763, 348] on div at bounding box center [763, 339] width 45 height 18
select select "**********"
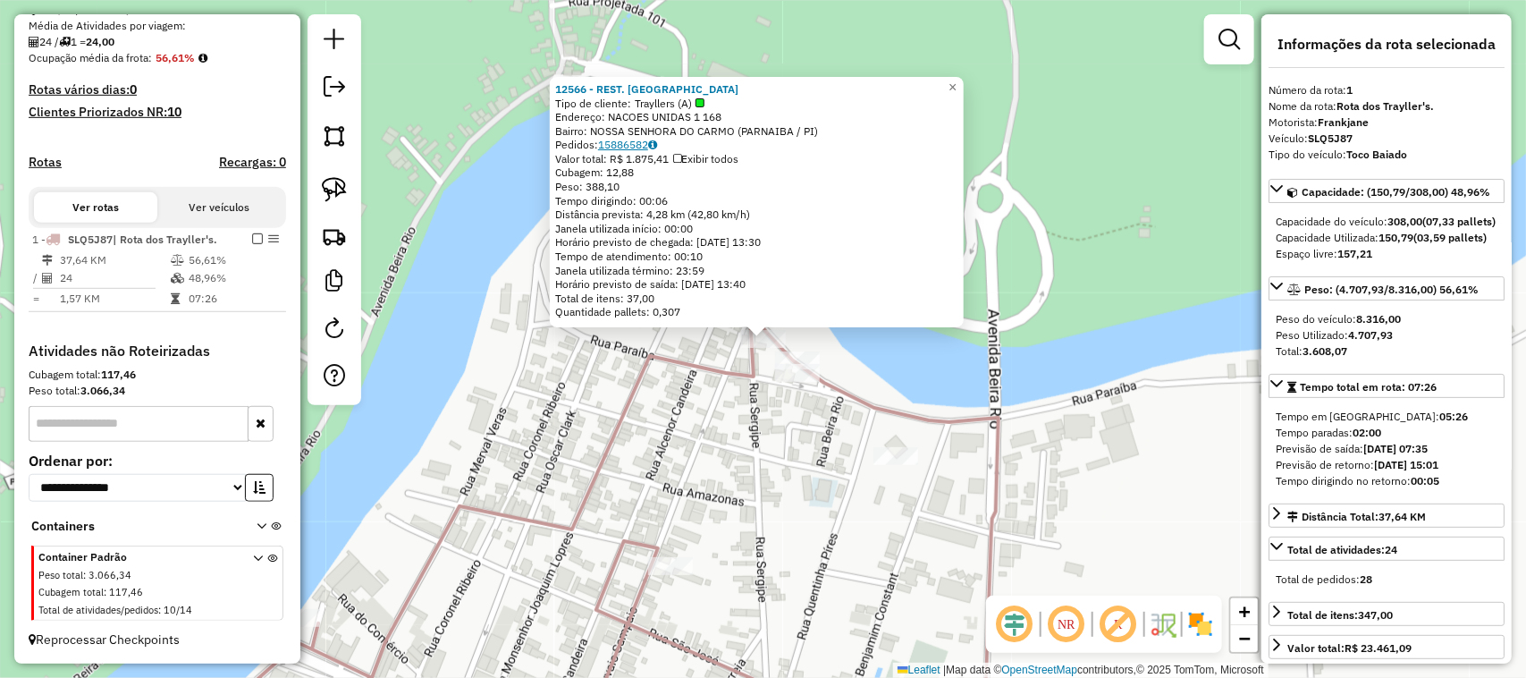
click at [657, 148] on icon at bounding box center [652, 144] width 9 height 11
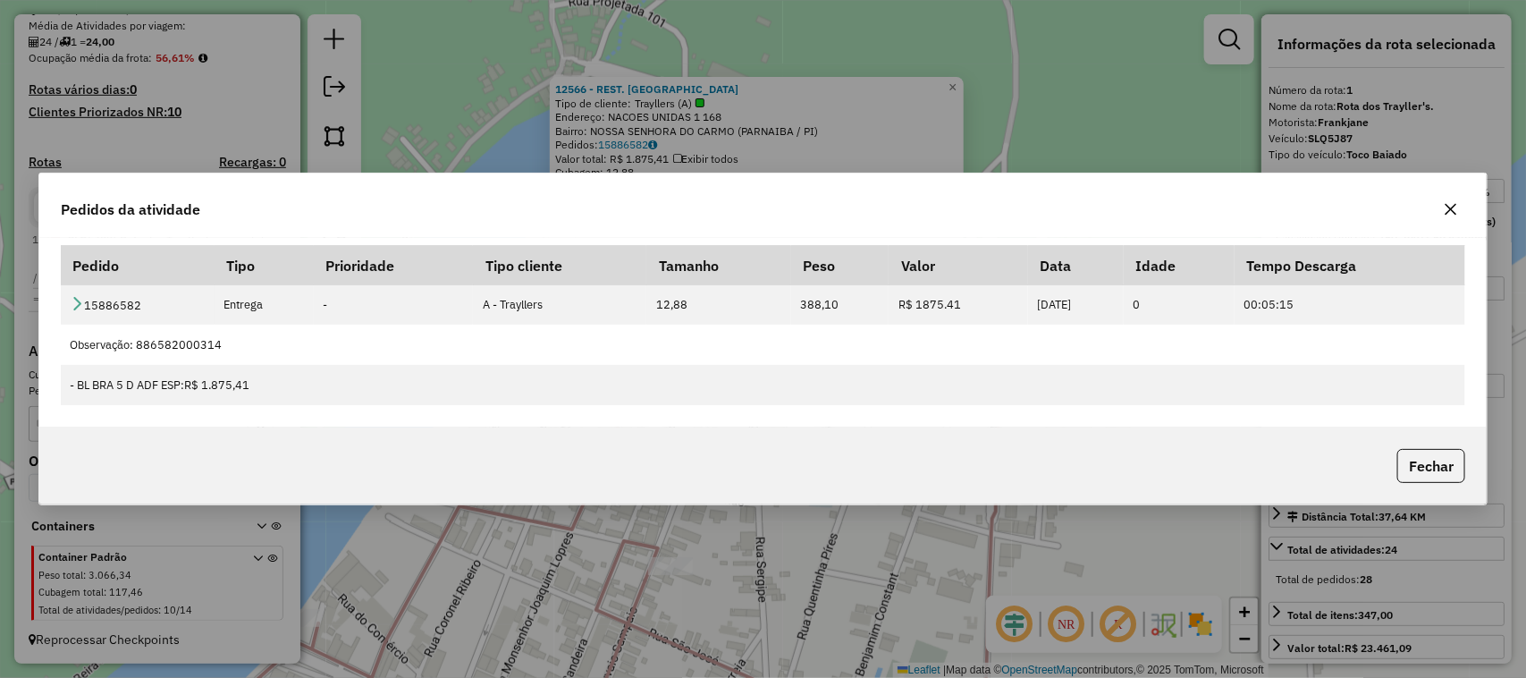
click at [1453, 210] on icon "button" at bounding box center [1452, 210] width 12 height 12
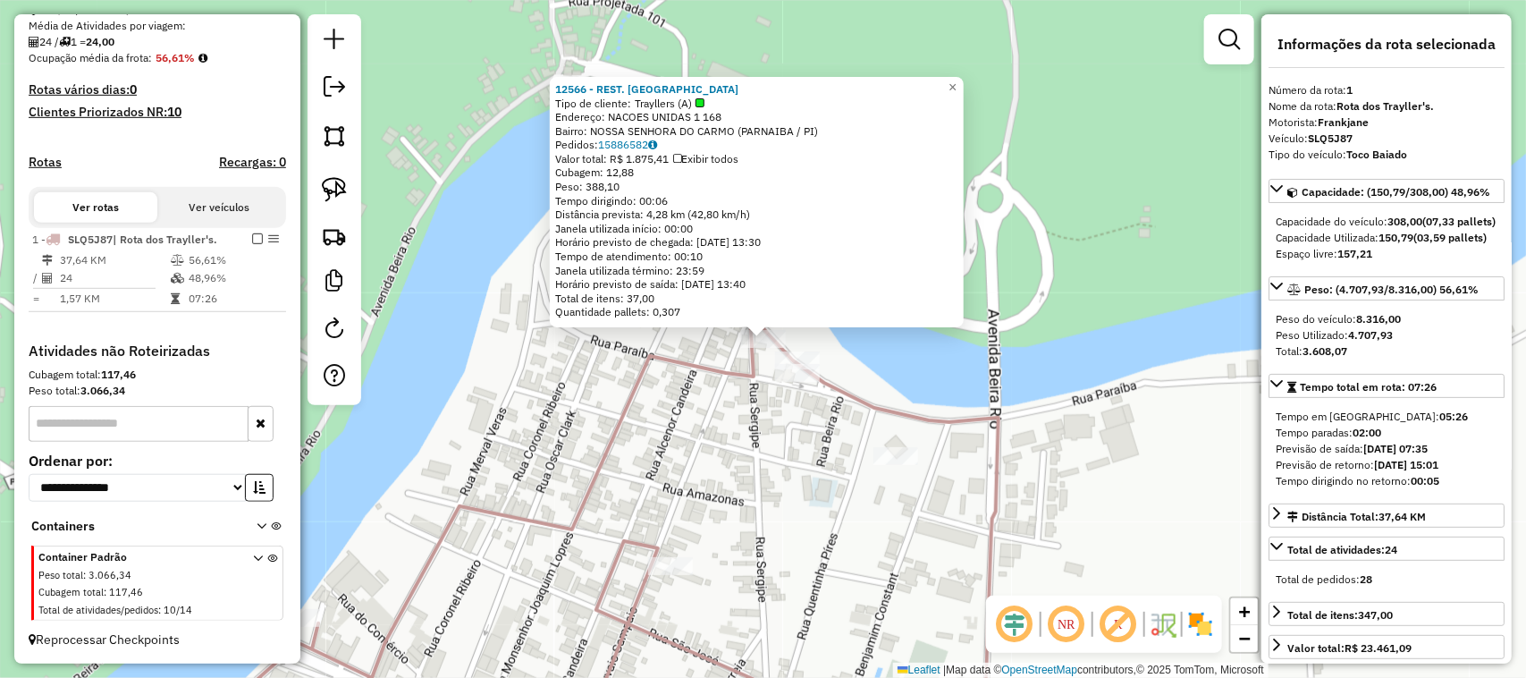
click at [775, 487] on div "12566 - REST. CABANA DO RIO Tipo de cliente: Trayllers (A) Endereço: NACOES UNI…" at bounding box center [763, 339] width 1526 height 678
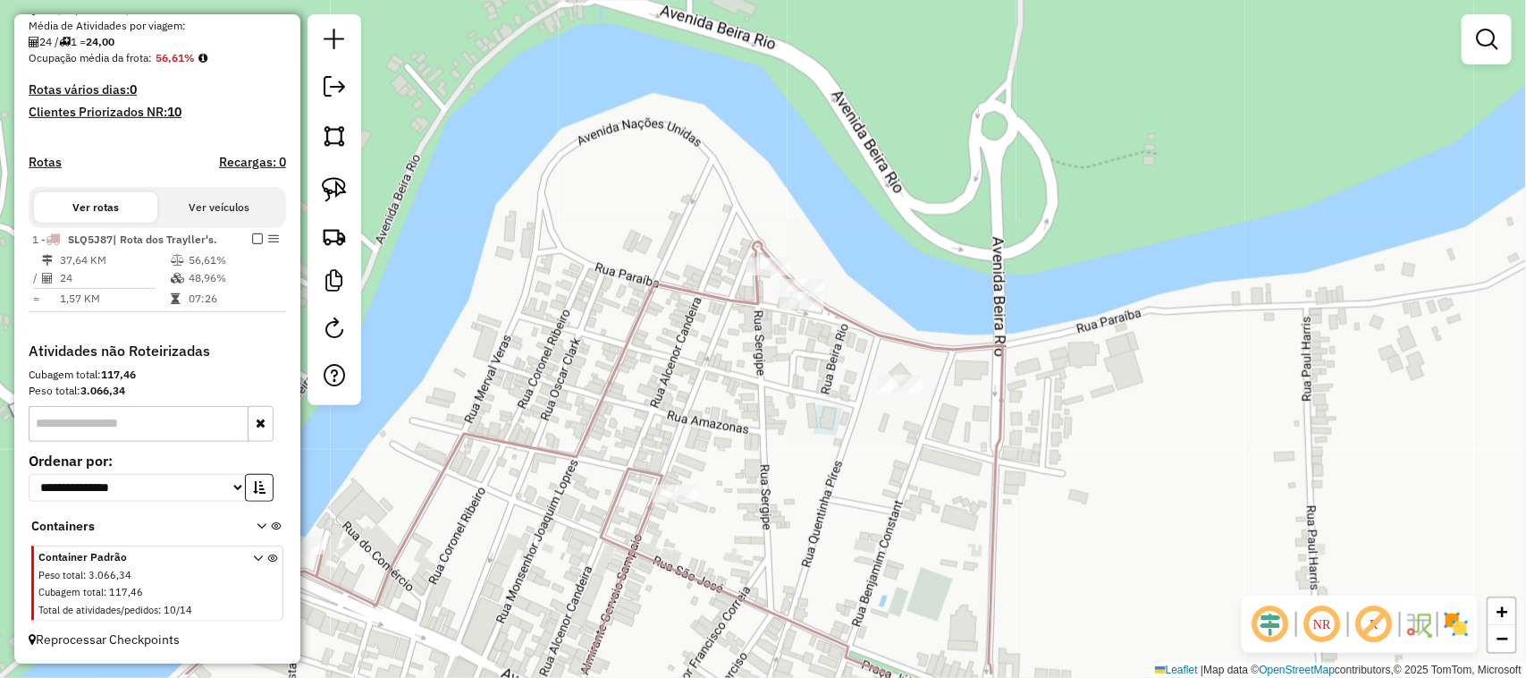
drag, startPoint x: 806, startPoint y: 526, endPoint x: 818, endPoint y: 414, distance: 112.5
click at [814, 427] on div "Janela de atendimento Grade de atendimento Capacidade Transportadoras Veículos …" at bounding box center [763, 339] width 1526 height 678
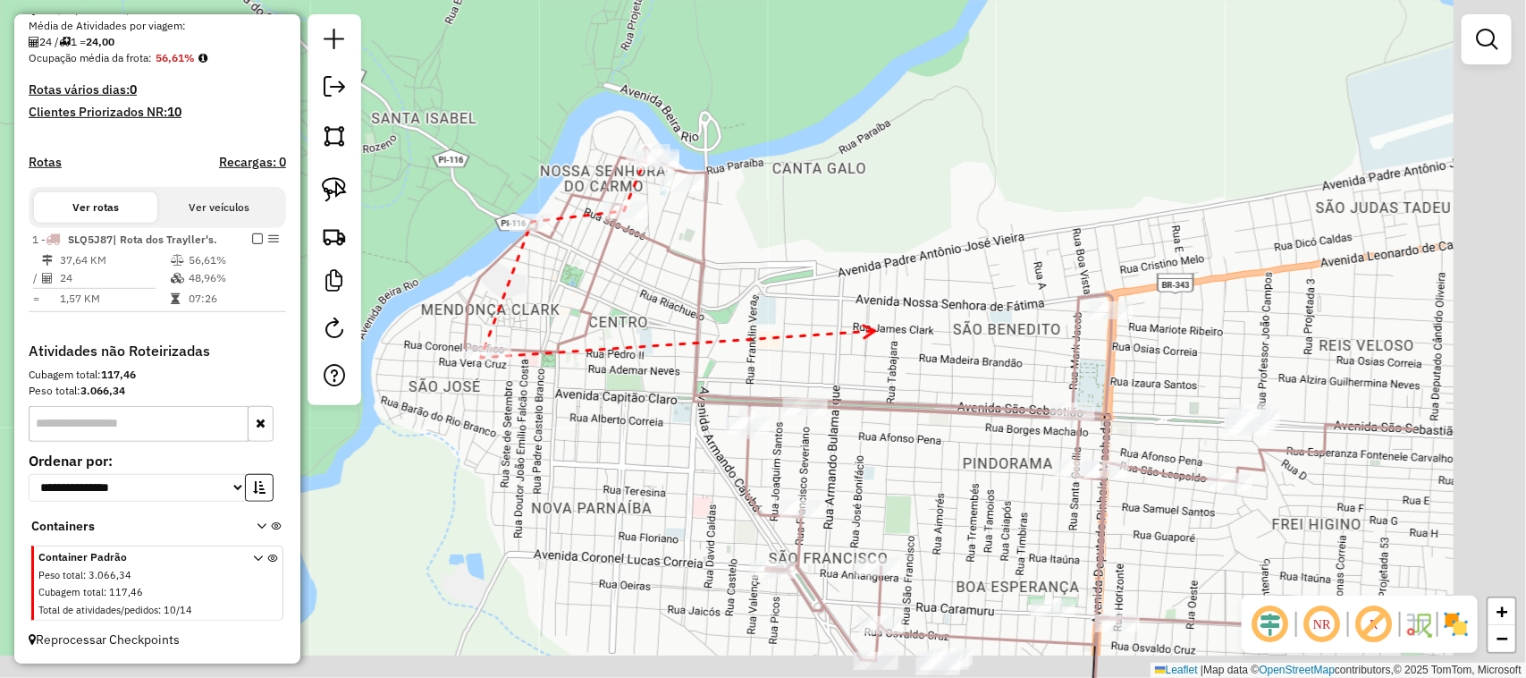
drag, startPoint x: 1155, startPoint y: 365, endPoint x: 774, endPoint y: 302, distance: 386.0
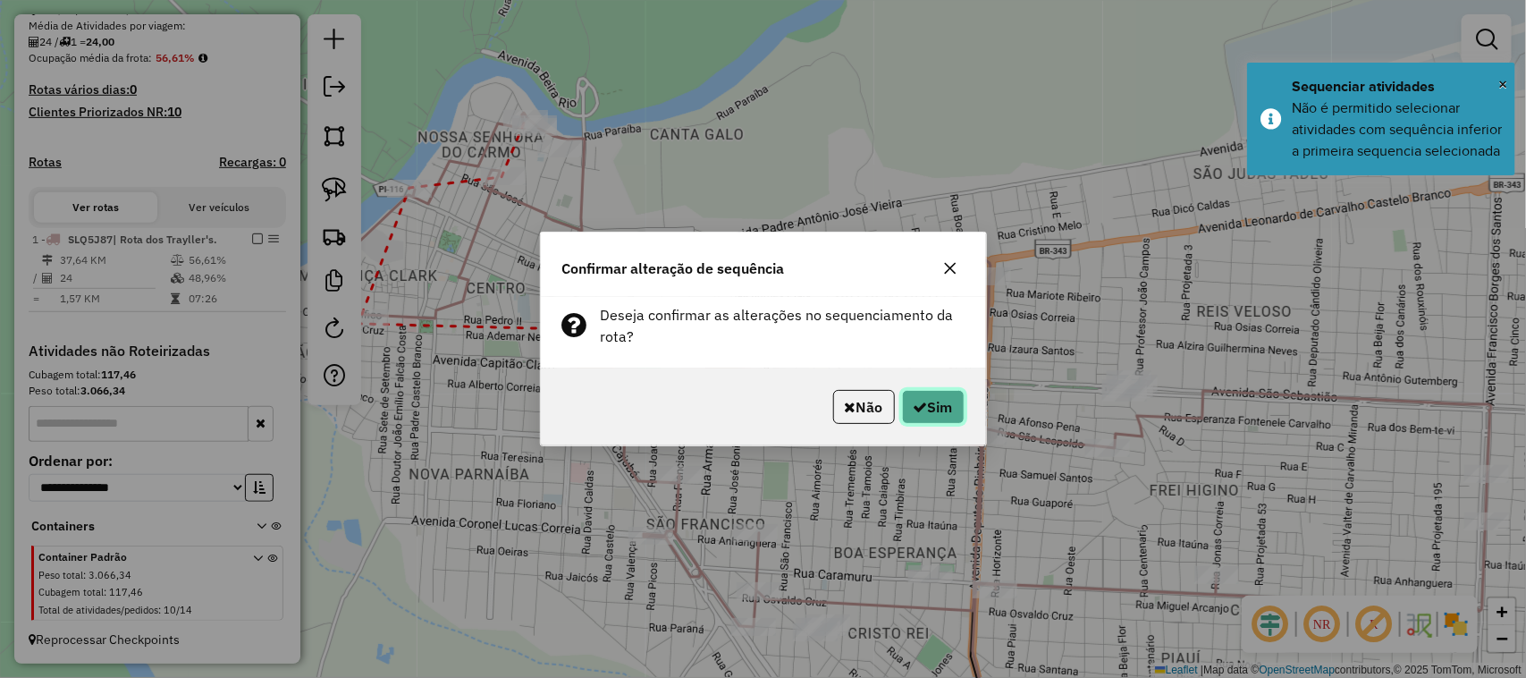
click at [919, 416] on button "Sim" at bounding box center [933, 407] width 63 height 34
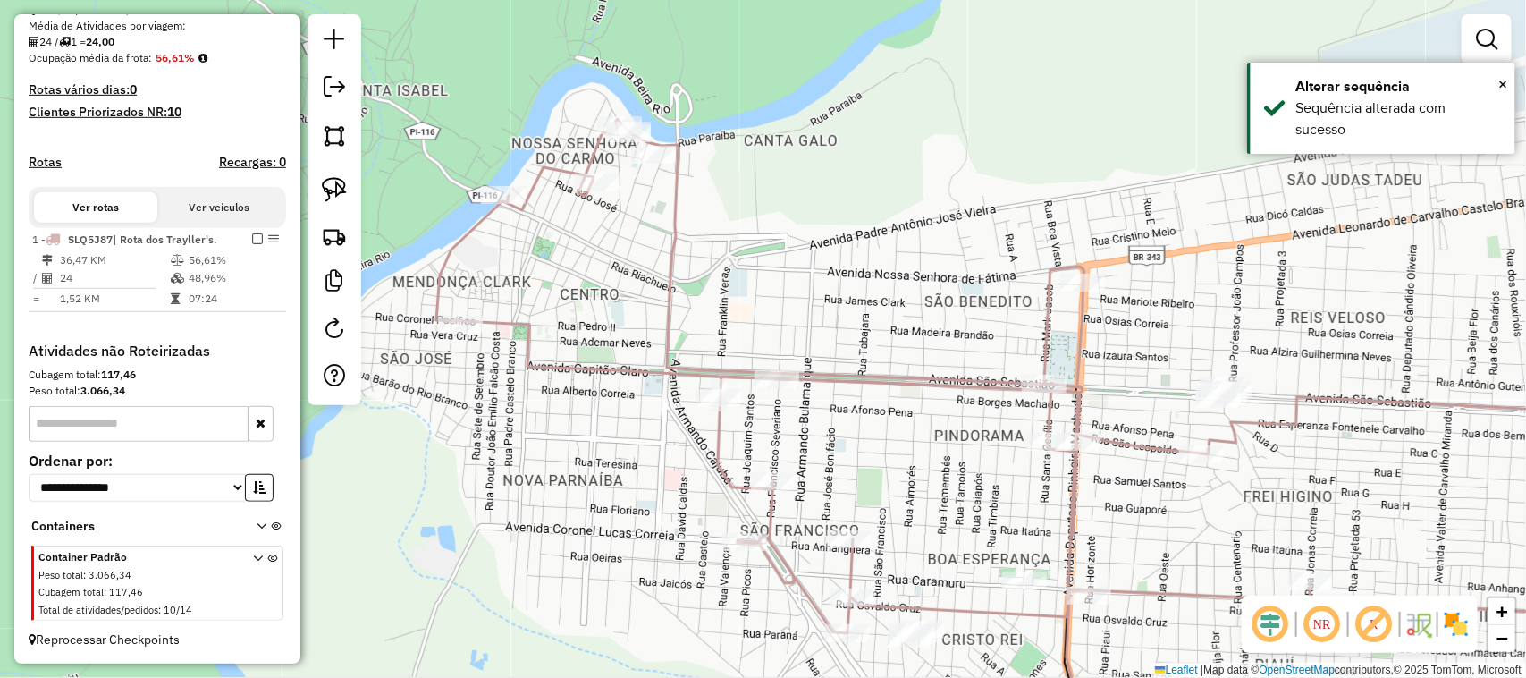
drag, startPoint x: 511, startPoint y: 316, endPoint x: 644, endPoint y: 323, distance: 133.4
click at [645, 323] on div "Janela de atendimento Grade de atendimento Capacidade Transportadoras Veículos …" at bounding box center [763, 339] width 1526 height 678
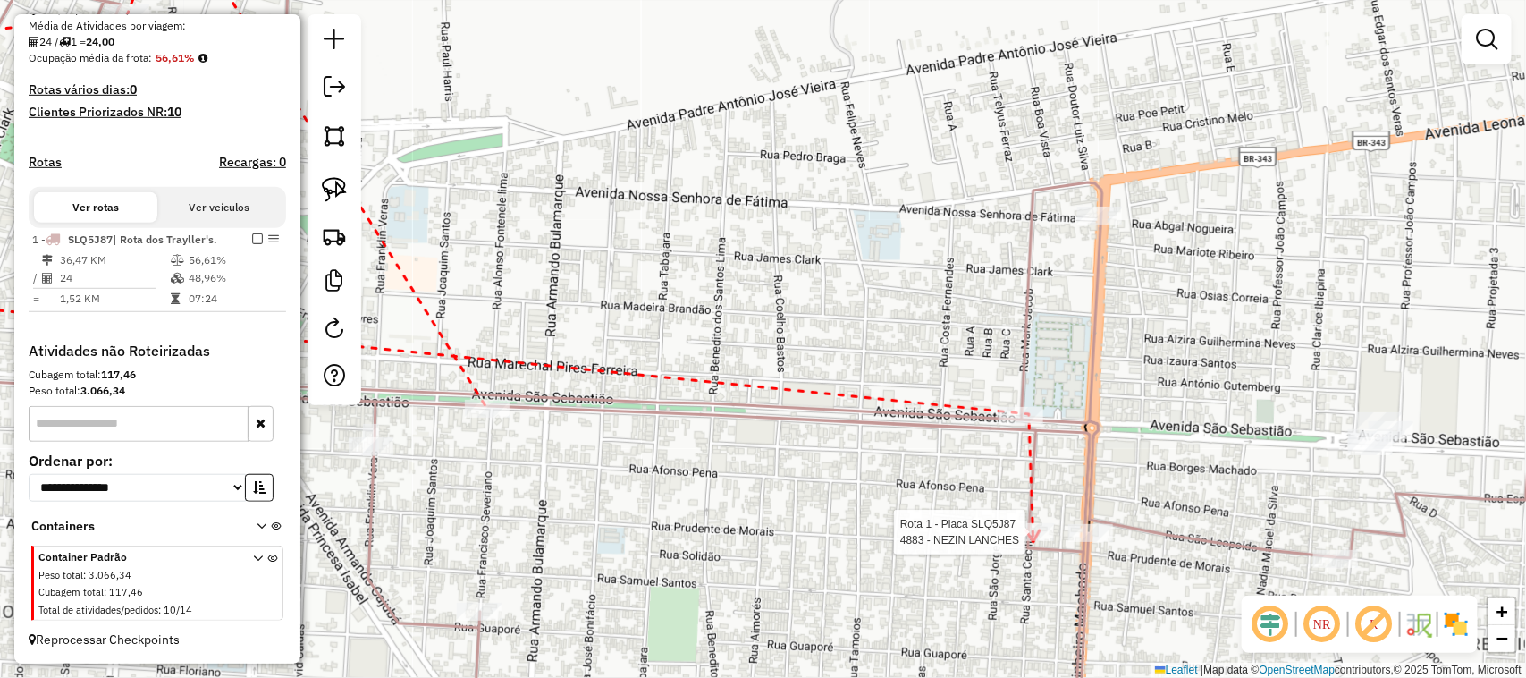
click at [1034, 541] on div at bounding box center [1032, 532] width 45 height 18
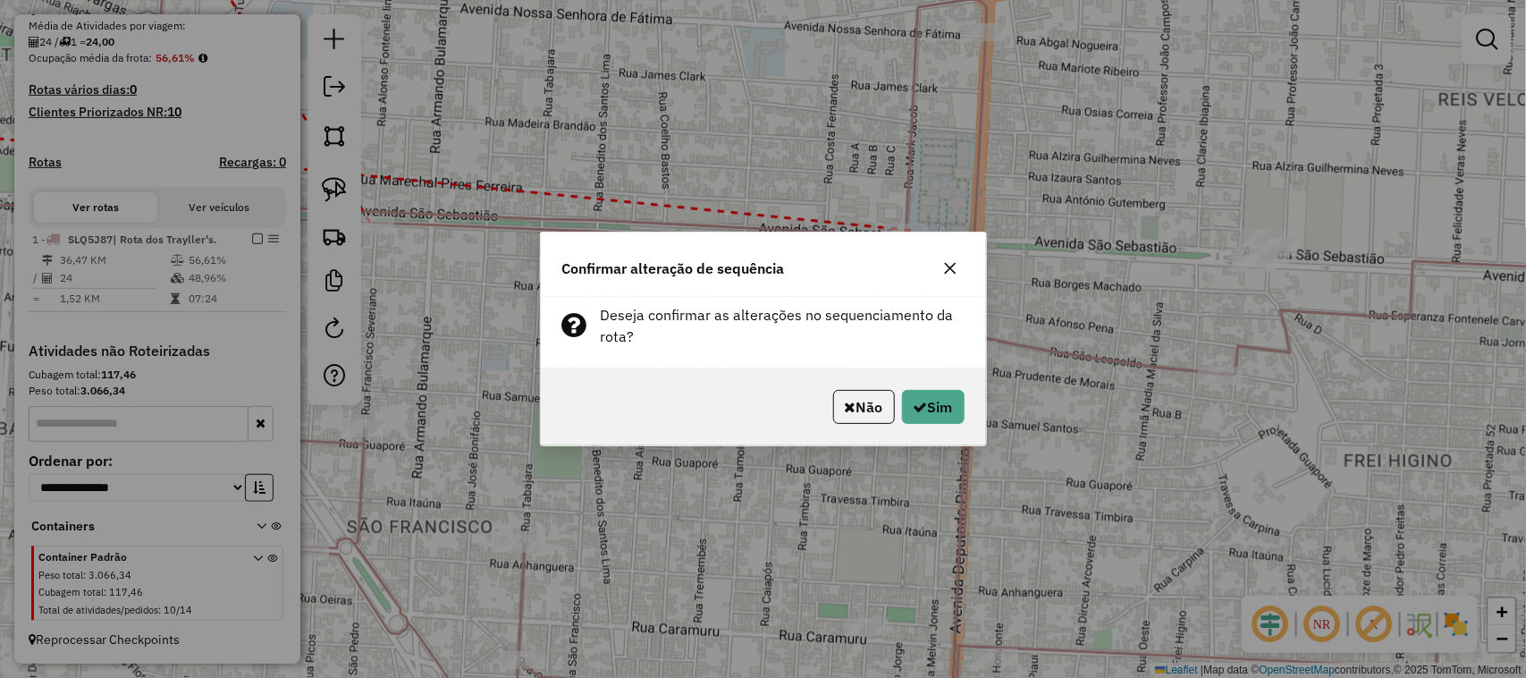
click at [966, 412] on div "Não Sim" at bounding box center [763, 406] width 445 height 77
click at [952, 409] on button "Sim" at bounding box center [933, 407] width 63 height 34
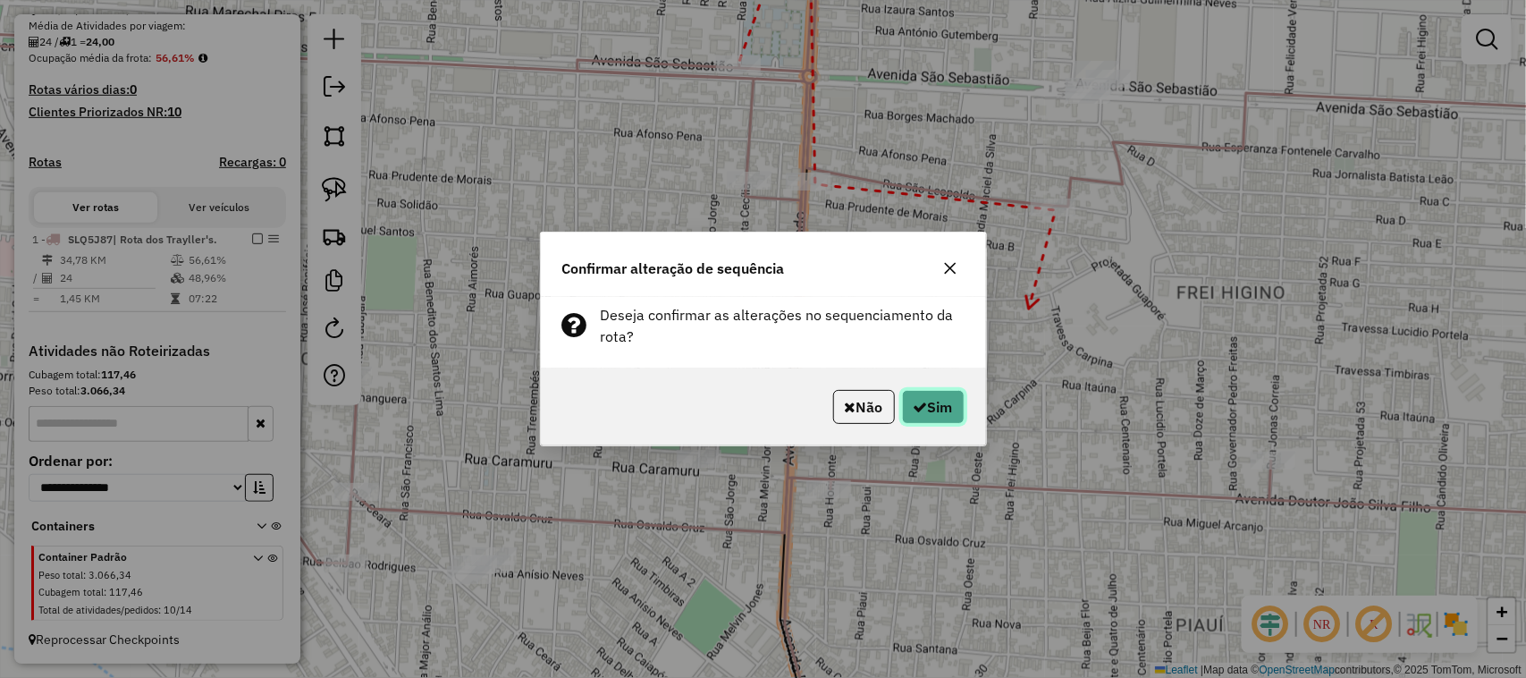
click at [952, 400] on button "Sim" at bounding box center [933, 407] width 63 height 34
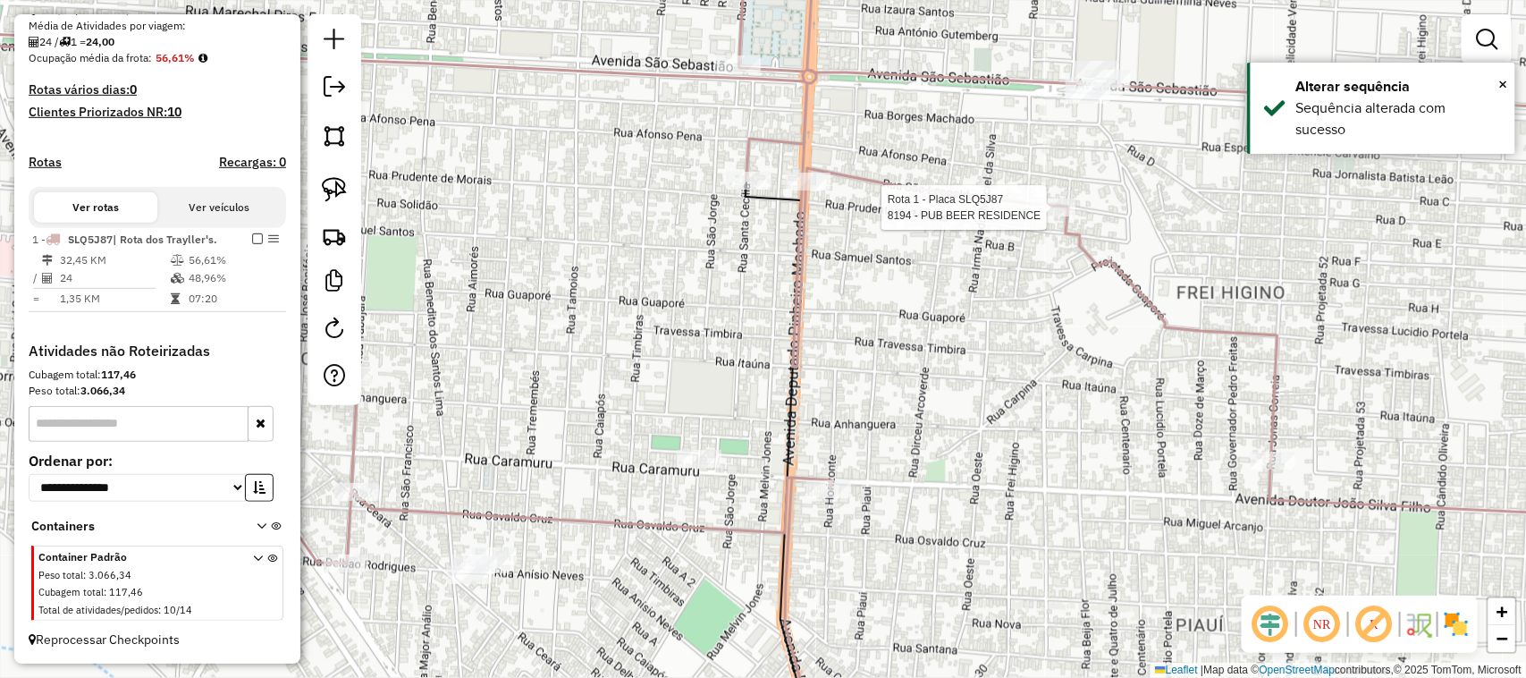
select select "**********"
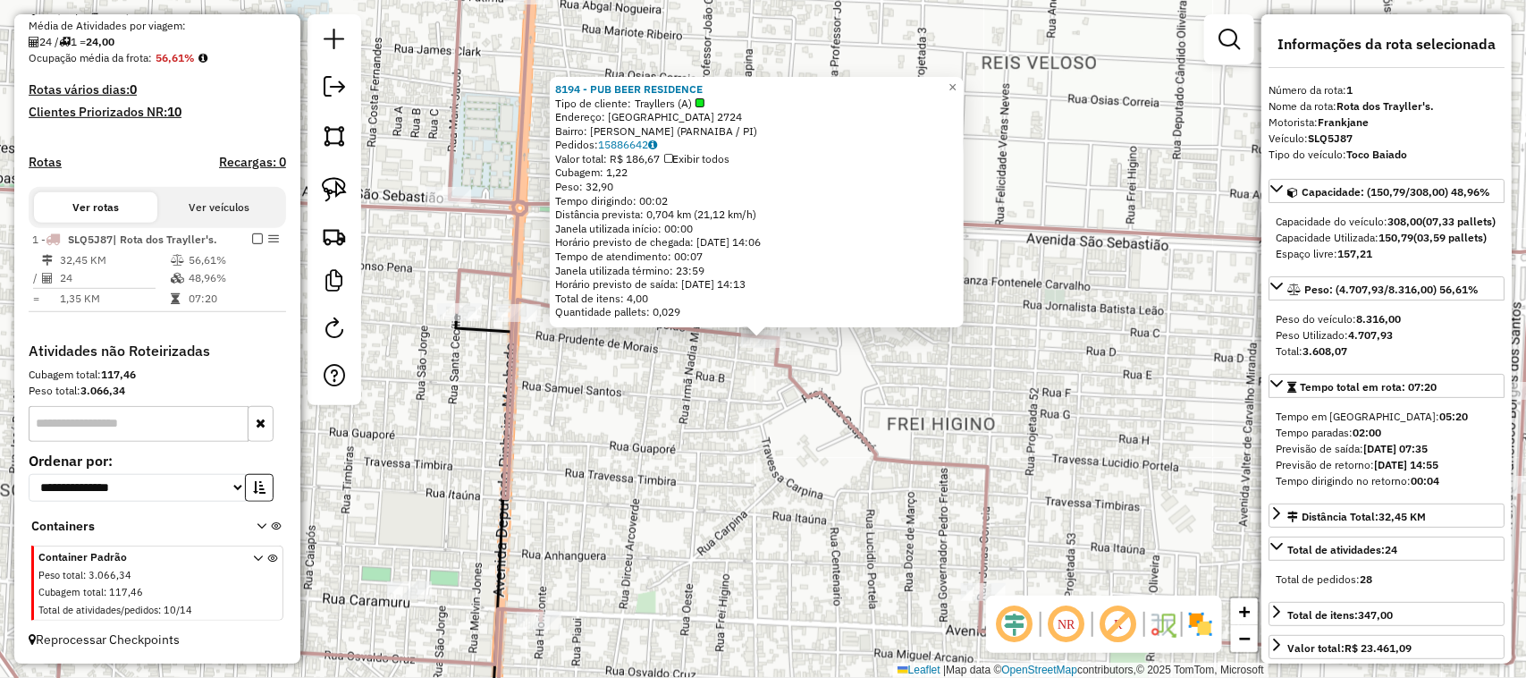
click at [948, 402] on div "8194 - PUB BEER RESIDENCE Tipo de cliente: Trayllers (A) Endereço: SAO LEOPOLDO…" at bounding box center [763, 339] width 1526 height 678
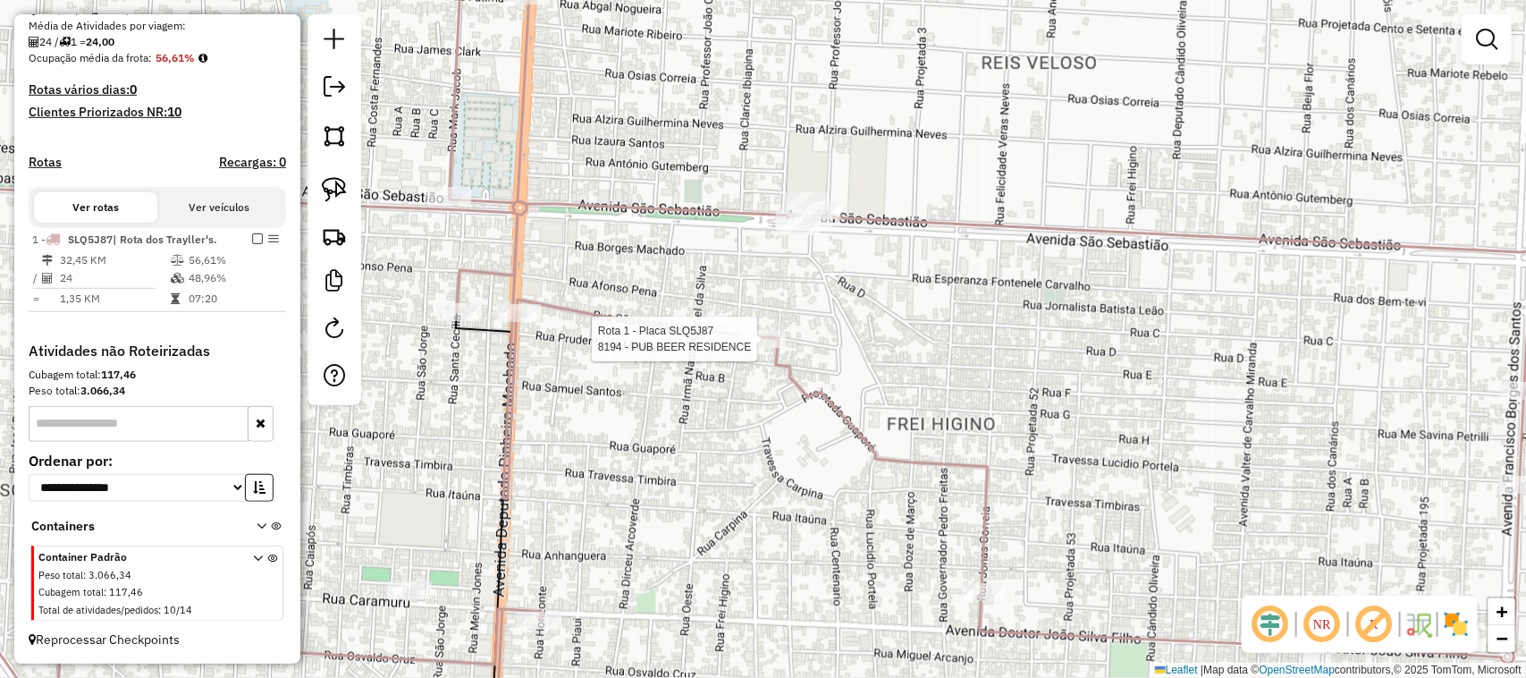
select select "**********"
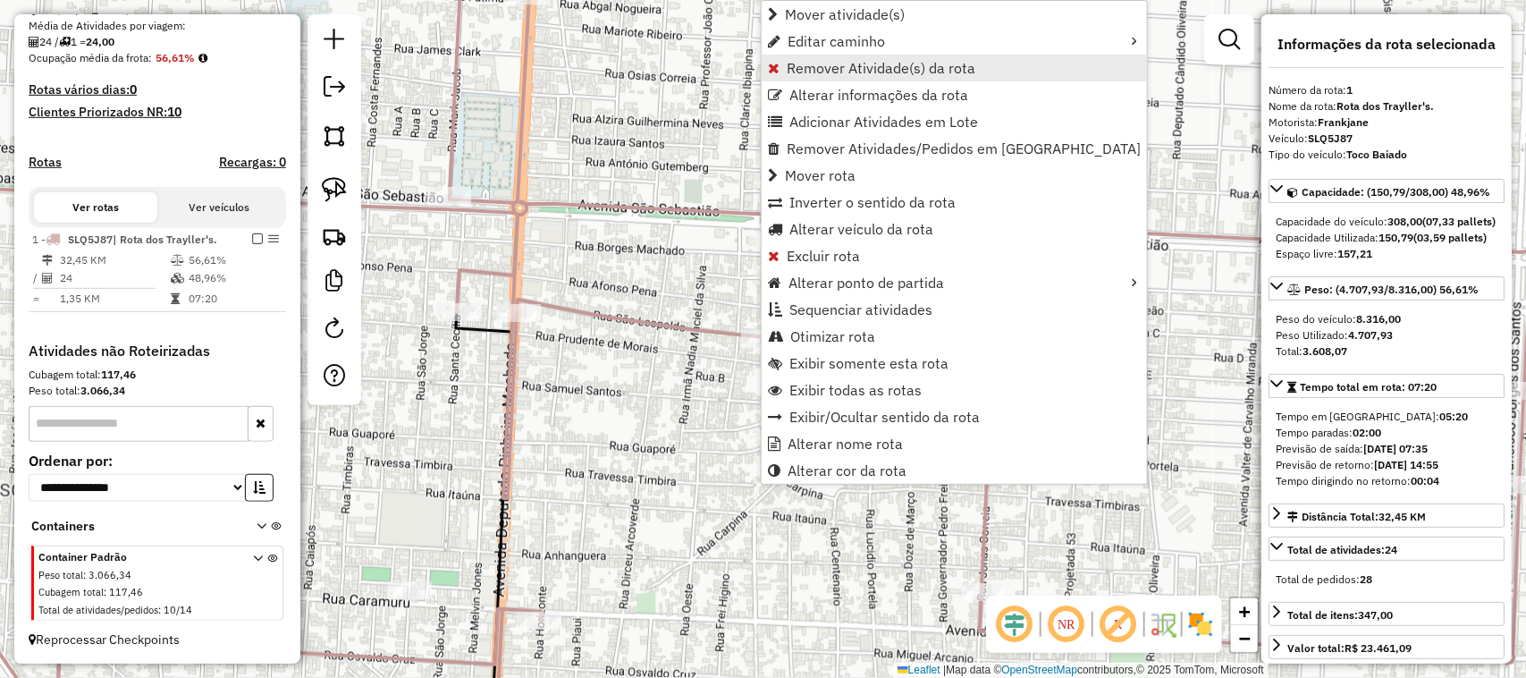
click at [824, 68] on span "Remover Atividade(s) da rota" at bounding box center [881, 68] width 189 height 14
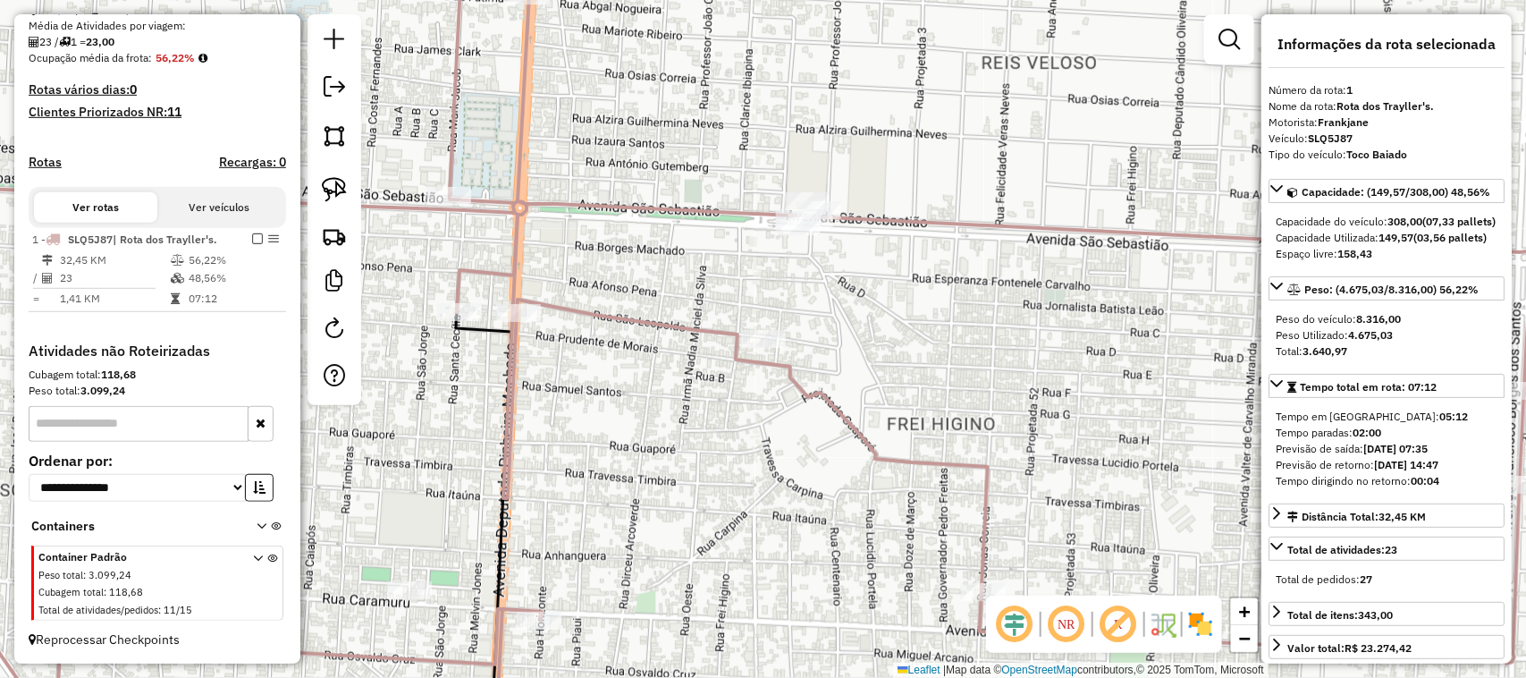
drag, startPoint x: 654, startPoint y: 440, endPoint x: 778, endPoint y: 429, distance: 124.8
click at [778, 429] on div "Janela de atendimento Grade de atendimento Capacidade Transportadoras Veículos …" at bounding box center [763, 339] width 1526 height 678
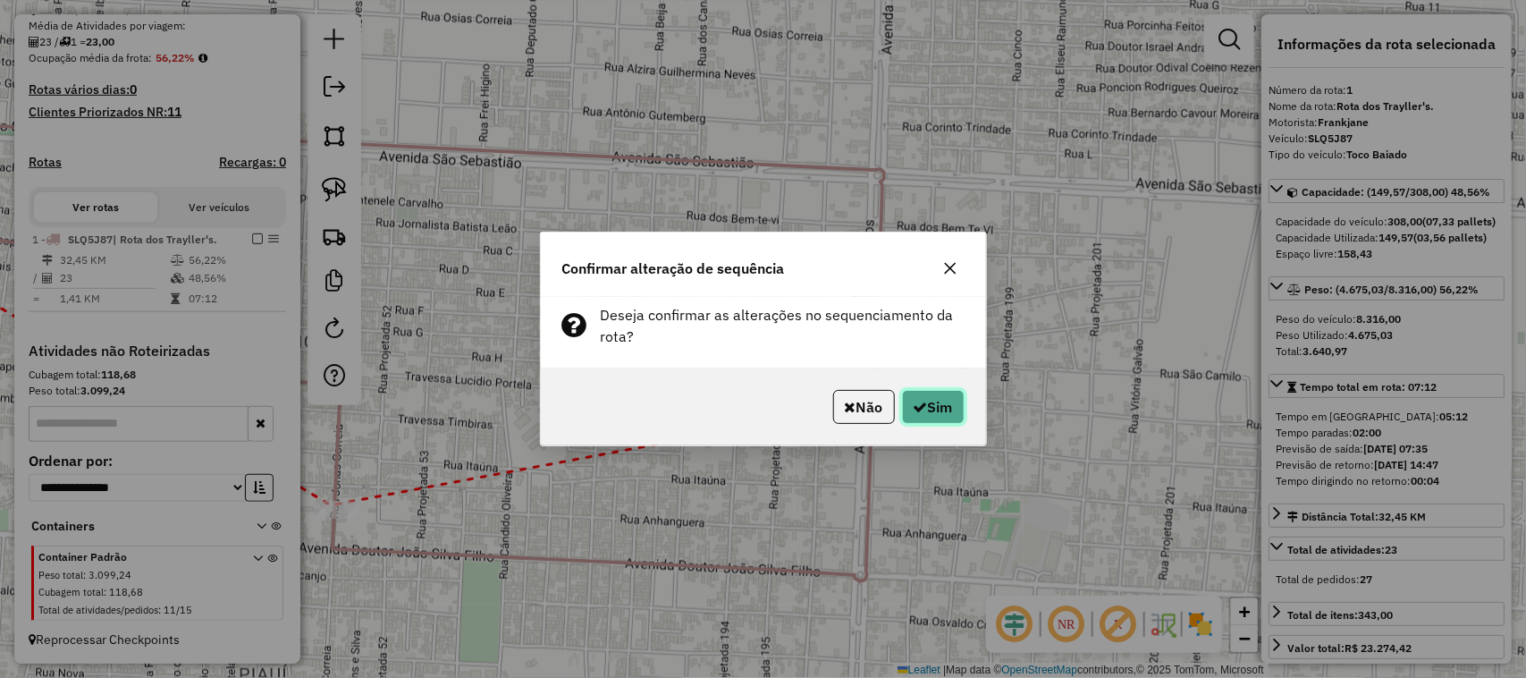
click at [928, 407] on button "Sim" at bounding box center [933, 407] width 63 height 34
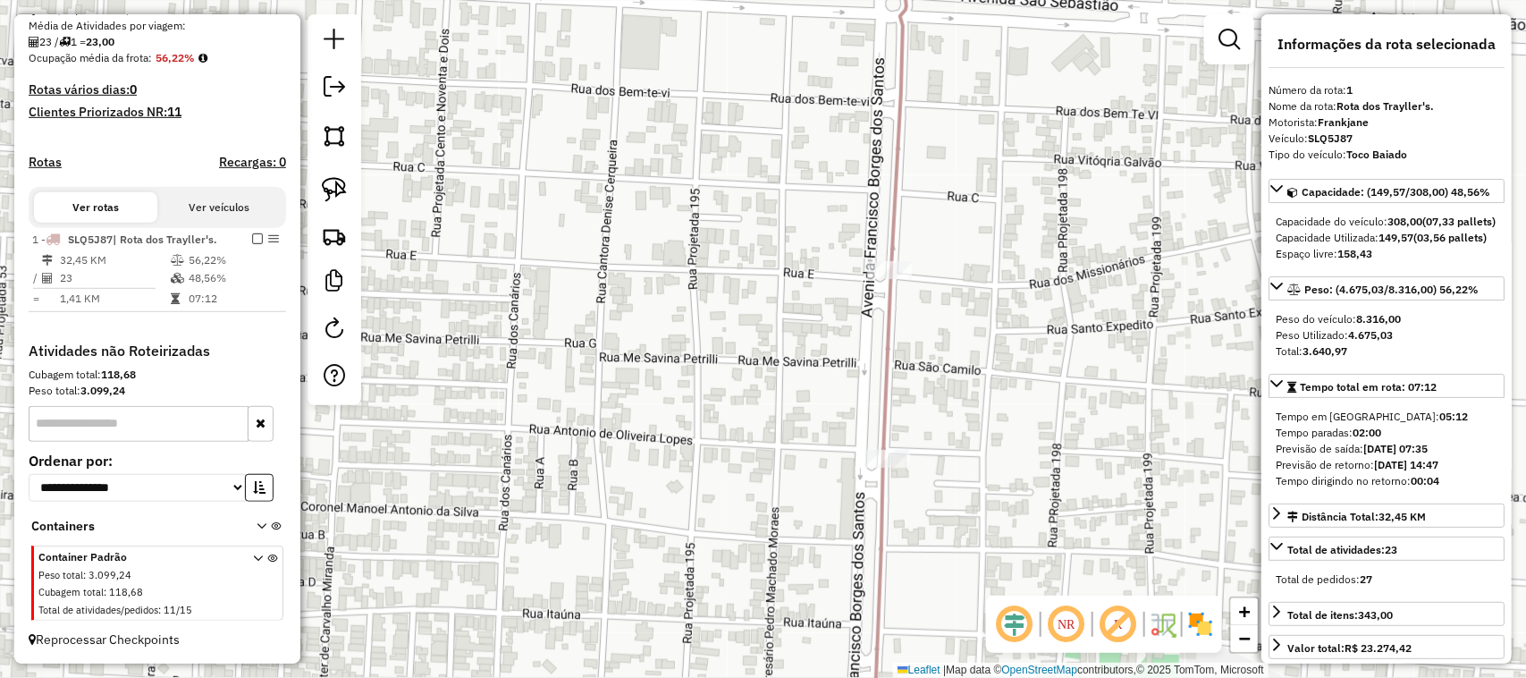
click at [946, 391] on div "Janela de atendimento Grade de atendimento Capacidade Transportadoras Veículos …" at bounding box center [763, 339] width 1526 height 678
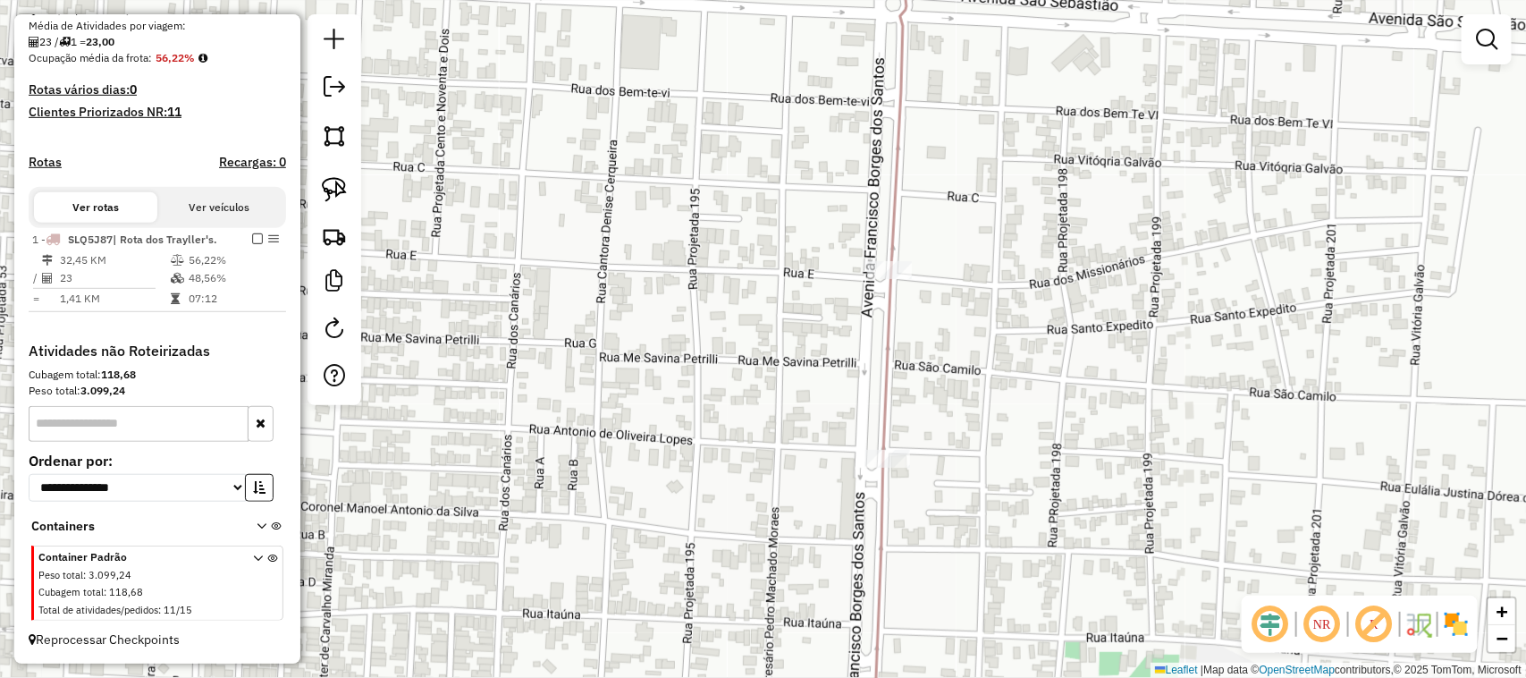
drag, startPoint x: 849, startPoint y: 371, endPoint x: 886, endPoint y: 265, distance: 112.5
click at [879, 298] on div "Janela de atendimento Grade de atendimento Capacidade Transportadoras Veículos …" at bounding box center [763, 339] width 1526 height 678
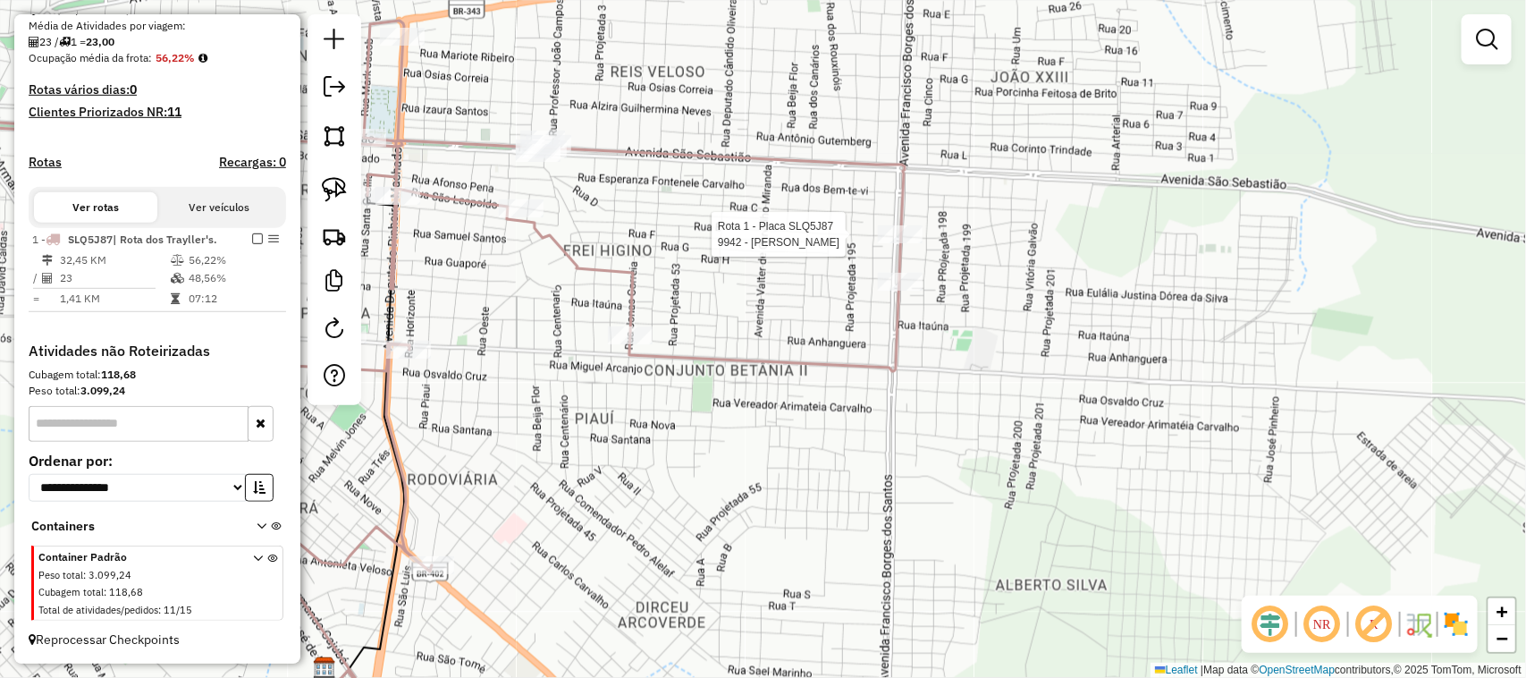
select select "**********"
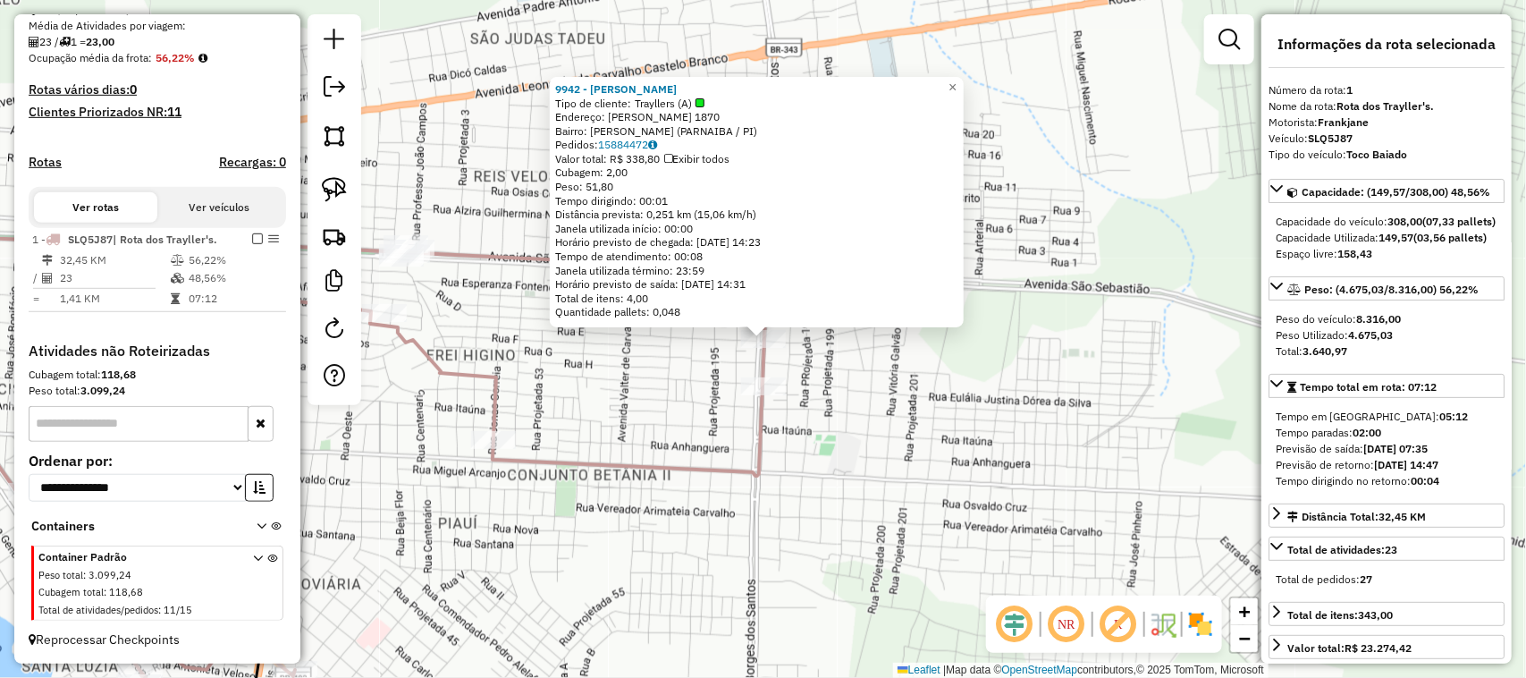
click at [964, 489] on div "9942 - ANTONIO CARLOS ROCHA Tipo de cliente: Trayllers (A) Endereço: FRANCISCO …" at bounding box center [763, 339] width 1526 height 678
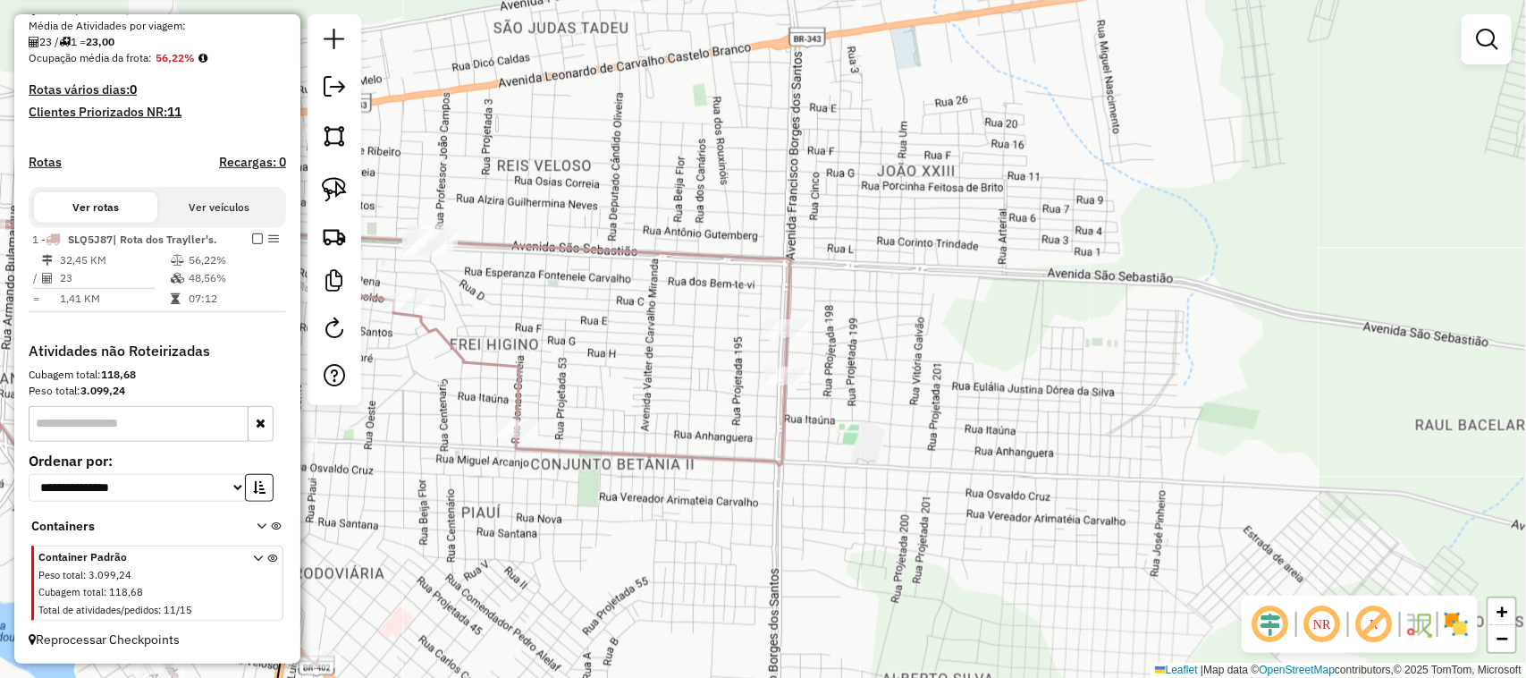
drag, startPoint x: 980, startPoint y: 461, endPoint x: 1173, endPoint y: 261, distance: 278.2
click at [1170, 265] on div "Janela de atendimento Grade de atendimento Capacidade Transportadoras Veículos …" at bounding box center [763, 339] width 1526 height 678
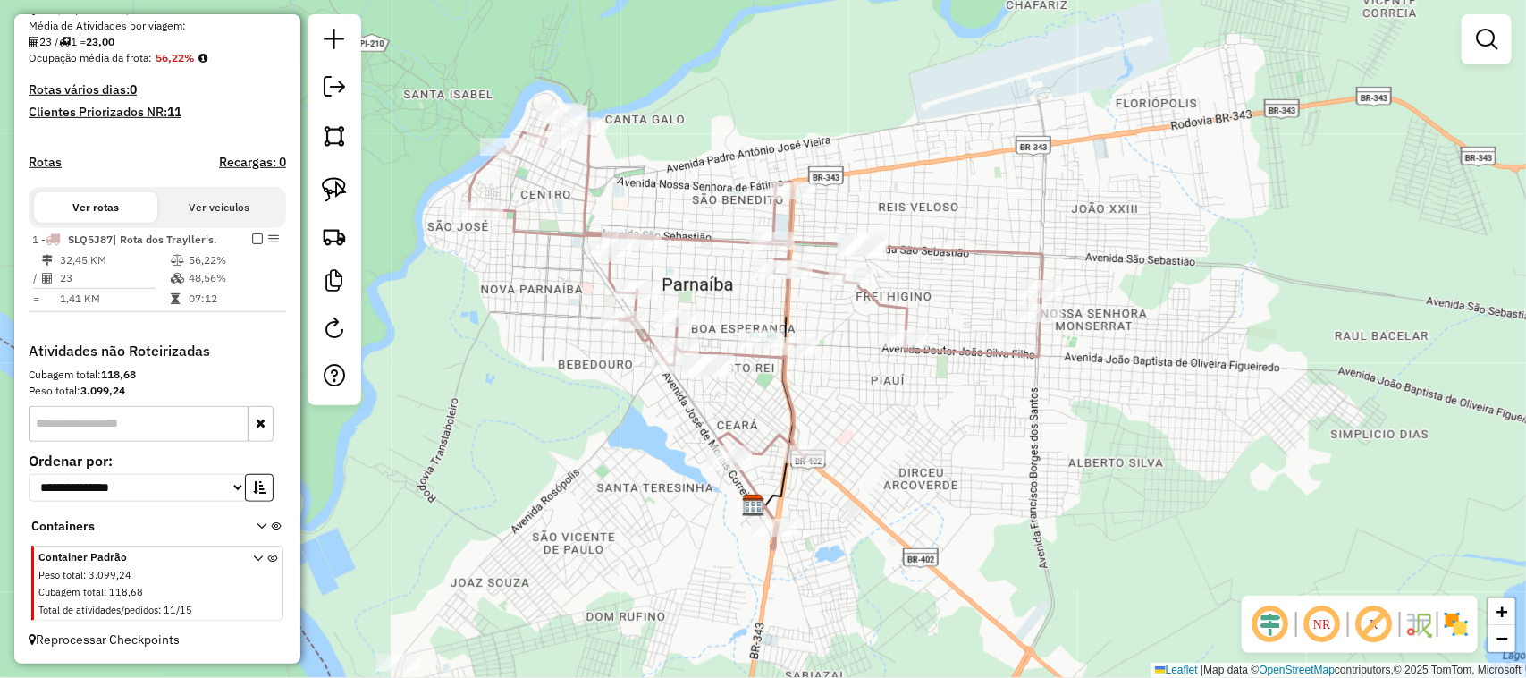
drag, startPoint x: 1055, startPoint y: 302, endPoint x: 1015, endPoint y: 407, distance: 112.1
click at [1015, 407] on div "Janela de atendimento Grade de atendimento Capacidade Transportadoras Veículos …" at bounding box center [763, 339] width 1526 height 678
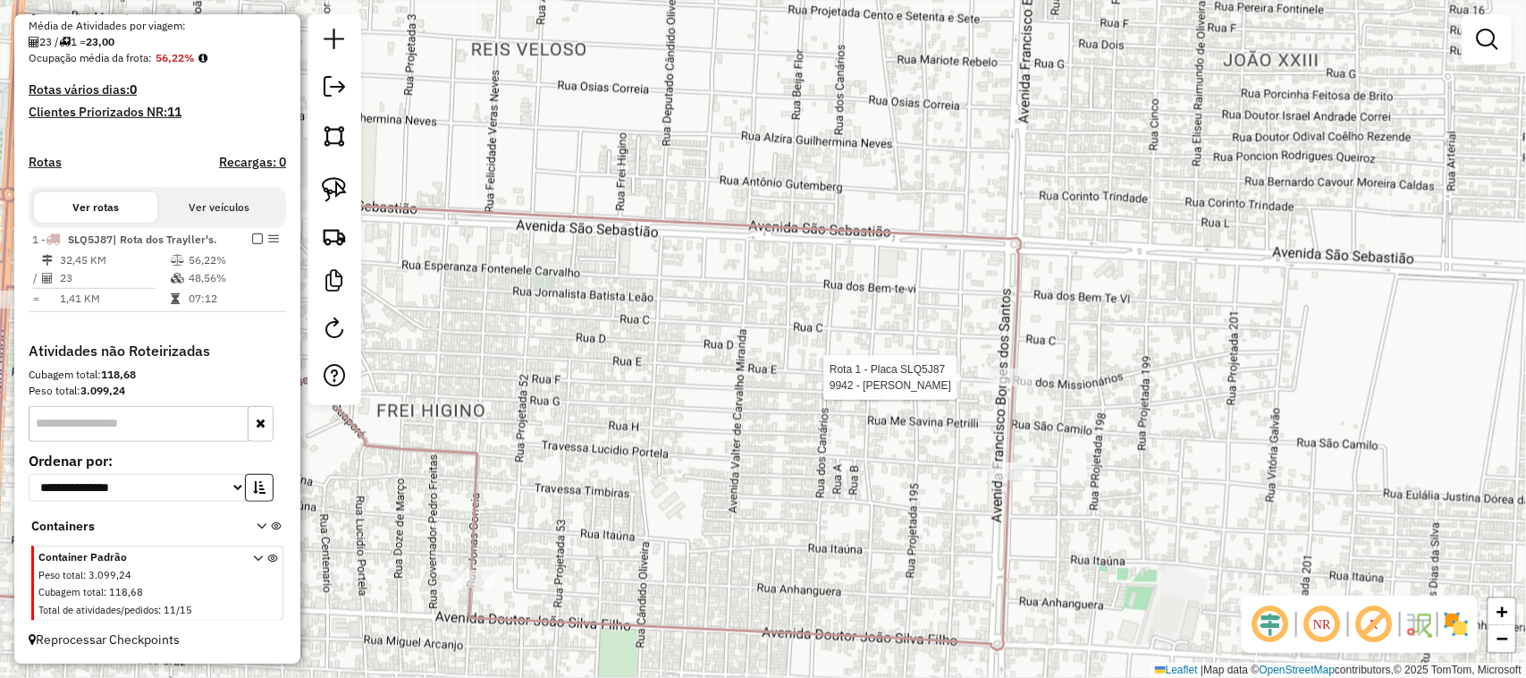
select select "**********"
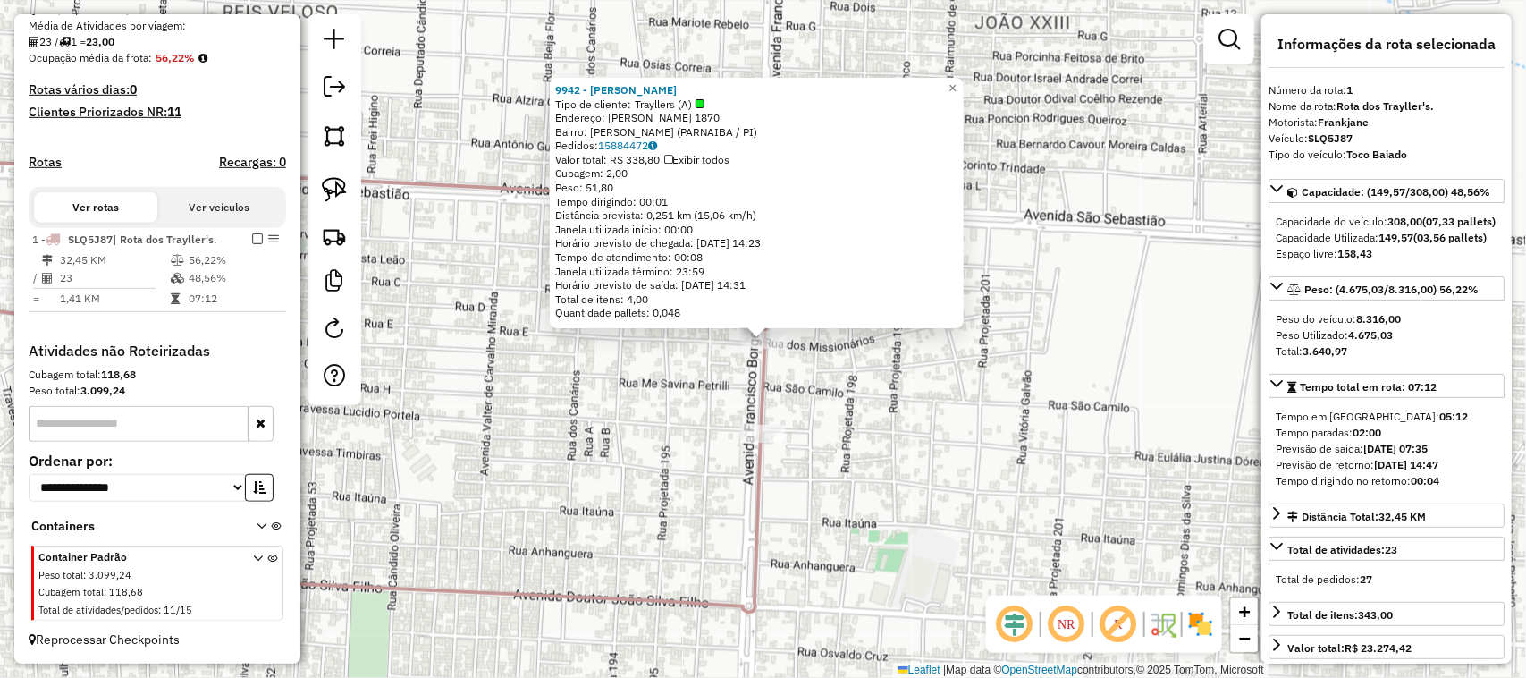
click at [867, 414] on div "9942 - ANTONIO CARLOS ROCHA Tipo de cliente: Trayllers (A) Endereço: FRANCISCO …" at bounding box center [763, 339] width 1526 height 678
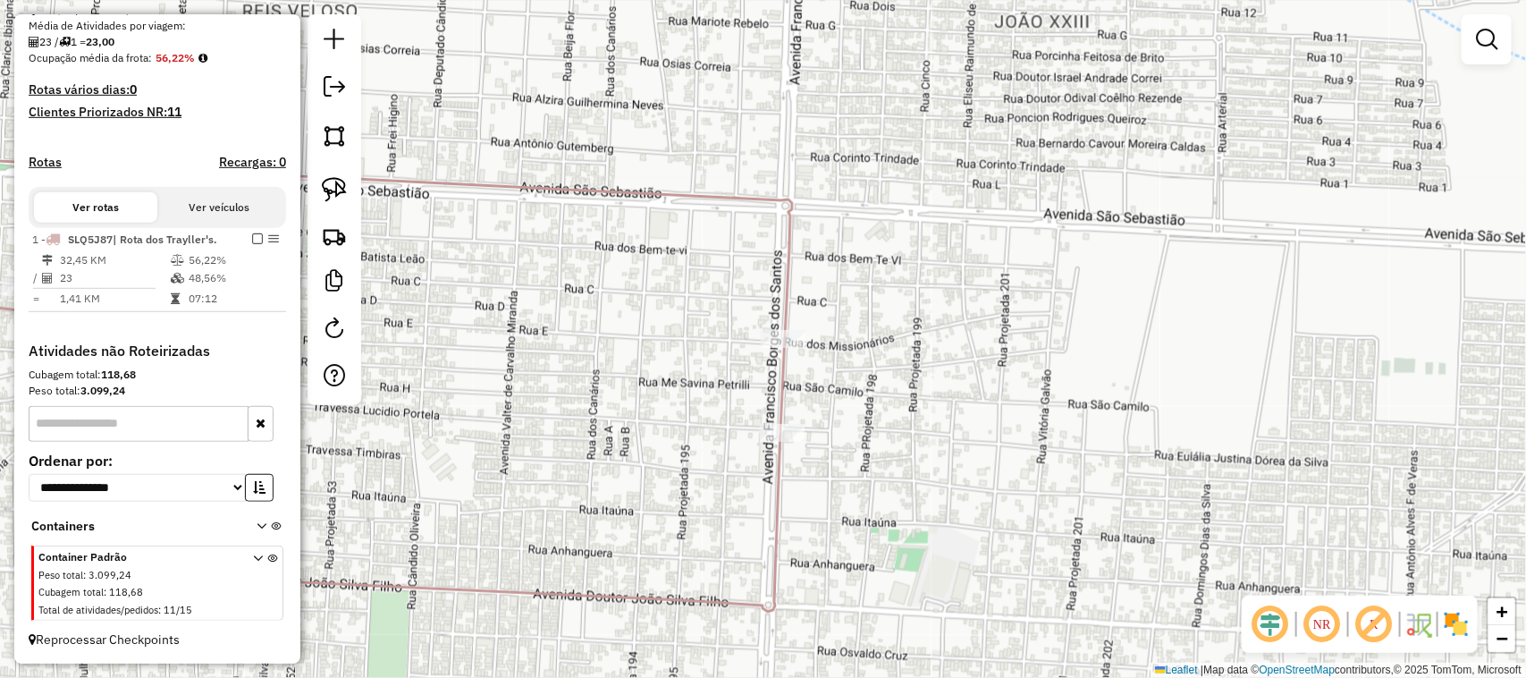
drag, startPoint x: 686, startPoint y: 413, endPoint x: 1123, endPoint y: 427, distance: 437.4
click at [993, 454] on div "Janela de atendimento Grade de atendimento Capacidade Transportadoras Veículos …" at bounding box center [763, 339] width 1526 height 678
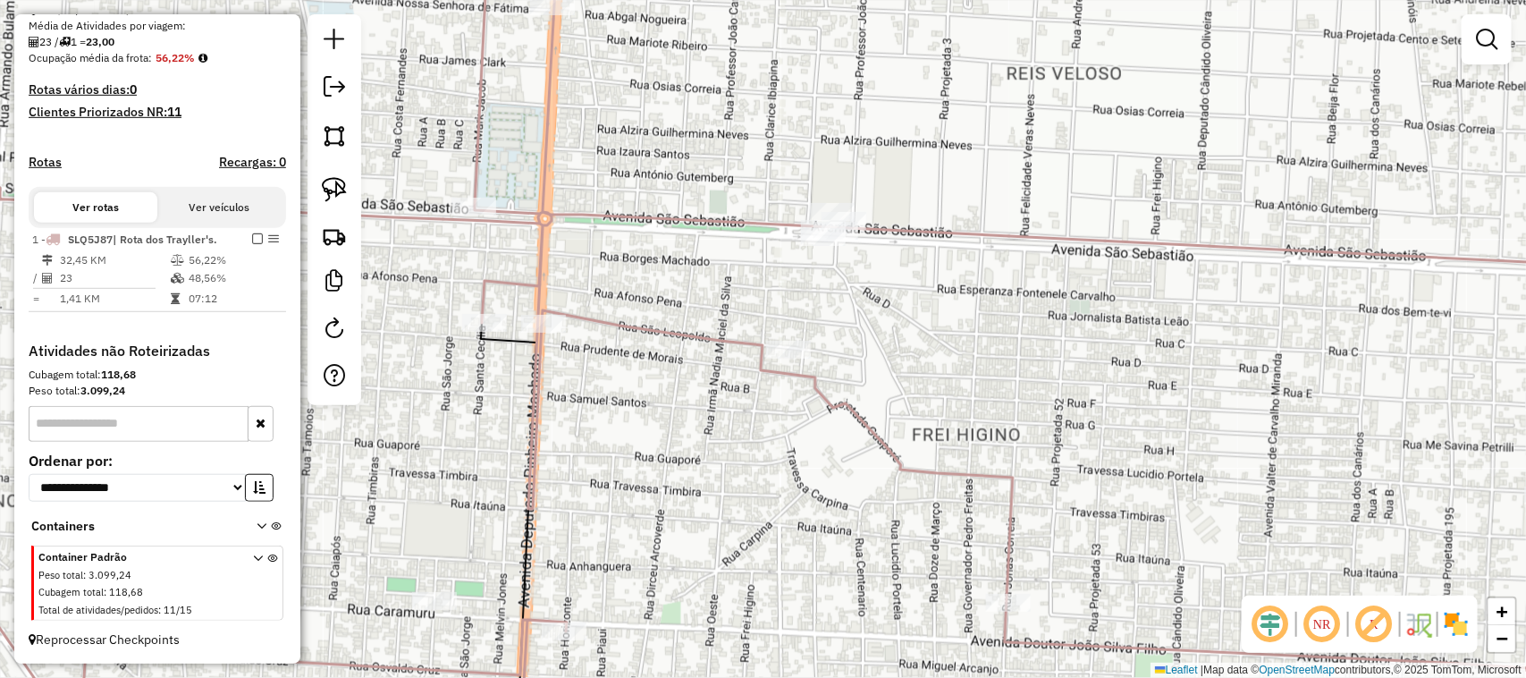
drag, startPoint x: 485, startPoint y: 367, endPoint x: 568, endPoint y: 271, distance: 126.8
click at [556, 289] on div "Janela de atendimento Grade de atendimento Capacidade Transportadoras Veículos …" at bounding box center [763, 339] width 1526 height 678
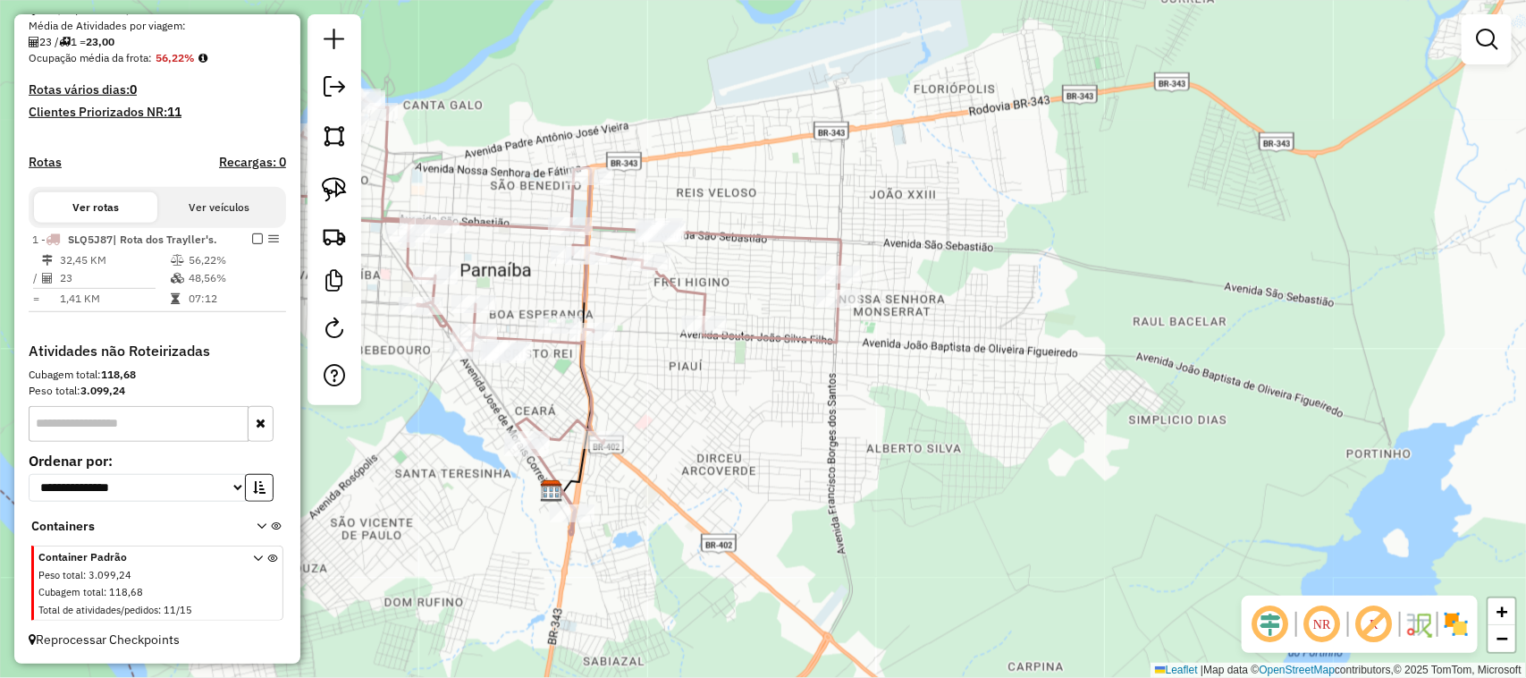
drag, startPoint x: 727, startPoint y: 429, endPoint x: 882, endPoint y: 426, distance: 154.7
click at [881, 426] on div "Janela de atendimento Grade de atendimento Capacidade Transportadoras Veículos …" at bounding box center [763, 339] width 1526 height 678
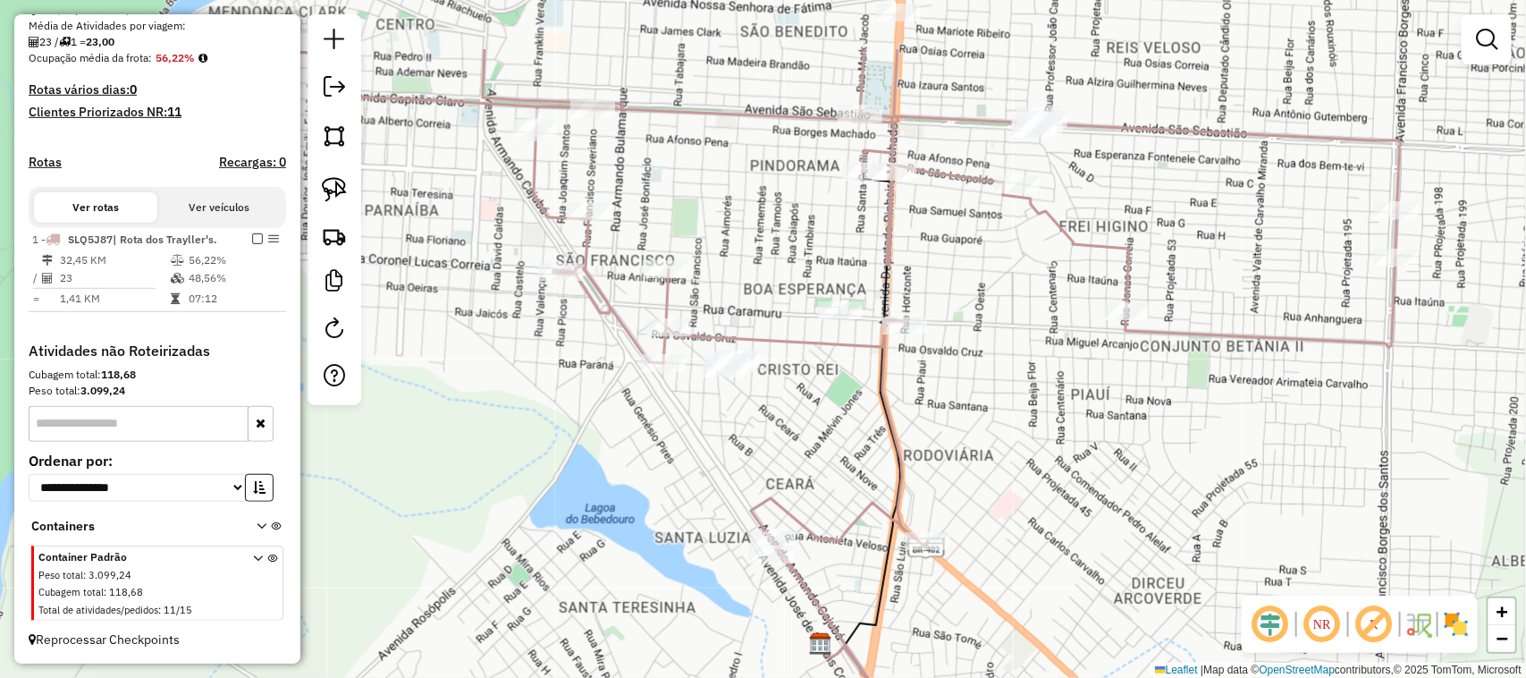
drag, startPoint x: 507, startPoint y: 41, endPoint x: 579, endPoint y: 168, distance: 145.7
click at [578, 162] on div "Janela de atendimento Grade de atendimento Capacidade Transportadoras Veículos …" at bounding box center [763, 339] width 1526 height 678
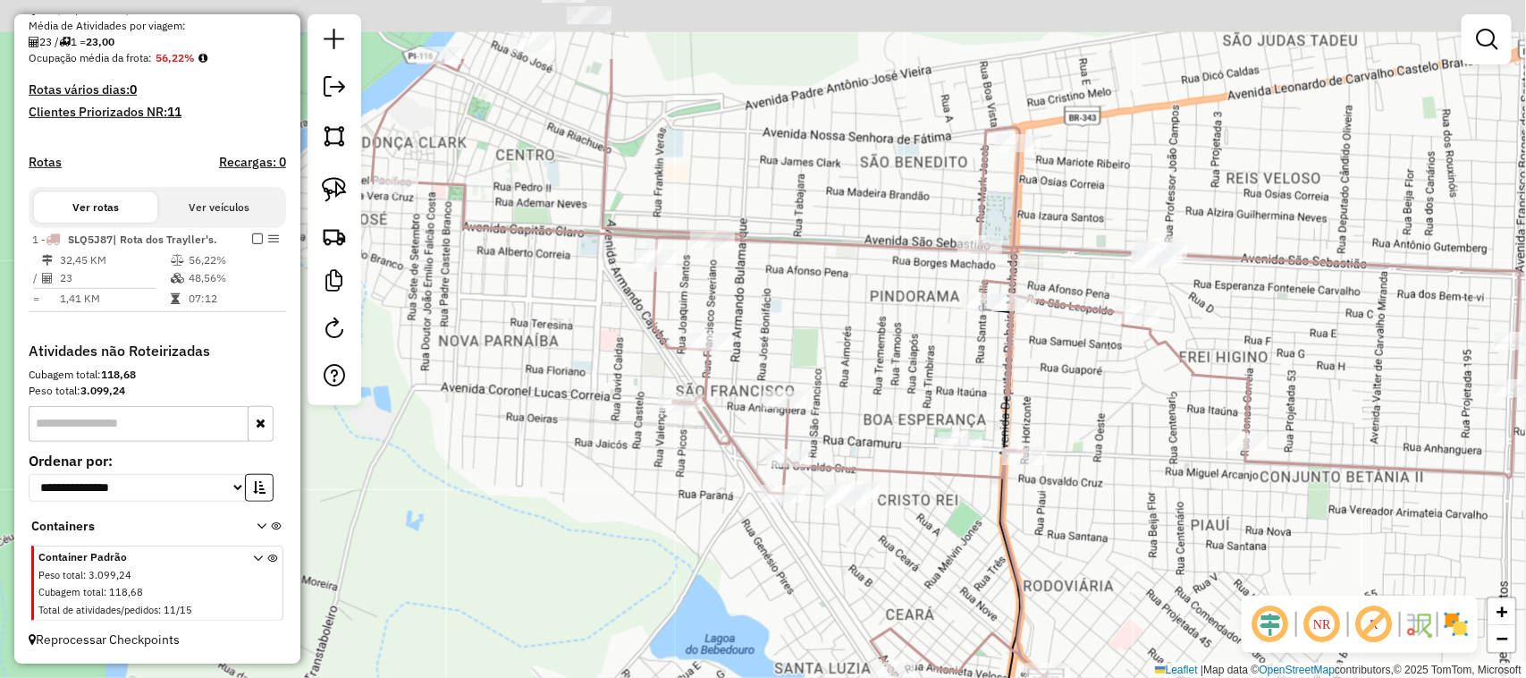
drag, startPoint x: 658, startPoint y: 190, endPoint x: 747, endPoint y: 350, distance: 182.9
click at [736, 332] on div "Janela de atendimento Grade de atendimento Capacidade Transportadoras Veículos …" at bounding box center [763, 339] width 1526 height 678
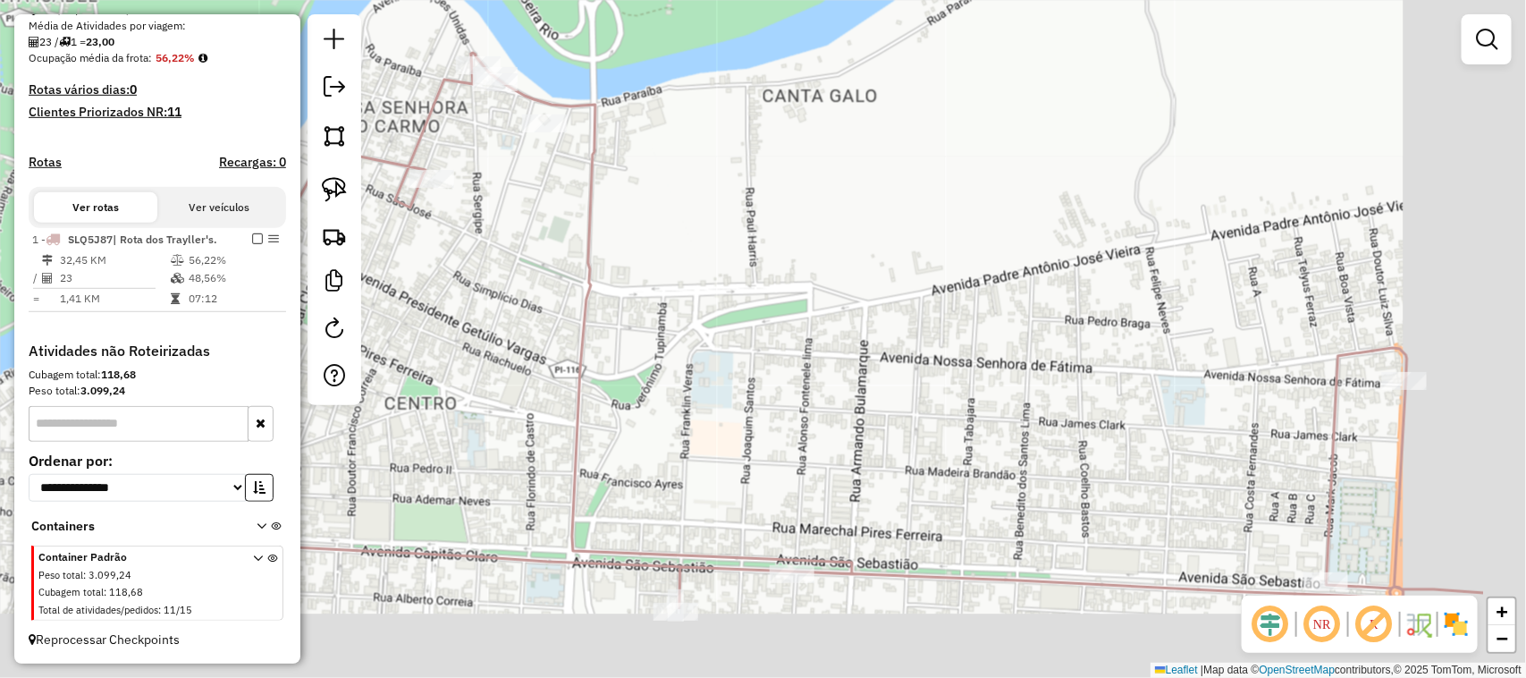
drag, startPoint x: 984, startPoint y: 528, endPoint x: 593, endPoint y: 238, distance: 487.0
click at [639, 286] on div "Janela de atendimento Grade de atendimento Capacidade Transportadoras Veículos …" at bounding box center [763, 339] width 1526 height 678
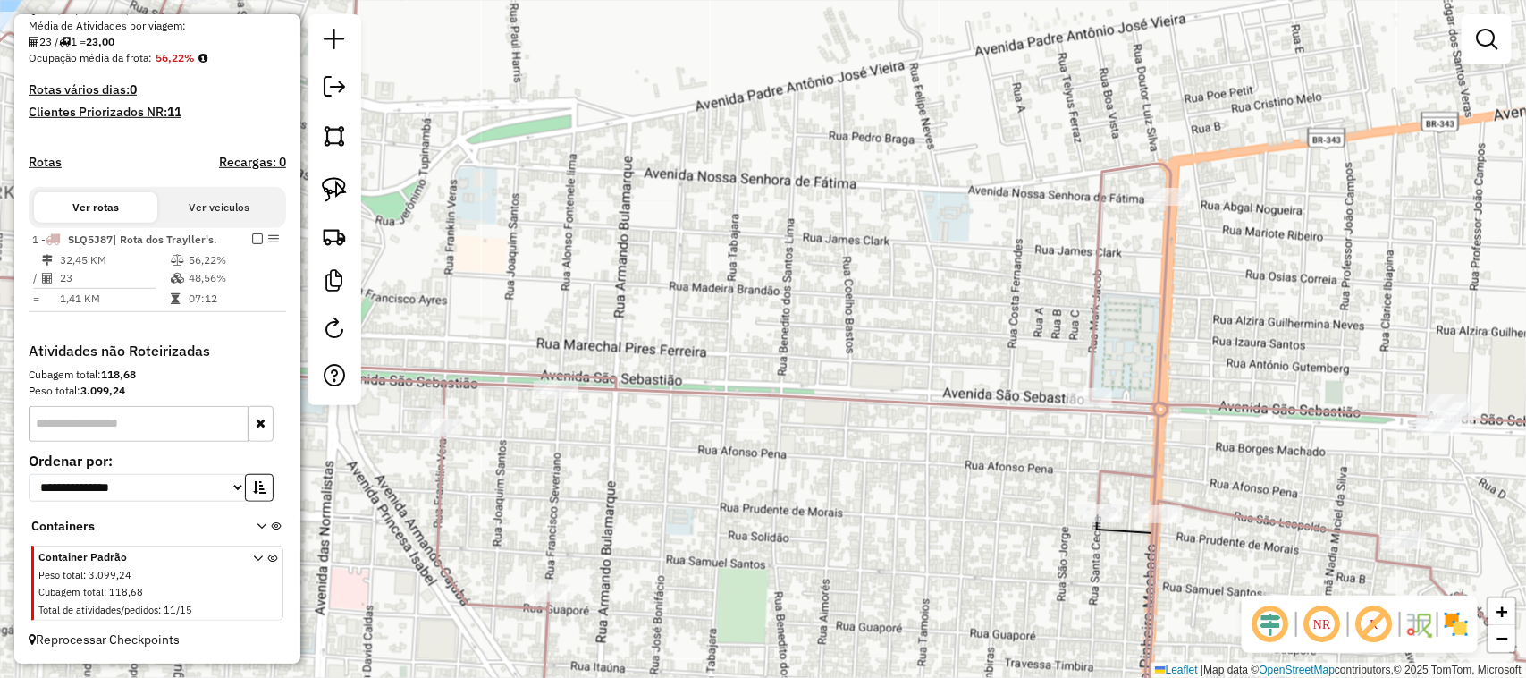
drag, startPoint x: 1310, startPoint y: 484, endPoint x: 823, endPoint y: 315, distance: 515.8
click at [847, 322] on div "Janela de atendimento Grade de atendimento Capacidade Transportadoras Veículos …" at bounding box center [763, 339] width 1526 height 678
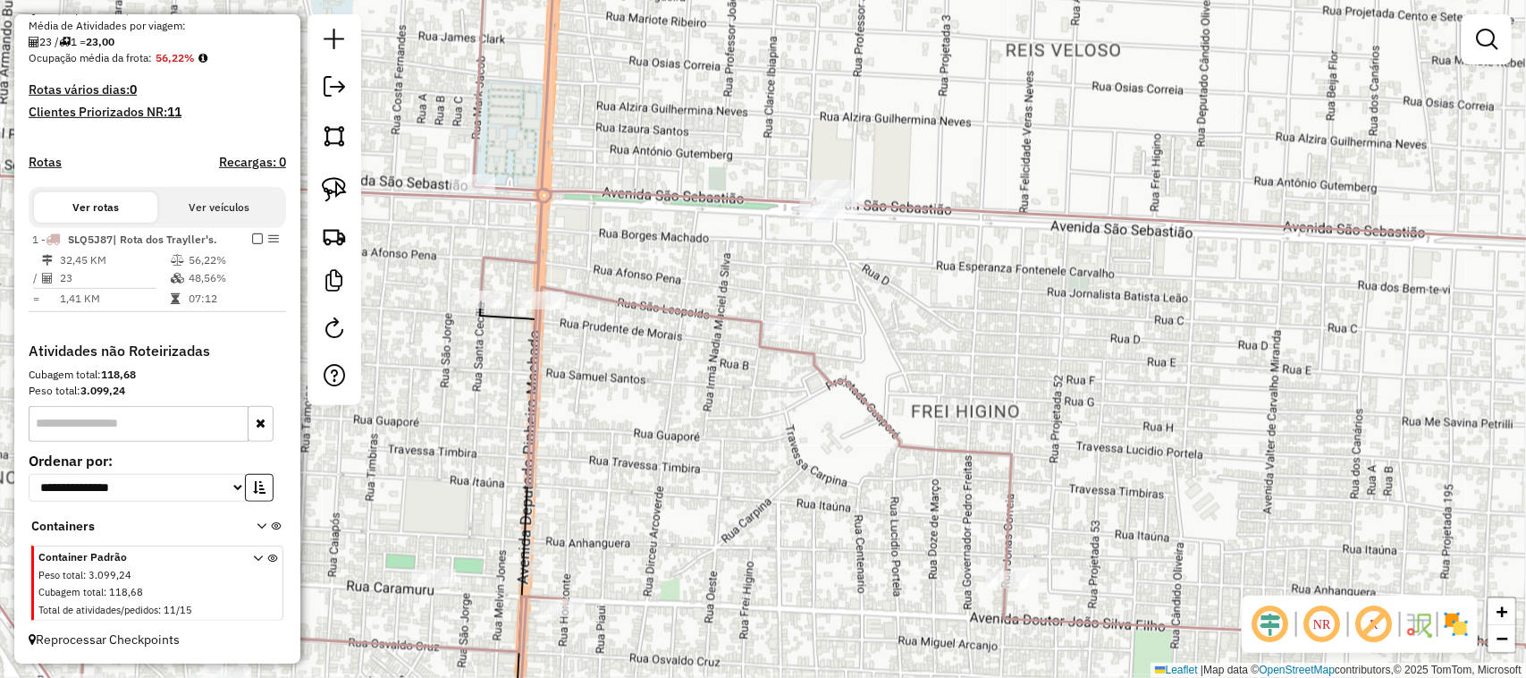
drag, startPoint x: 1154, startPoint y: 484, endPoint x: 906, endPoint y: 393, distance: 264.5
click at [917, 398] on div "Rota 1 - Placa SLQ5J87 11437 - MARIAZINHA Janela de atendimento Grade de atendi…" at bounding box center [763, 339] width 1526 height 678
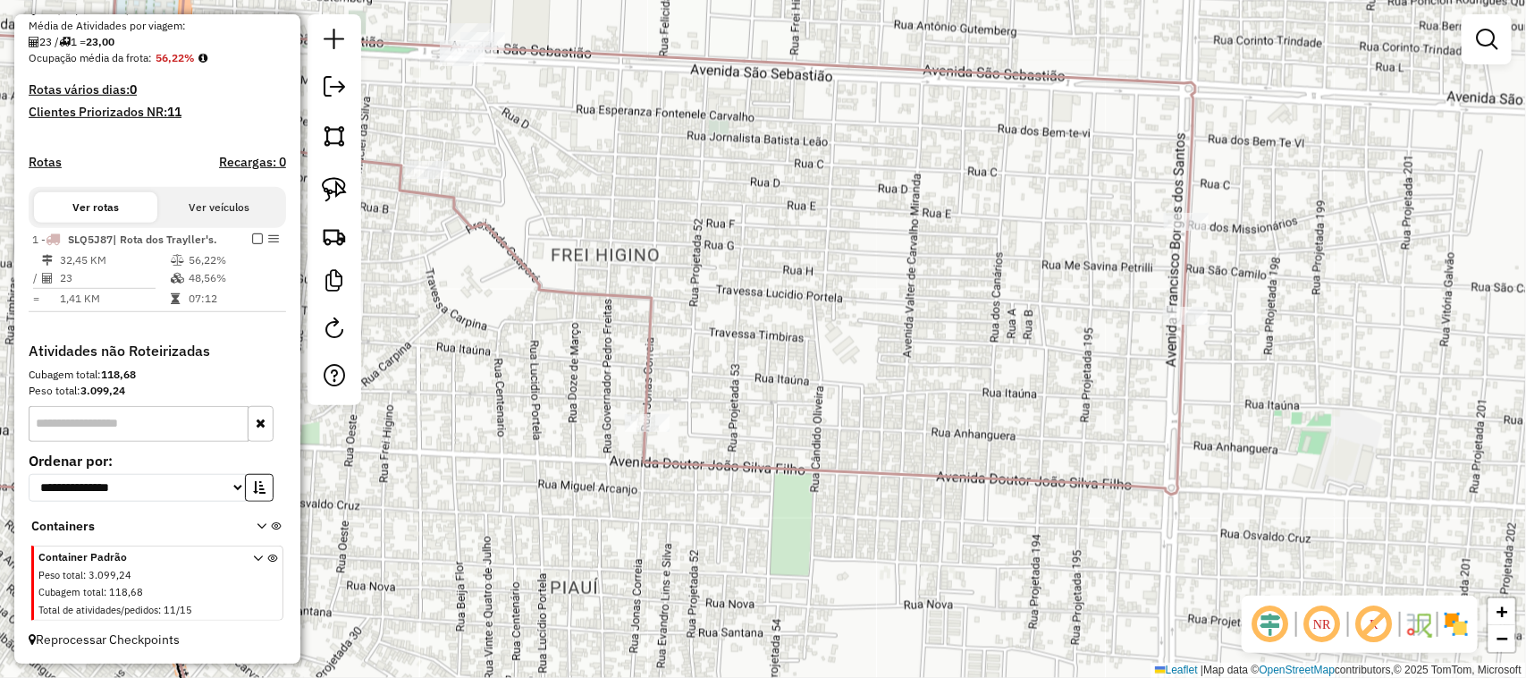
drag, startPoint x: 949, startPoint y: 268, endPoint x: 1178, endPoint y: 286, distance: 230.5
click at [1178, 286] on div "Janela de atendimento Grade de atendimento Capacidade Transportadoras Veículos …" at bounding box center [763, 339] width 1526 height 678
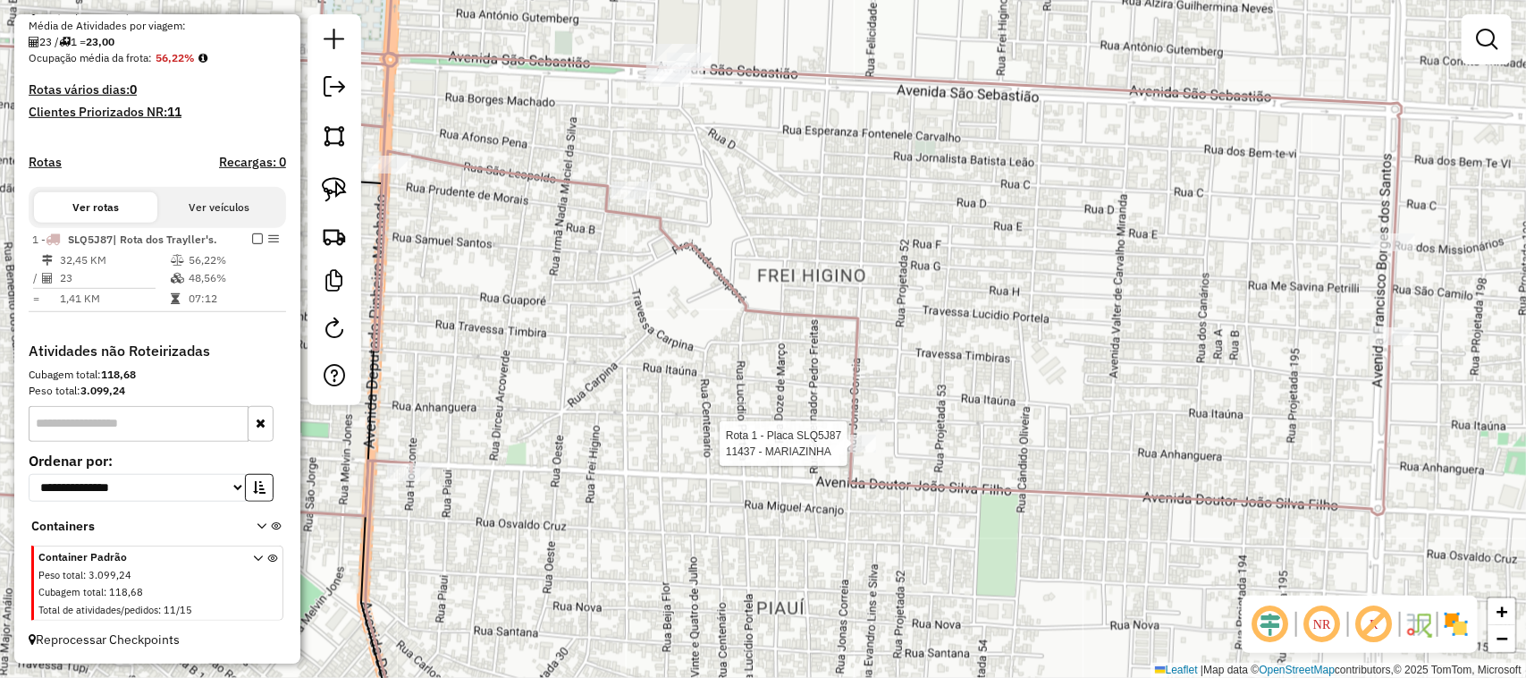
select select "**********"
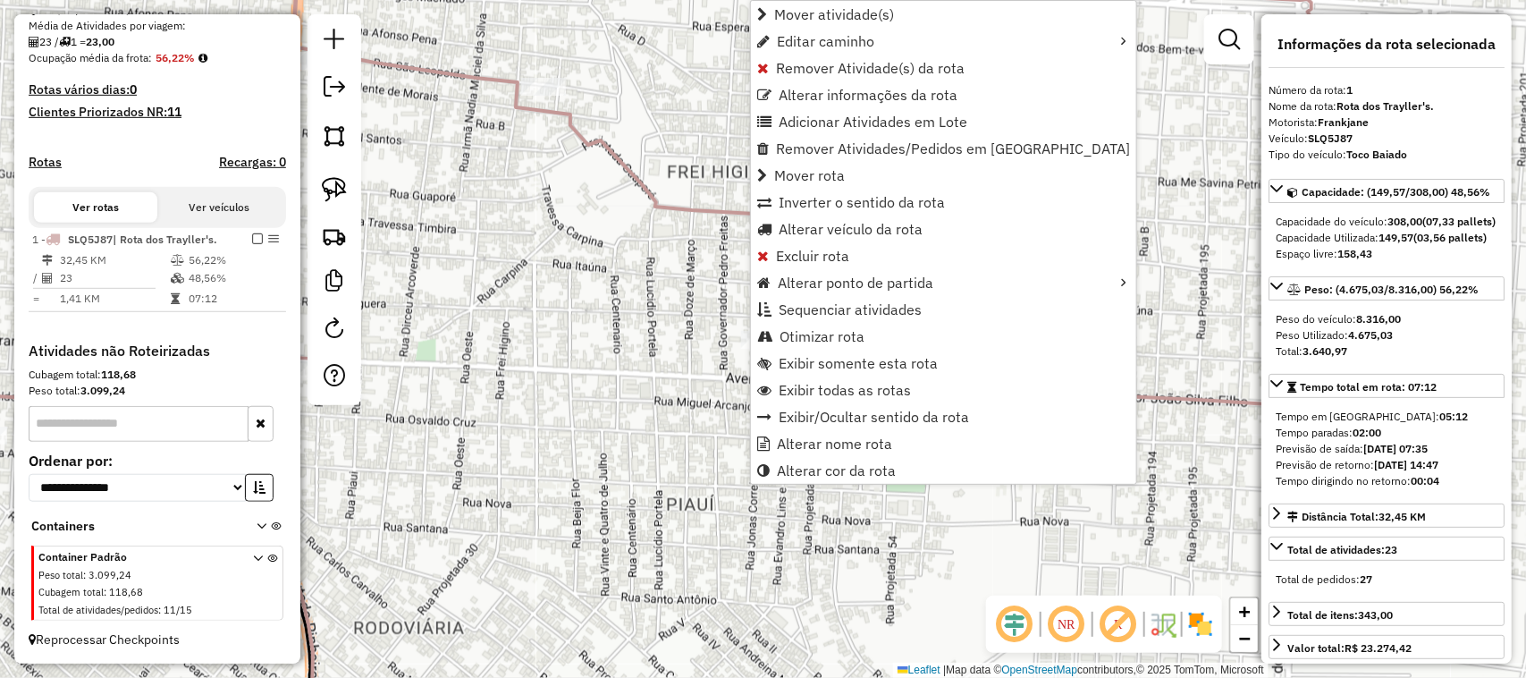
click at [638, 300] on div "Janela de atendimento Grade de atendimento Capacidade Transportadoras Veículos …" at bounding box center [763, 339] width 1526 height 678
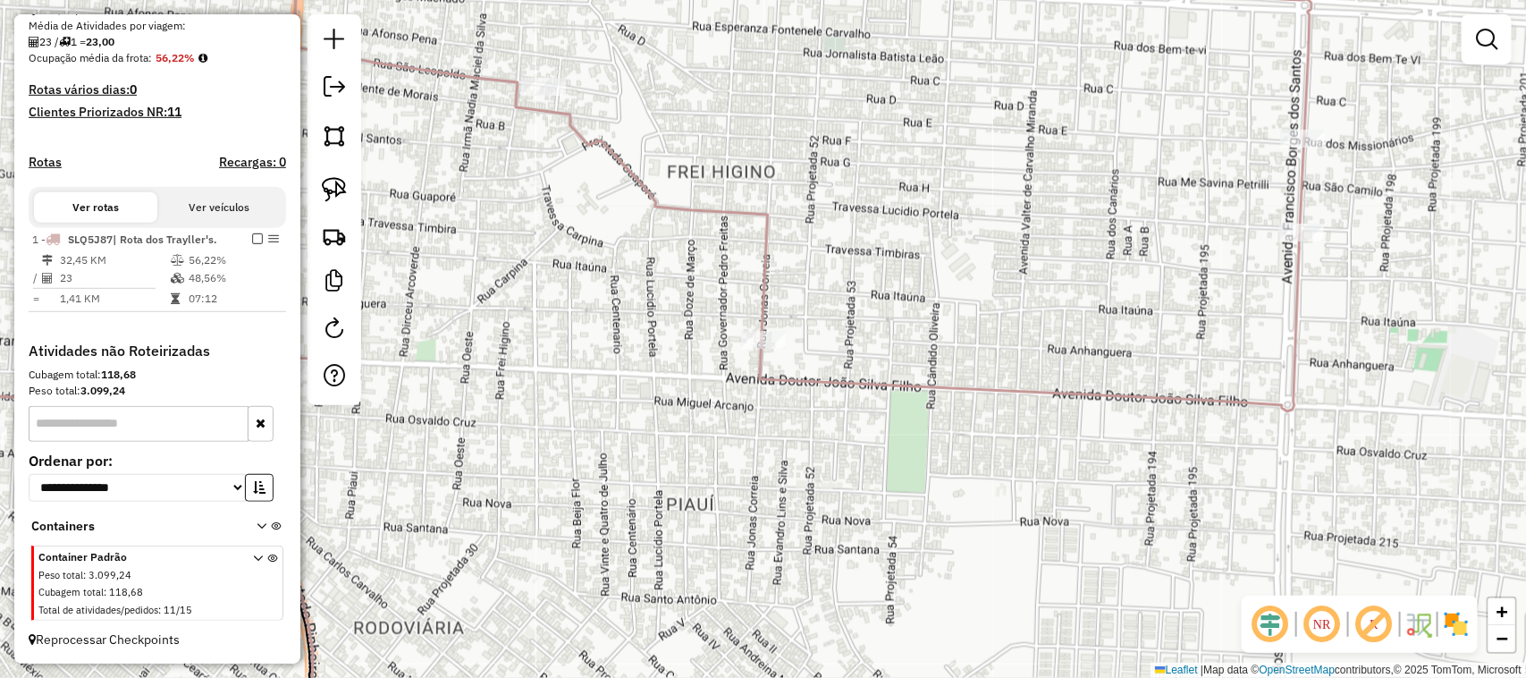
drag, startPoint x: 596, startPoint y: 333, endPoint x: 784, endPoint y: 174, distance: 246.3
click at [738, 225] on div "Janela de atendimento Grade de atendimento Capacidade Transportadoras Veículos …" at bounding box center [763, 339] width 1526 height 678
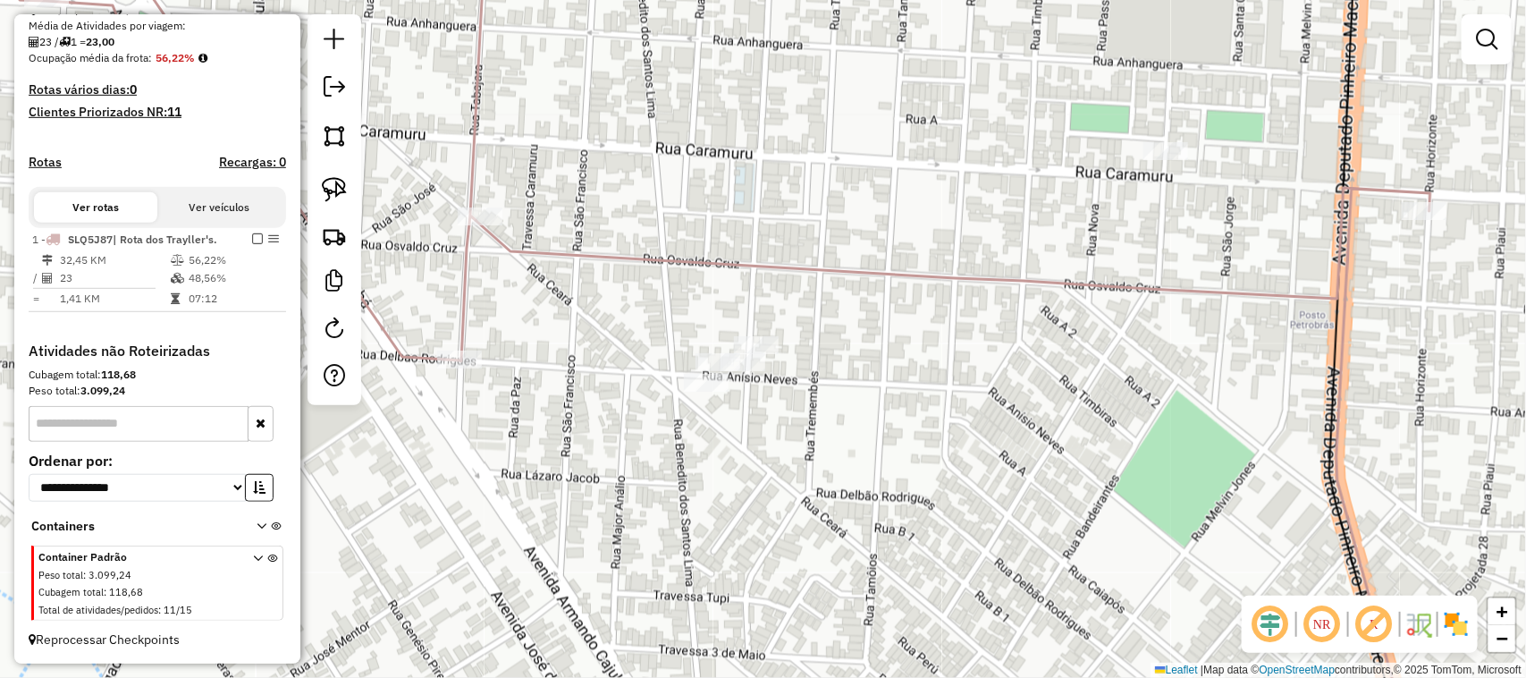
drag, startPoint x: 924, startPoint y: 162, endPoint x: 997, endPoint y: 324, distance: 177.7
click at [993, 316] on div "Janela de atendimento Grade de atendimento Capacidade Transportadoras Veículos …" at bounding box center [763, 339] width 1526 height 678
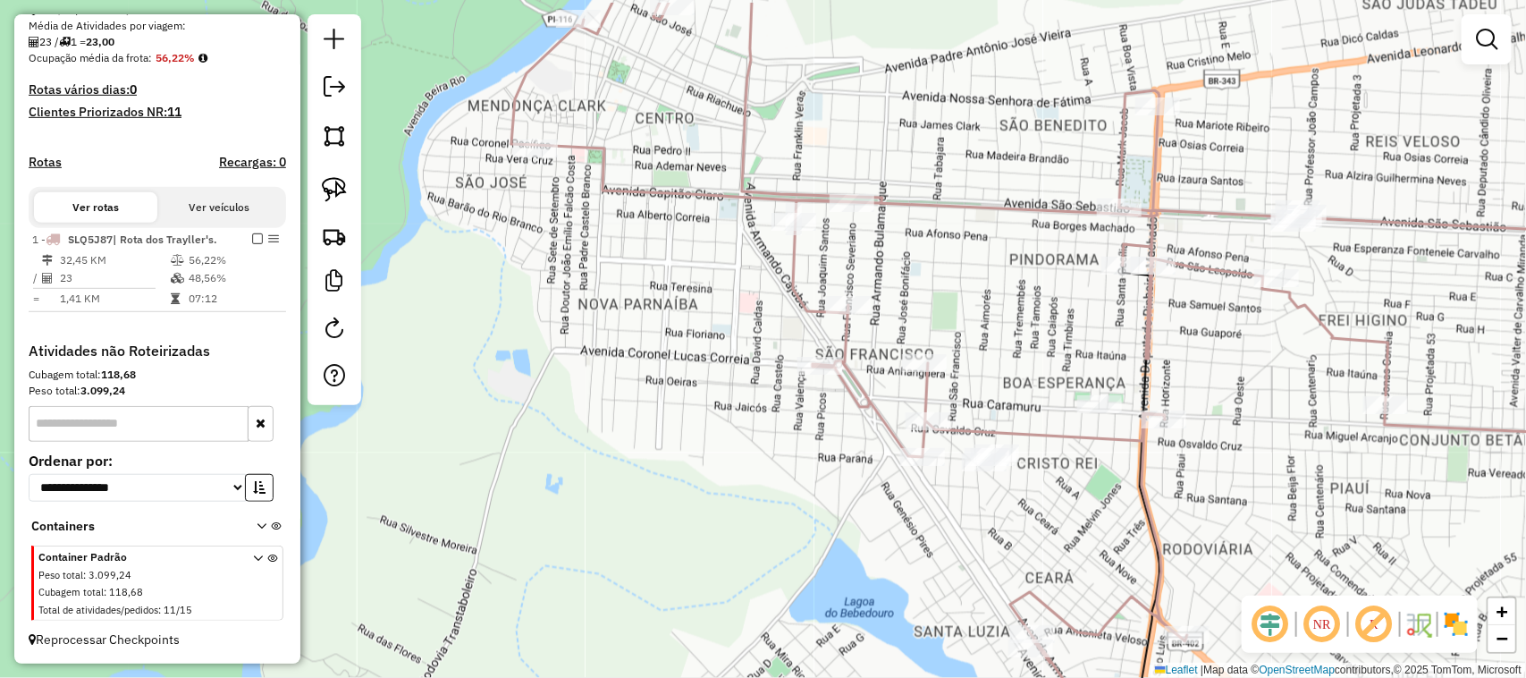
drag, startPoint x: 622, startPoint y: 202, endPoint x: 712, endPoint y: 399, distance: 216.1
click at [702, 376] on div "Janela de atendimento Grade de atendimento Capacidade Transportadoras Veículos …" at bounding box center [763, 339] width 1526 height 678
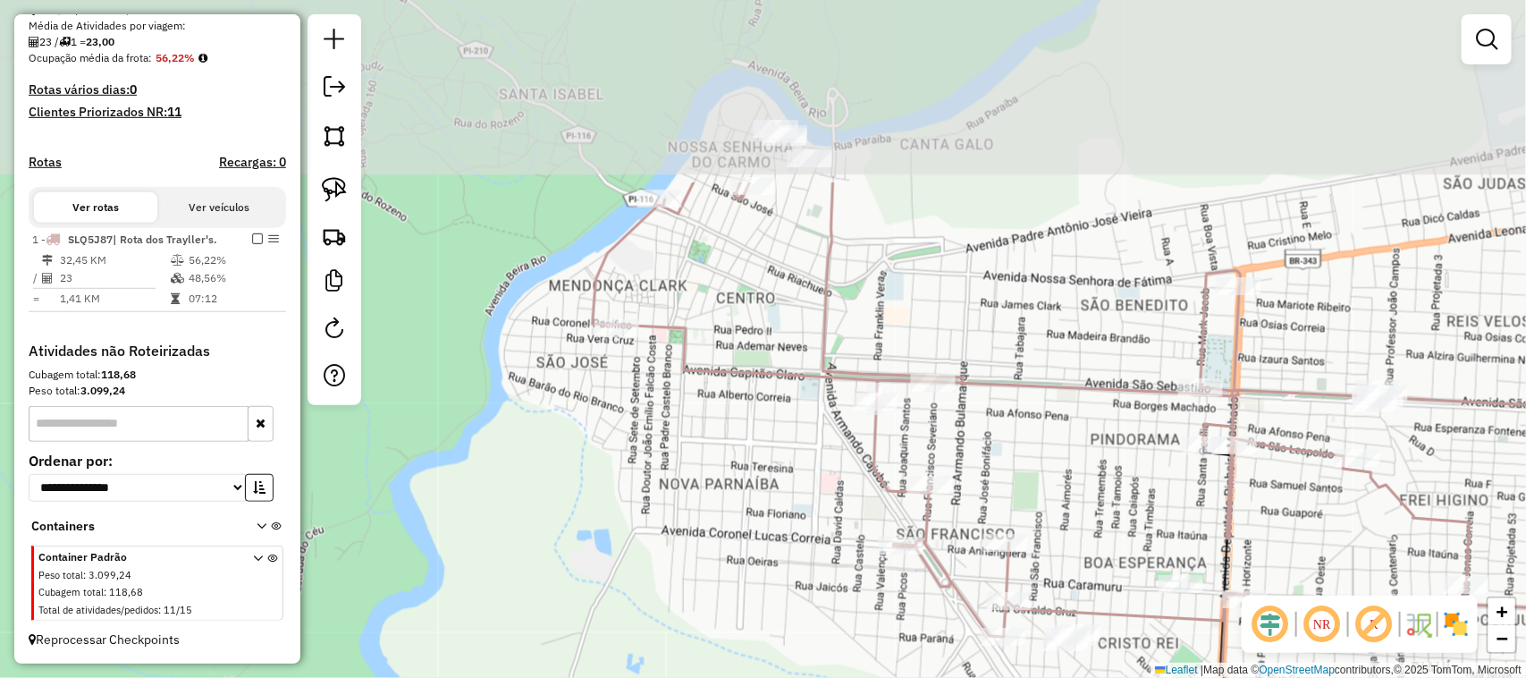
click at [713, 403] on div "Janela de atendimento Grade de atendimento Capacidade Transportadoras Veículos …" at bounding box center [763, 339] width 1526 height 678
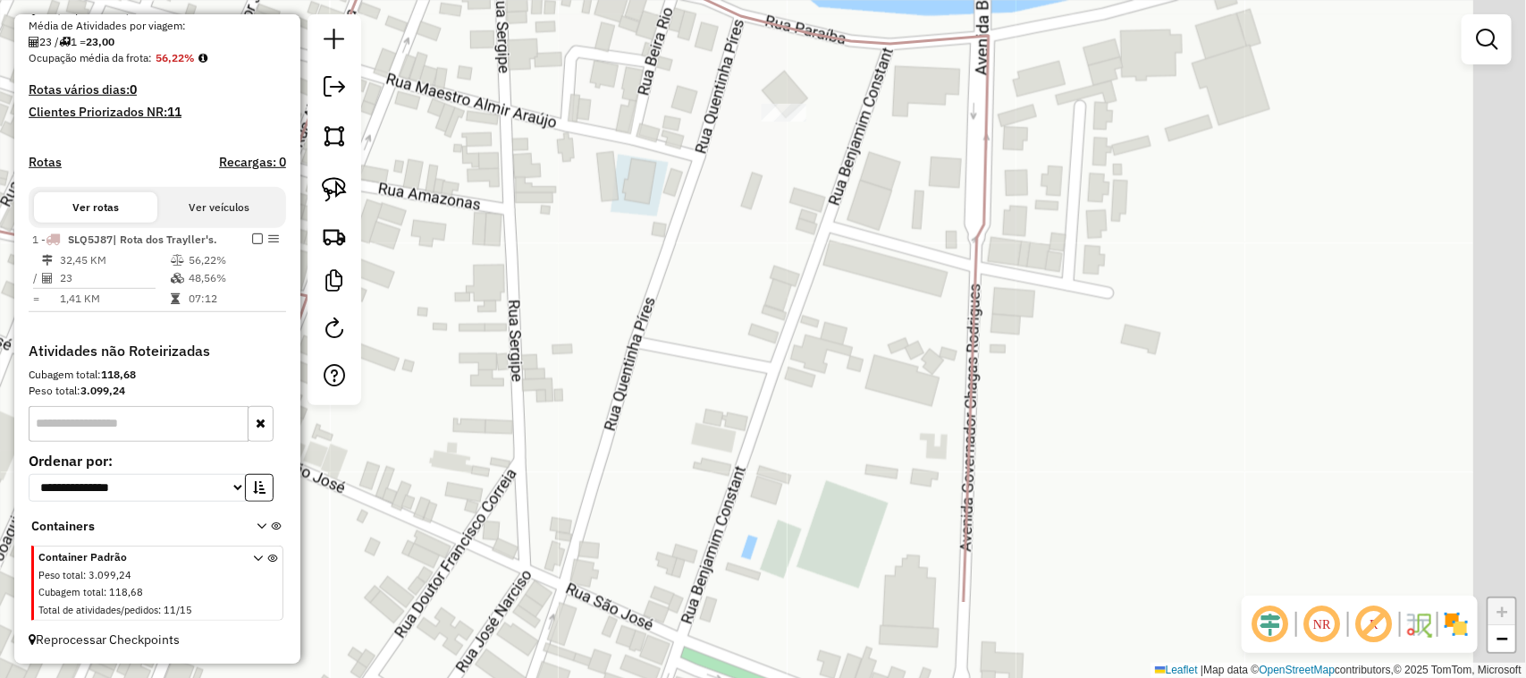
drag, startPoint x: 827, startPoint y: 280, endPoint x: 416, endPoint y: 37, distance: 477.8
click at [497, 80] on div "Janela de atendimento Grade de atendimento Capacidade Transportadoras Veículos …" at bounding box center [763, 339] width 1526 height 678
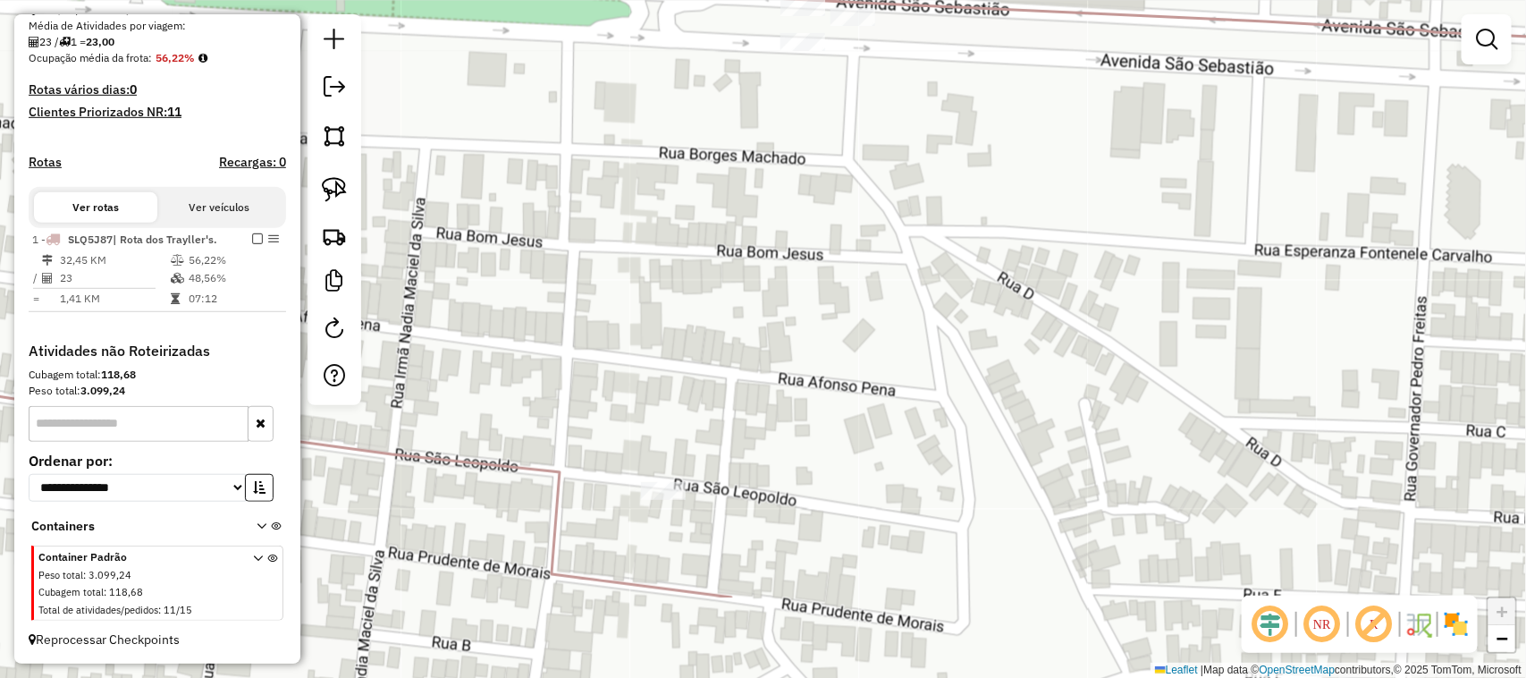
drag, startPoint x: 745, startPoint y: 386, endPoint x: 752, endPoint y: 179, distance: 207.6
click at [753, 206] on div "Janela de atendimento Grade de atendimento Capacidade Transportadoras Veículos …" at bounding box center [763, 339] width 1526 height 678
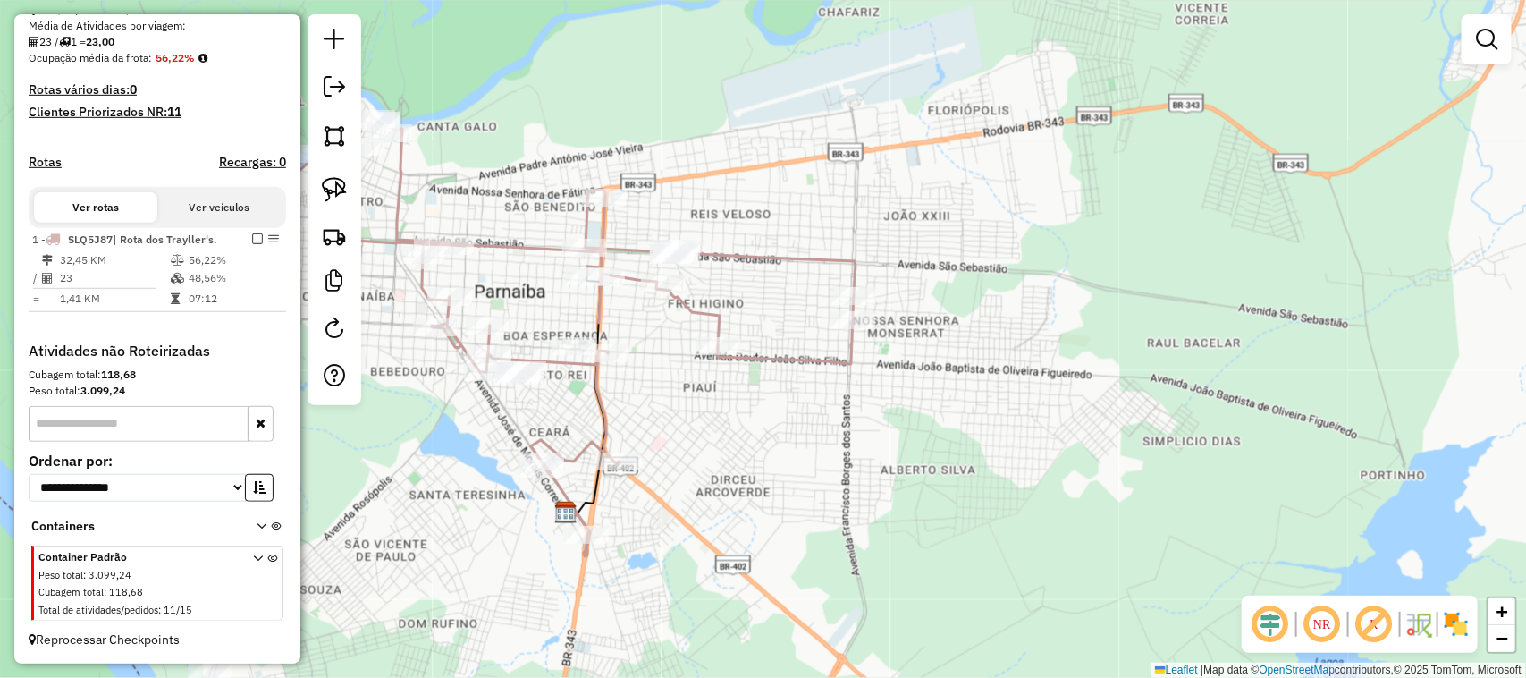
drag, startPoint x: 730, startPoint y: 462, endPoint x: 873, endPoint y: 434, distance: 145.9
click at [869, 435] on div "Janela de atendimento Grade de atendimento Capacidade Transportadoras Veículos …" at bounding box center [763, 339] width 1526 height 678
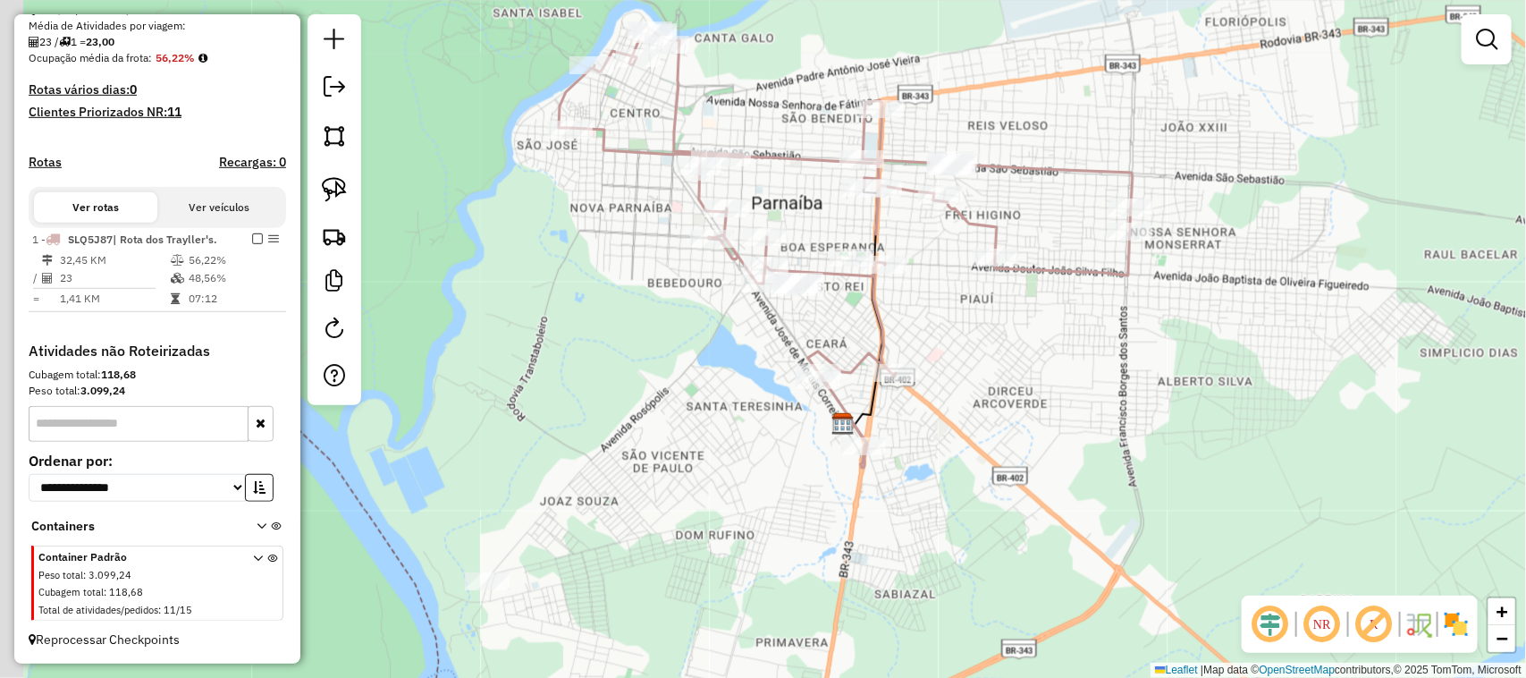
click at [1042, 392] on div "Janela de atendimento Grade de atendimento Capacidade Transportadoras Veículos …" at bounding box center [763, 339] width 1526 height 678
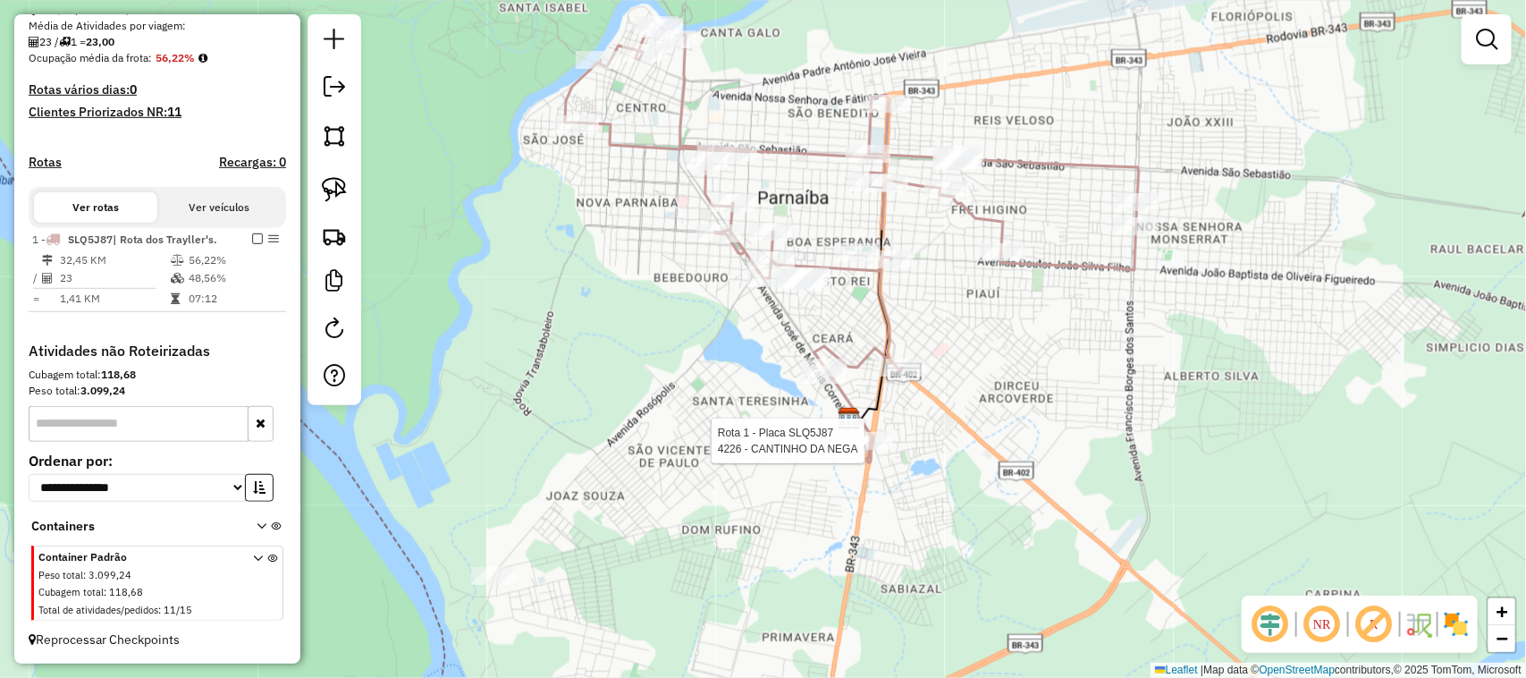
select select "**********"
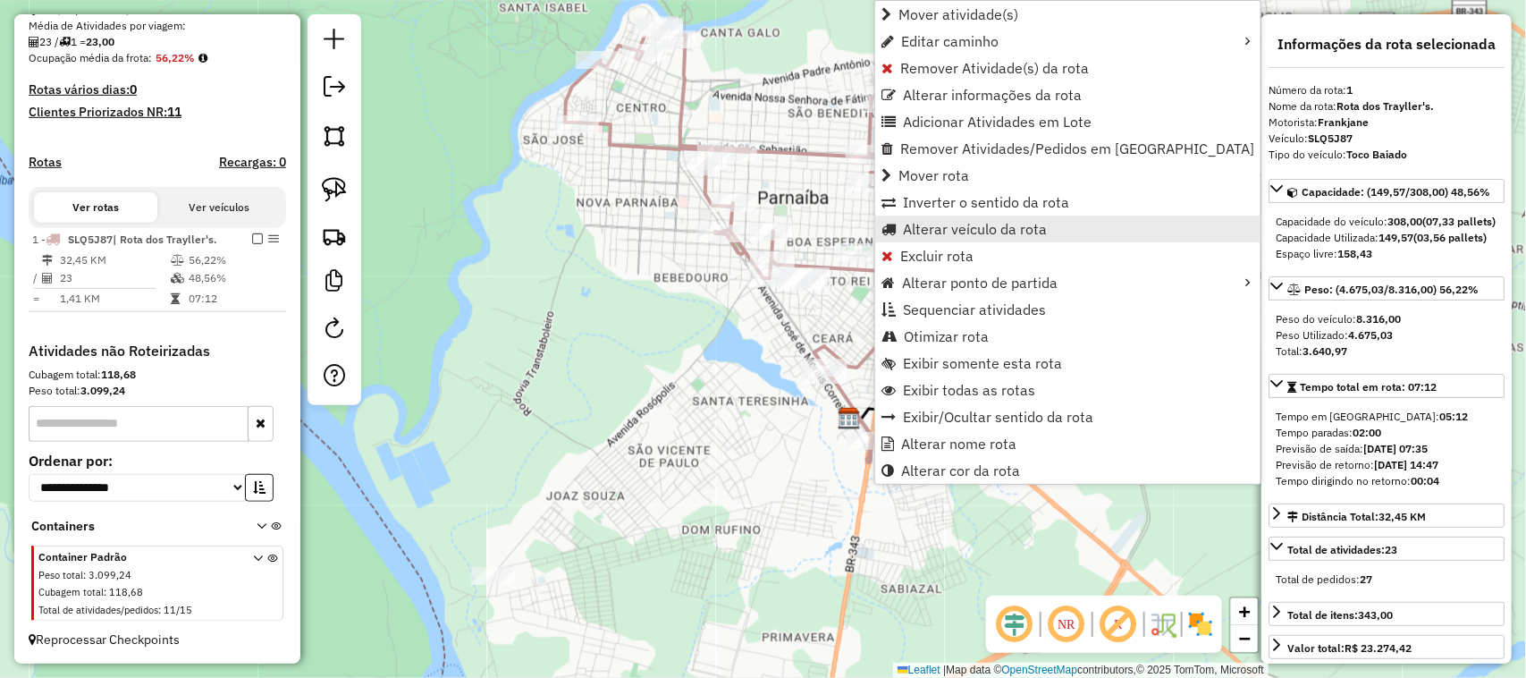
click at [940, 228] on span "Alterar veículo da rota" at bounding box center [975, 229] width 144 height 14
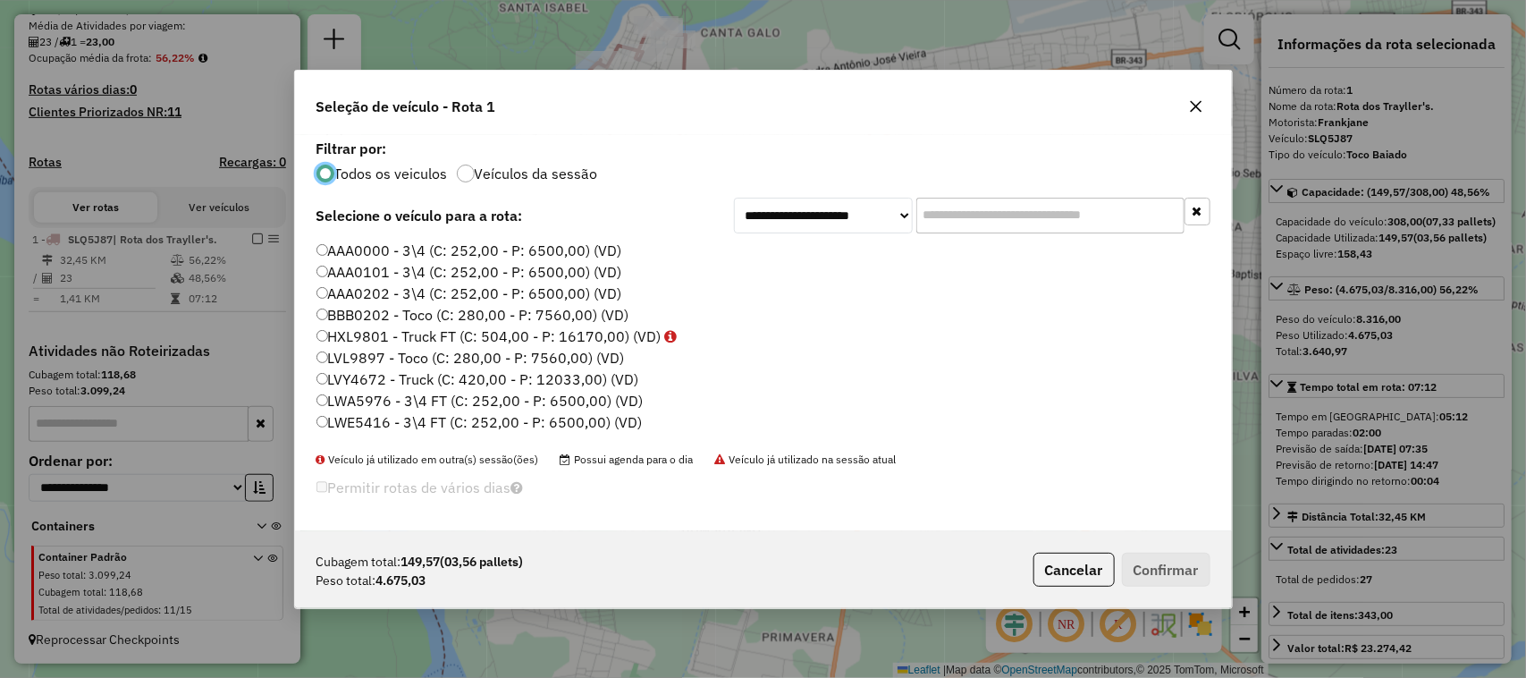
scroll to position [9, 5]
click at [993, 210] on input "text" at bounding box center [1051, 216] width 268 height 36
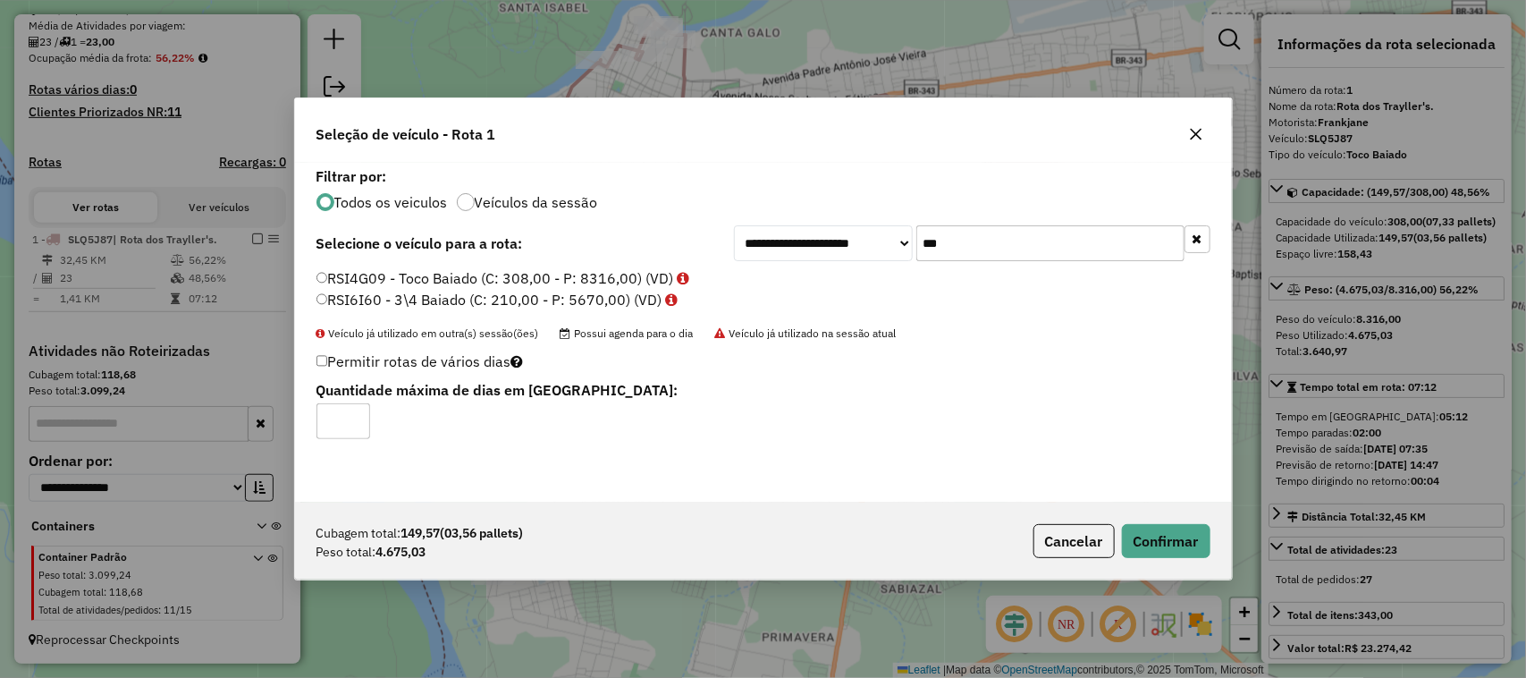
click at [962, 235] on input "***" at bounding box center [1051, 243] width 268 height 36
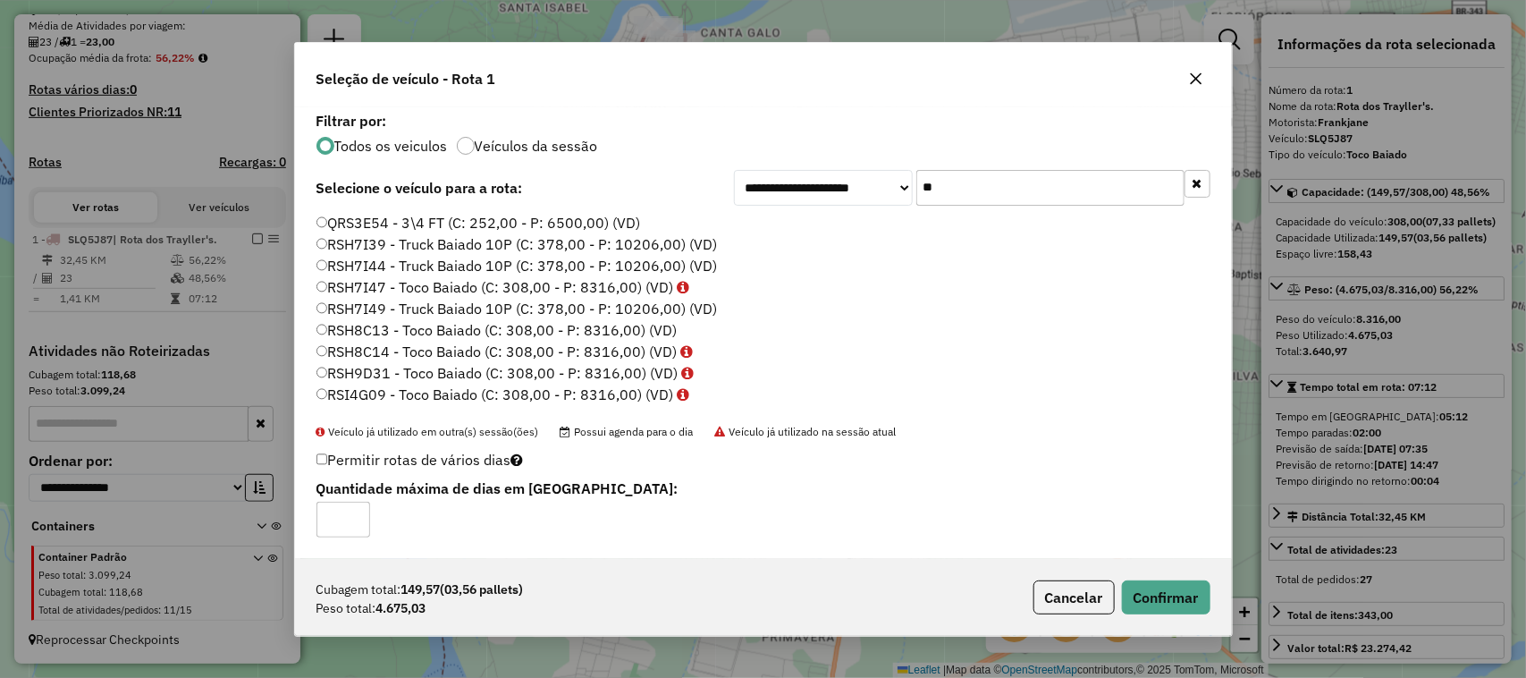
type input "*"
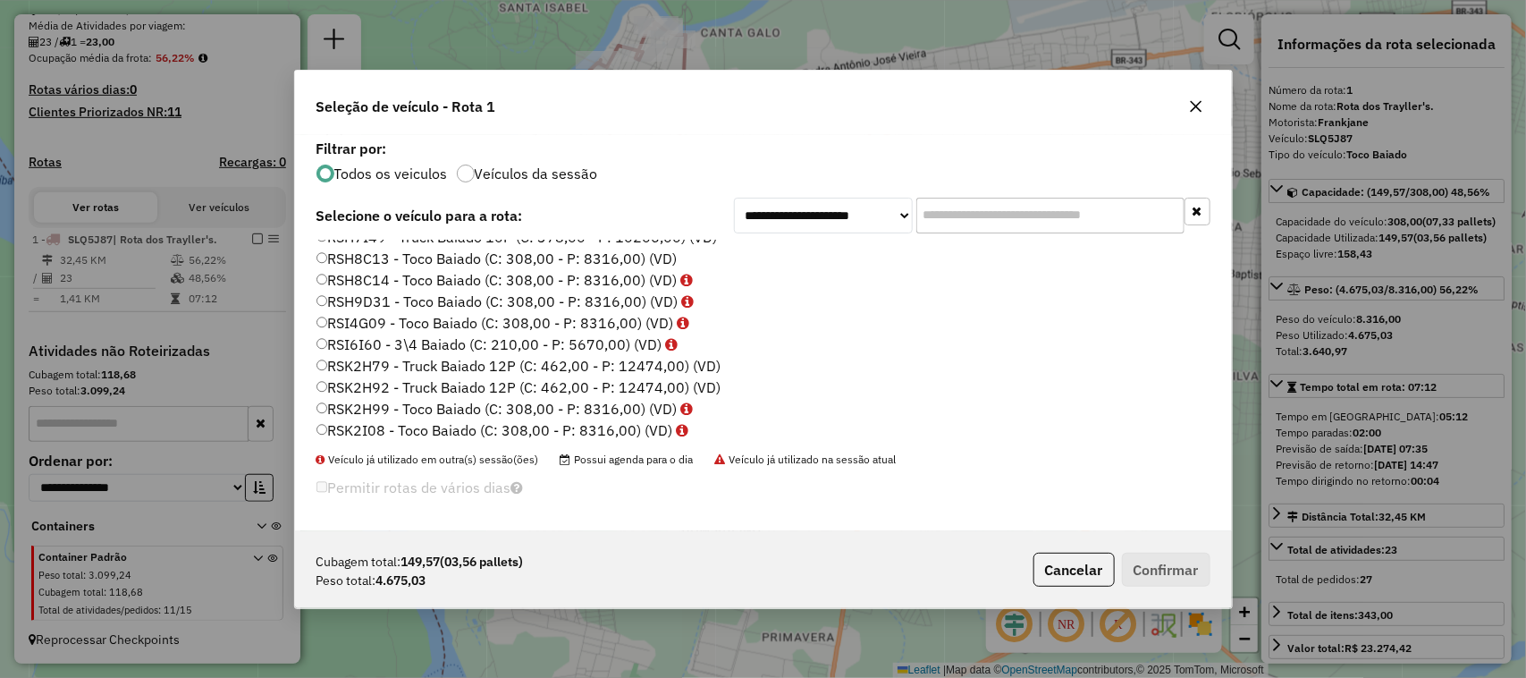
scroll to position [671, 0]
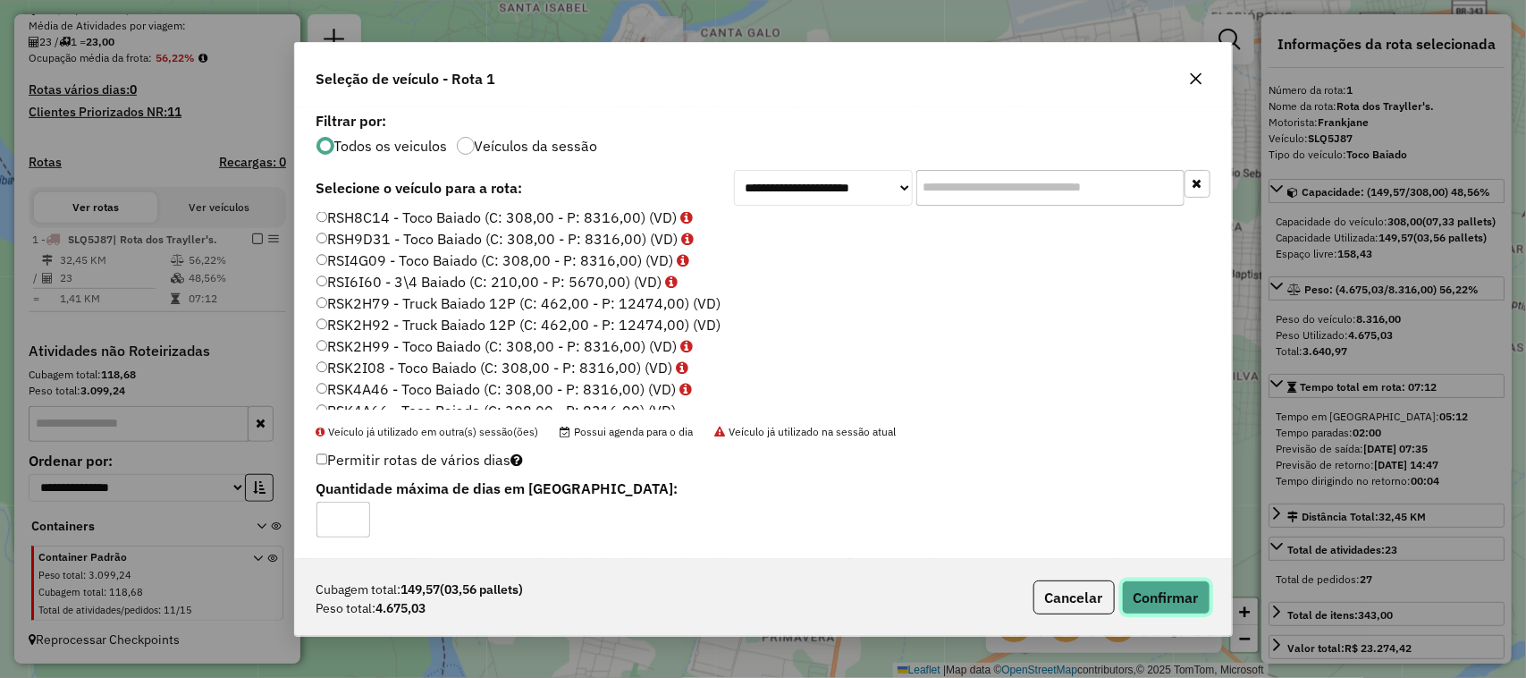
click at [1181, 600] on button "Confirmar" at bounding box center [1166, 597] width 89 height 34
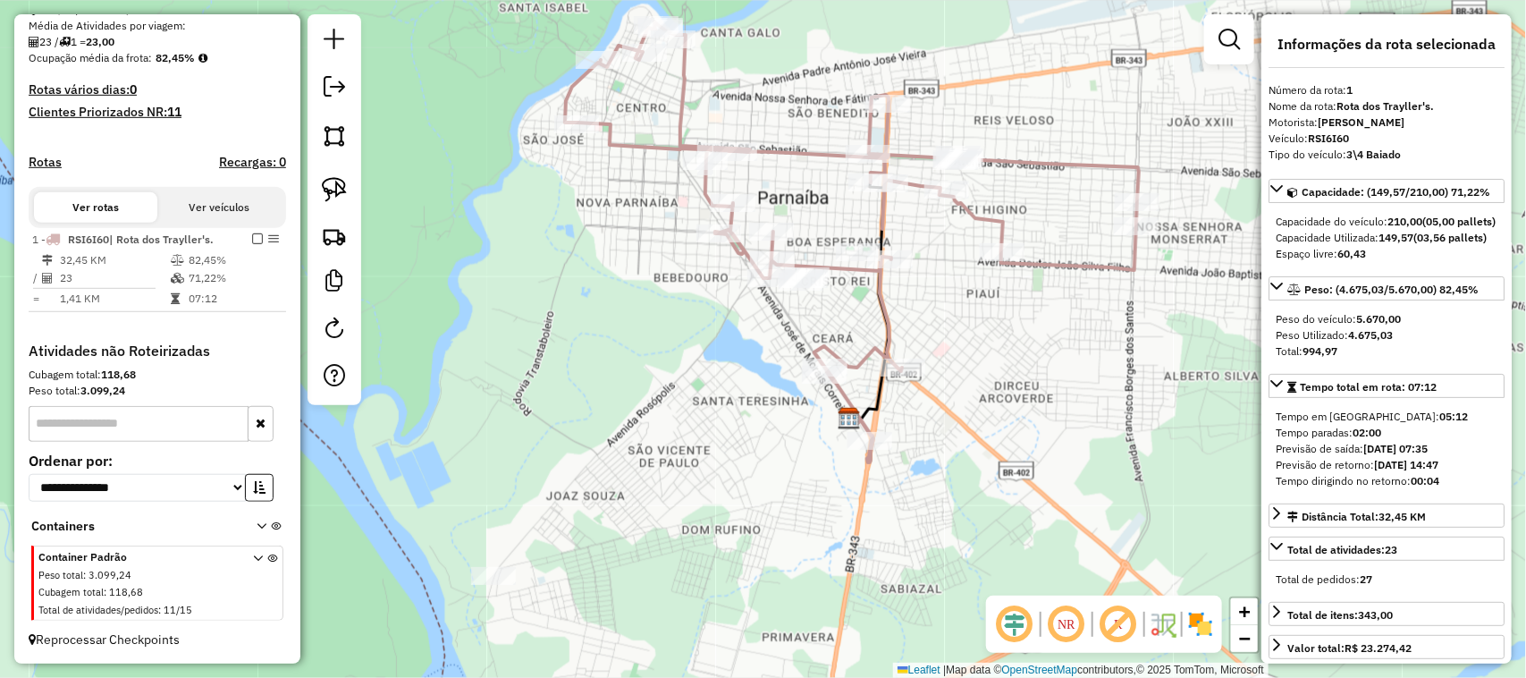
scroll to position [421, 0]
click at [338, 89] on em at bounding box center [334, 86] width 21 height 21
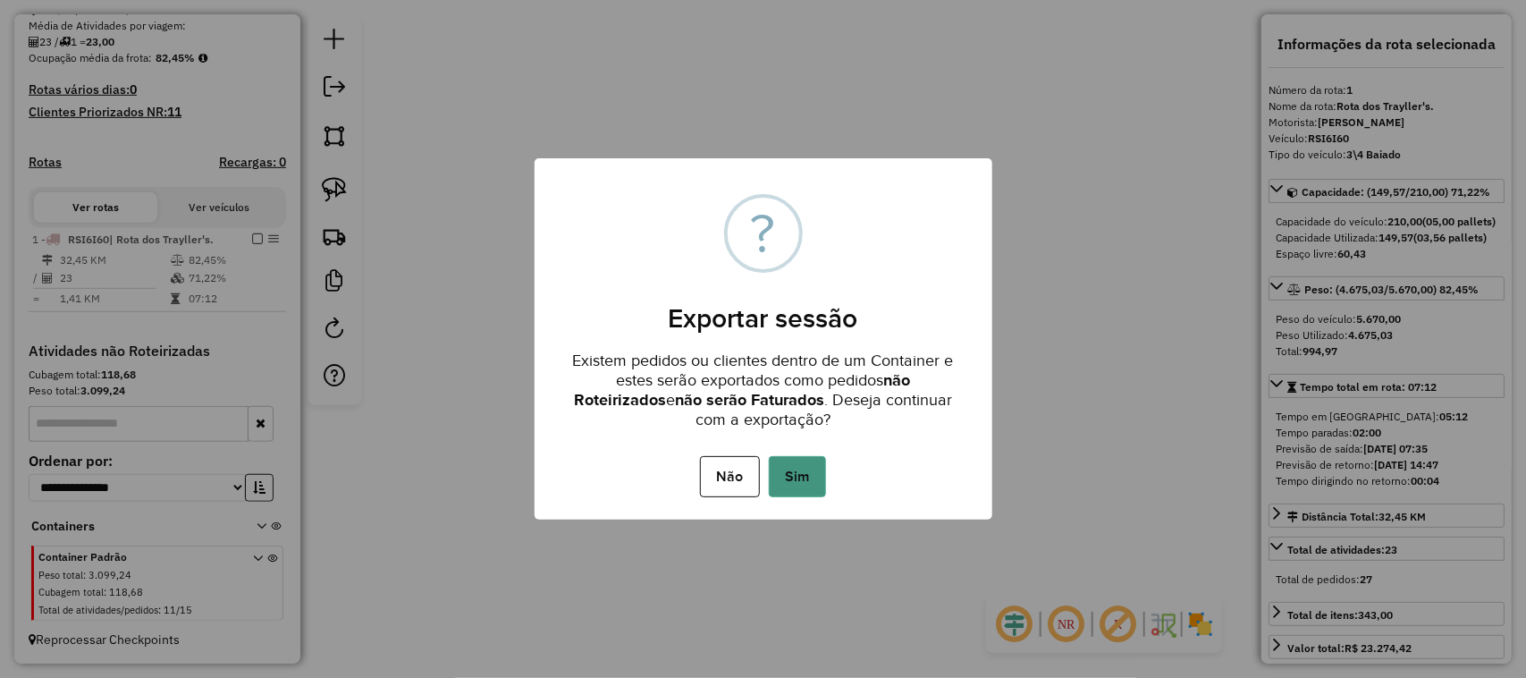
click at [802, 471] on button "Sim" at bounding box center [797, 476] width 57 height 41
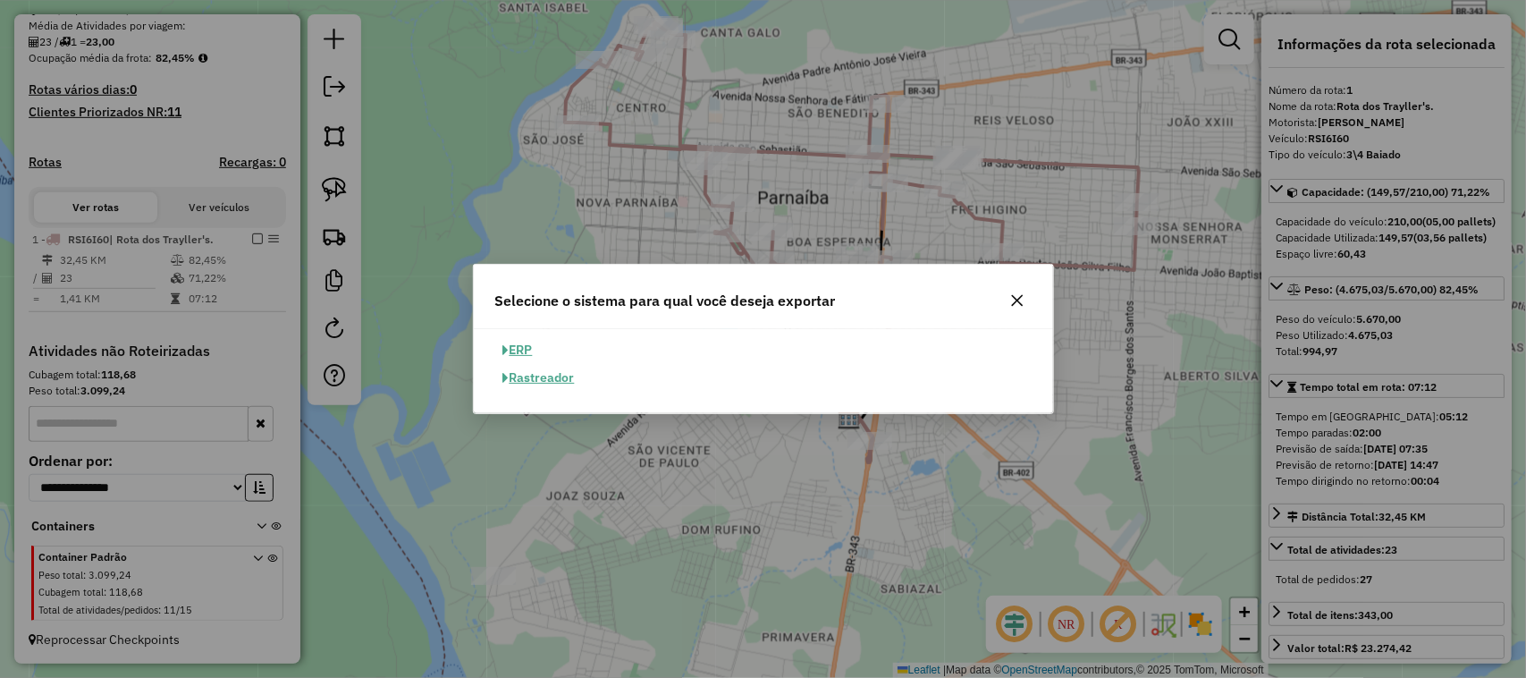
click at [517, 349] on button "ERP" at bounding box center [518, 350] width 46 height 28
select select "**"
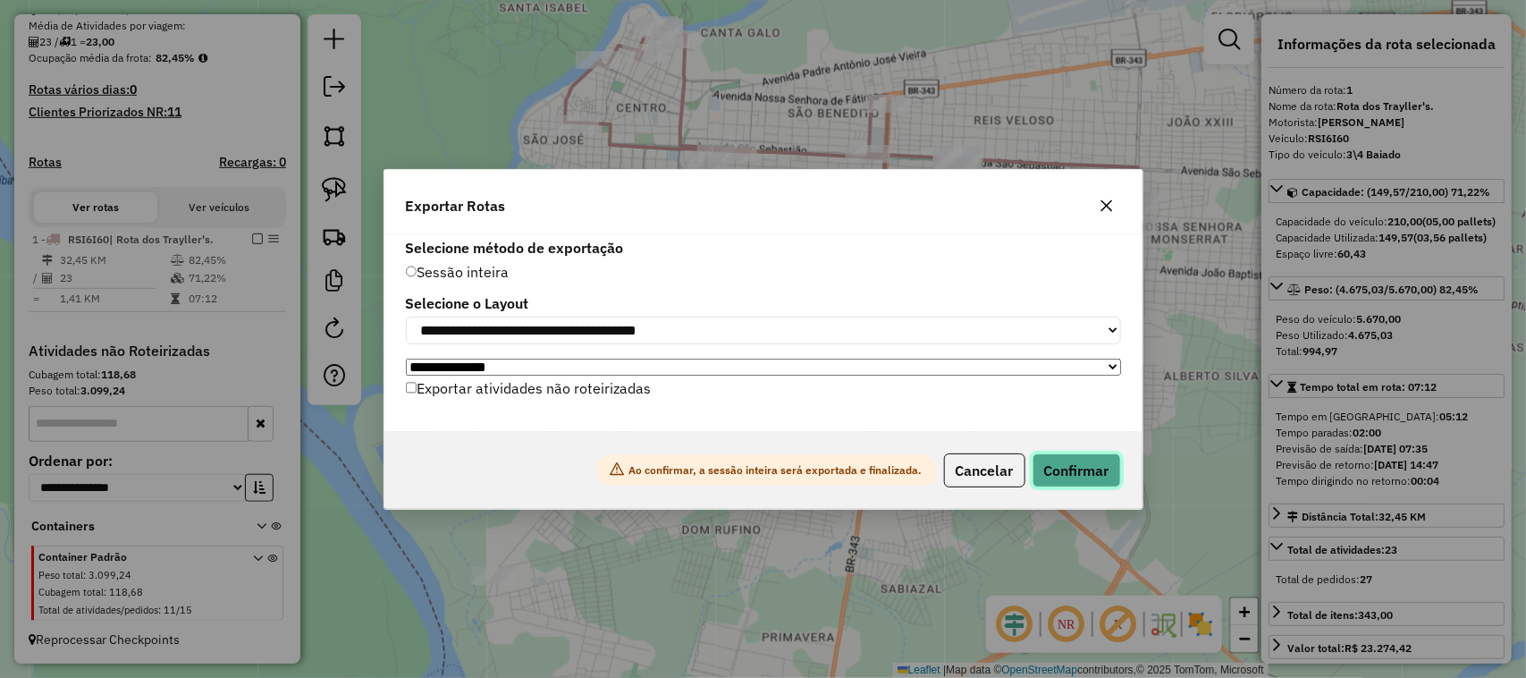
click at [1058, 469] on button "Confirmar" at bounding box center [1077, 470] width 89 height 34
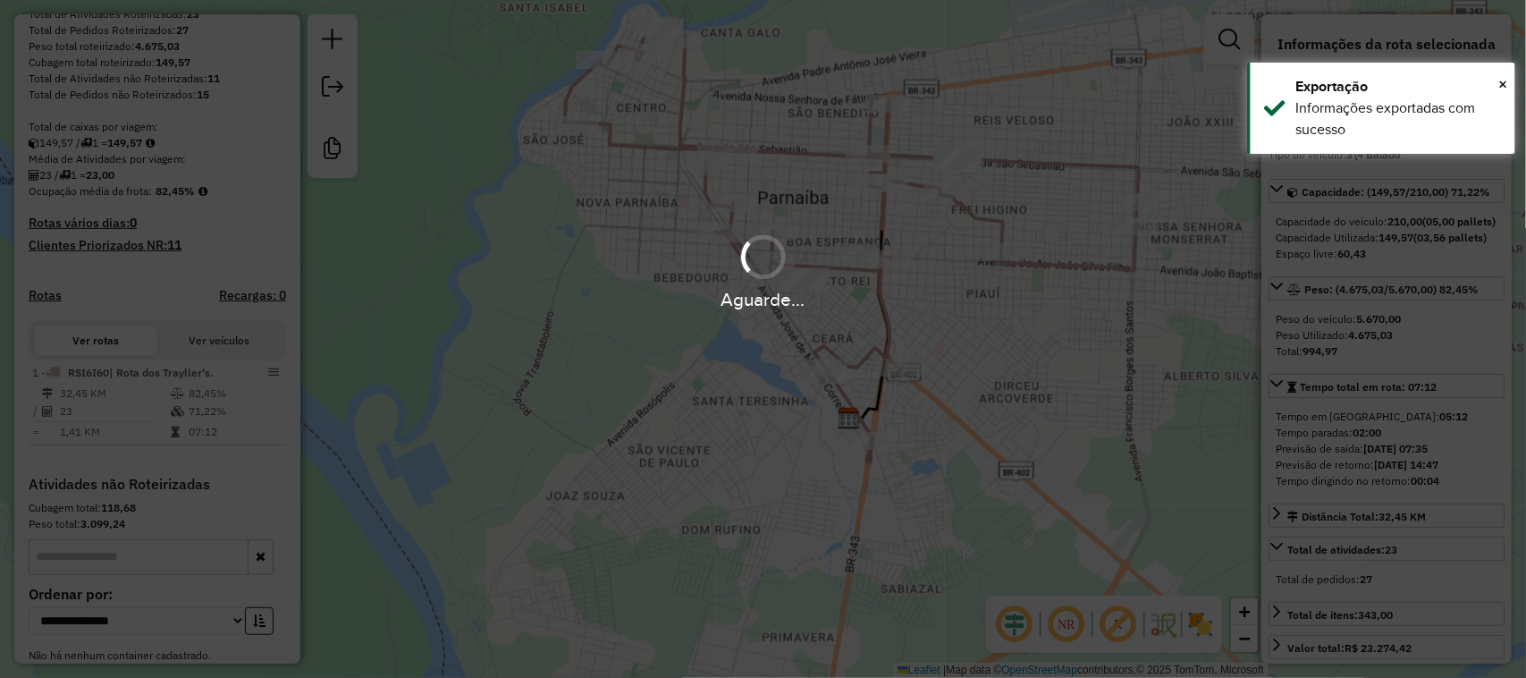
scroll to position [430, 0]
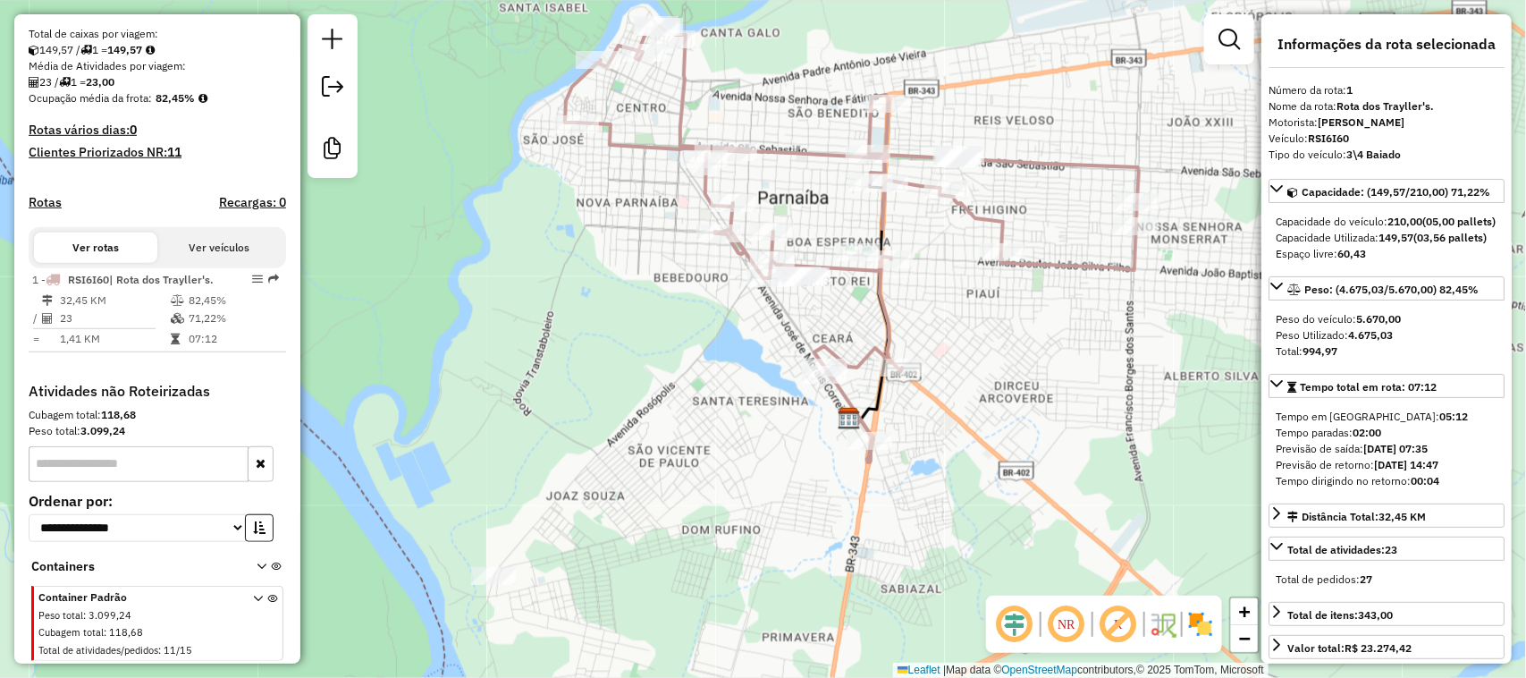
click at [609, 512] on div "Janela de atendimento Grade de atendimento Capacidade Transportadoras Veículos …" at bounding box center [763, 339] width 1526 height 678
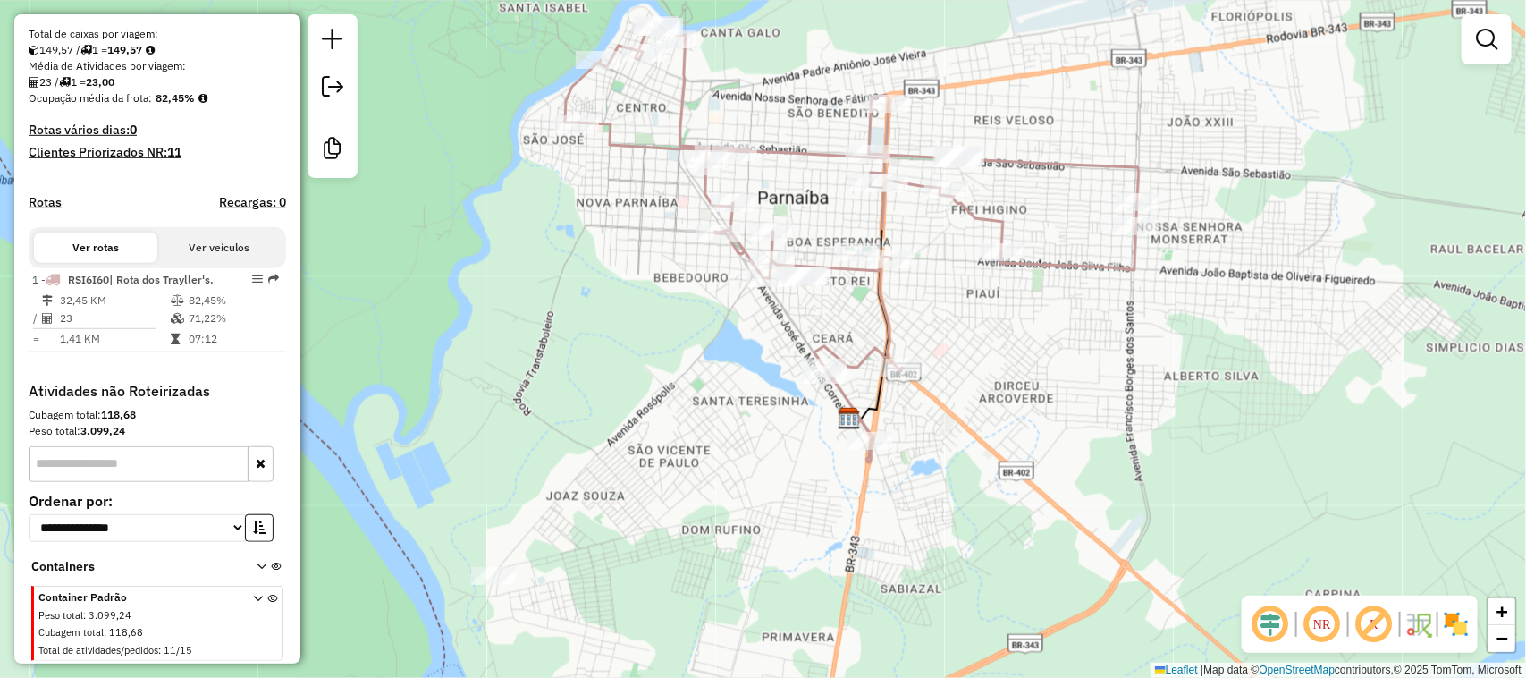
drag, startPoint x: 708, startPoint y: 286, endPoint x: 597, endPoint y: 338, distance: 122.4
click at [630, 331] on div "Janela de atendimento Grade de atendimento Capacidade Transportadoras Veículos …" at bounding box center [763, 339] width 1526 height 678
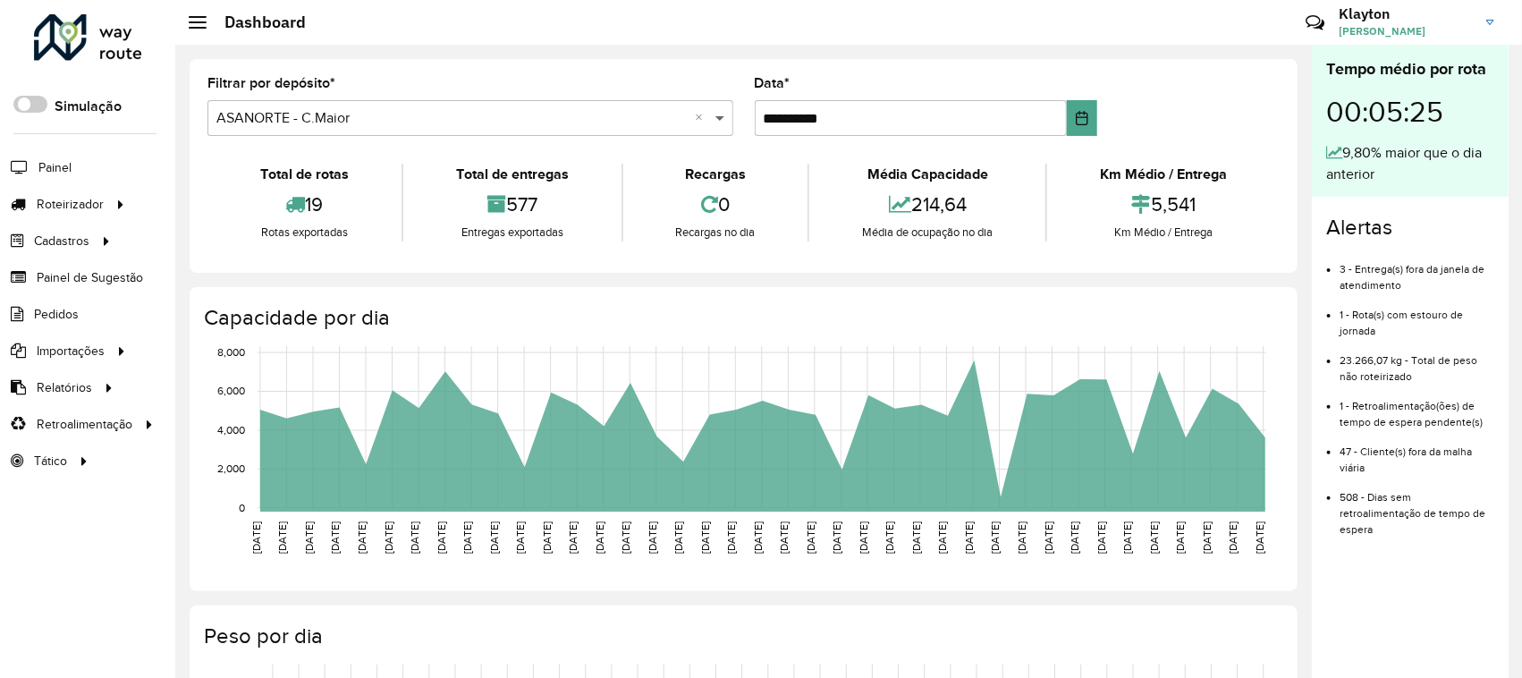
click at [720, 118] on span at bounding box center [722, 117] width 22 height 21
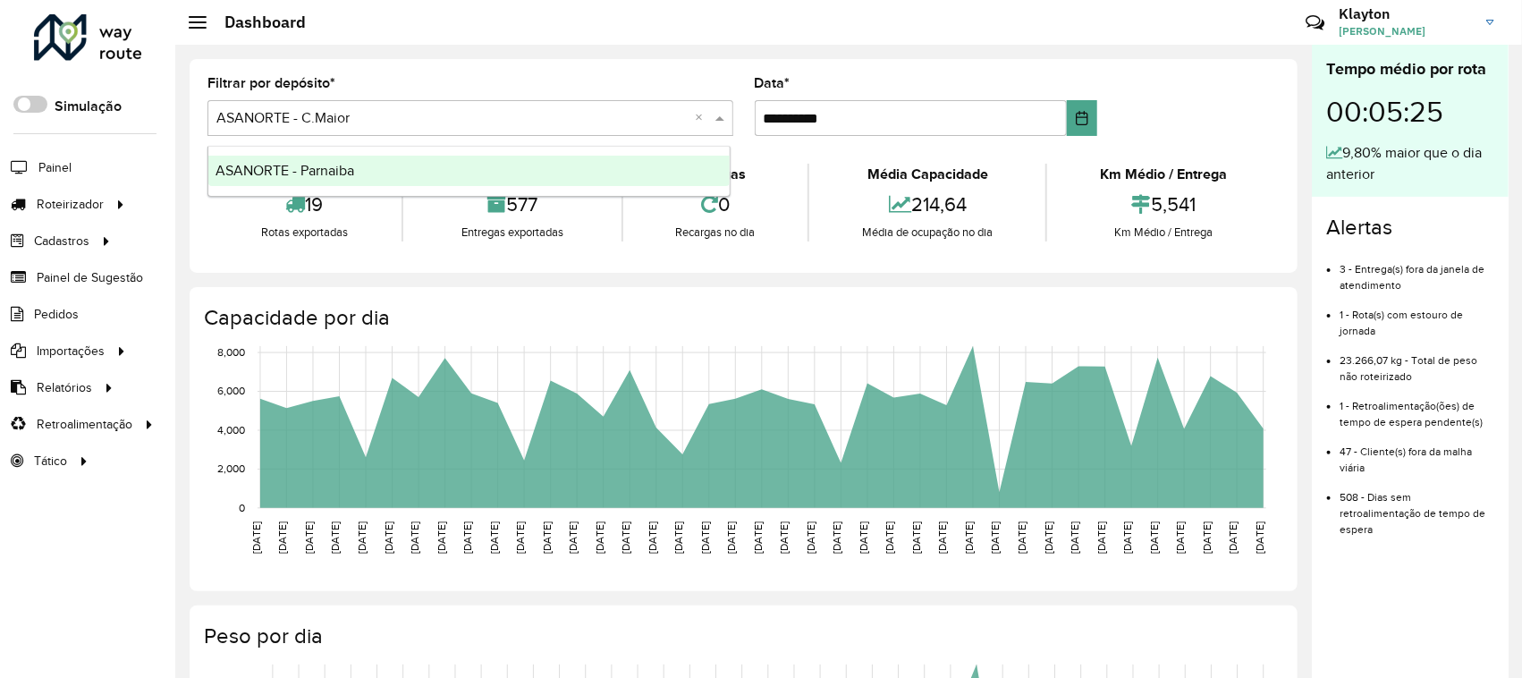
click at [403, 176] on div "ASANORTE - Parnaiba" at bounding box center [468, 171] width 521 height 30
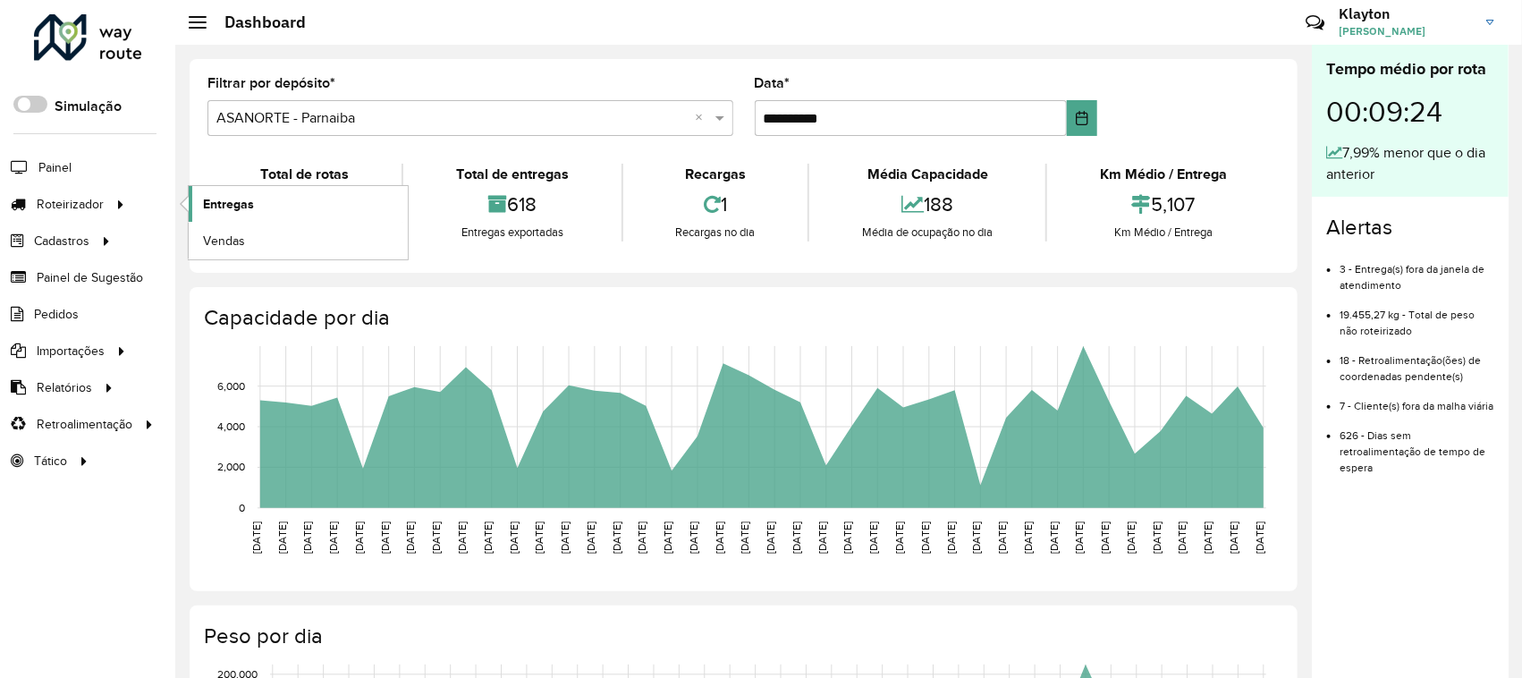
click at [224, 204] on span "Entregas" at bounding box center [228, 204] width 51 height 19
click at [224, 208] on span "Entregas" at bounding box center [228, 204] width 51 height 19
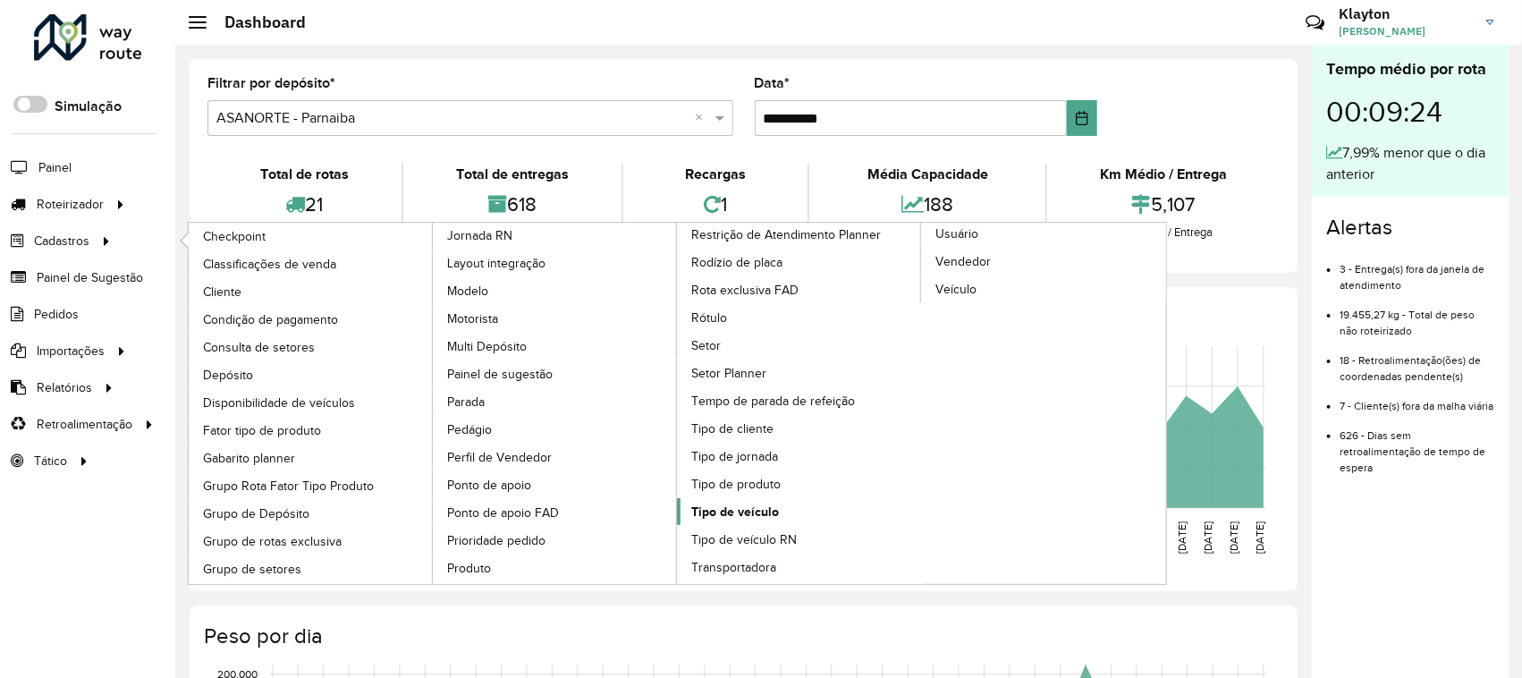
click at [749, 521] on span "Tipo de veículo" at bounding box center [735, 512] width 88 height 19
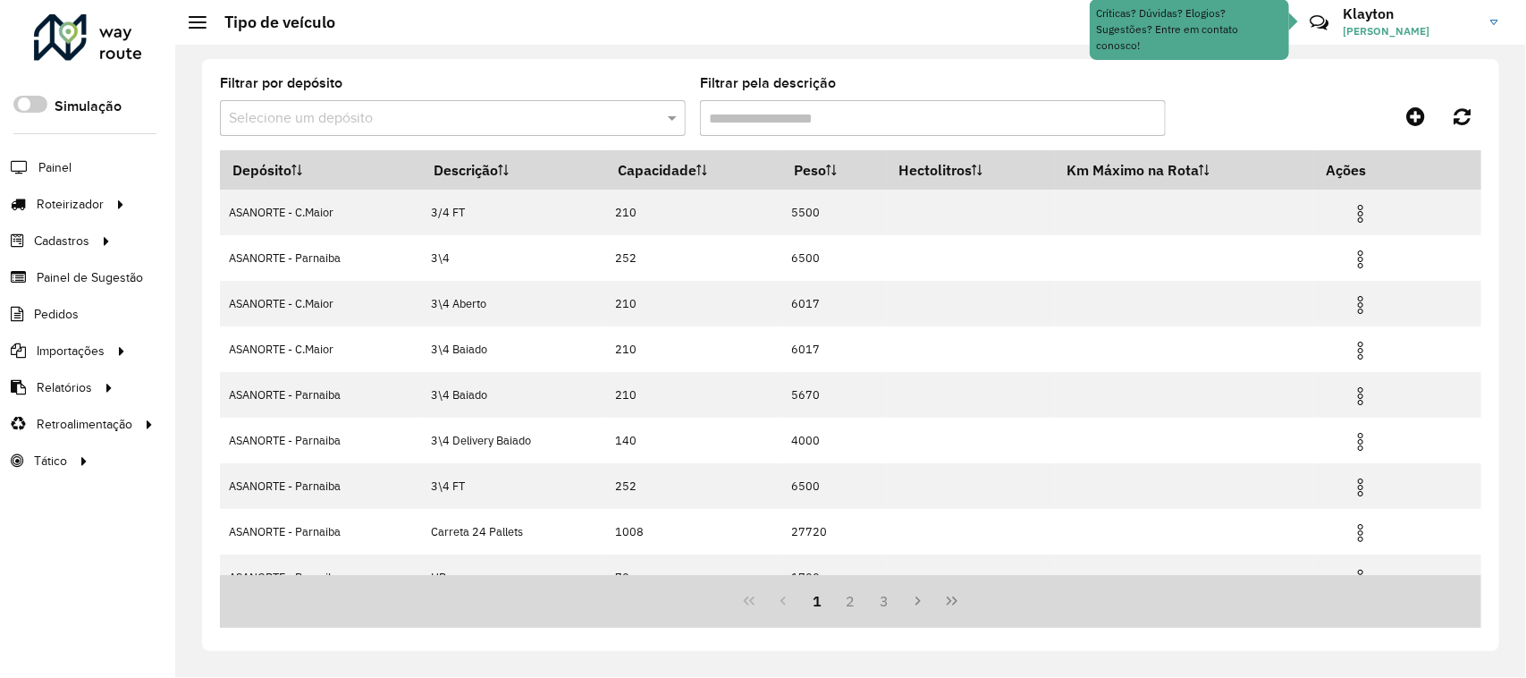
click at [456, 109] on input "text" at bounding box center [435, 118] width 412 height 21
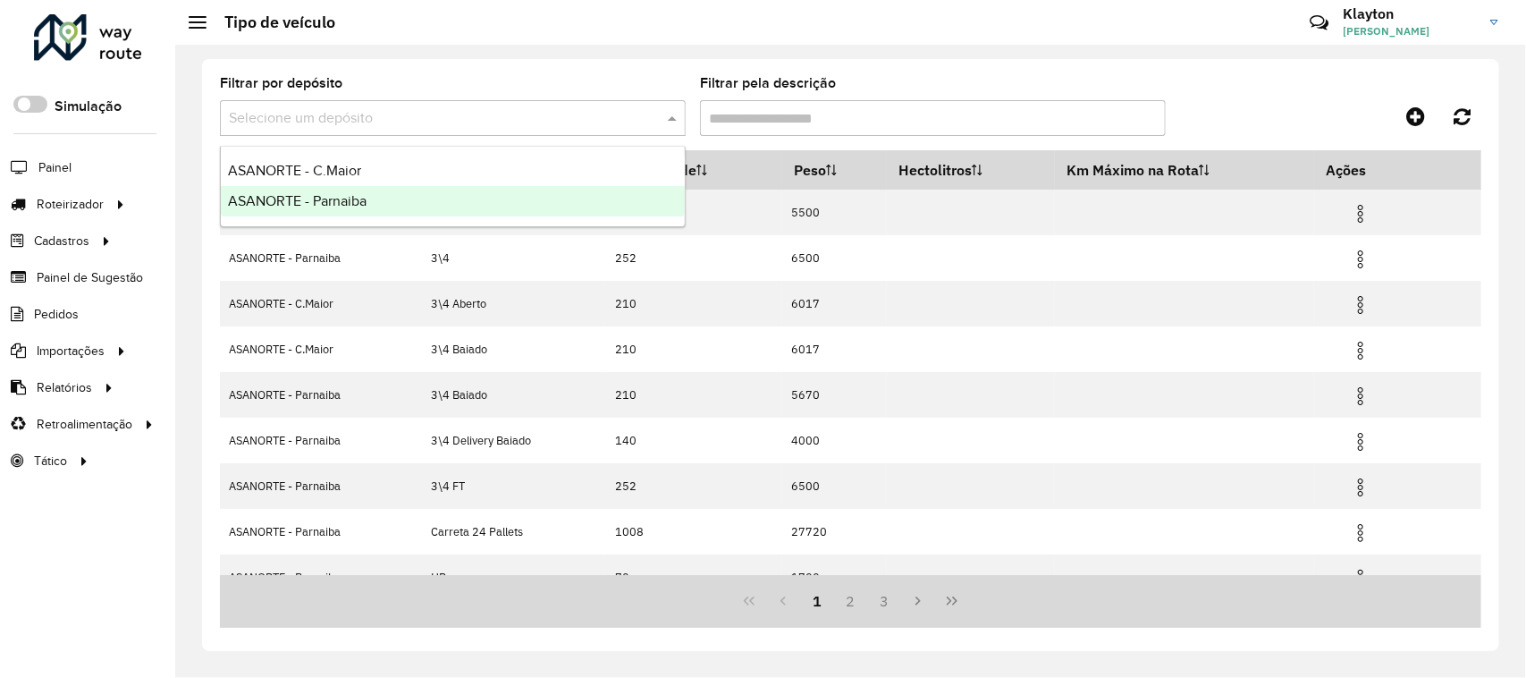
click at [329, 199] on span "ASANORTE - Parnaiba" at bounding box center [297, 200] width 139 height 15
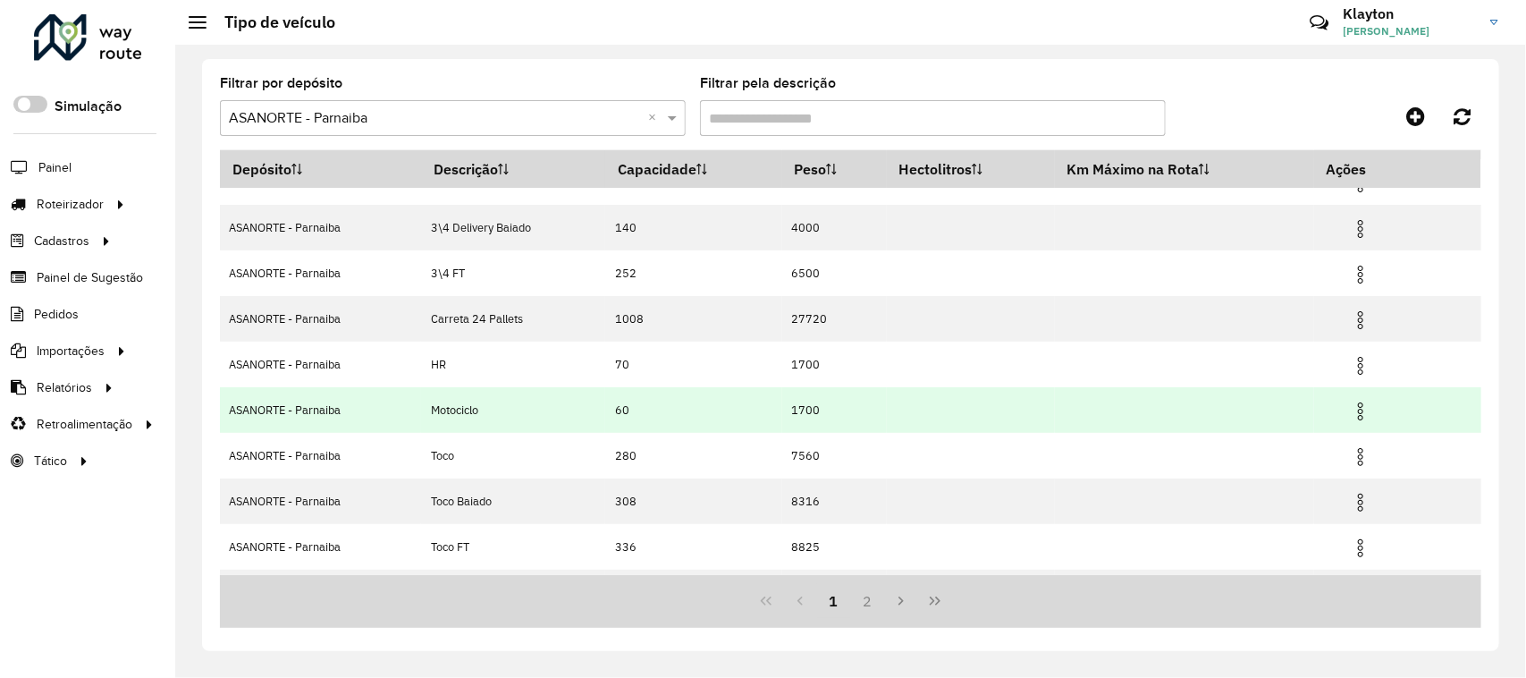
scroll to position [164, 0]
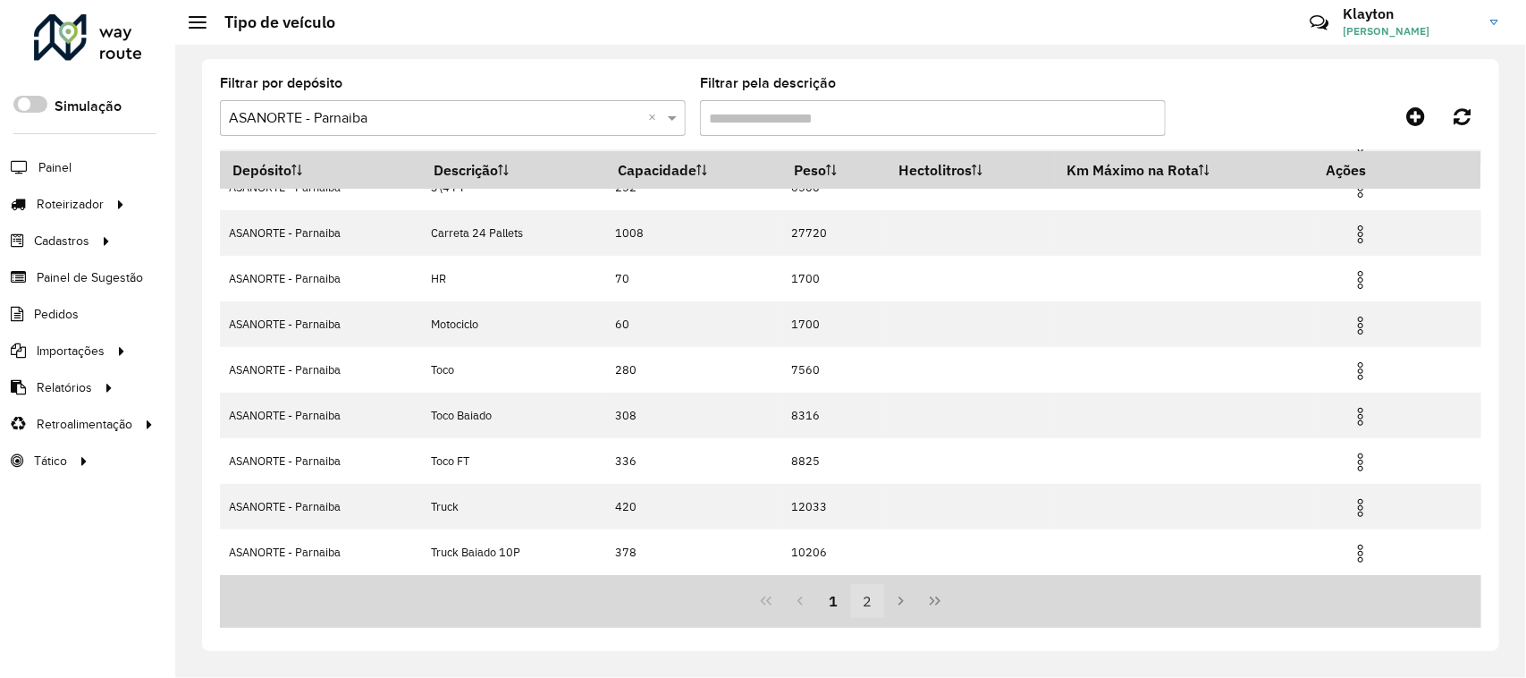
click at [866, 605] on button "2" at bounding box center [868, 601] width 34 height 34
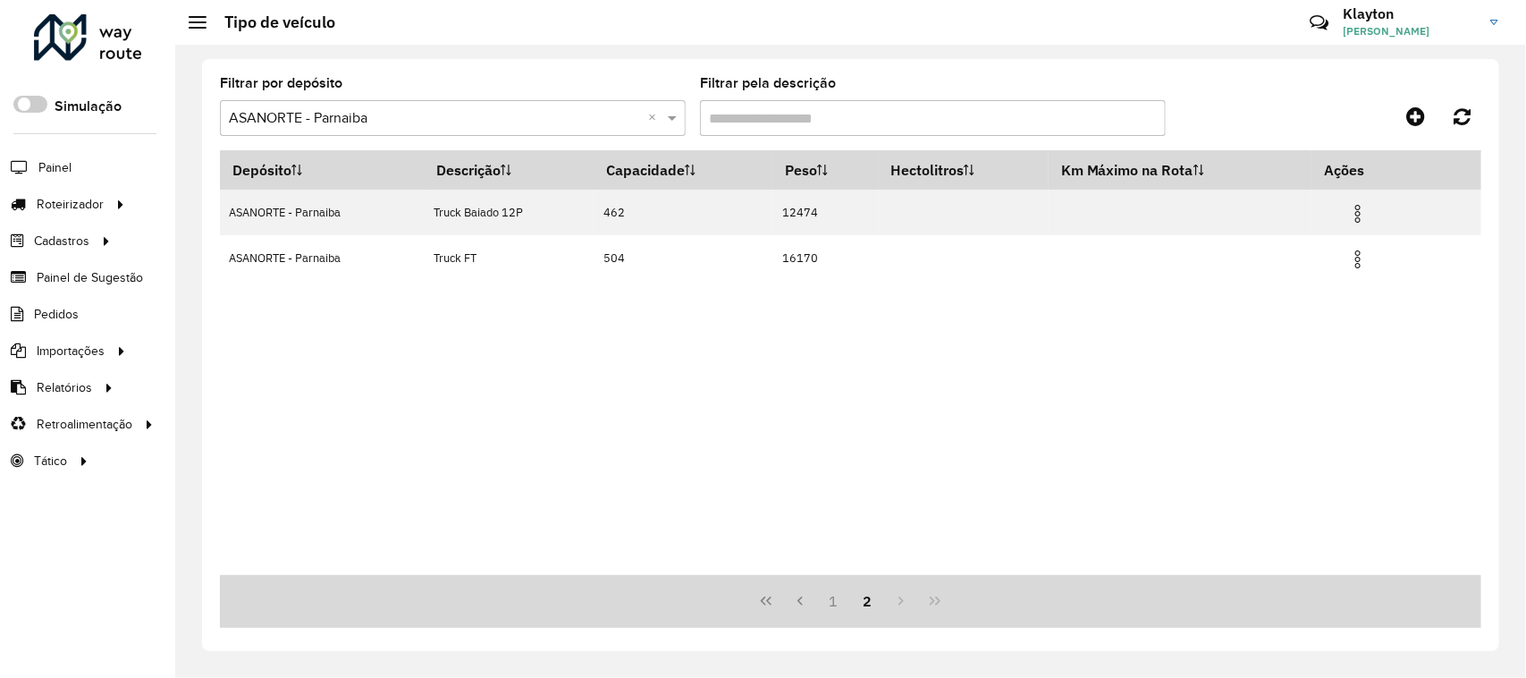
click at [91, 36] on div at bounding box center [88, 37] width 108 height 46
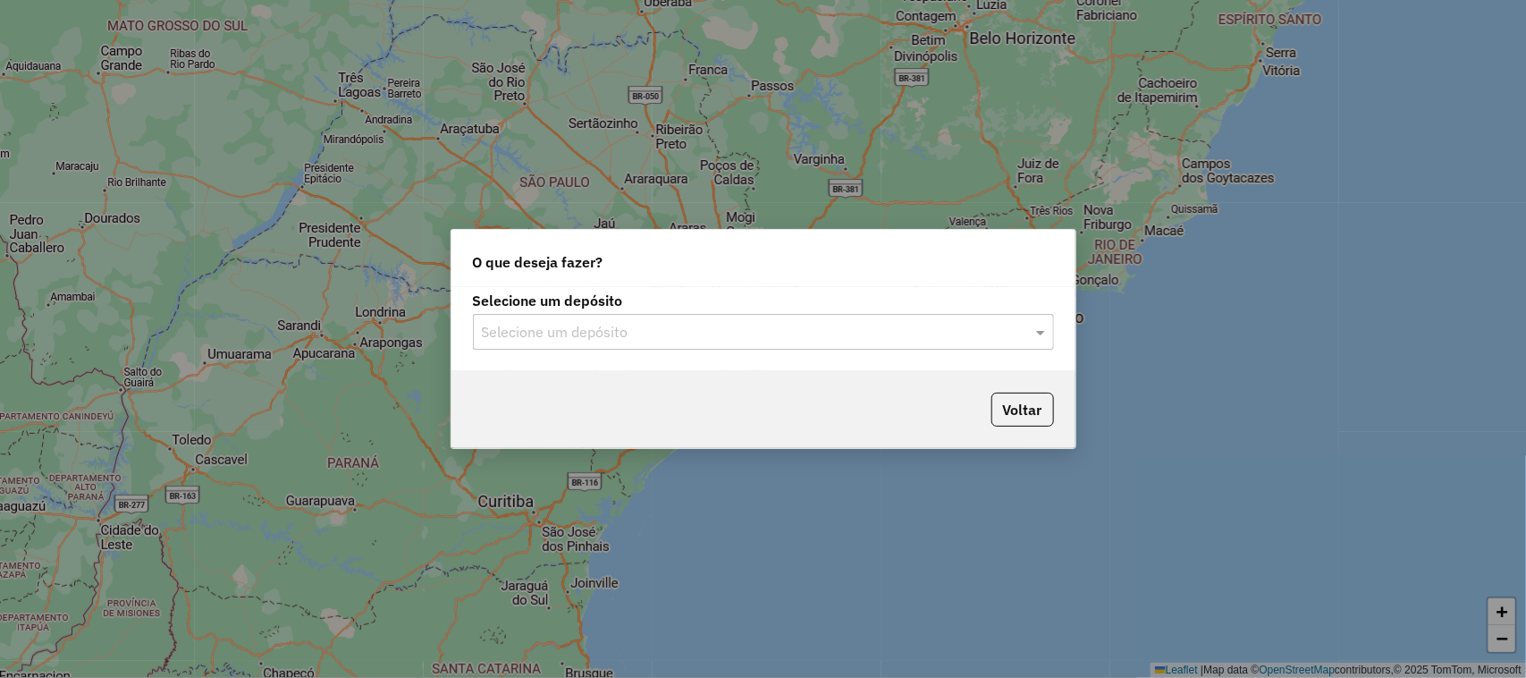
click at [1019, 325] on div at bounding box center [763, 331] width 581 height 23
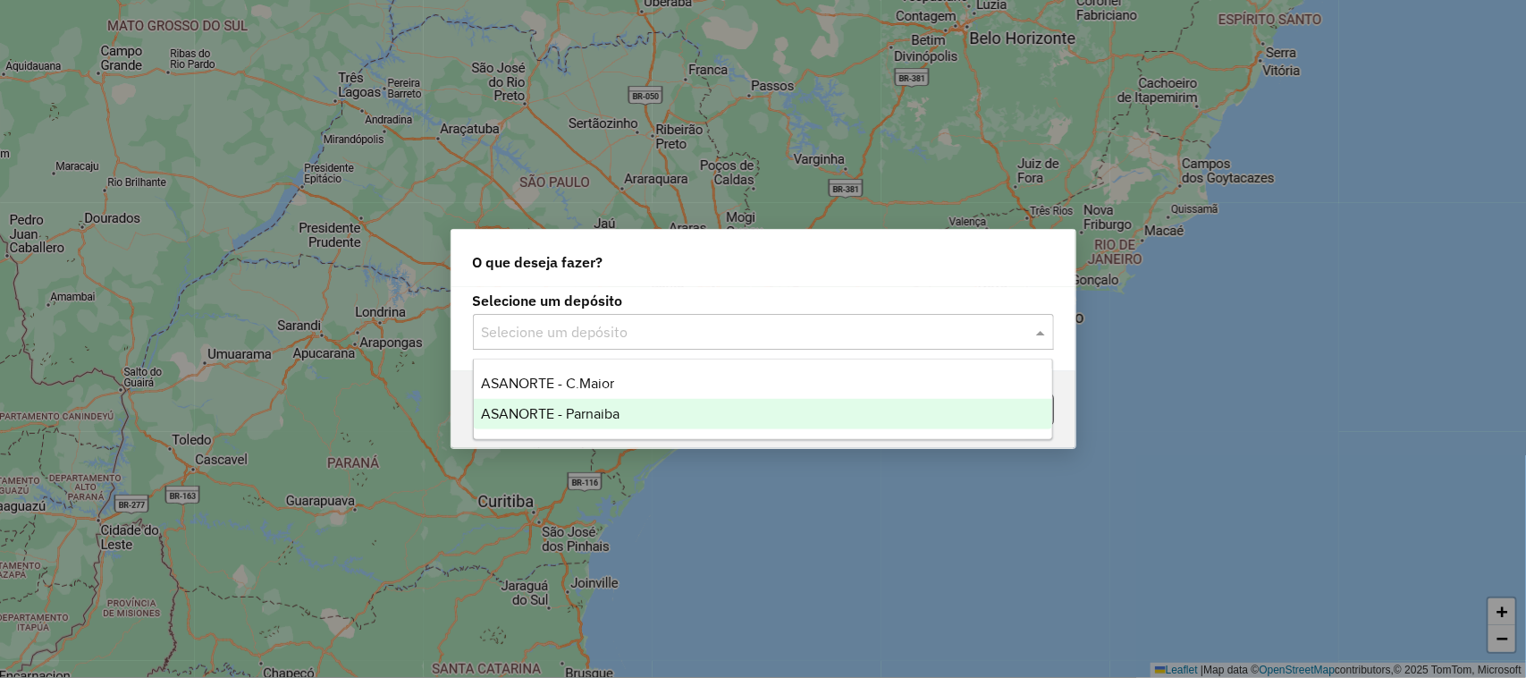
click at [613, 409] on span "ASANORTE - Parnaiba" at bounding box center [550, 413] width 139 height 15
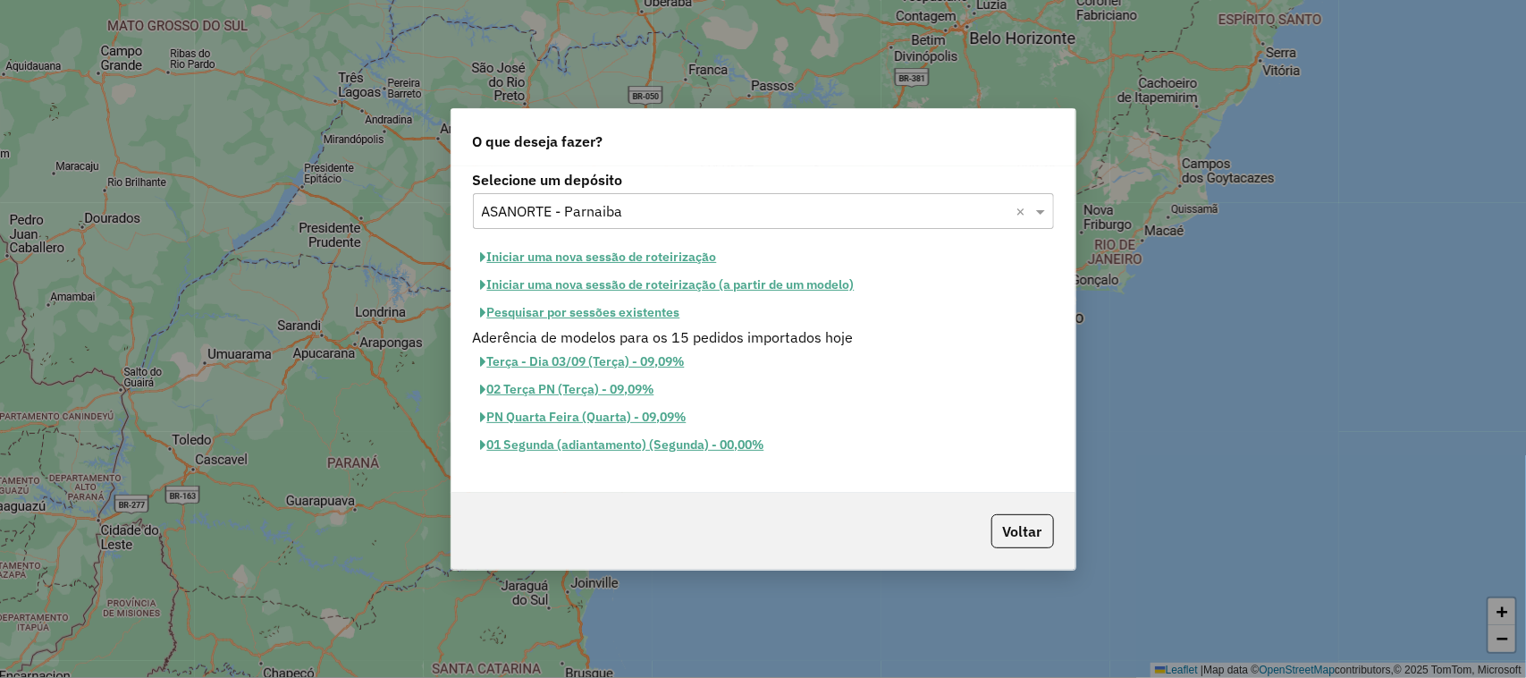
click at [556, 313] on button "Pesquisar por sessões existentes" at bounding box center [580, 313] width 215 height 28
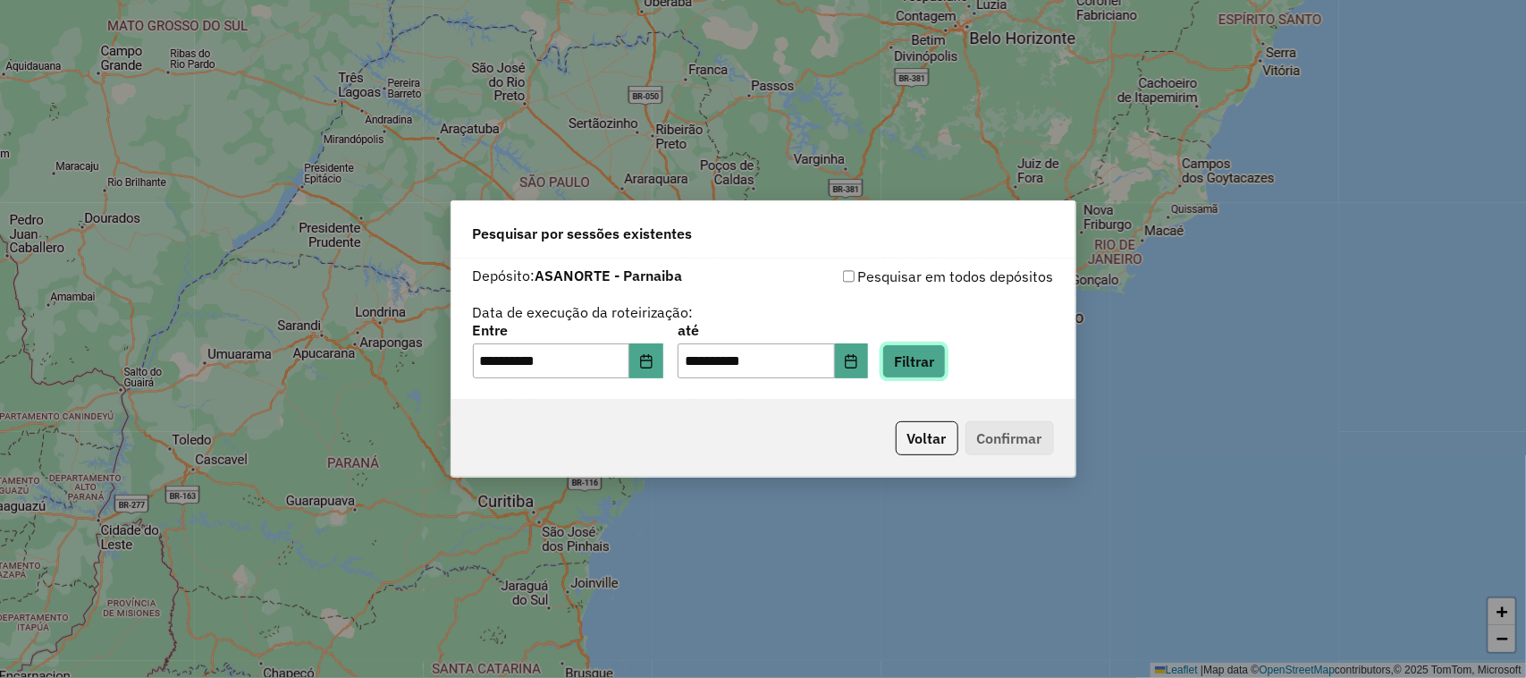
click at [945, 365] on button "Filtrar" at bounding box center [914, 361] width 63 height 34
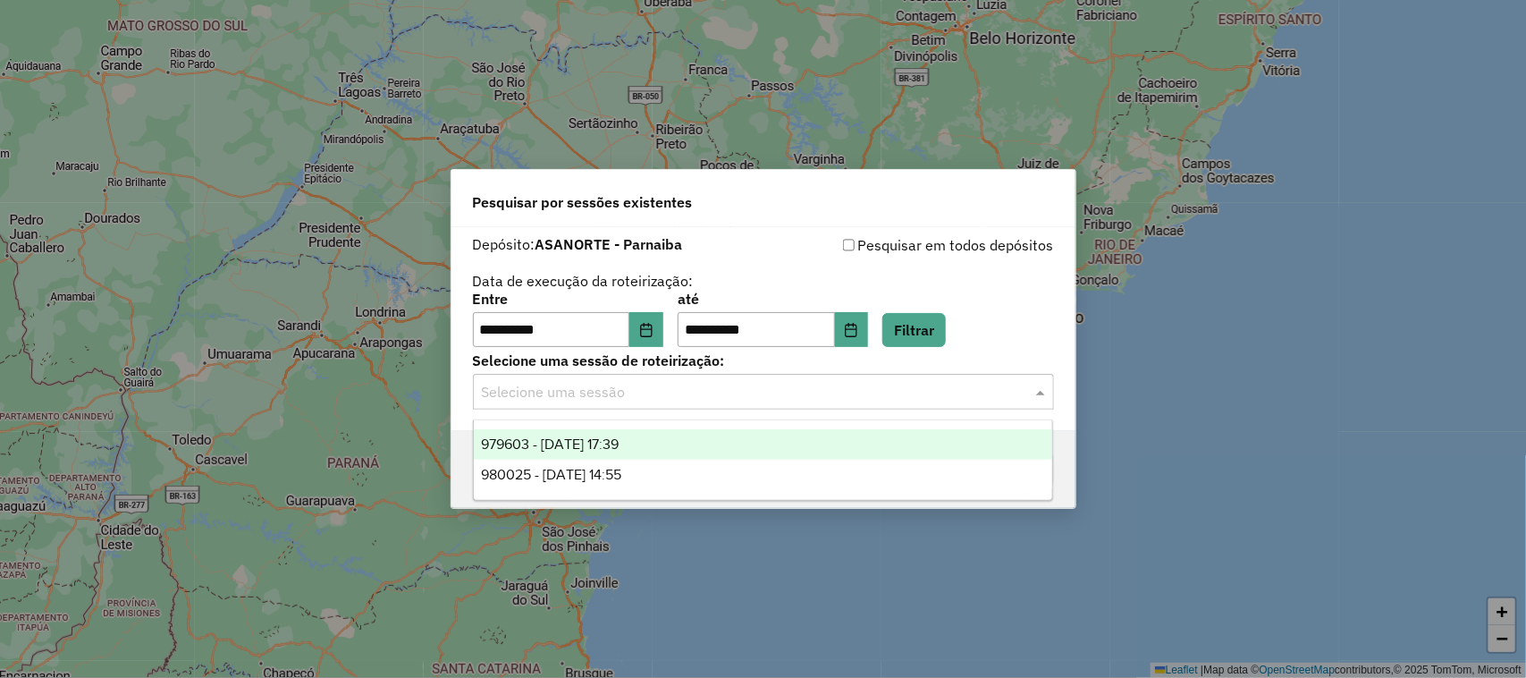
click at [774, 389] on input "text" at bounding box center [746, 392] width 528 height 21
click at [619, 444] on span "979603 - 15/08/2025 17:39" at bounding box center [550, 443] width 138 height 15
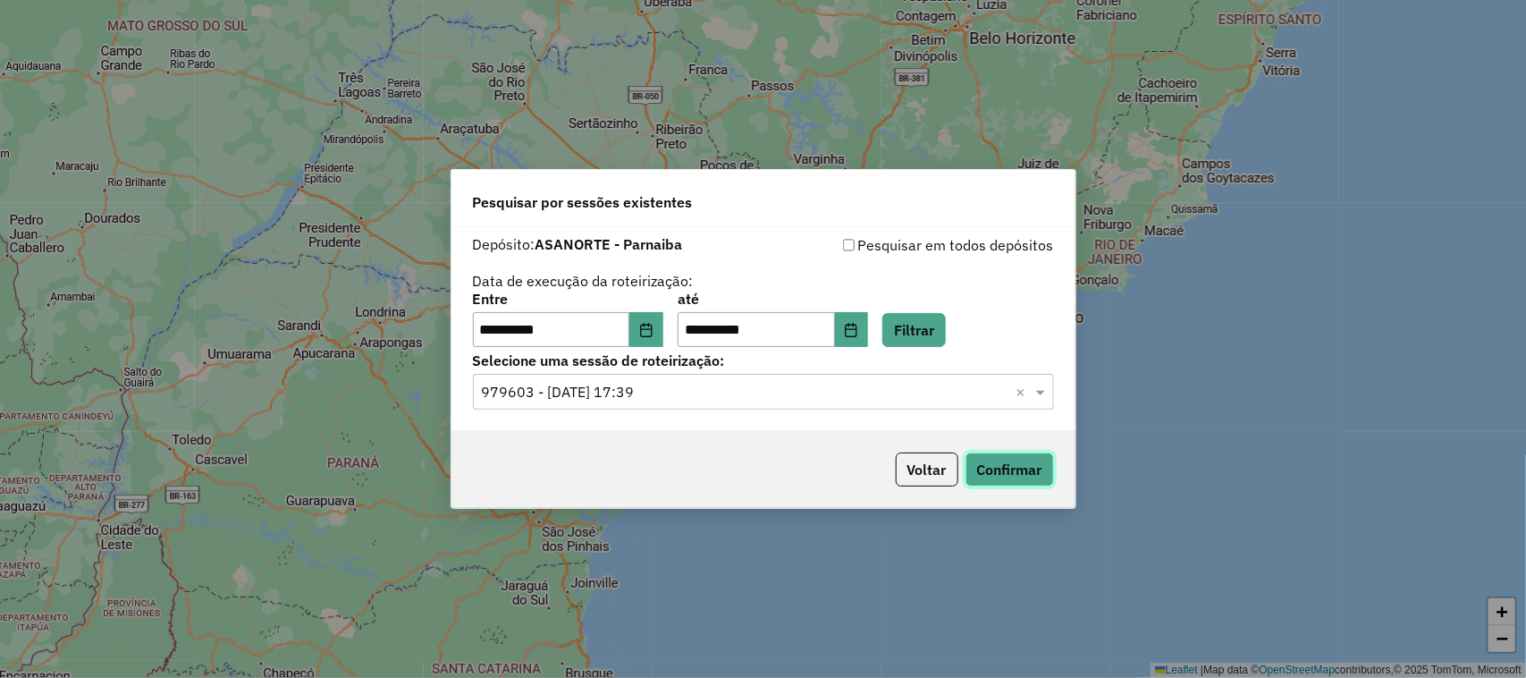
click at [1043, 466] on button "Confirmar" at bounding box center [1010, 469] width 89 height 34
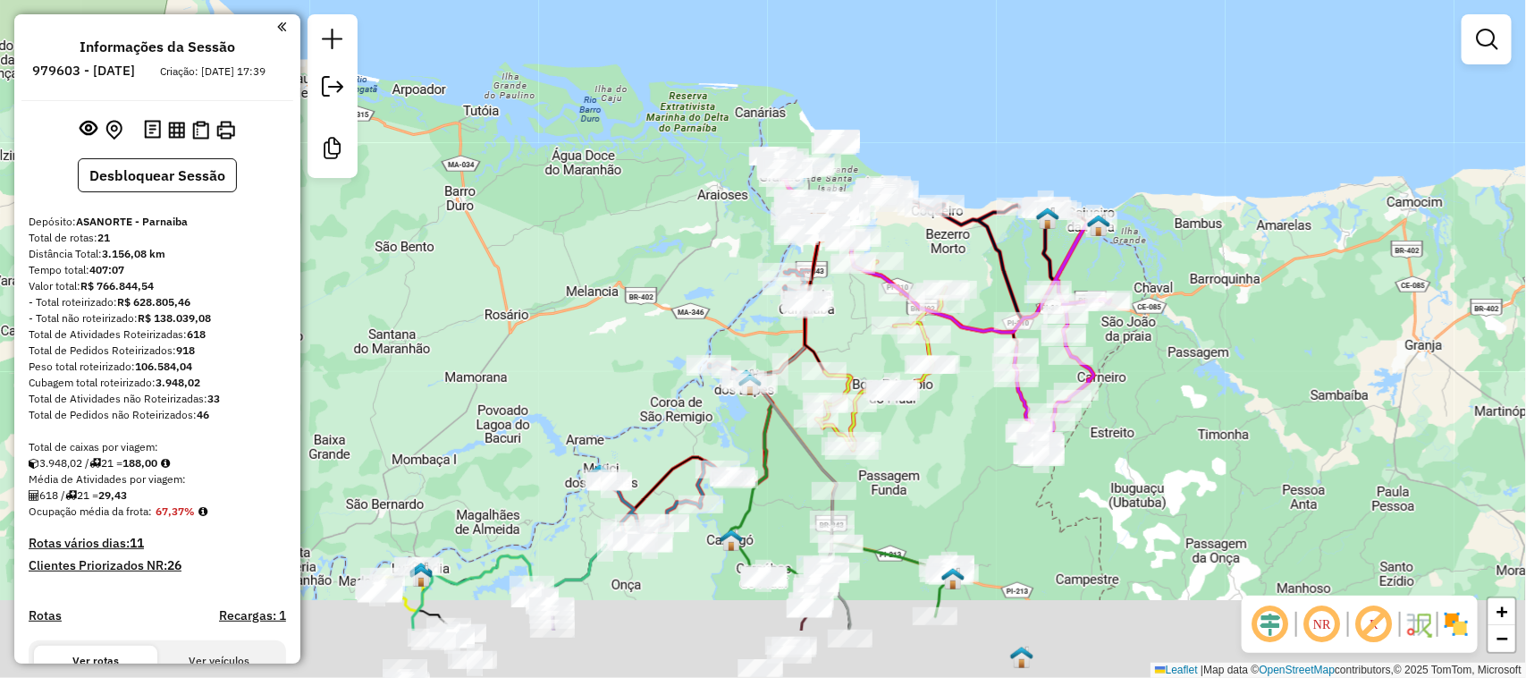
drag, startPoint x: 587, startPoint y: 413, endPoint x: 655, endPoint y: 143, distance: 278.7
click at [653, 201] on div "Janela de atendimento Grade de atendimento Capacidade Transportadoras Veículos …" at bounding box center [763, 339] width 1526 height 678
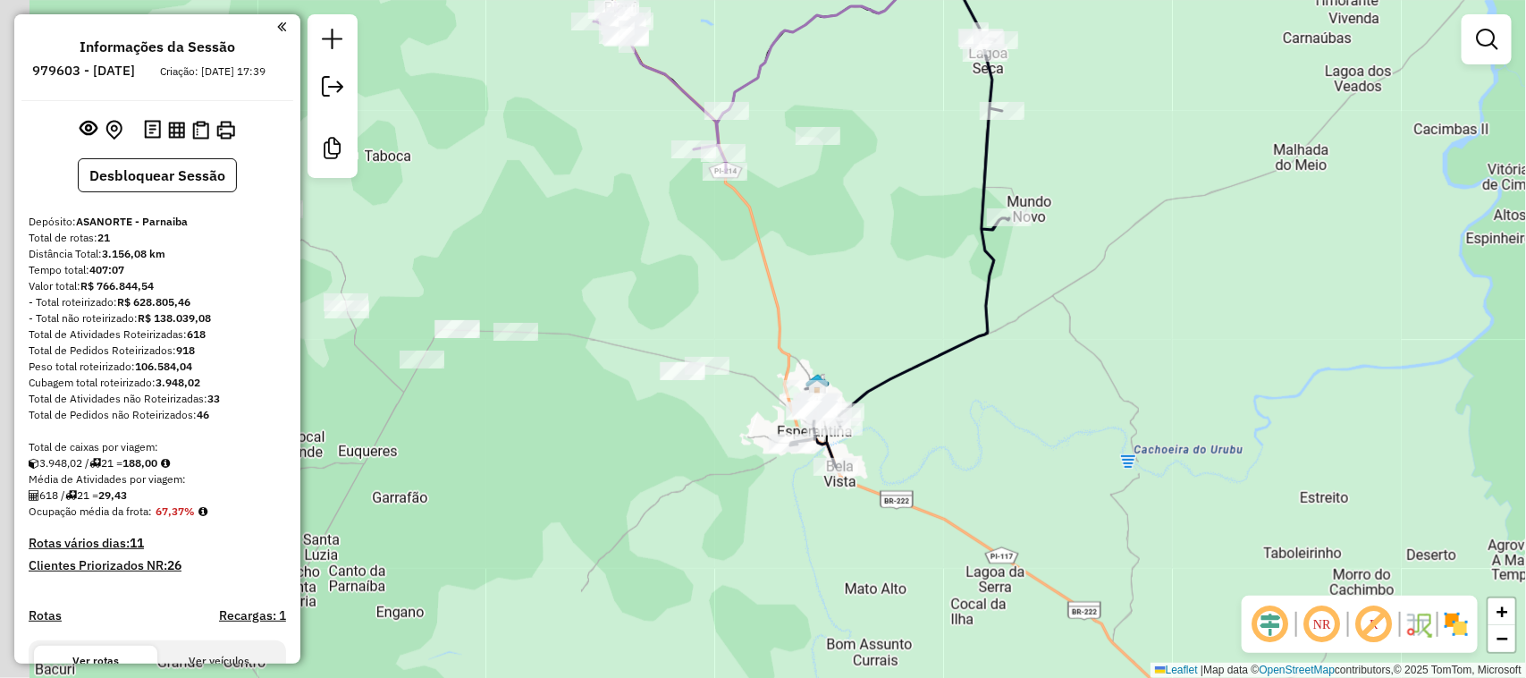
drag, startPoint x: 508, startPoint y: 483, endPoint x: 756, endPoint y: 450, distance: 249.9
click at [747, 453] on div "Janela de atendimento Grade de atendimento Capacidade Transportadoras Veículos …" at bounding box center [763, 339] width 1526 height 678
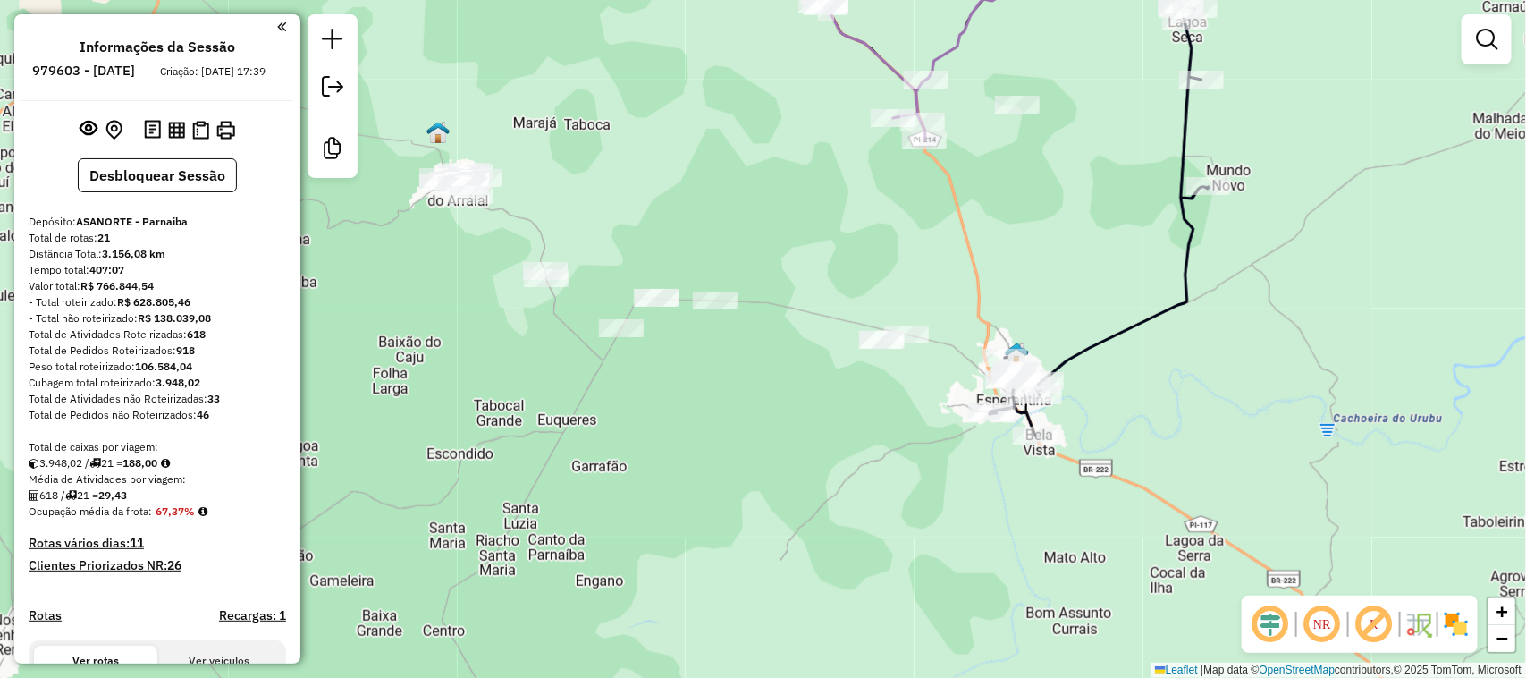
drag, startPoint x: 621, startPoint y: 121, endPoint x: 630, endPoint y: 112, distance: 12.6
click at [632, 116] on div "Janela de atendimento Grade de atendimento Capacidade Transportadoras Veículos …" at bounding box center [763, 339] width 1526 height 678
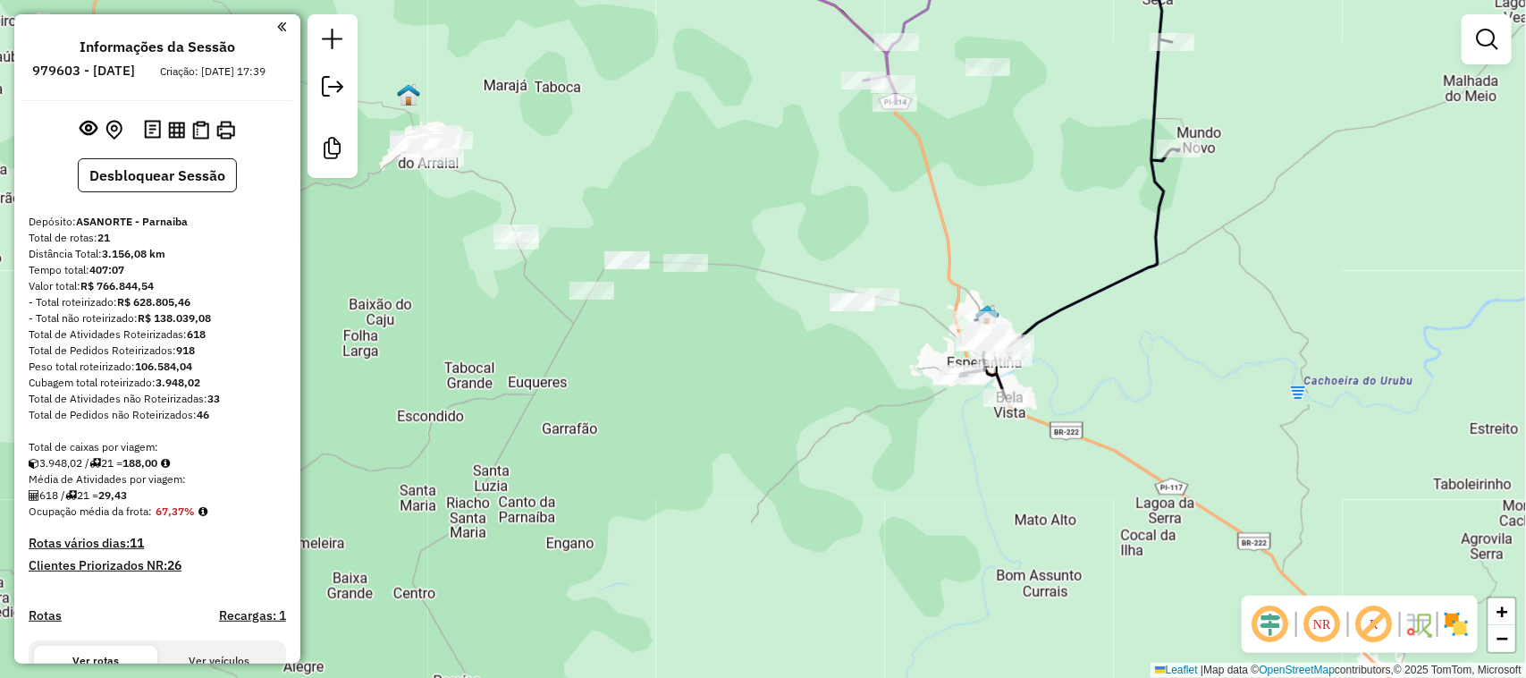
drag, startPoint x: 820, startPoint y: 403, endPoint x: 806, endPoint y: 367, distance: 38.5
click at [806, 367] on div "Janela de atendimento Grade de atendimento Capacidade Transportadoras Veículos …" at bounding box center [763, 339] width 1526 height 678
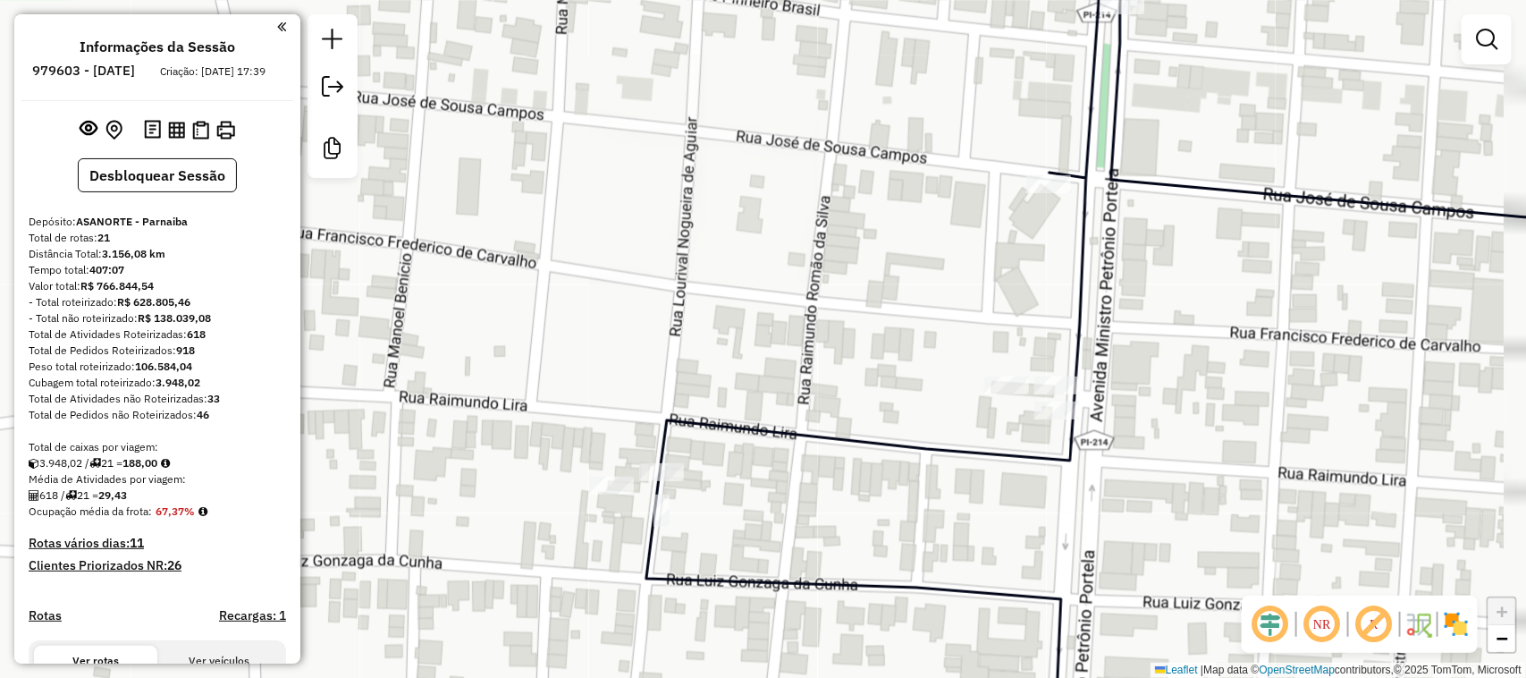
drag, startPoint x: 1174, startPoint y: 450, endPoint x: 1089, endPoint y: 329, distance: 147.6
click at [1102, 341] on div "Janela de atendimento Grade de atendimento Capacidade Transportadoras Veículos …" at bounding box center [763, 339] width 1526 height 678
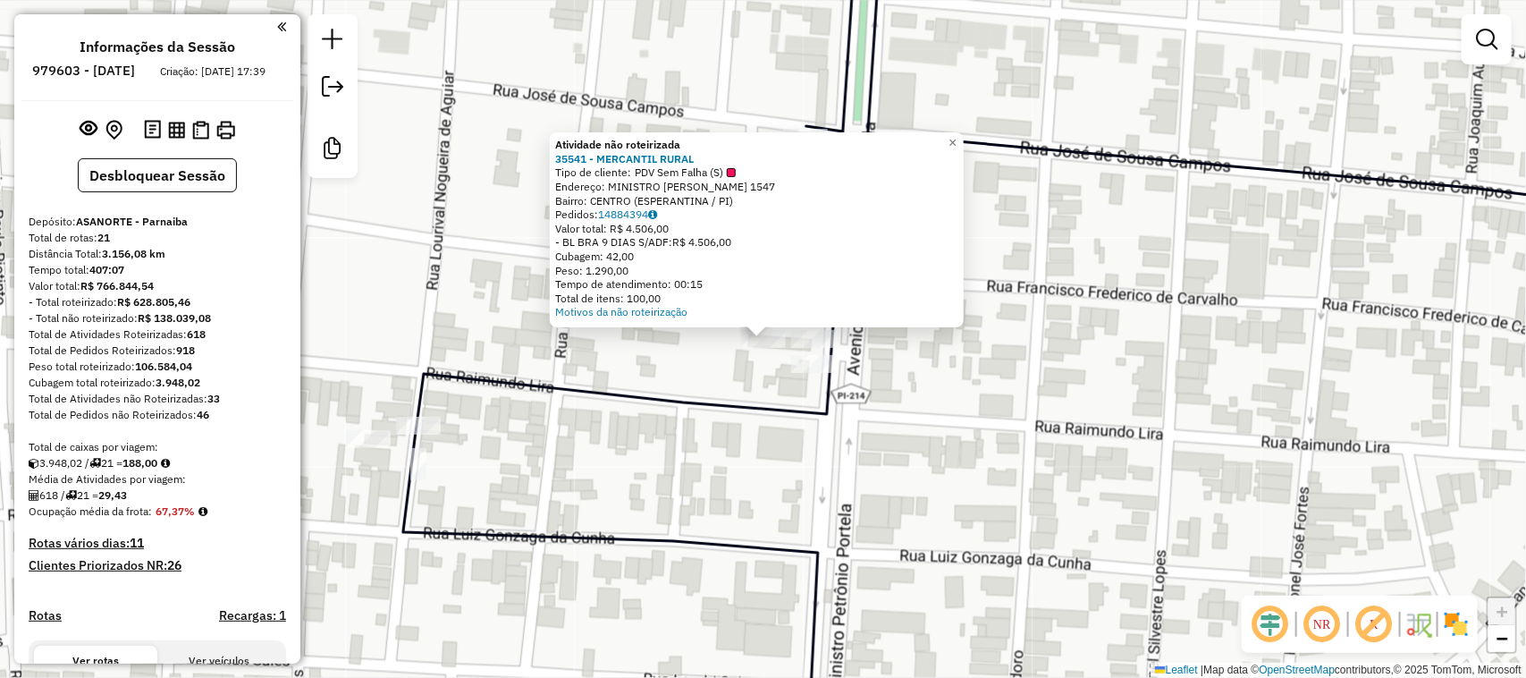
click at [981, 403] on div "Atividade não roteirizada 35541 - MERCANTIL RURAL Tipo de cliente: PDV Sem Falh…" at bounding box center [763, 339] width 1526 height 678
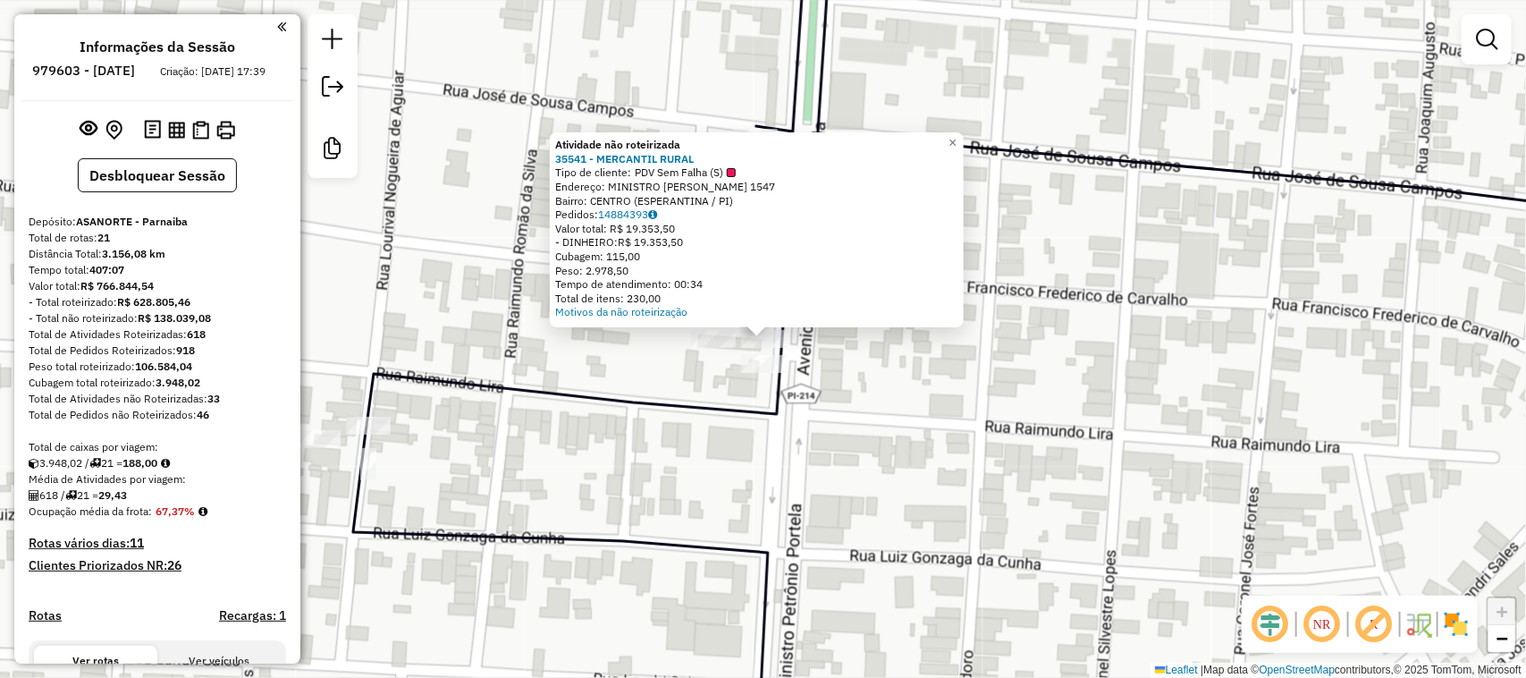
click at [915, 393] on div "Atividade não roteirizada 35541 - MERCANTIL RURAL Tipo de cliente: PDV Sem Falh…" at bounding box center [763, 339] width 1526 height 678
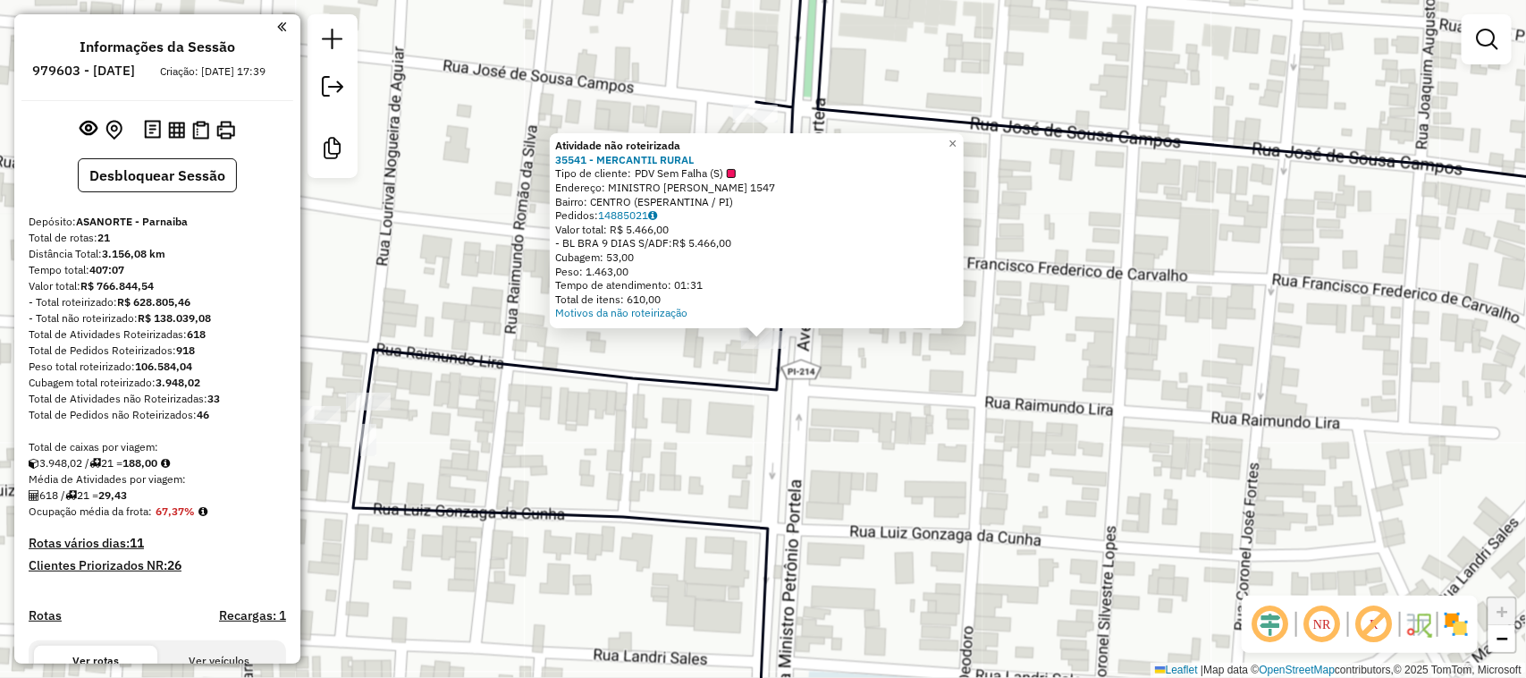
click at [832, 429] on div "Atividade não roteirizada 35541 - MERCANTIL RURAL Tipo de cliente: PDV Sem Falh…" at bounding box center [763, 339] width 1526 height 678
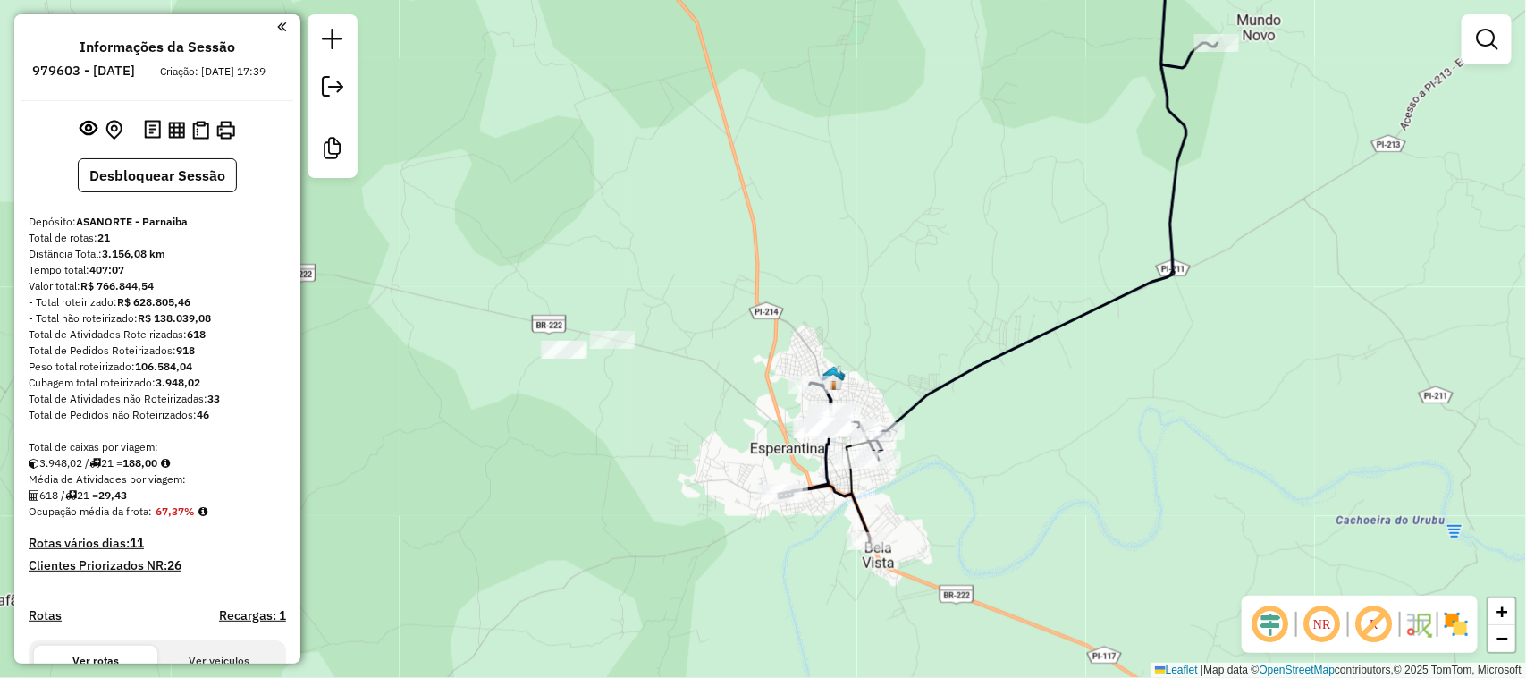
drag, startPoint x: 673, startPoint y: 414, endPoint x: 699, endPoint y: 351, distance: 68.6
click at [699, 362] on div "Janela de atendimento Grade de atendimento Capacidade Transportadoras Veículos …" at bounding box center [763, 339] width 1526 height 678
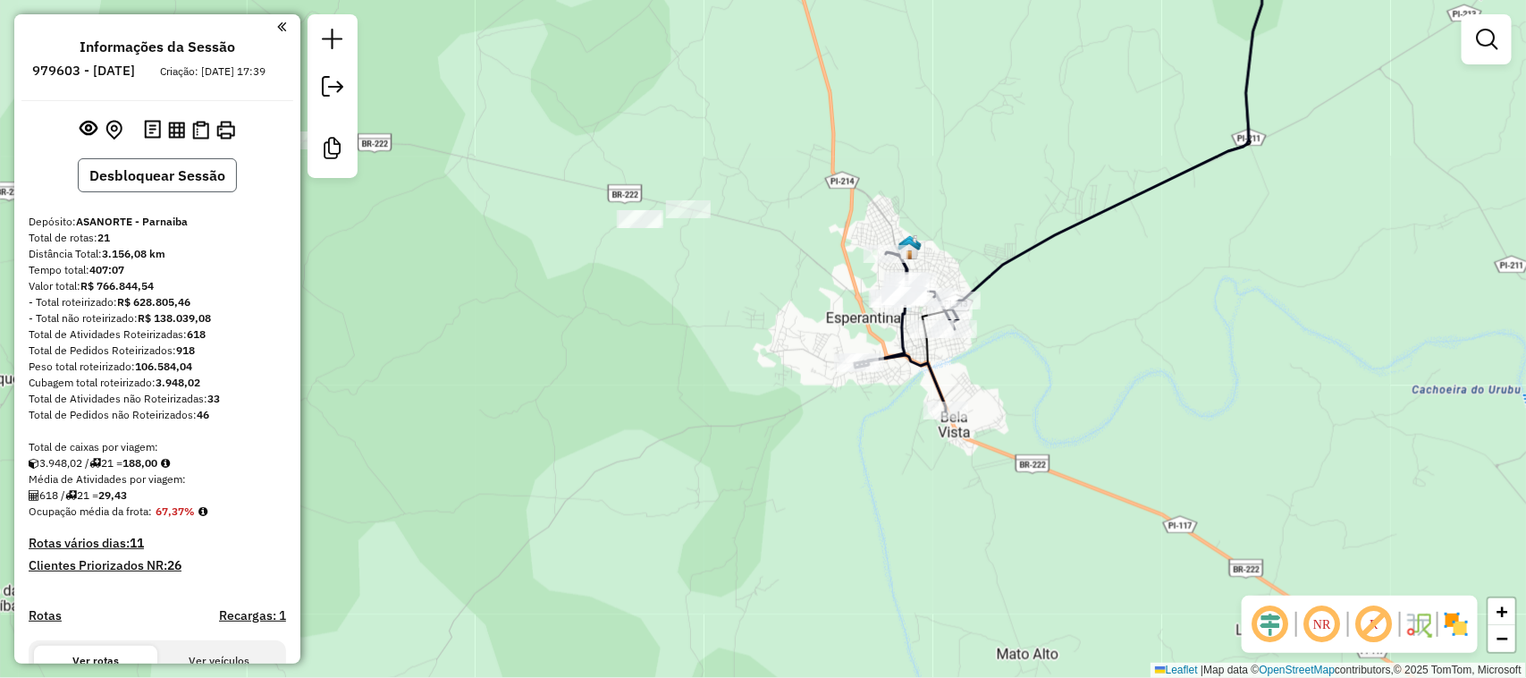
click at [199, 192] on button "Desbloquear Sessão" at bounding box center [157, 175] width 159 height 34
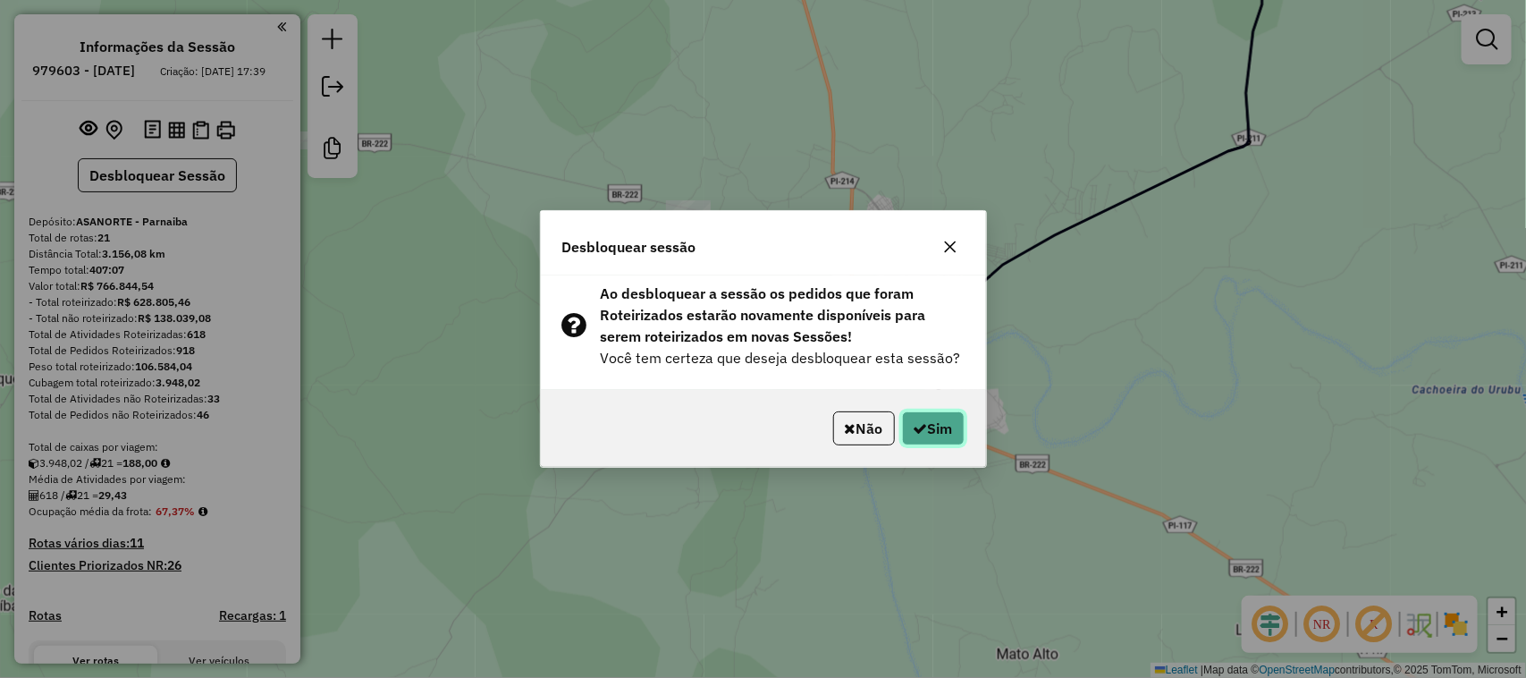
click at [939, 427] on button "Sim" at bounding box center [933, 428] width 63 height 34
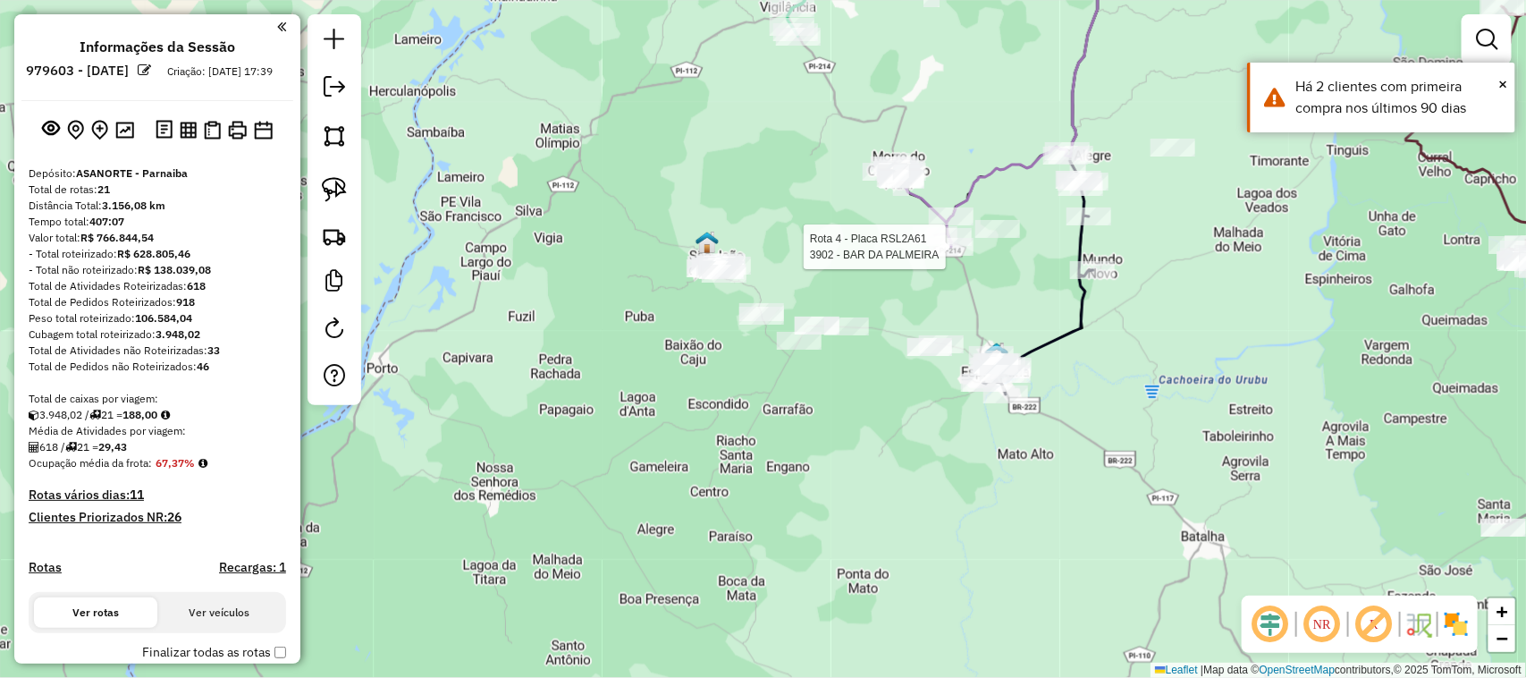
select select "**********"
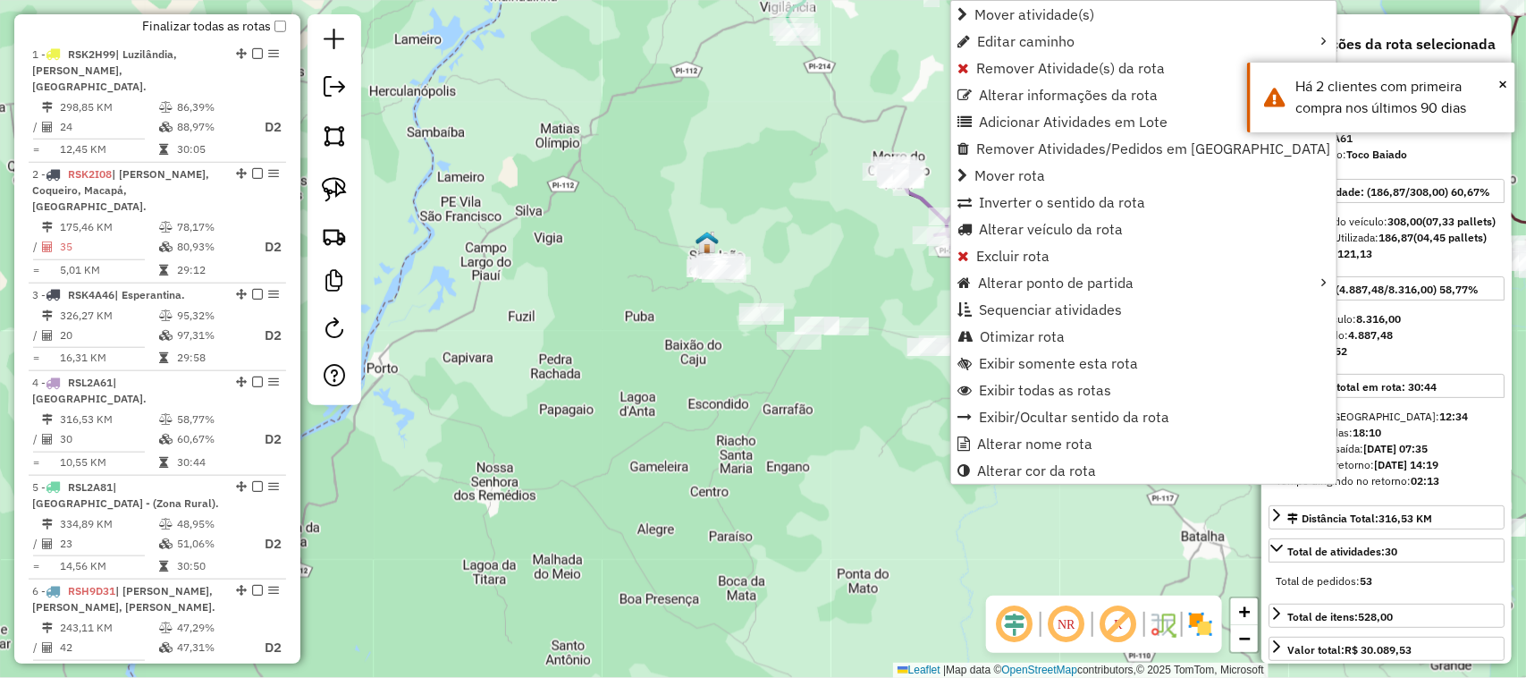
scroll to position [967, 0]
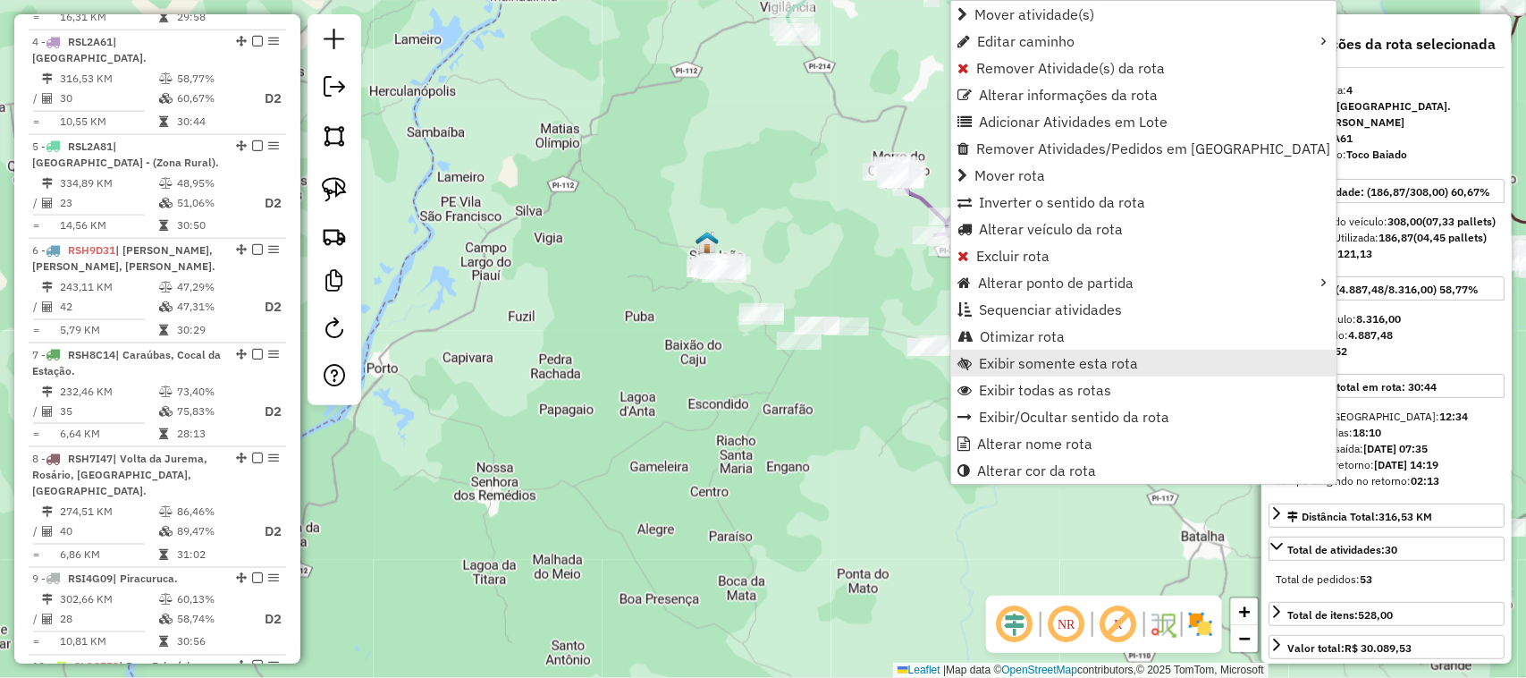
click at [1038, 358] on span "Exibir somente esta rota" at bounding box center [1058, 363] width 159 height 14
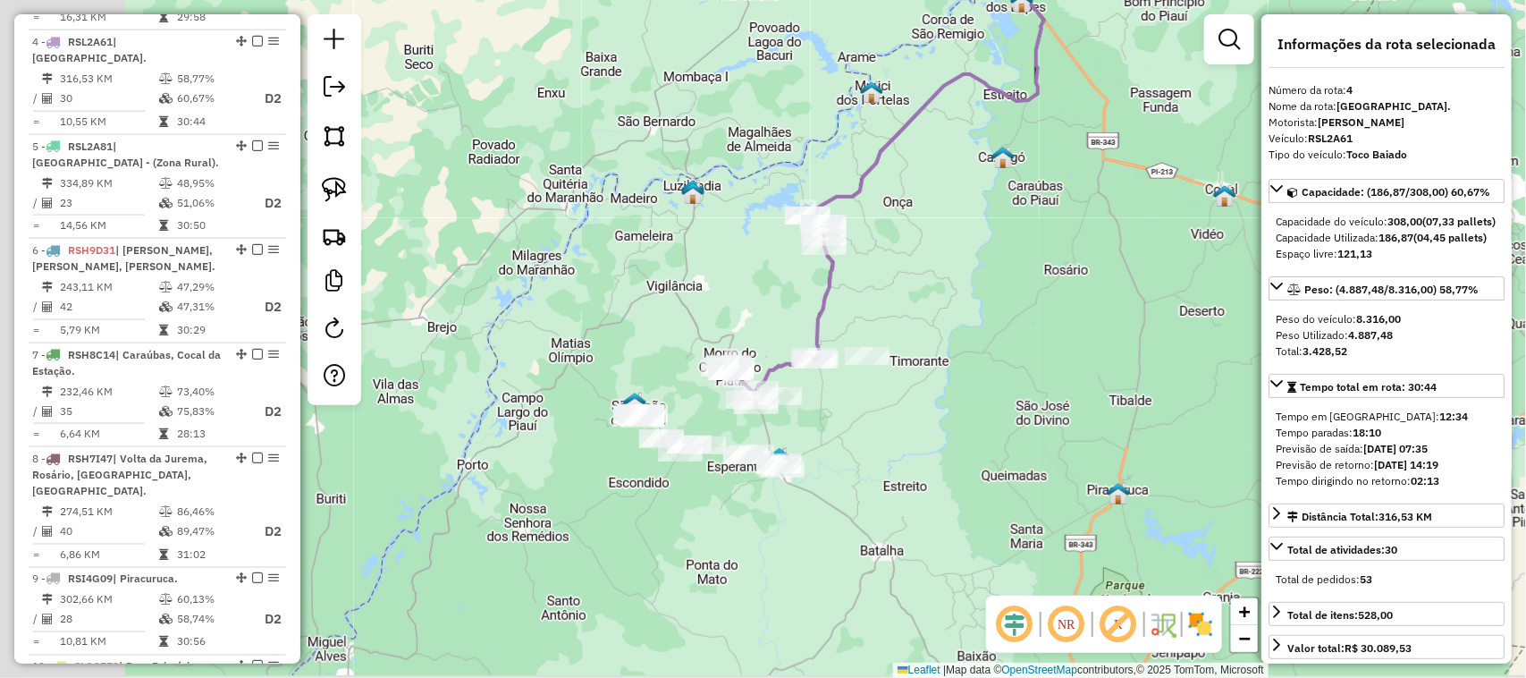
drag, startPoint x: 841, startPoint y: 528, endPoint x: 1049, endPoint y: 217, distance: 373.2
click at [1049, 220] on div "Janela de atendimento Grade de atendimento Capacidade Transportadoras Veículos …" at bounding box center [763, 339] width 1526 height 678
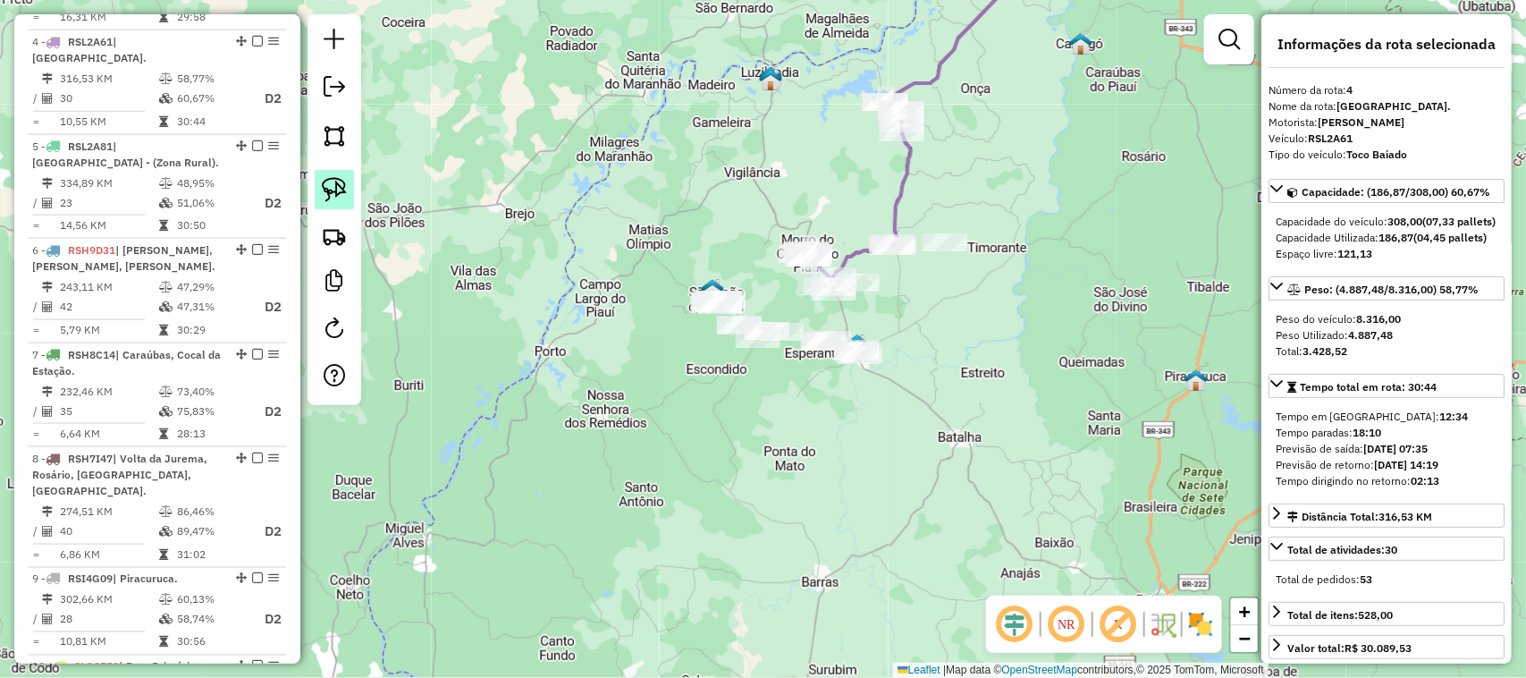
click at [342, 185] on img at bounding box center [334, 189] width 25 height 25
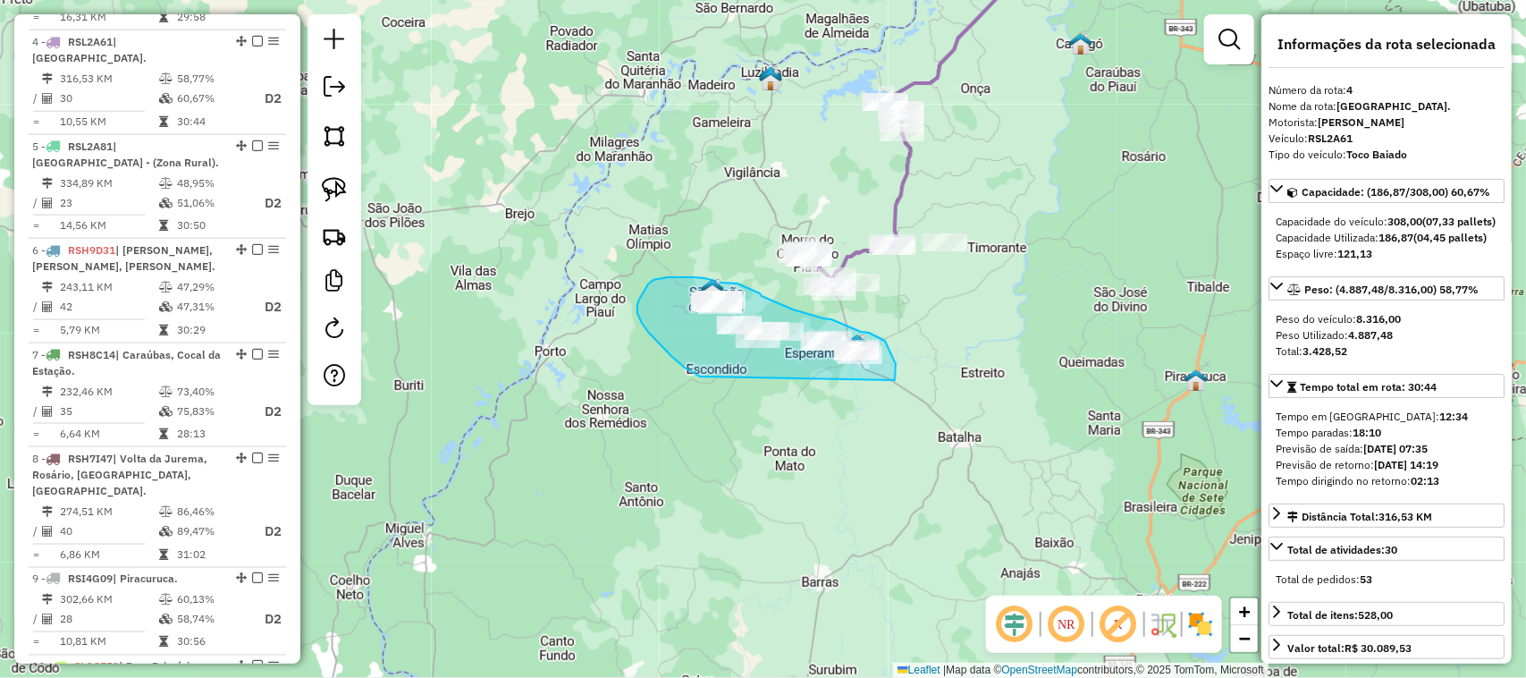
drag, startPoint x: 700, startPoint y: 376, endPoint x: 895, endPoint y: 380, distance: 195.0
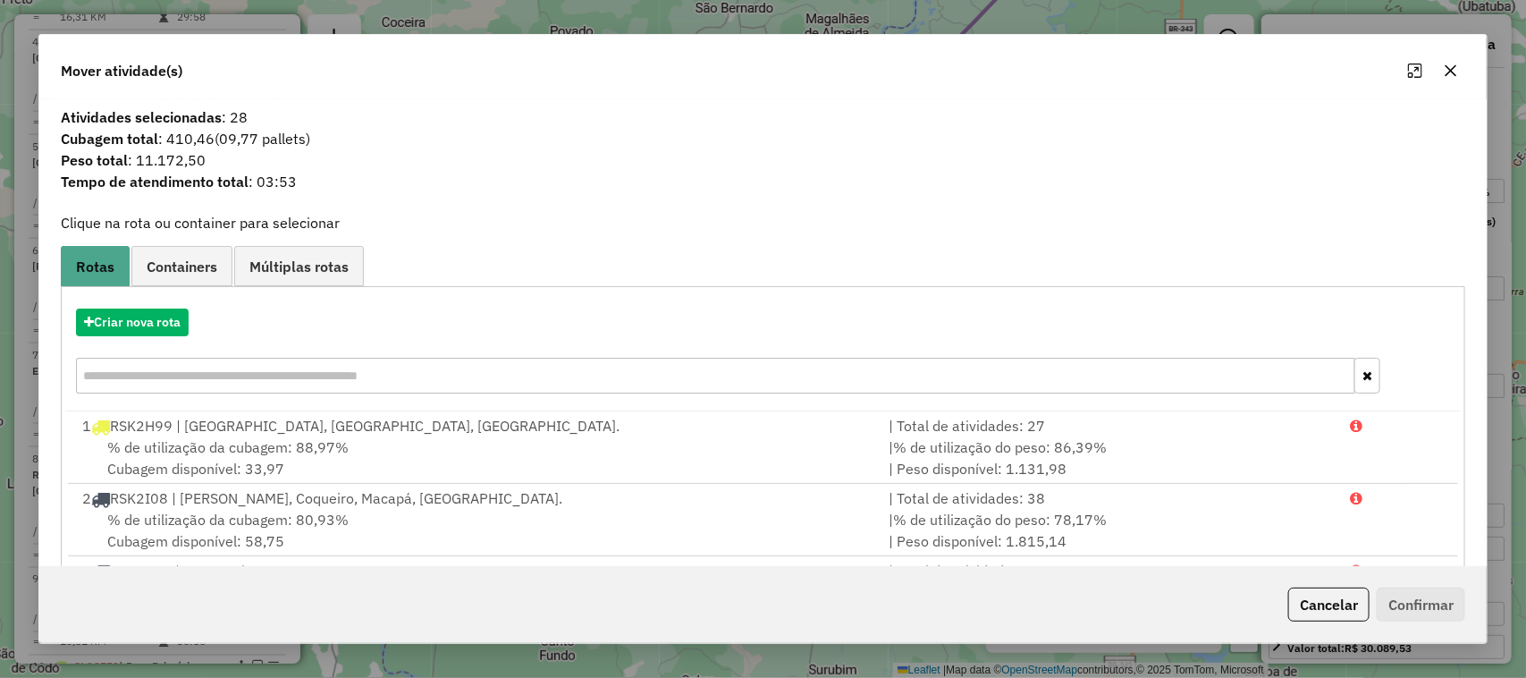
click at [1447, 68] on icon "button" at bounding box center [1451, 70] width 14 height 14
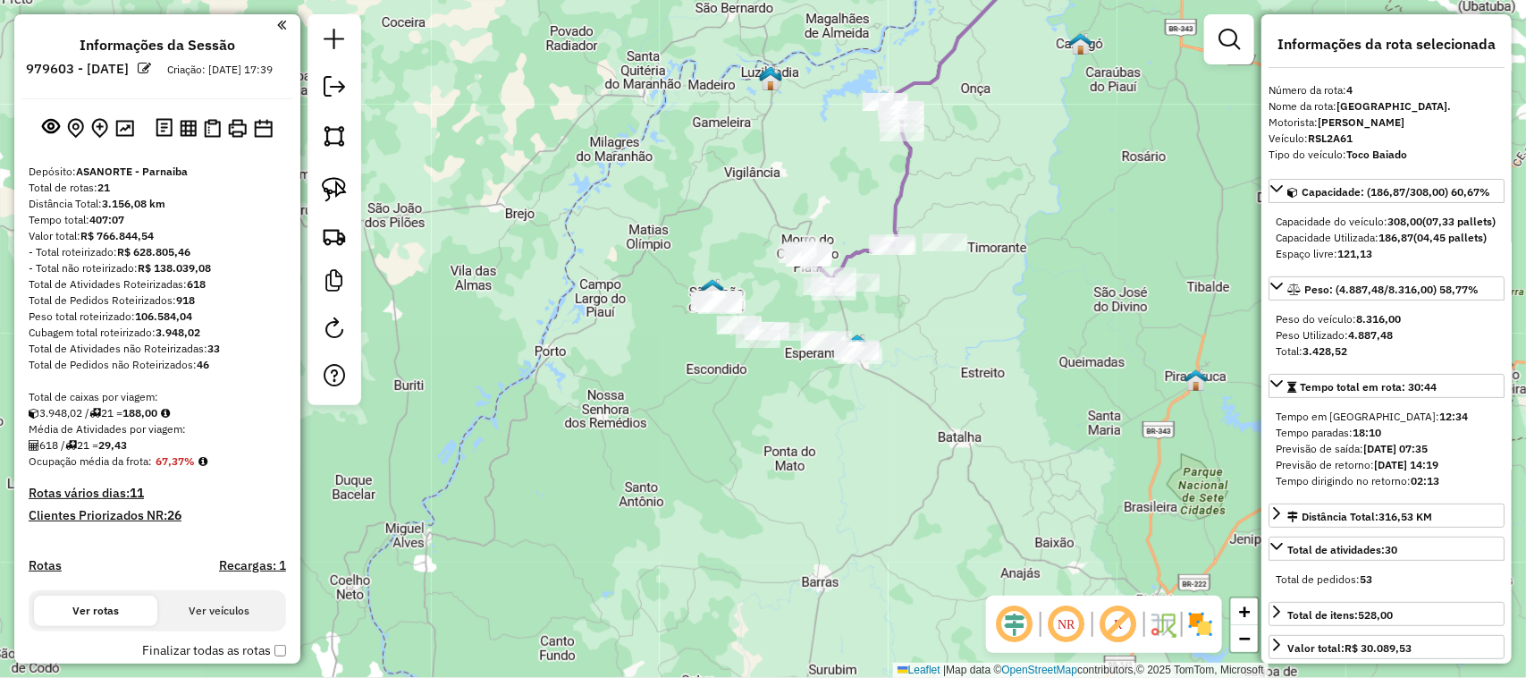
scroll to position [0, 0]
click at [333, 88] on em at bounding box center [334, 86] width 21 height 21
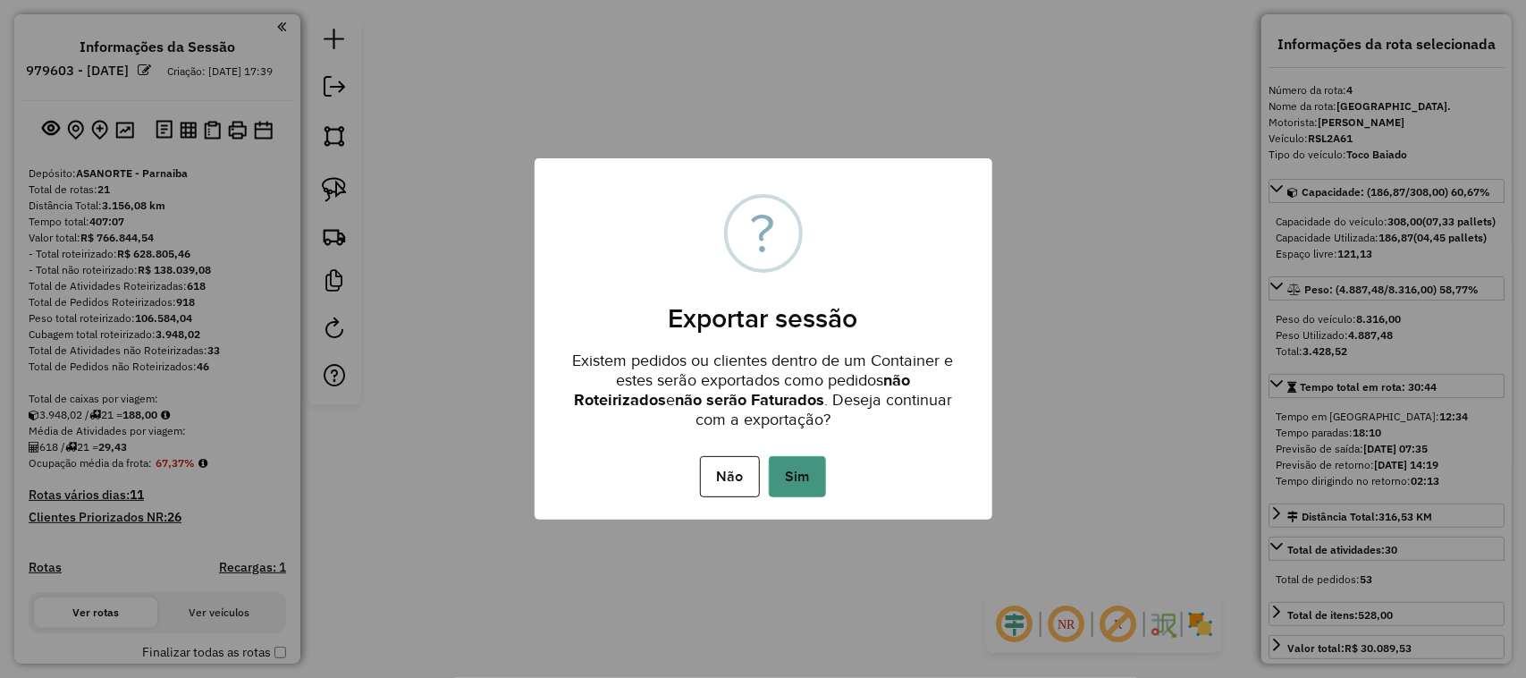
click at [807, 478] on button "Sim" at bounding box center [797, 476] width 57 height 41
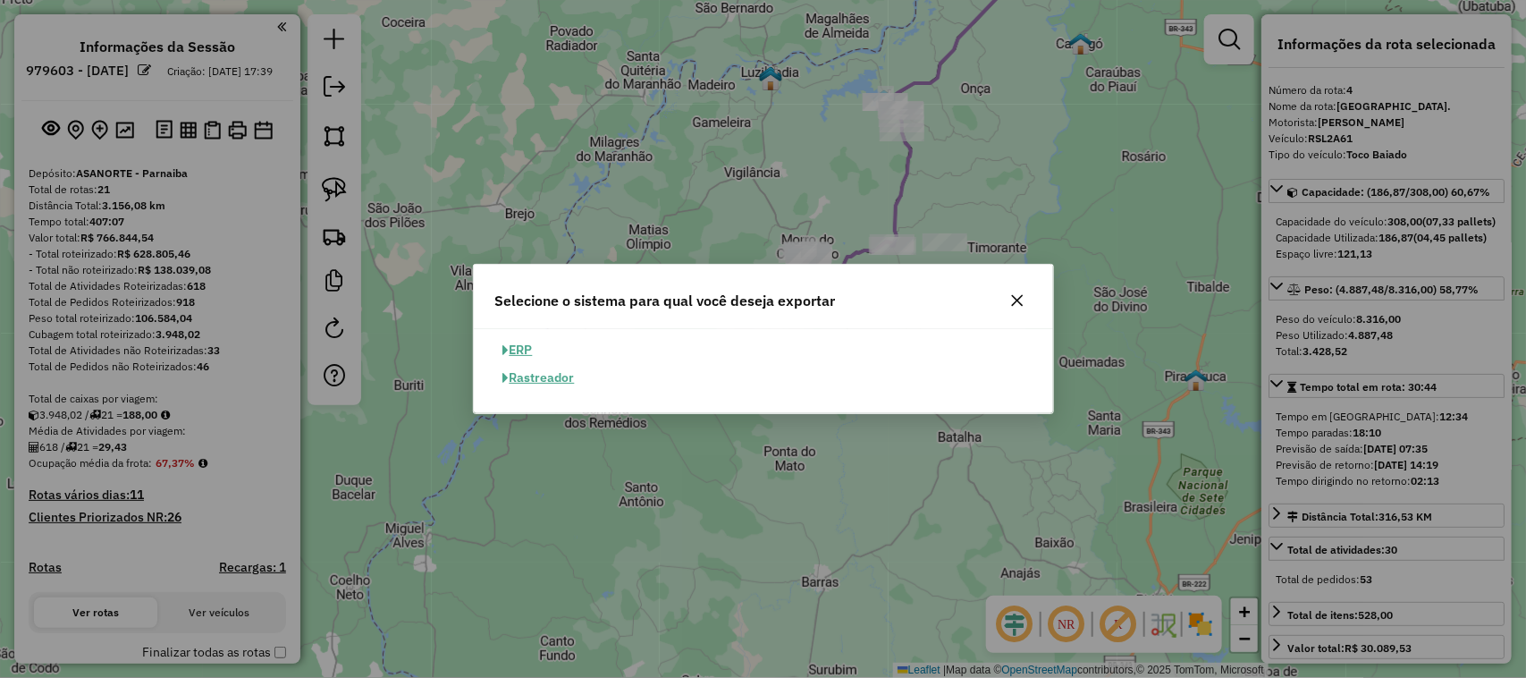
click at [528, 351] on button "ERP" at bounding box center [518, 350] width 46 height 28
select select "**"
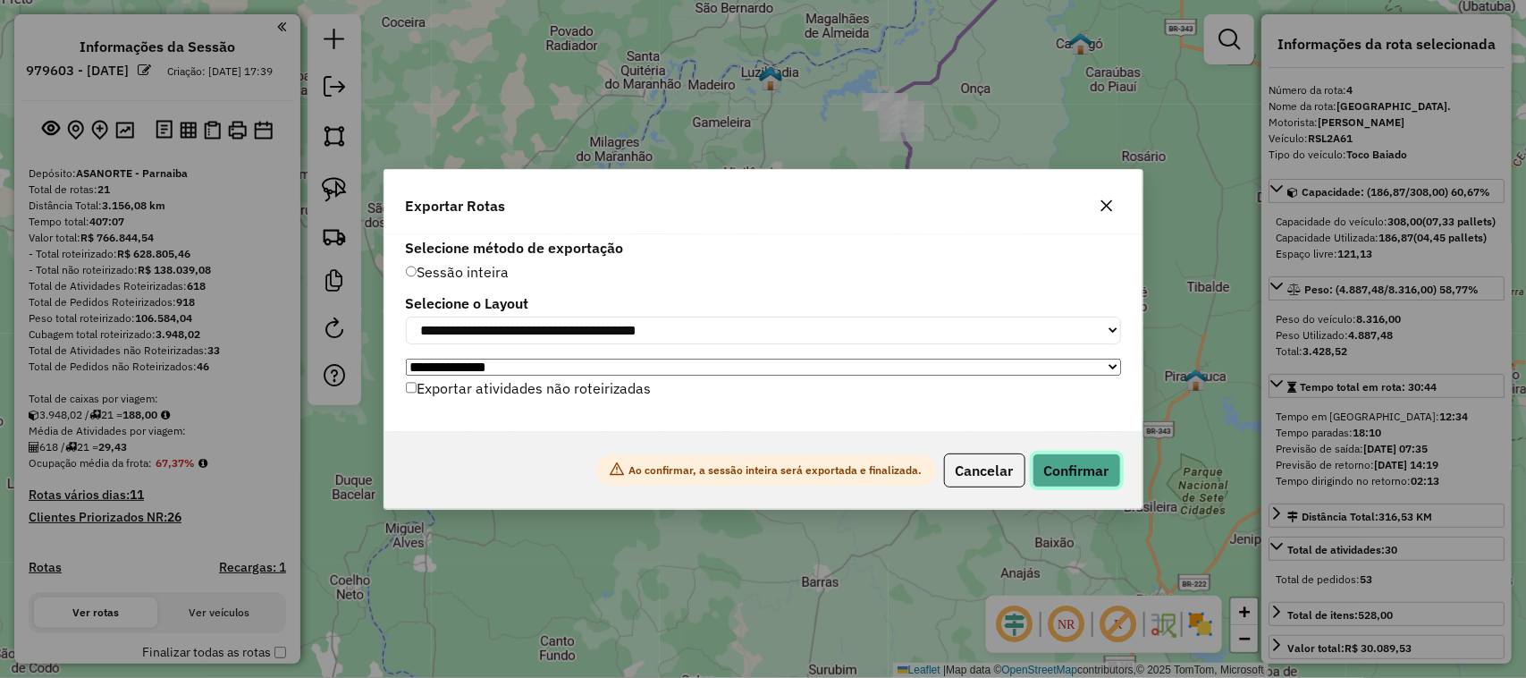
click at [1073, 477] on button "Confirmar" at bounding box center [1077, 470] width 89 height 34
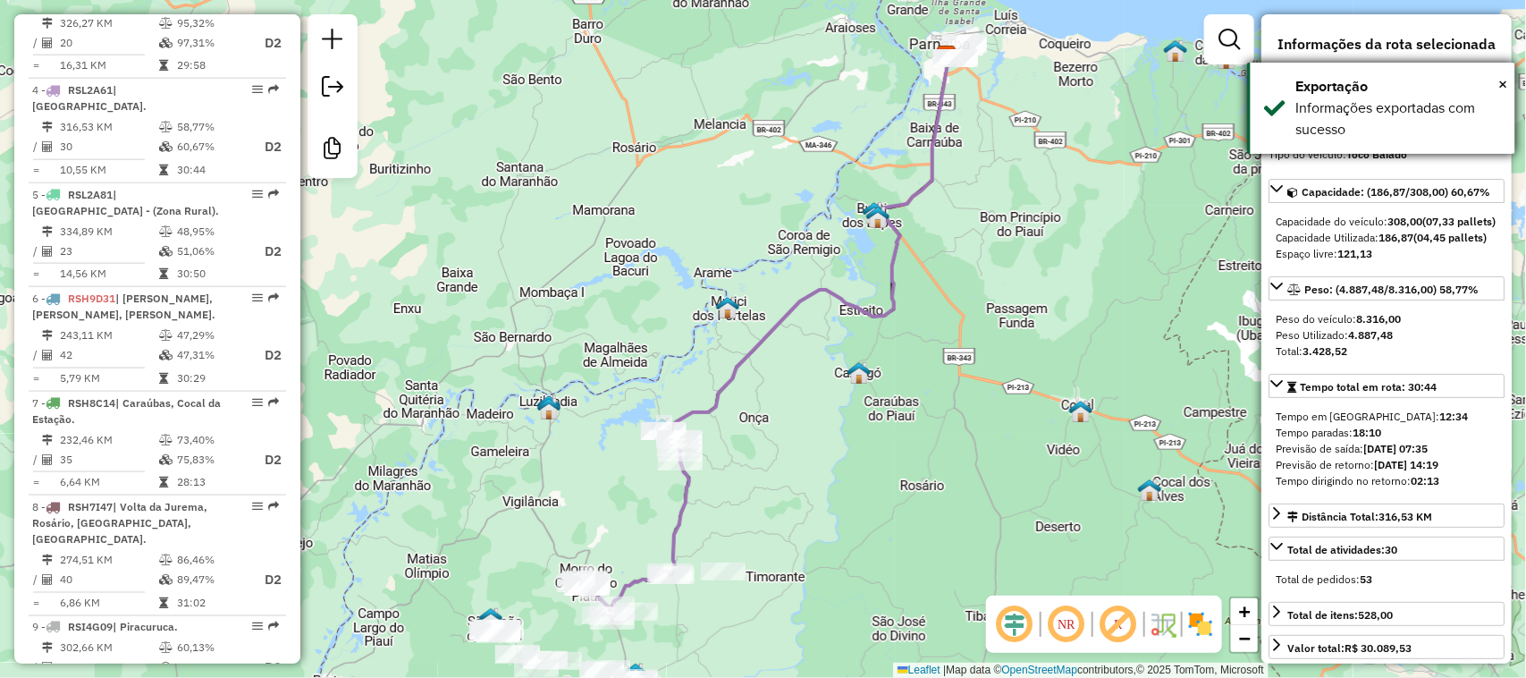
scroll to position [980, 0]
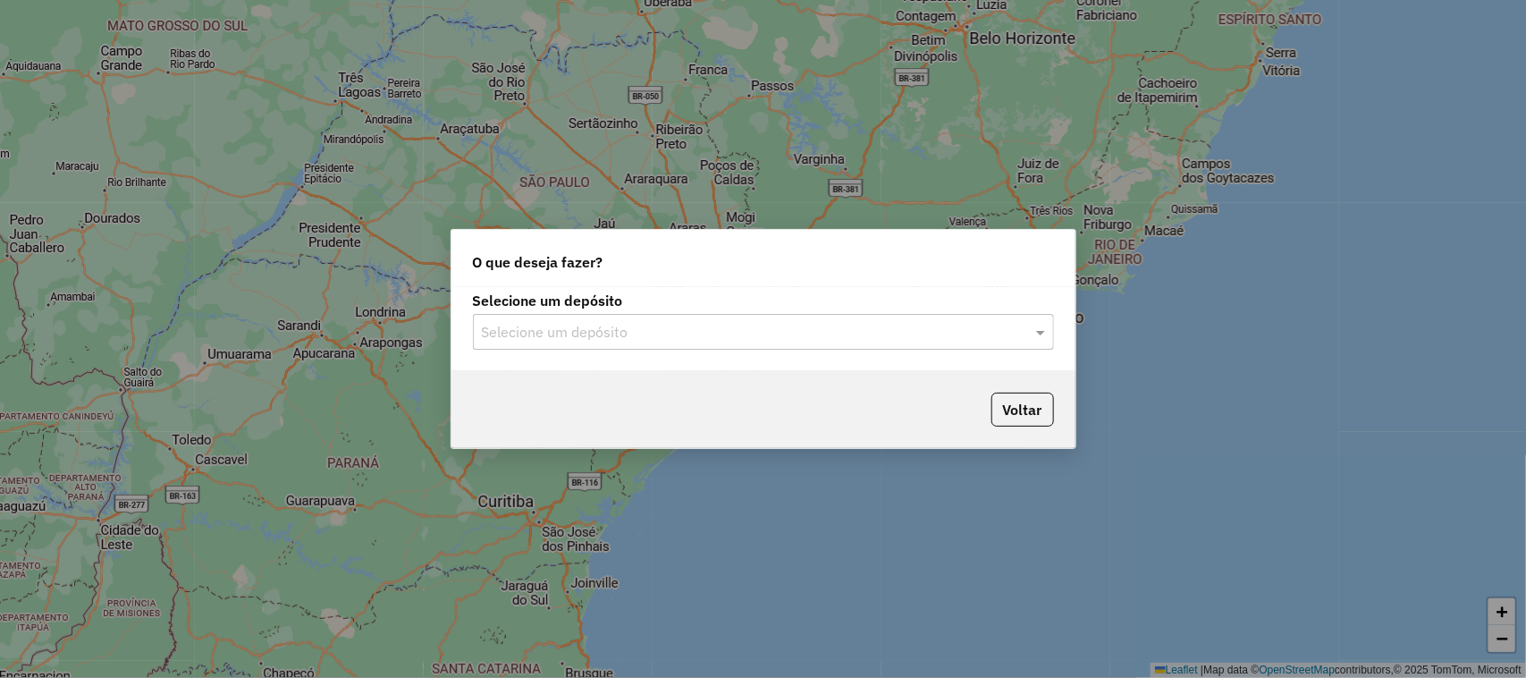
click at [1017, 333] on div at bounding box center [763, 331] width 581 height 23
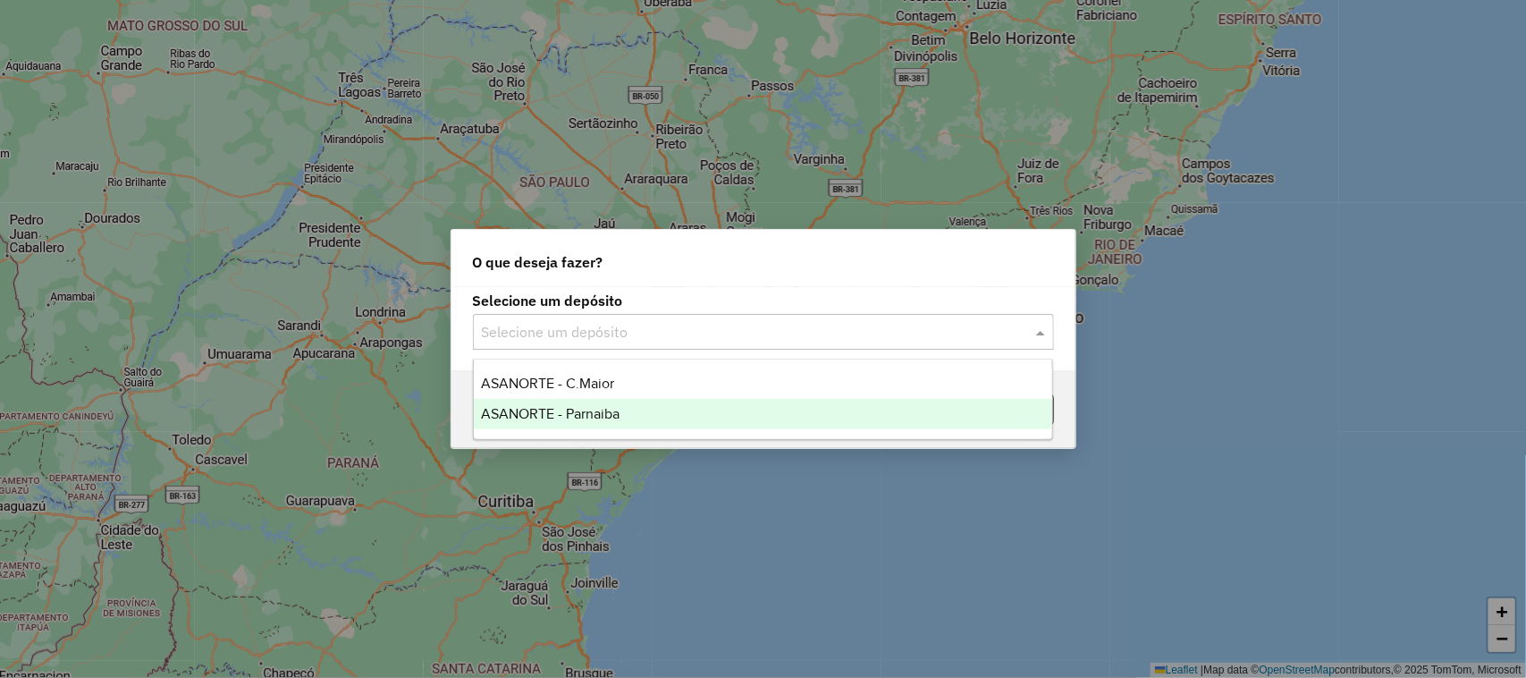
click at [618, 416] on span "ASANORTE - Parnaiba" at bounding box center [550, 413] width 139 height 15
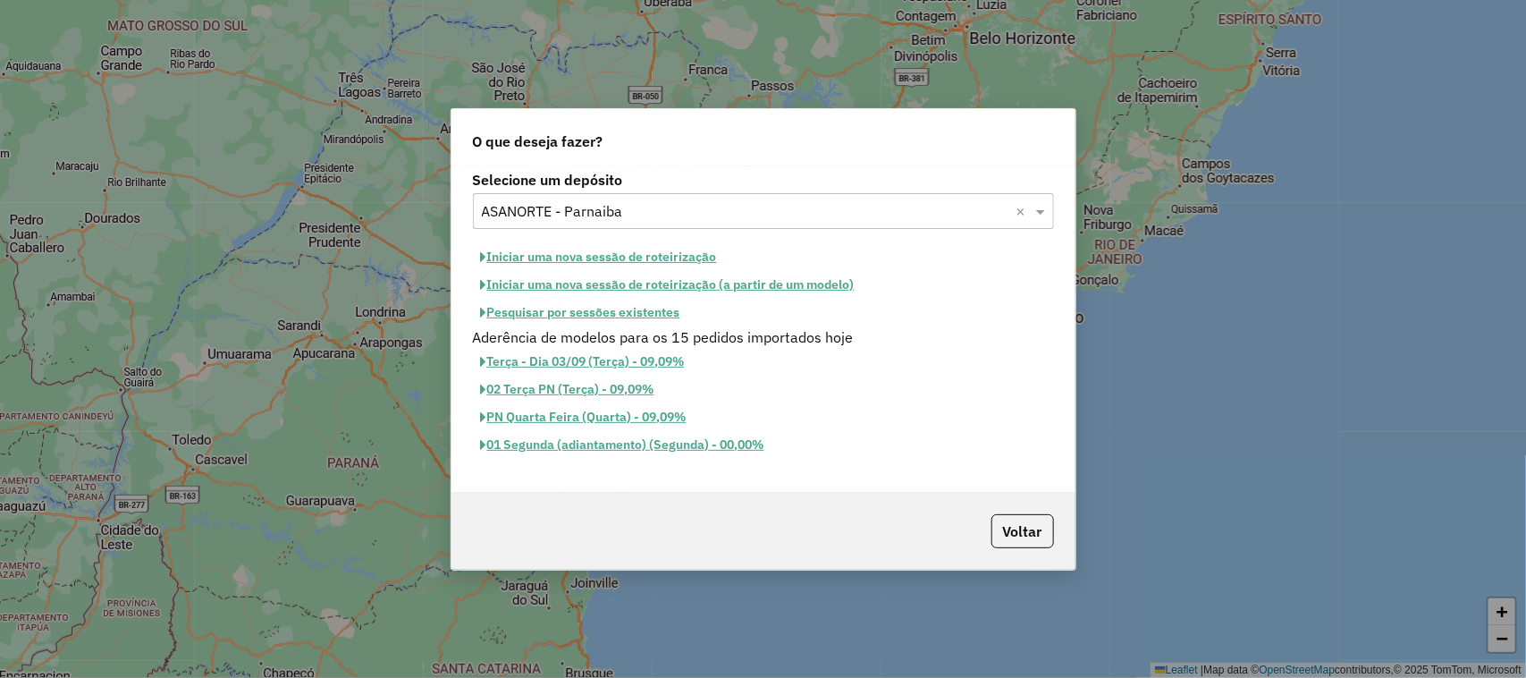
click at [587, 315] on button "Pesquisar por sessões existentes" at bounding box center [580, 313] width 215 height 28
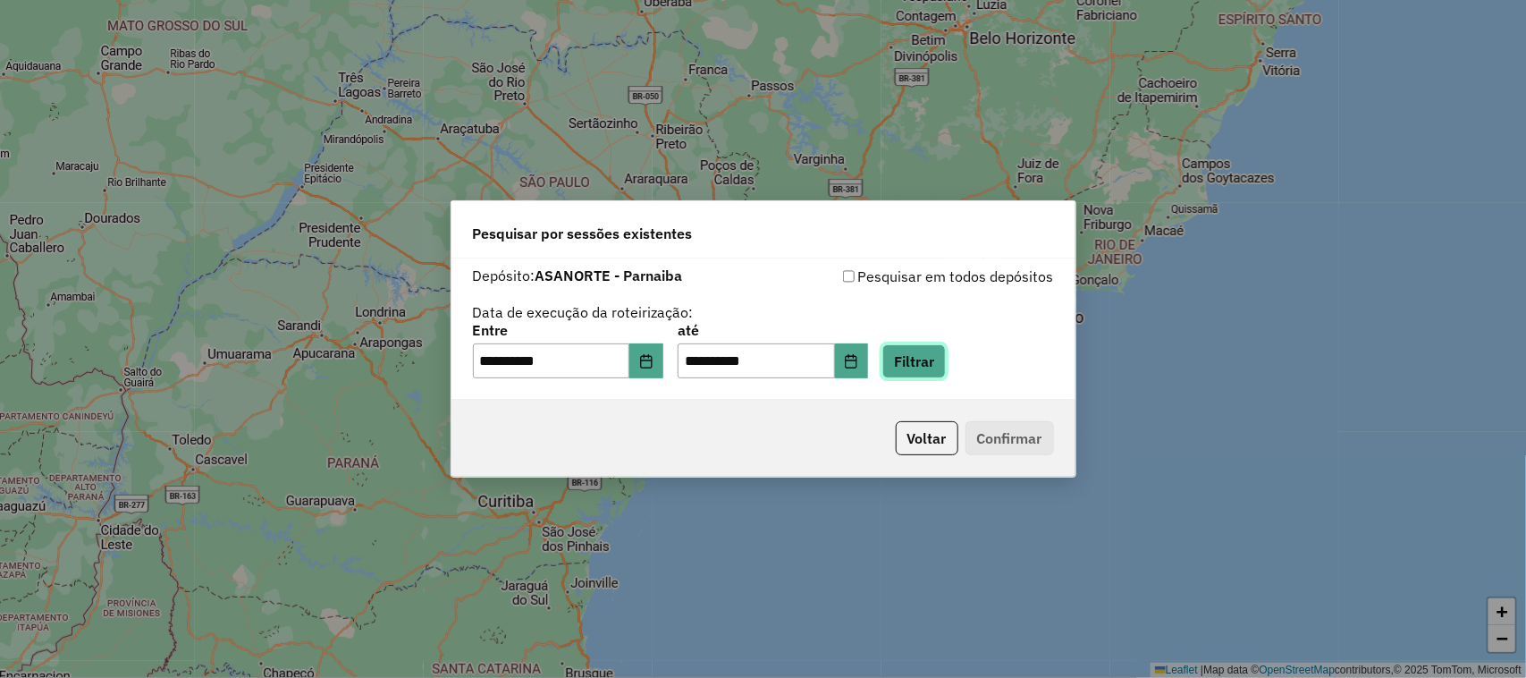
click at [942, 356] on button "Filtrar" at bounding box center [914, 361] width 63 height 34
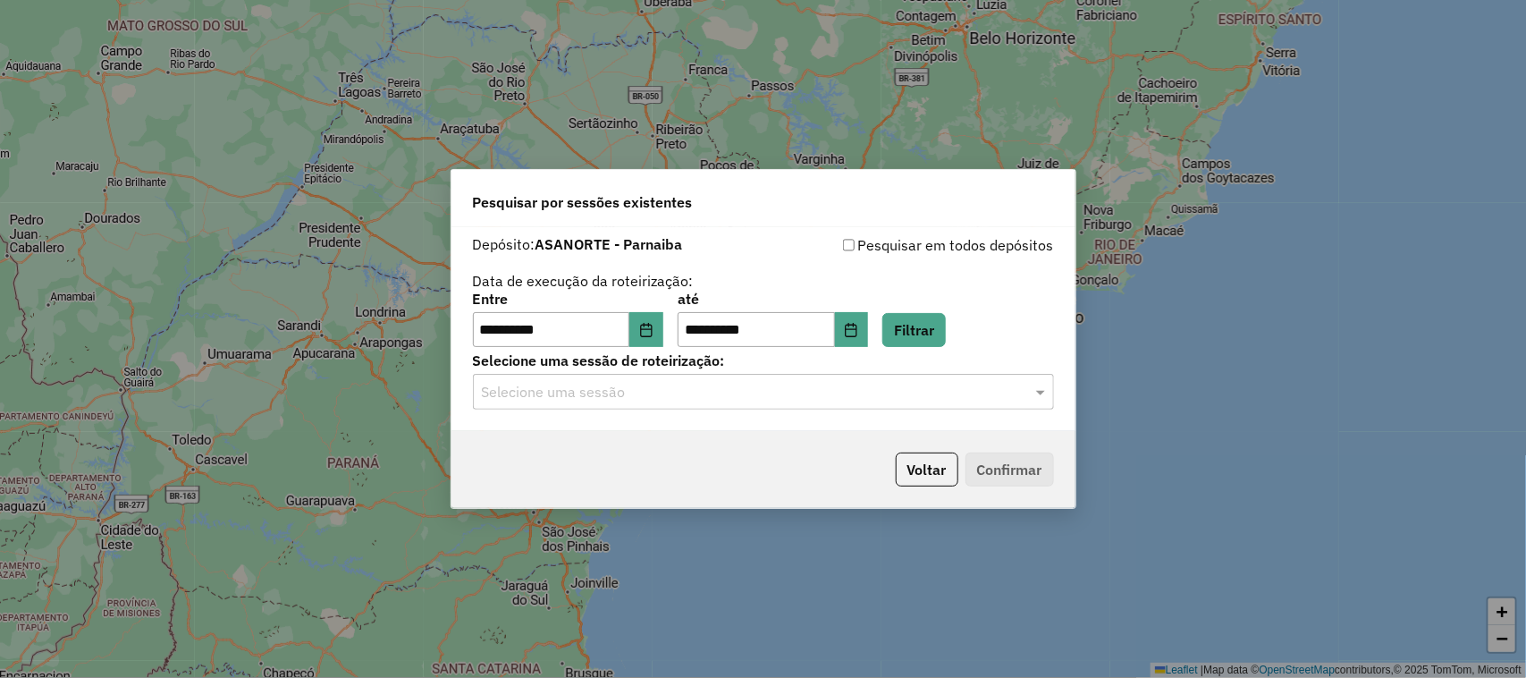
click at [671, 403] on div "Selecione uma sessão" at bounding box center [763, 392] width 581 height 36
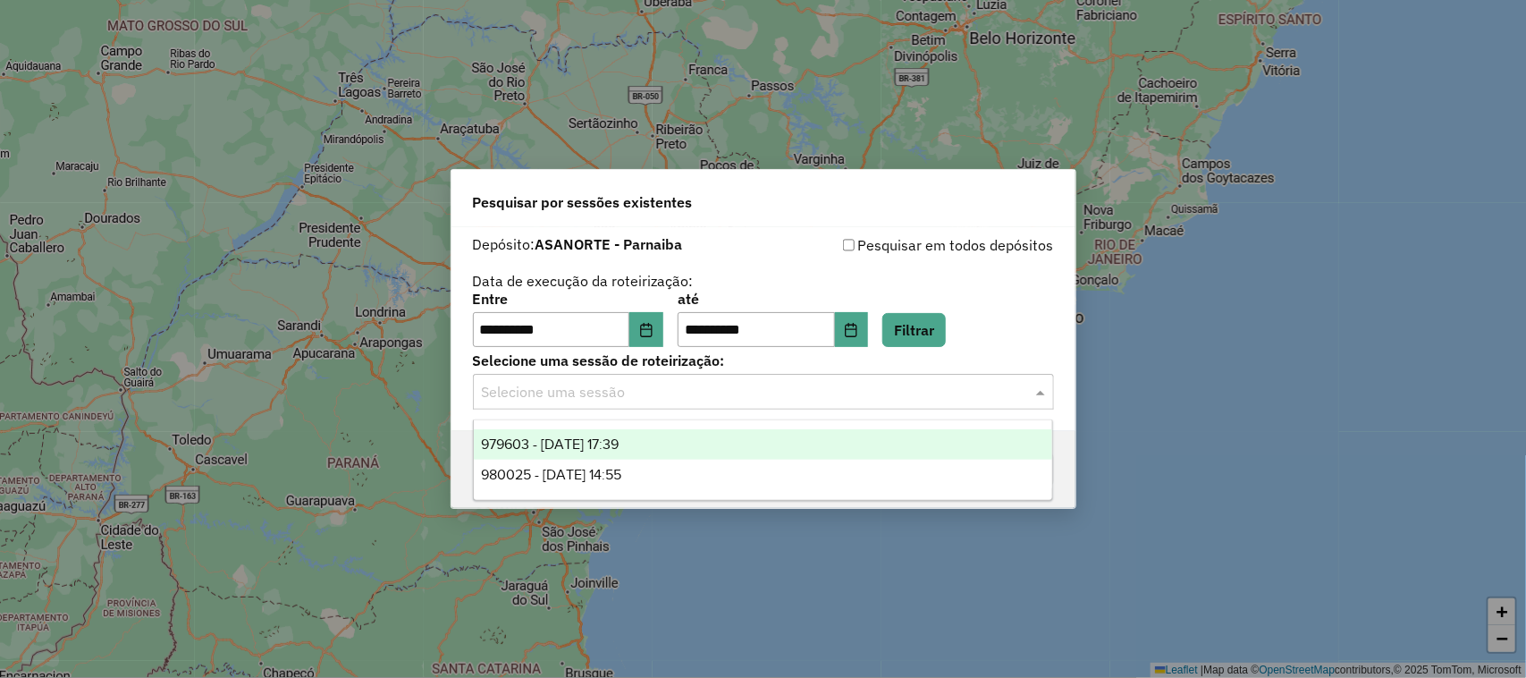
click at [622, 452] on div "979603 - [DATE] 17:39" at bounding box center [763, 444] width 579 height 30
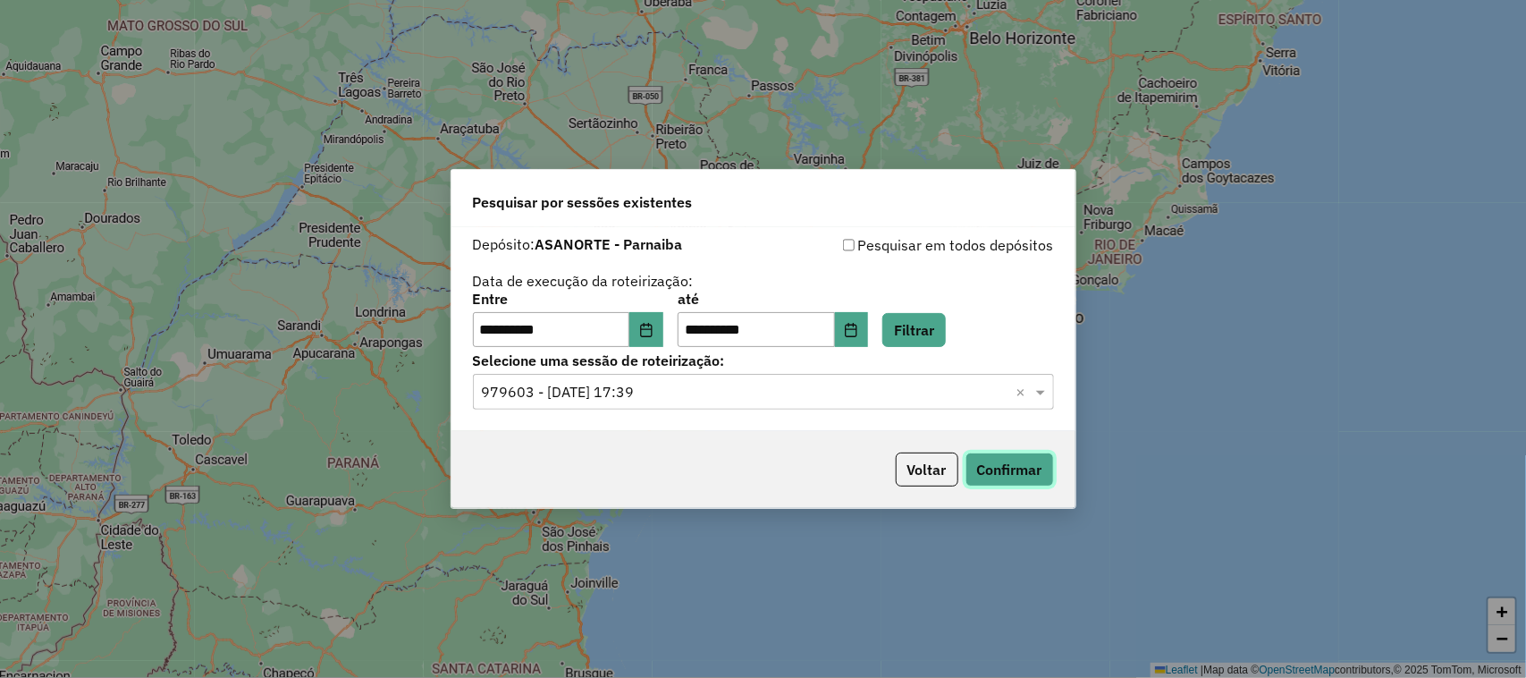
click at [993, 469] on button "Confirmar" at bounding box center [1010, 469] width 89 height 34
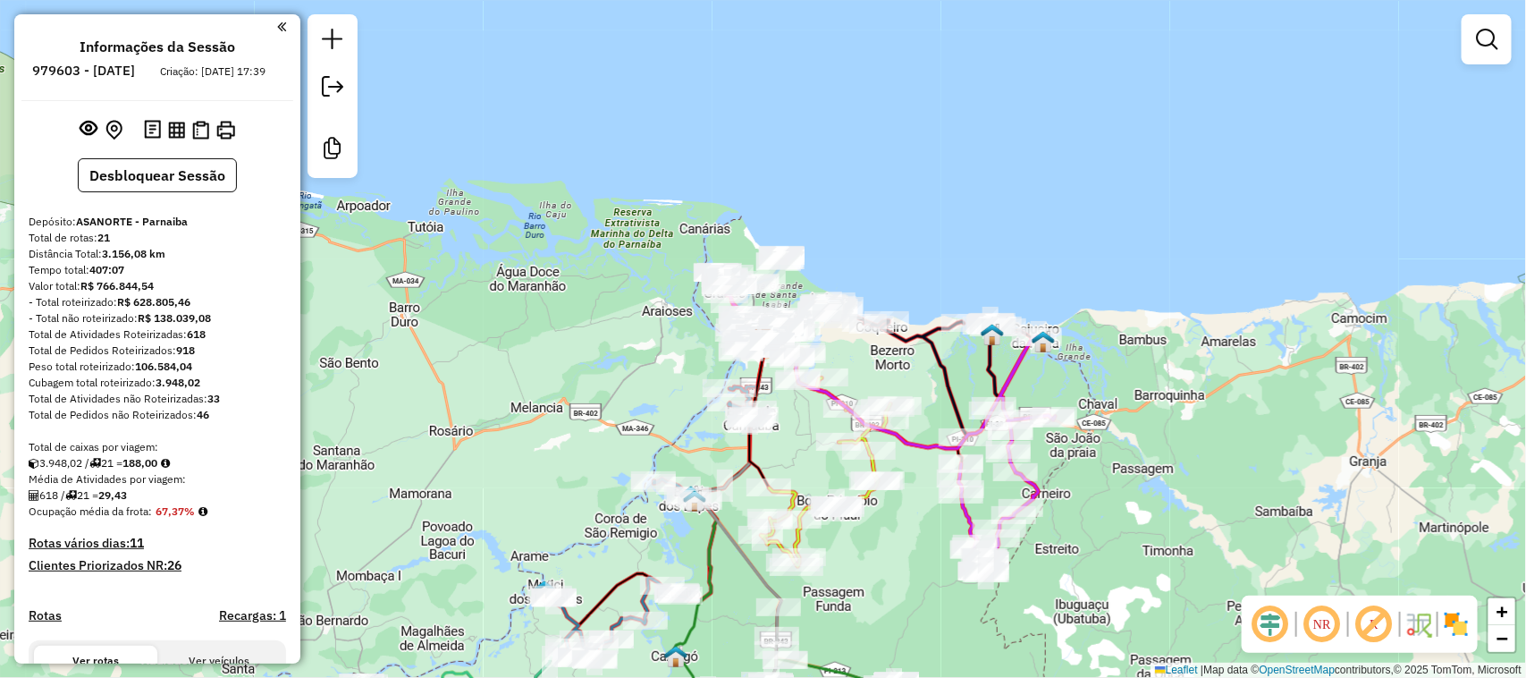
drag, startPoint x: 579, startPoint y: 457, endPoint x: 609, endPoint y: 121, distance: 337.6
click at [610, 202] on div "Janela de atendimento Grade de atendimento Capacidade Transportadoras Veículos …" at bounding box center [763, 339] width 1526 height 678
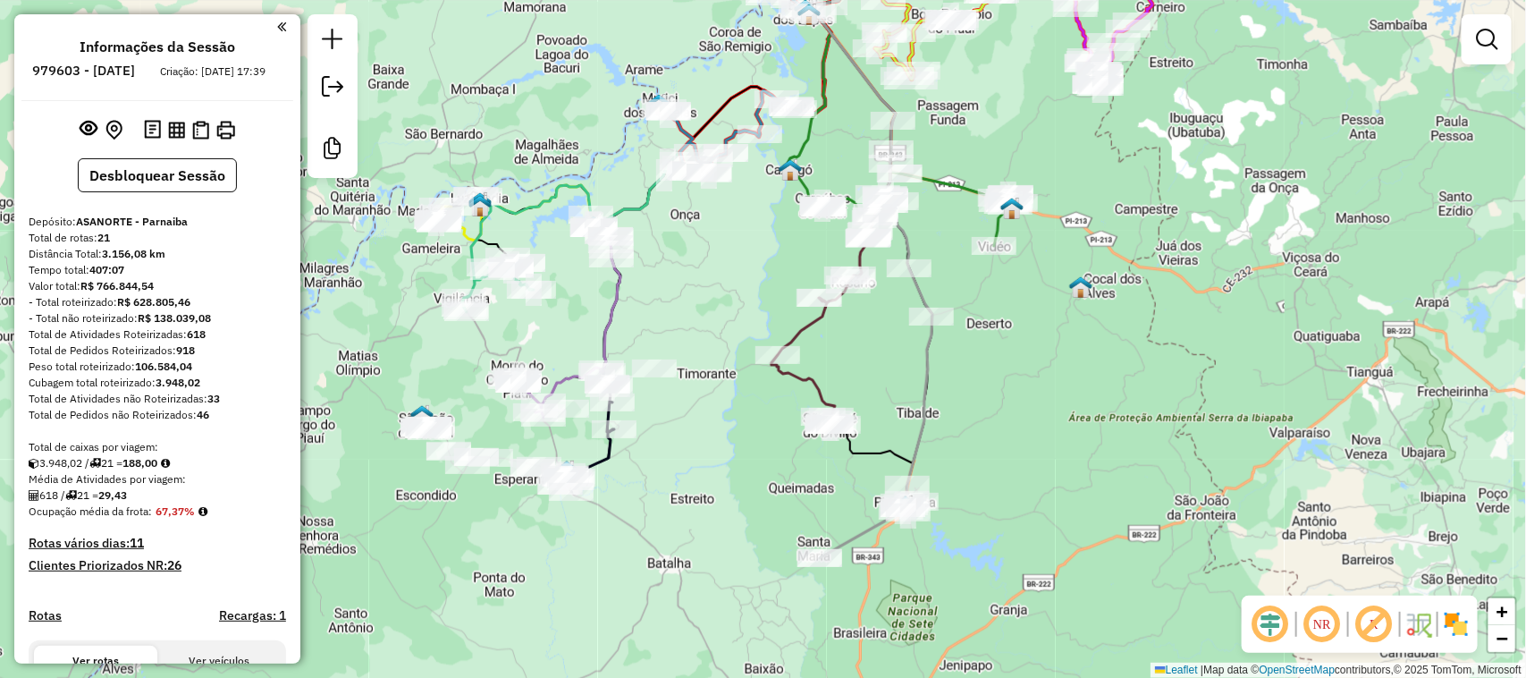
drag, startPoint x: 635, startPoint y: 371, endPoint x: 765, endPoint y: 210, distance: 206.7
click at [757, 231] on div "Janela de atendimento Grade de atendimento Capacidade Transportadoras Veículos …" at bounding box center [763, 339] width 1526 height 678
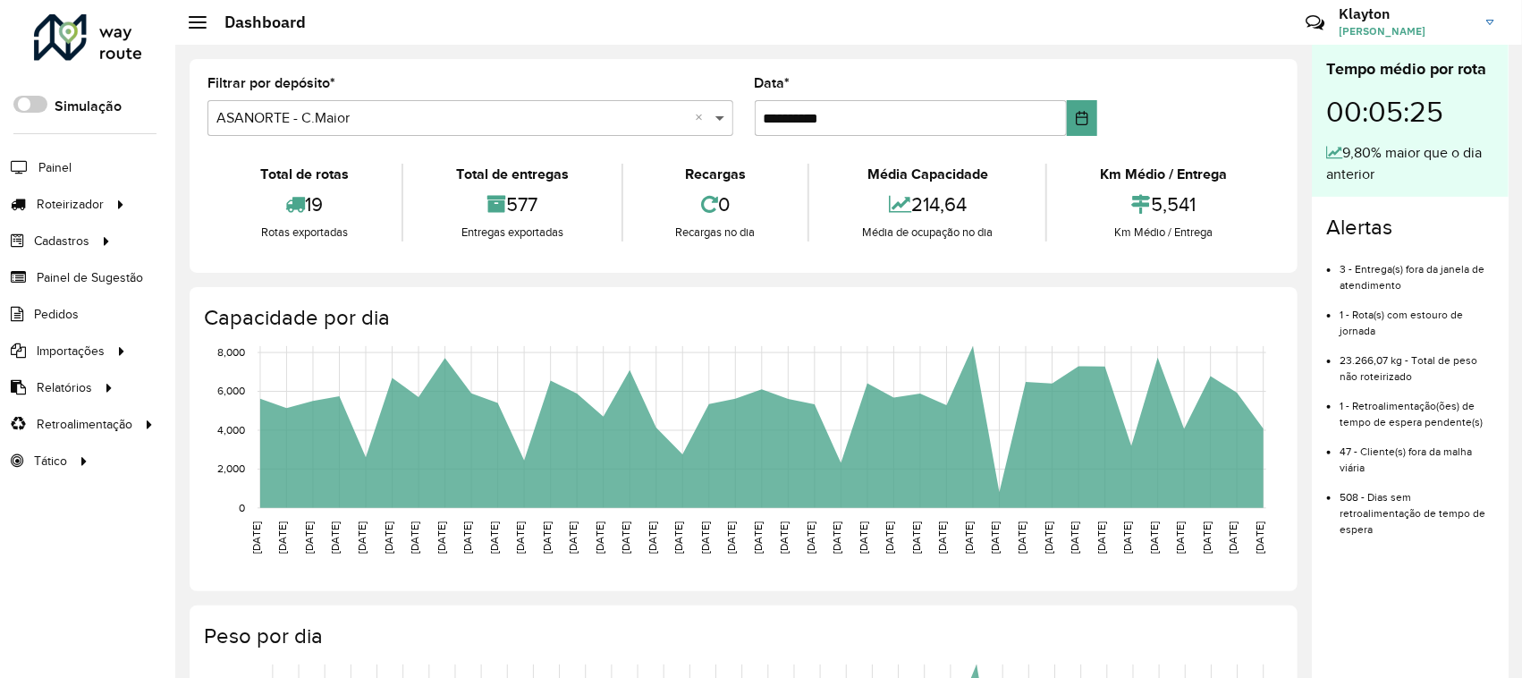
click at [717, 118] on span at bounding box center [722, 117] width 22 height 21
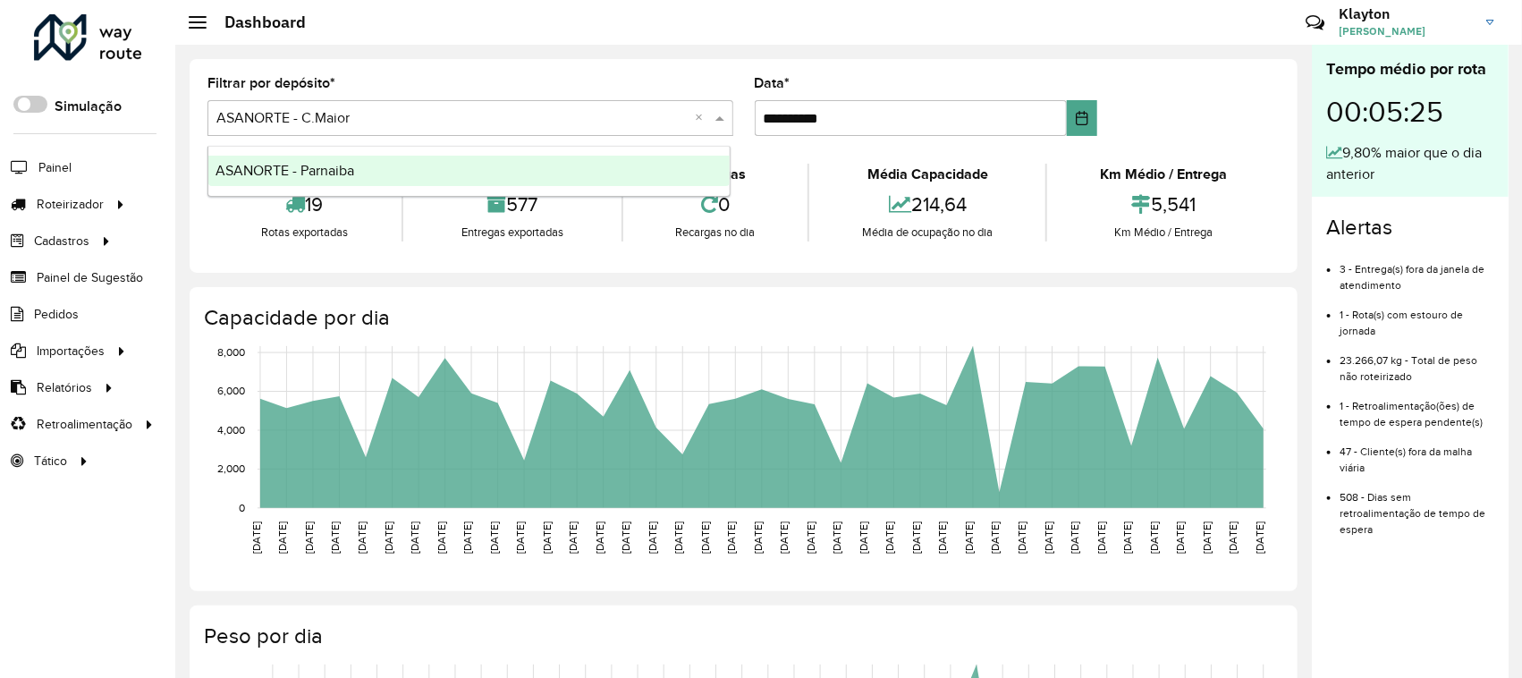
click at [365, 164] on div "ASANORTE - Parnaiba" at bounding box center [468, 171] width 521 height 30
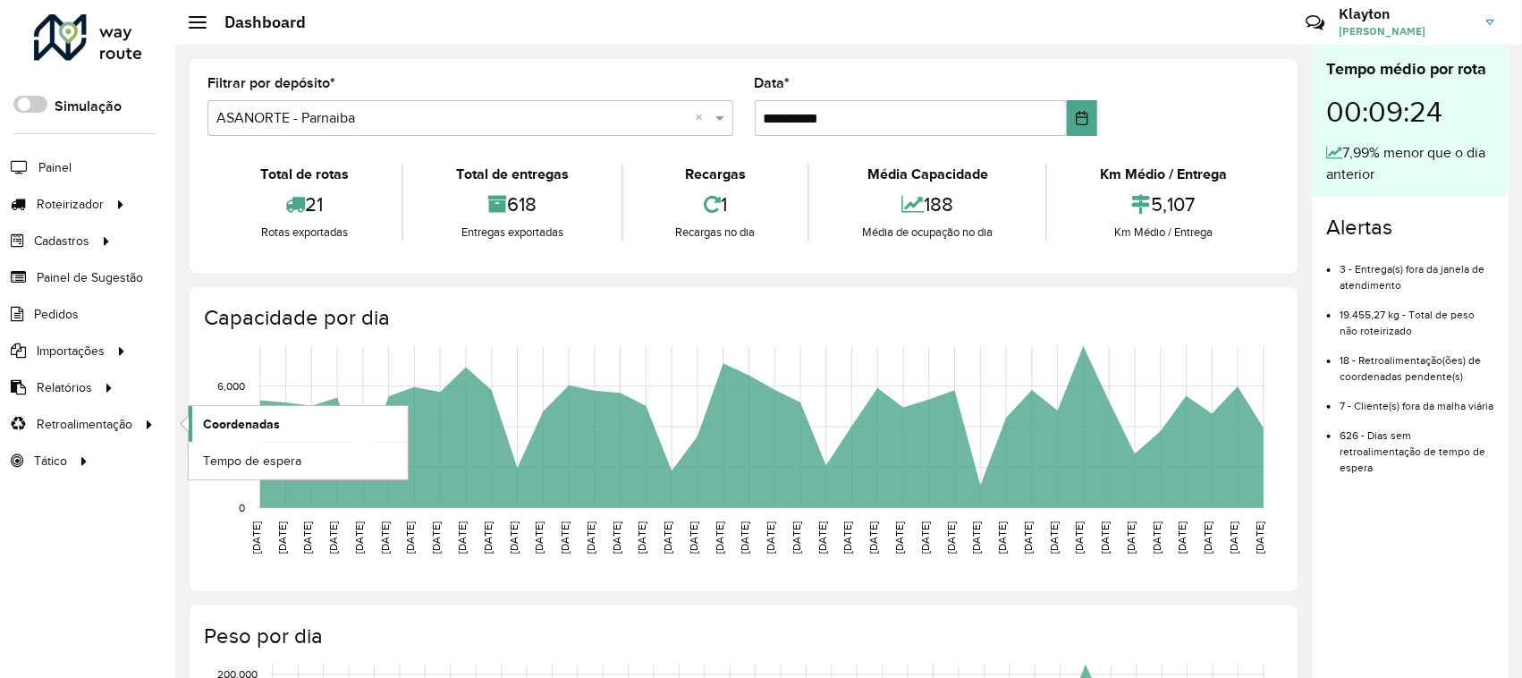
click at [243, 432] on span "Coordenadas" at bounding box center [241, 424] width 77 height 19
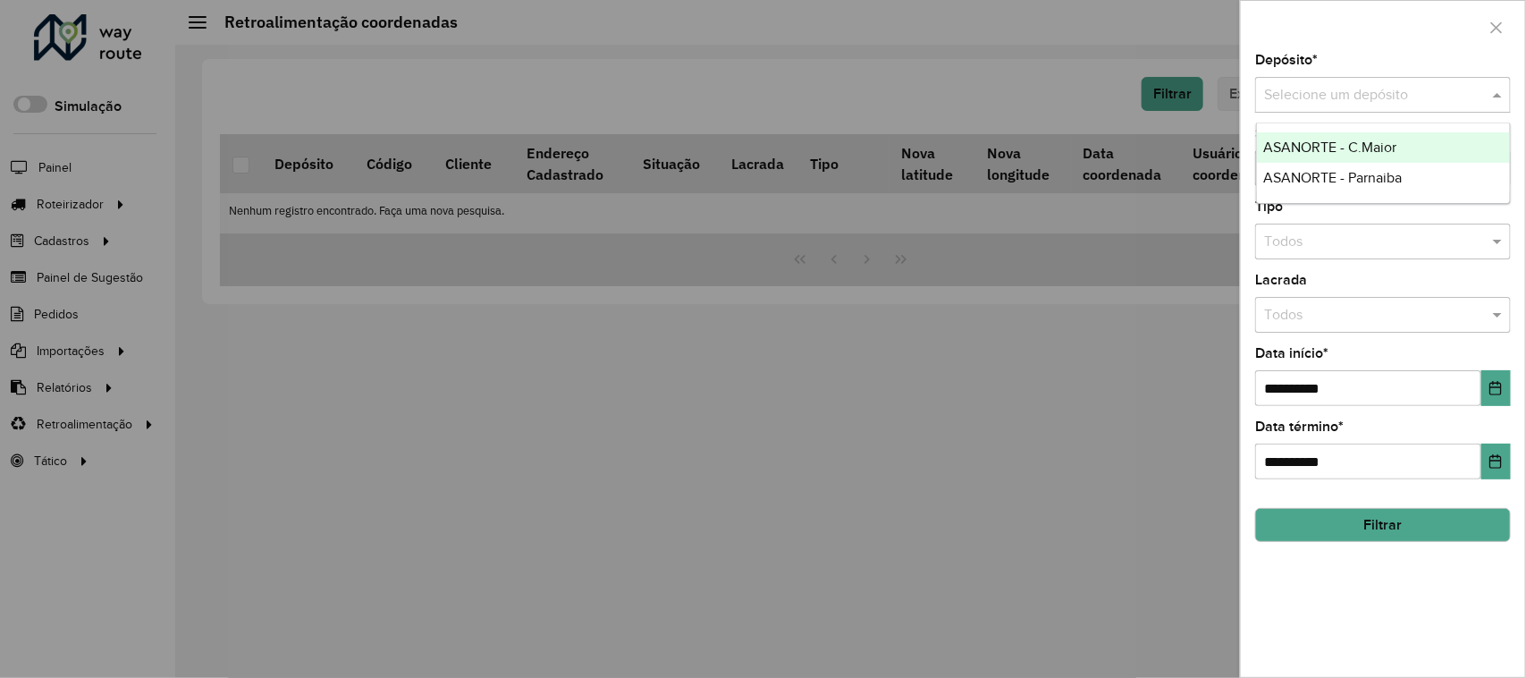
click at [1502, 98] on span at bounding box center [1500, 94] width 22 height 21
click at [1408, 176] on div "ASANORTE - Parnaiba" at bounding box center [1384, 178] width 254 height 30
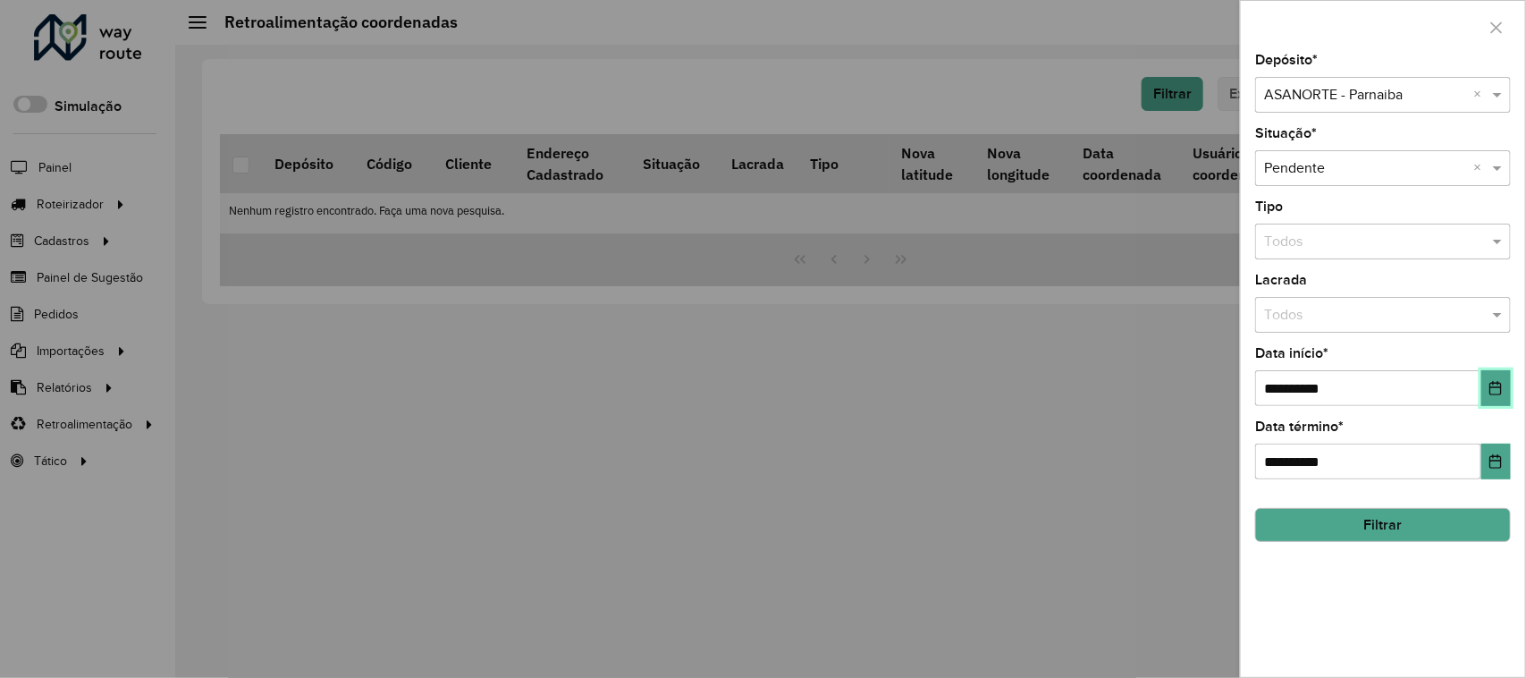
click at [1491, 391] on icon "Choose Date" at bounding box center [1497, 388] width 12 height 14
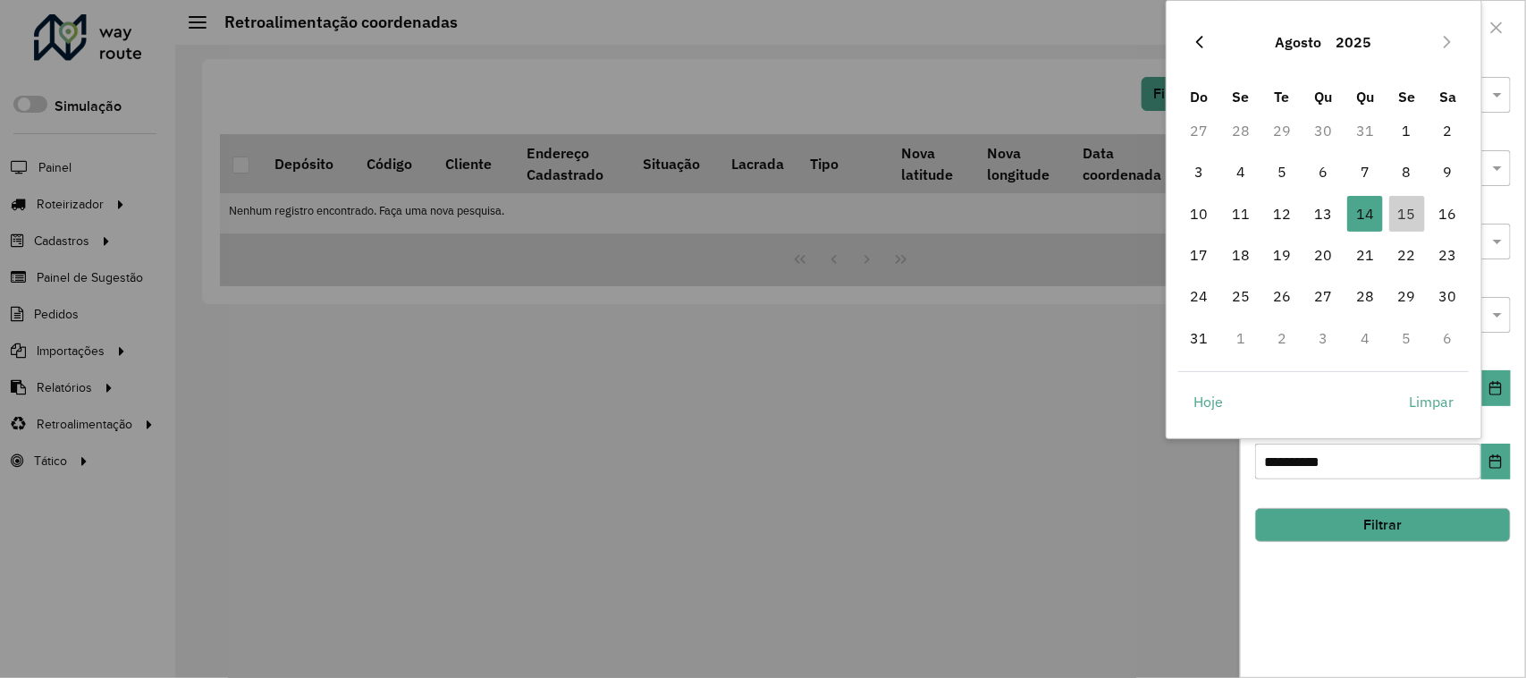
click at [1198, 40] on icon "Previous Month" at bounding box center [1200, 42] width 14 height 14
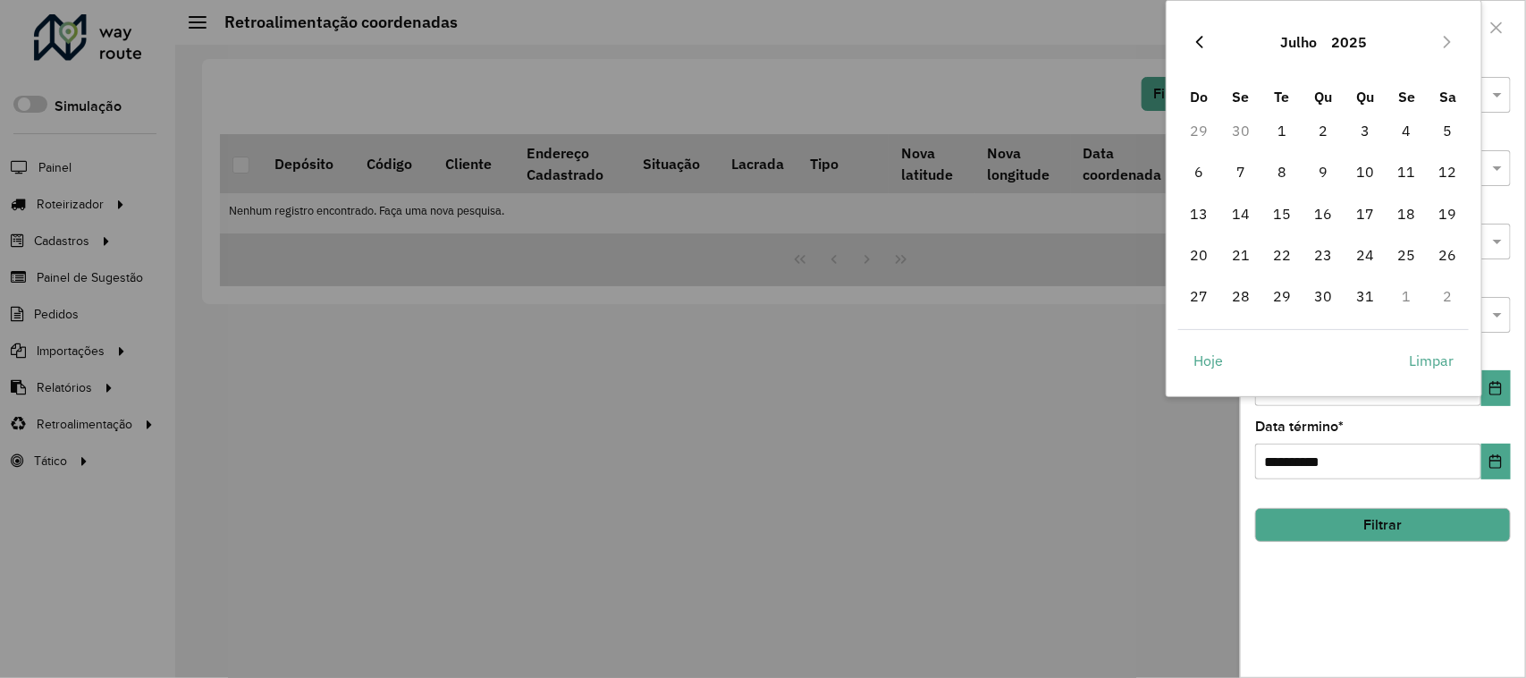
click at [1203, 41] on icon "Previous Month" at bounding box center [1200, 42] width 14 height 14
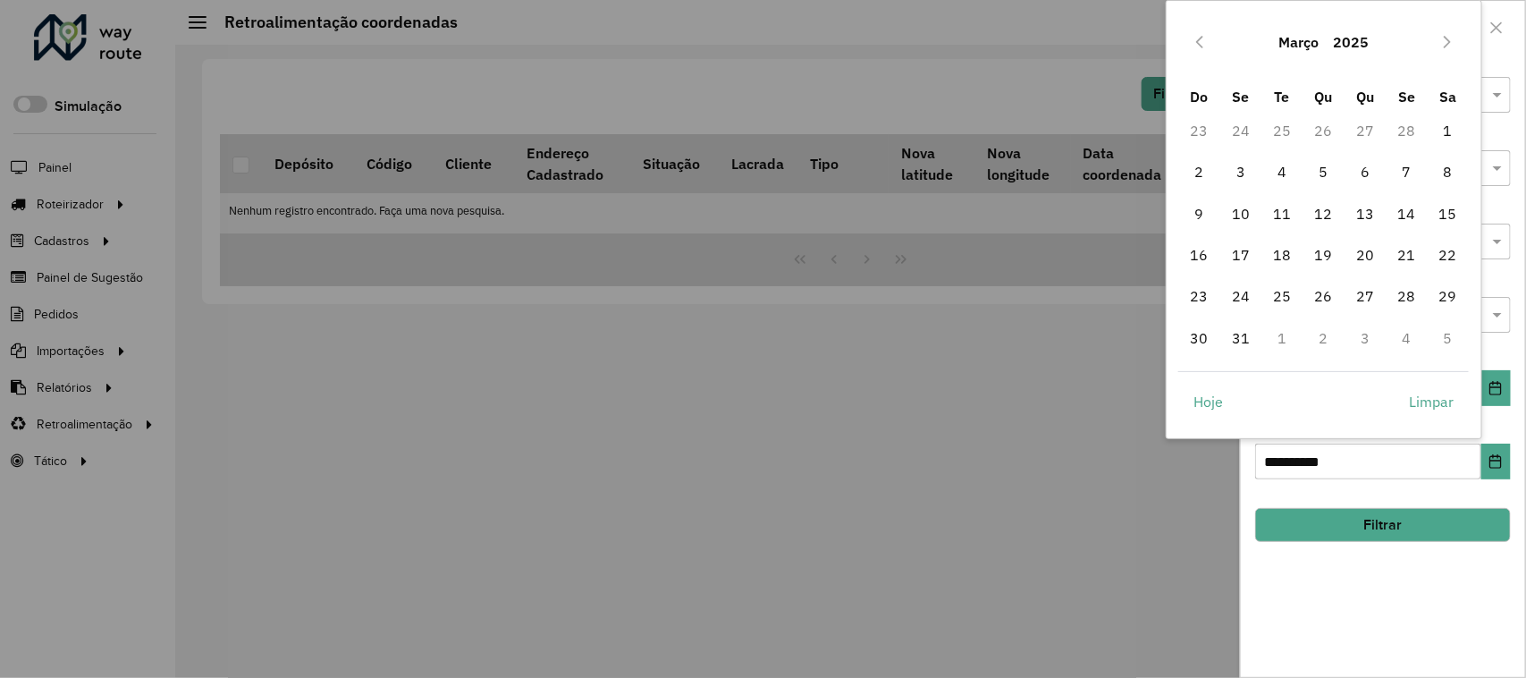
click at [1203, 41] on icon "Previous Month" at bounding box center [1200, 42] width 14 height 14
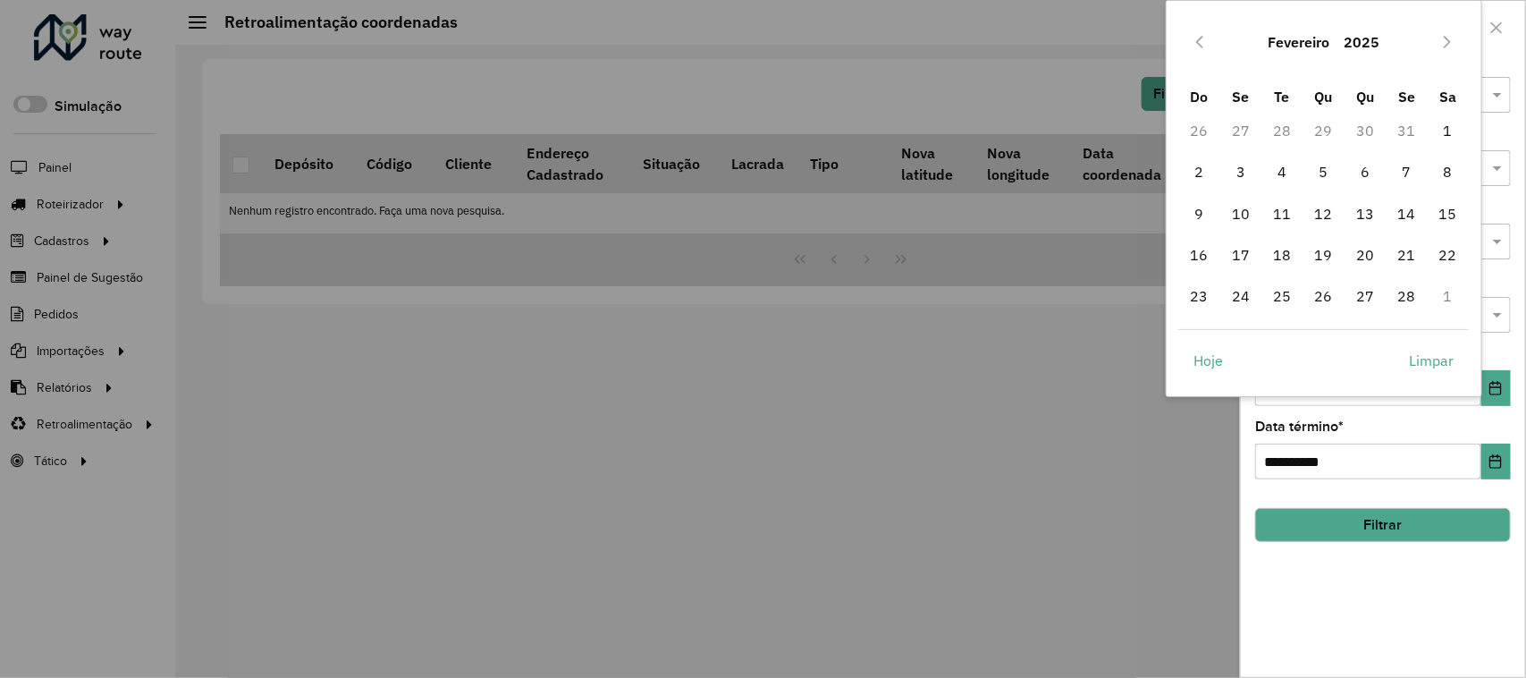
click at [1203, 41] on icon "Previous Month" at bounding box center [1200, 42] width 14 height 14
click at [1322, 122] on span "1" at bounding box center [1324, 131] width 36 height 36
type input "**********"
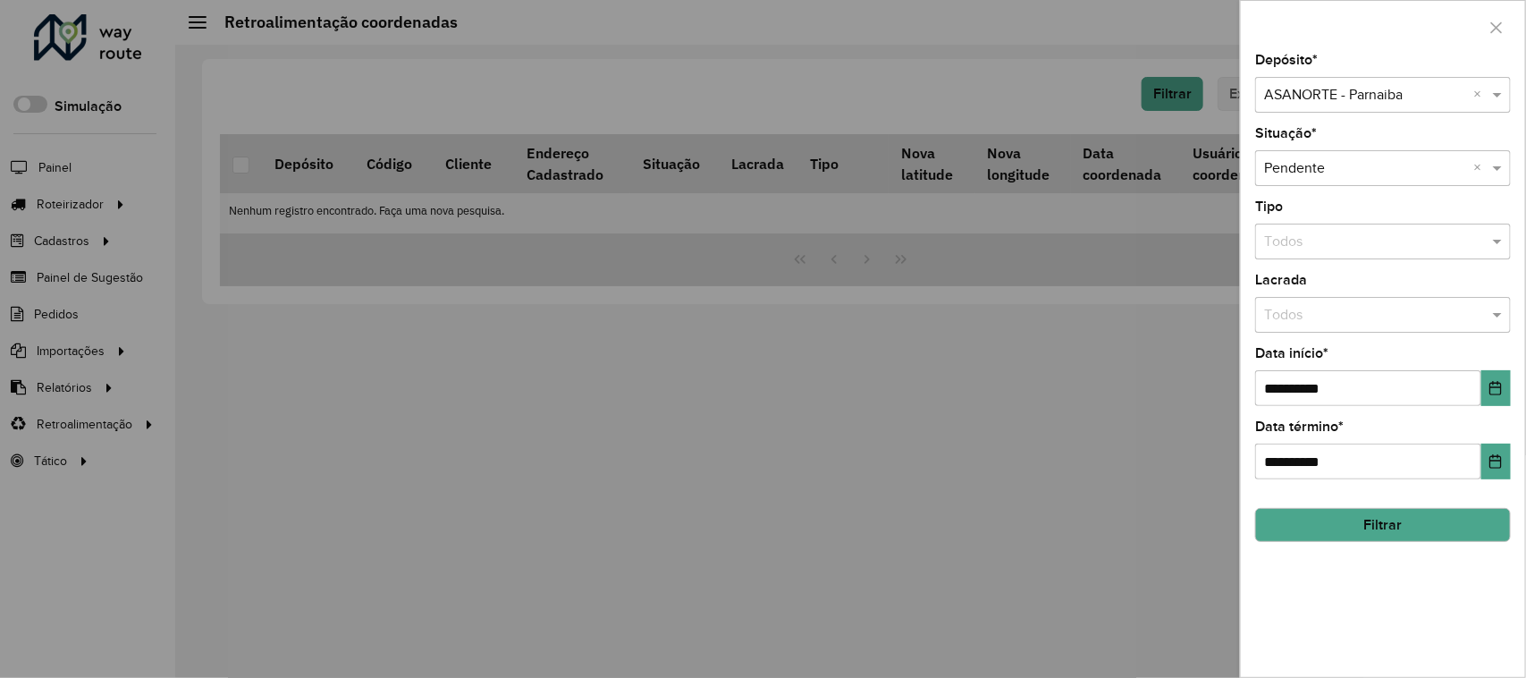
click at [1419, 533] on button "Filtrar" at bounding box center [1383, 525] width 256 height 34
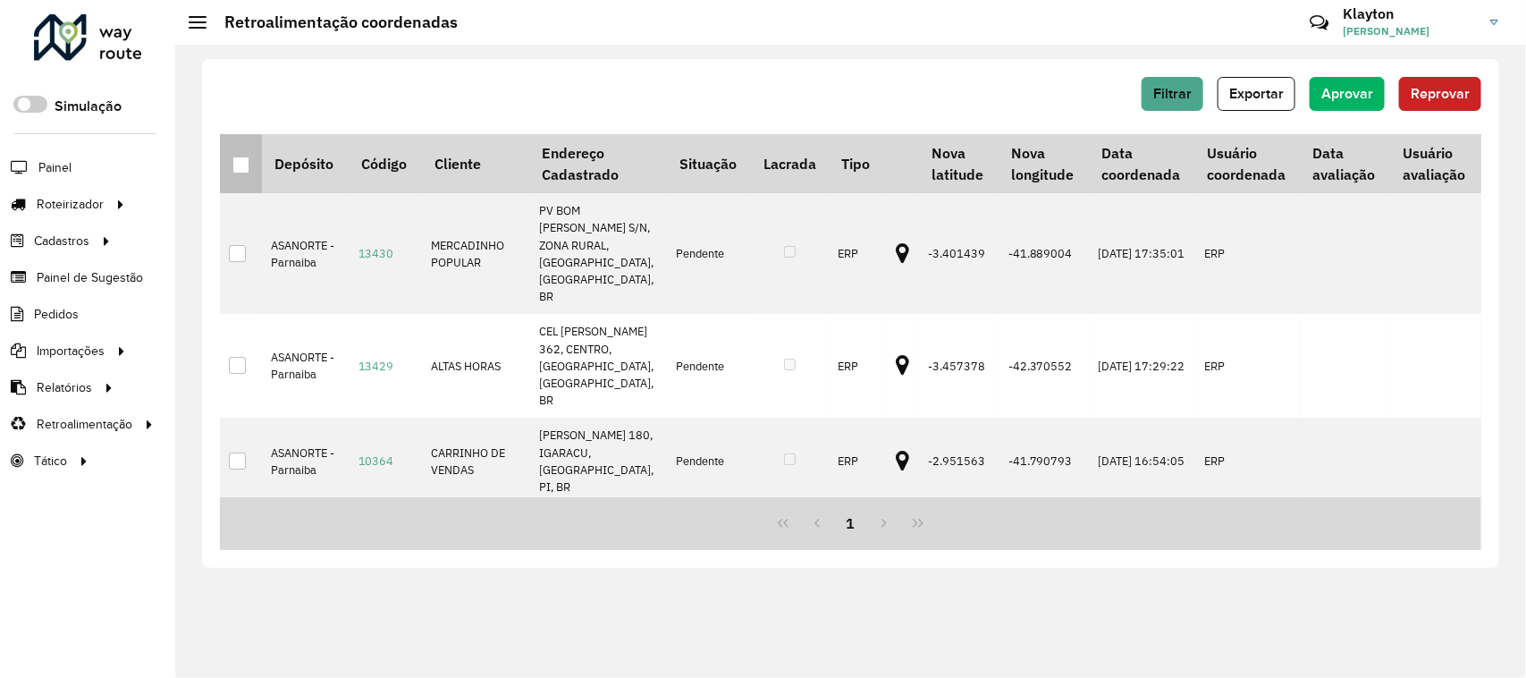
click at [242, 155] on p-tableheadercheckbox at bounding box center [241, 164] width 18 height 18
click at [242, 162] on div at bounding box center [240, 164] width 17 height 17
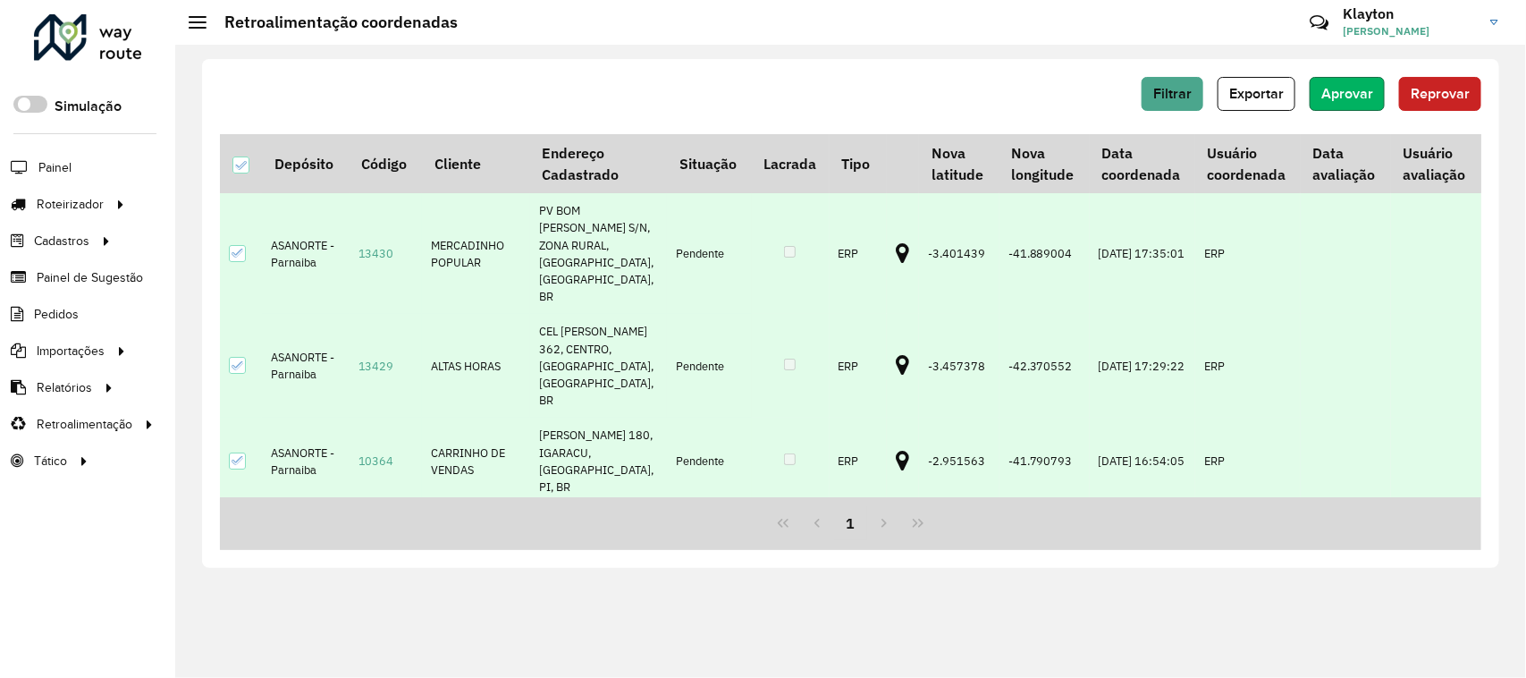
click at [1350, 95] on span "Aprovar" at bounding box center [1348, 93] width 52 height 15
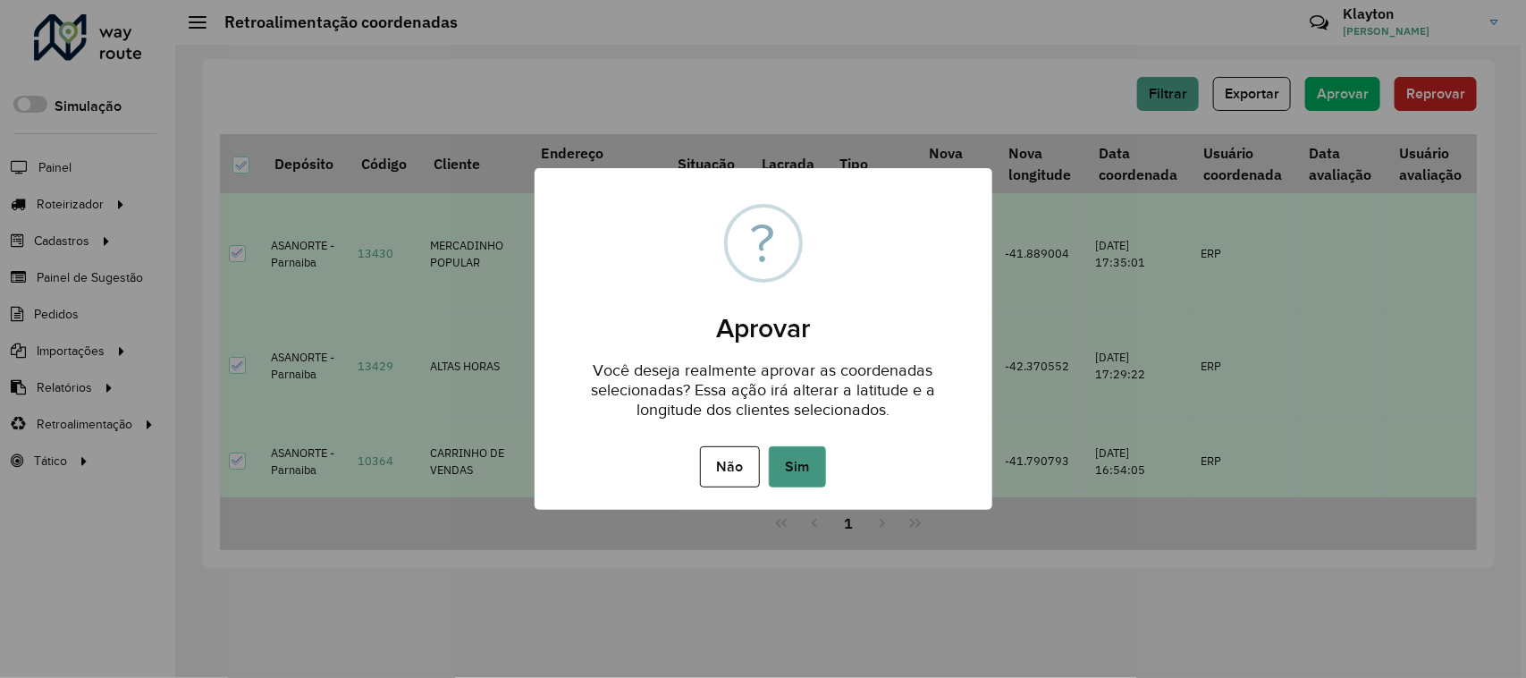
click at [806, 467] on button "Sim" at bounding box center [797, 466] width 57 height 41
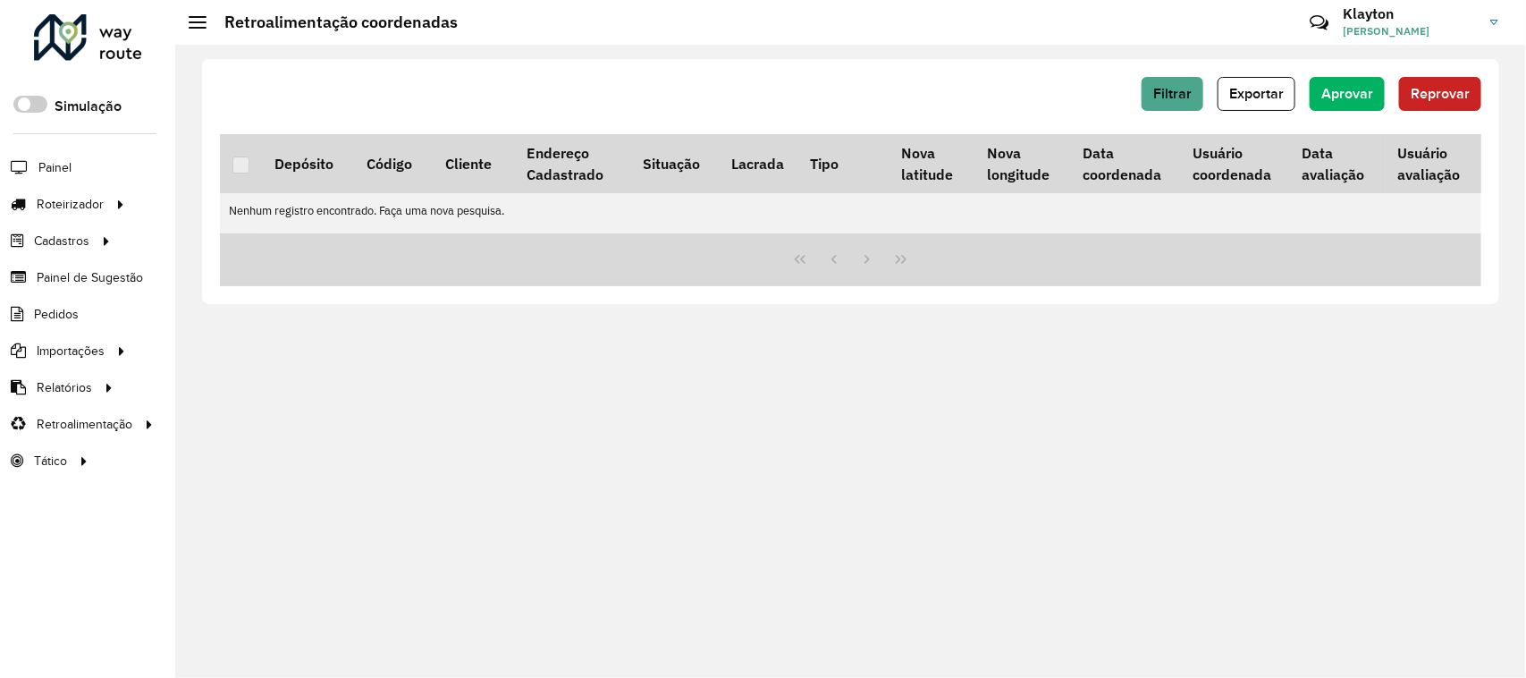
click at [100, 46] on div at bounding box center [88, 37] width 108 height 46
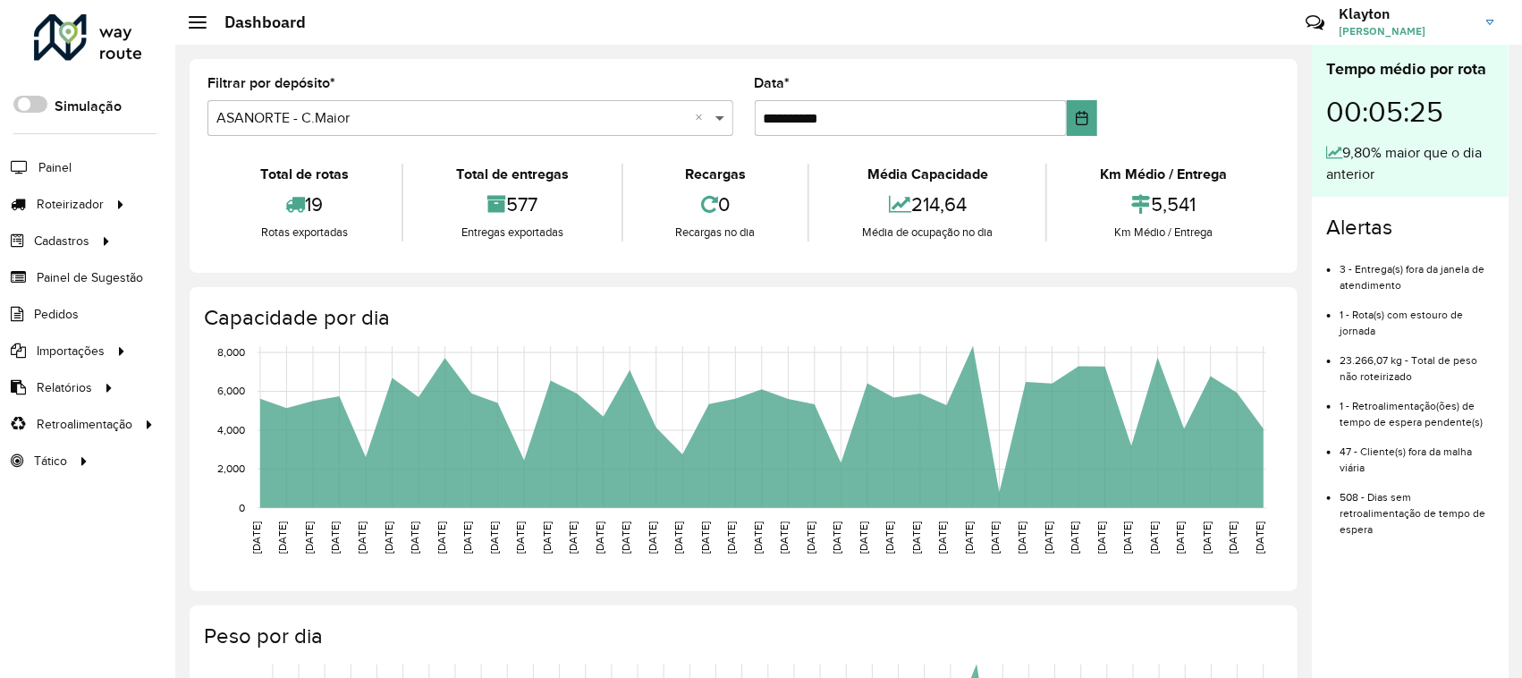
click at [715, 117] on span at bounding box center [722, 117] width 22 height 21
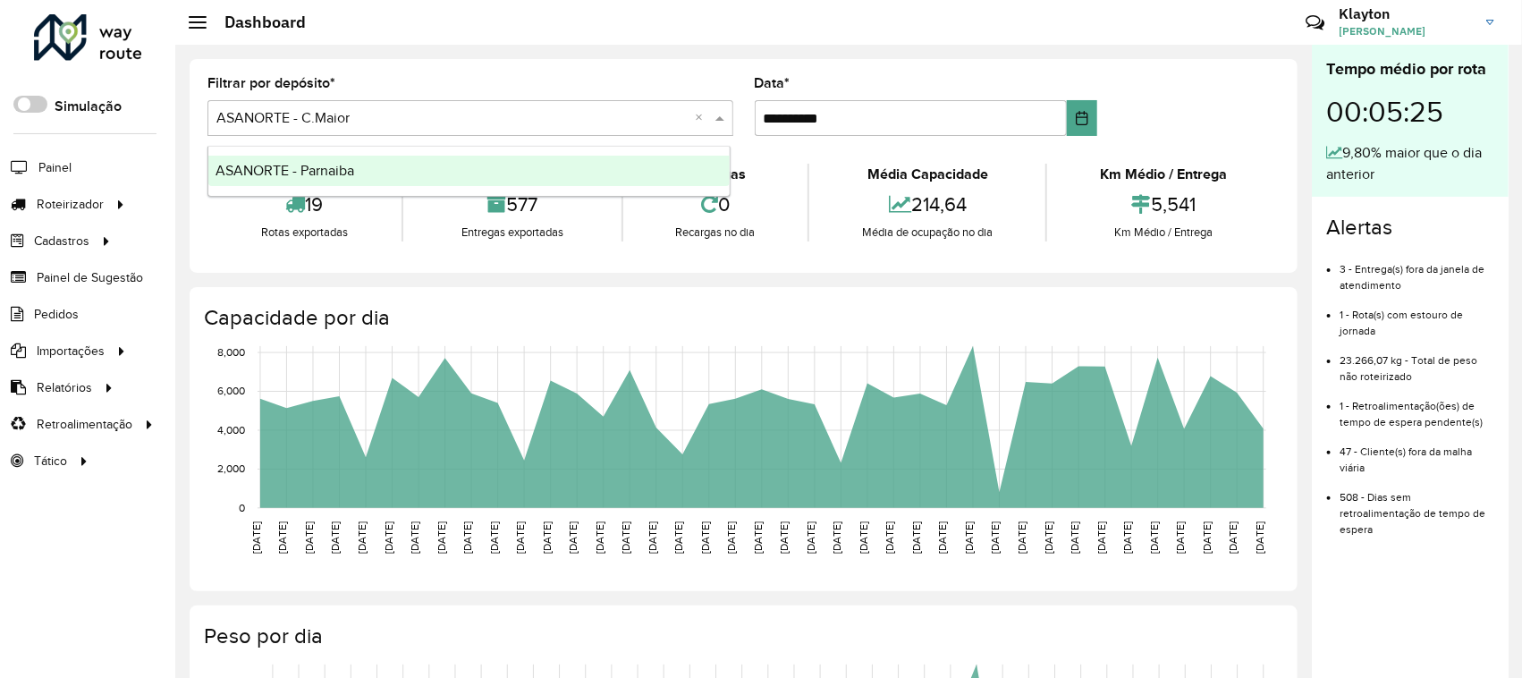
click at [586, 171] on div "ASANORTE - Parnaiba" at bounding box center [468, 171] width 521 height 30
